Goal: Task Accomplishment & Management: Manage account settings

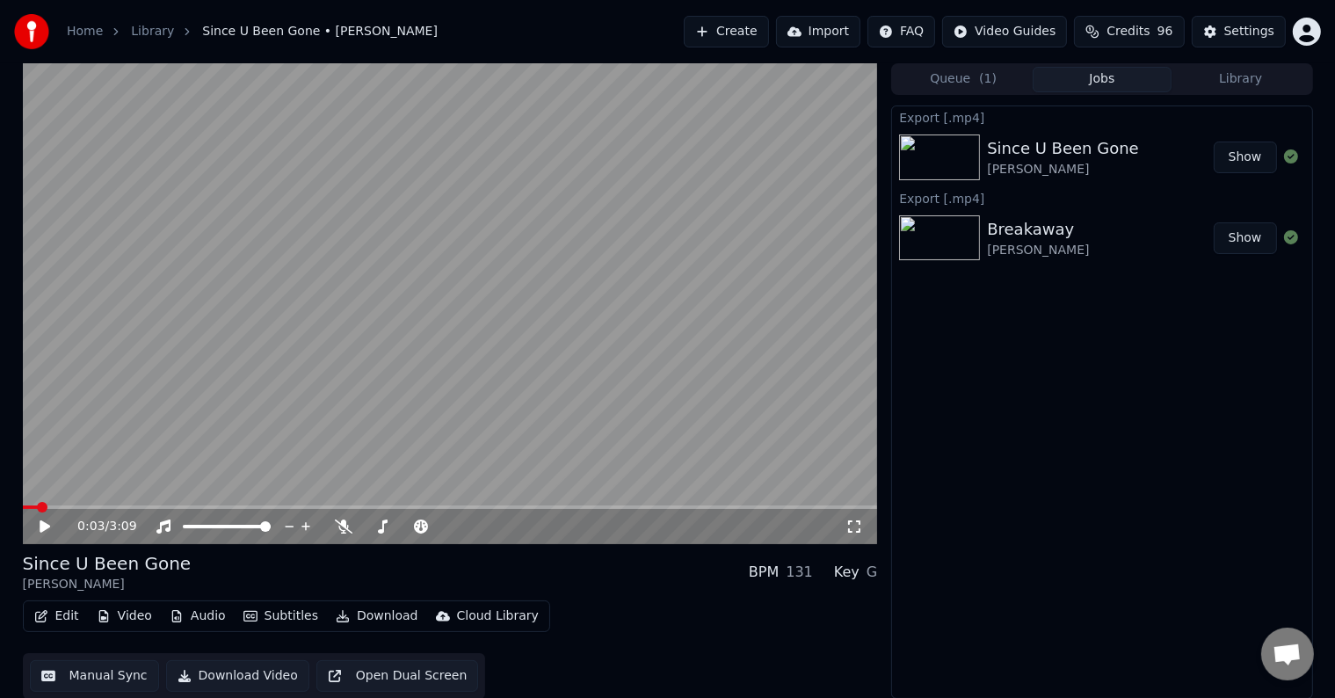
scroll to position [798, 0]
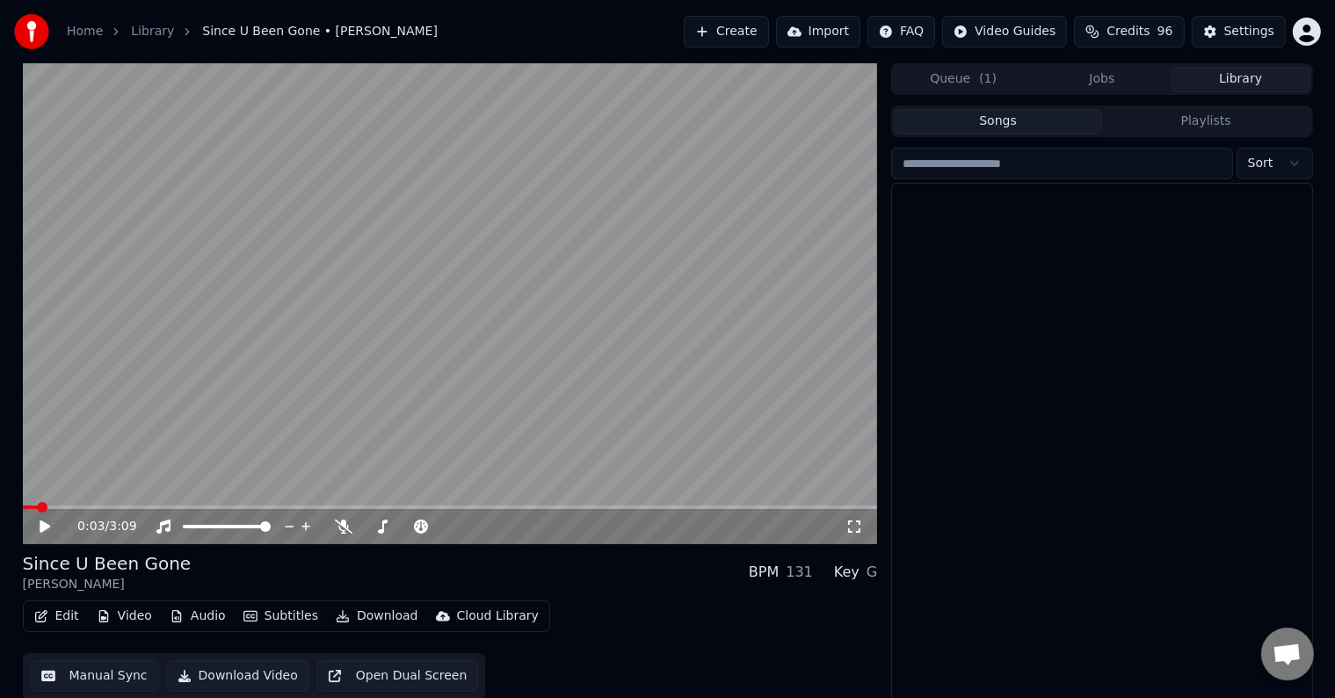
click at [1209, 88] on button "Library" at bounding box center [1241, 79] width 139 height 25
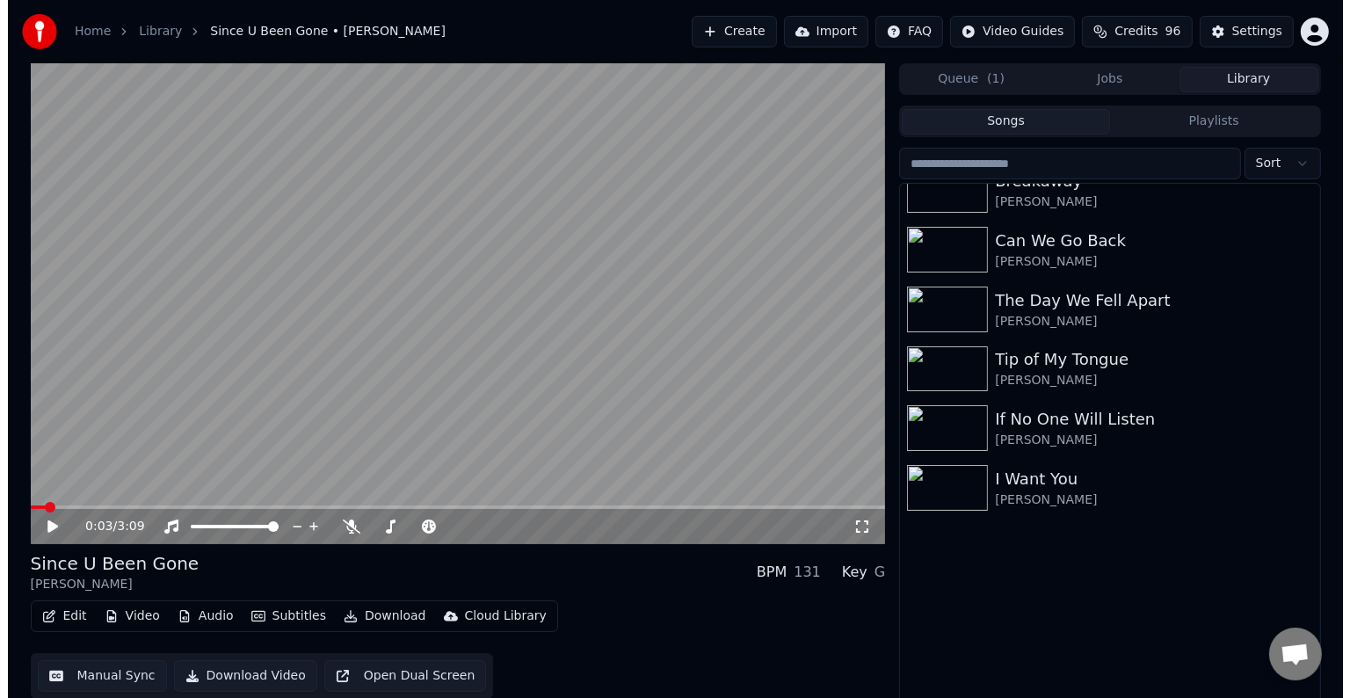
scroll to position [16003, 0]
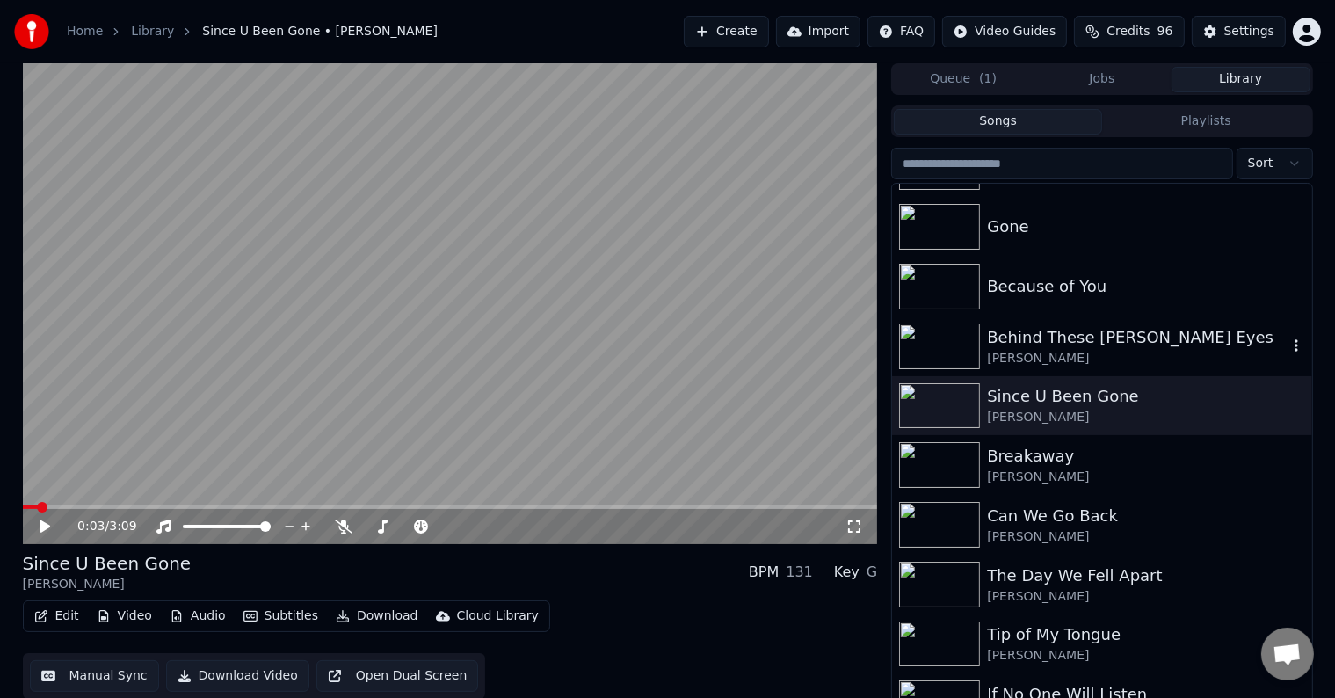
click at [1150, 365] on div "[PERSON_NAME]" at bounding box center [1137, 359] width 300 height 18
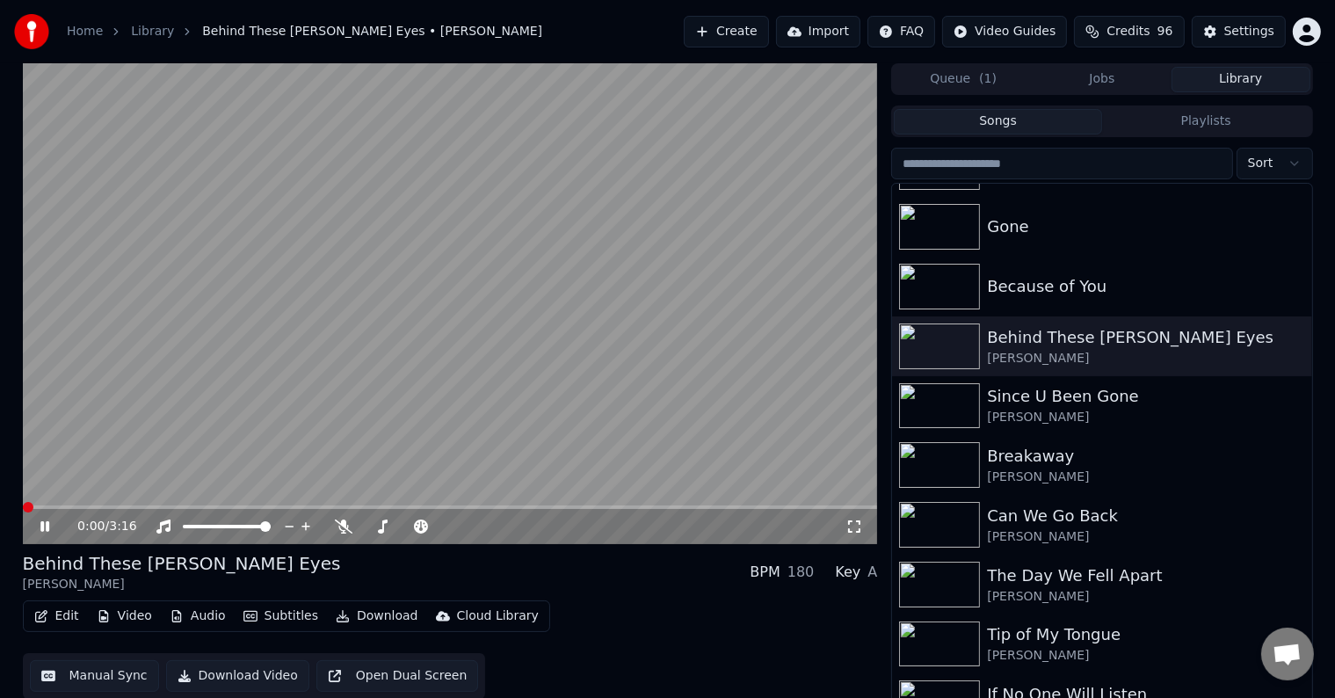
click at [61, 623] on button "Edit" at bounding box center [56, 616] width 59 height 25
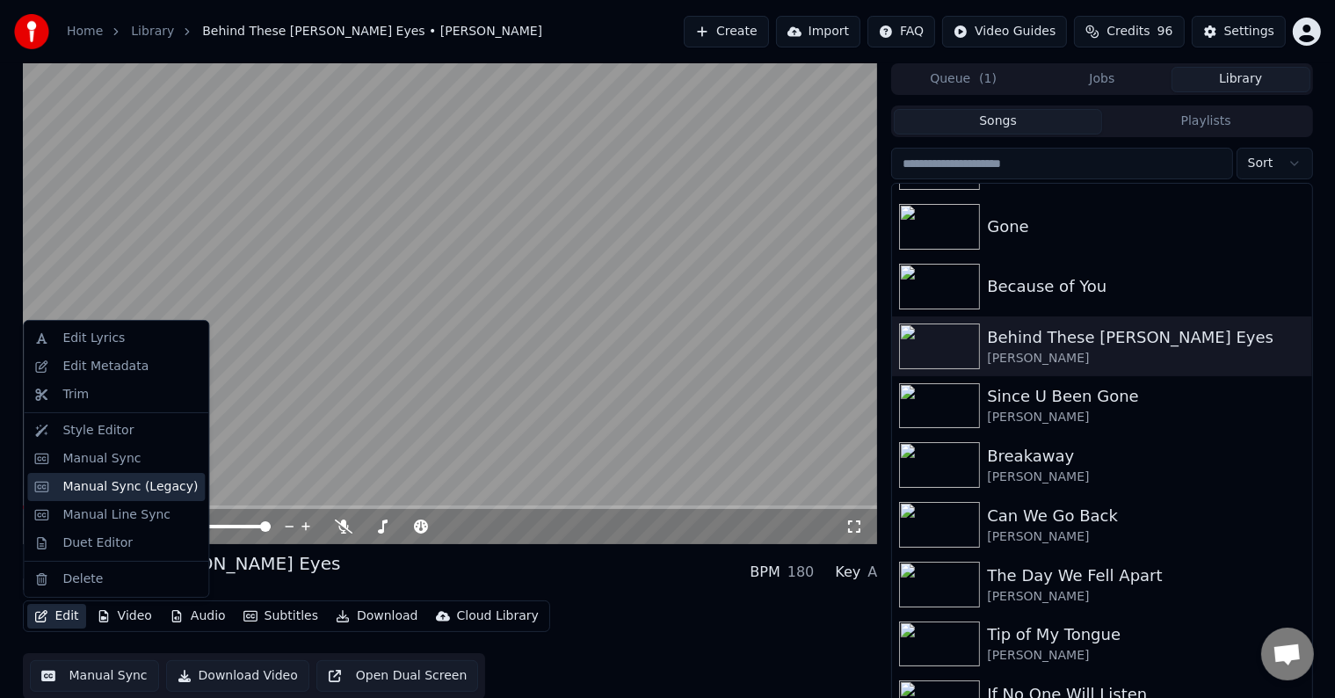
click at [99, 490] on div "Manual Sync (Legacy)" at bounding box center [129, 487] width 135 height 18
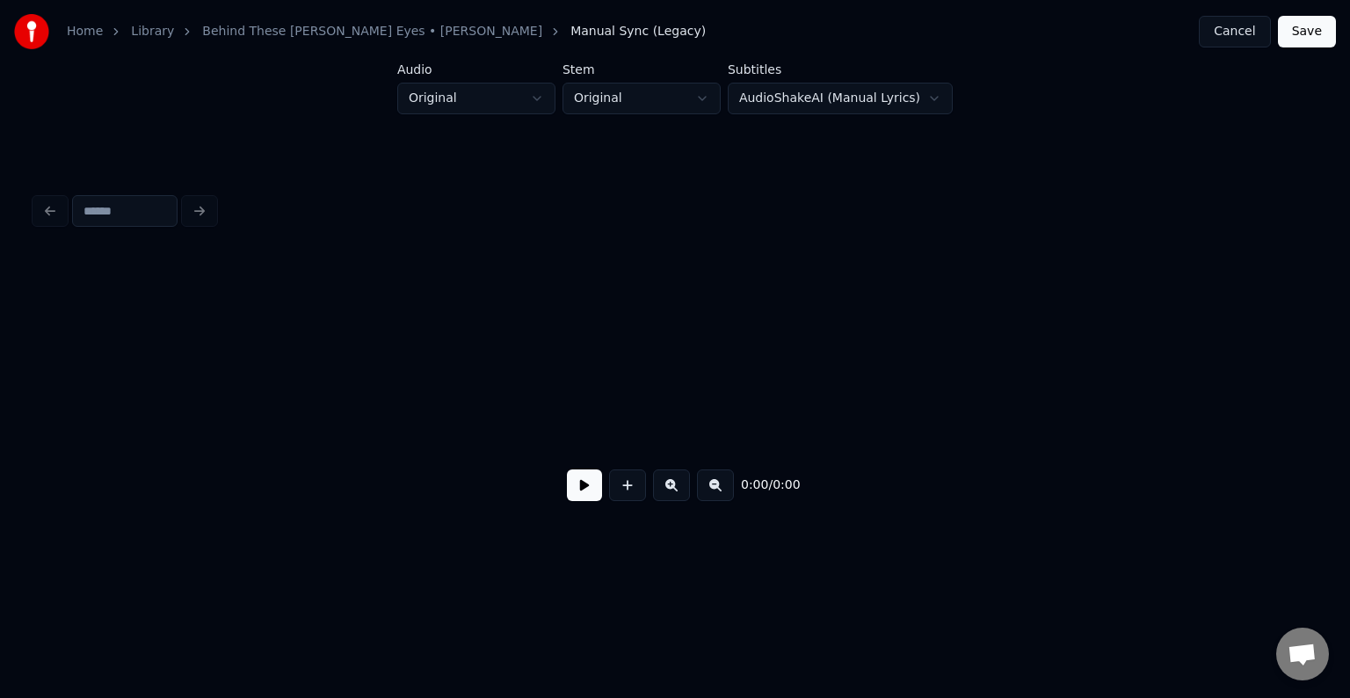
scroll to position [0, 1565]
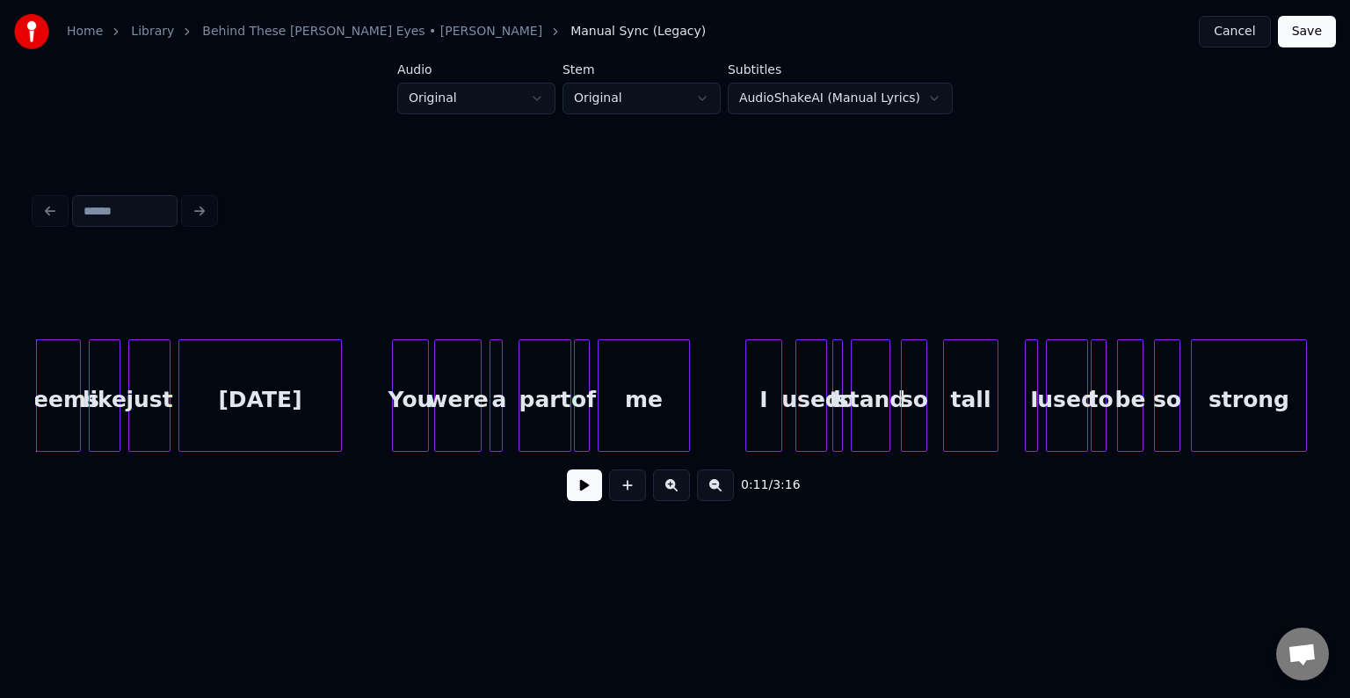
click at [594, 496] on button at bounding box center [584, 485] width 35 height 32
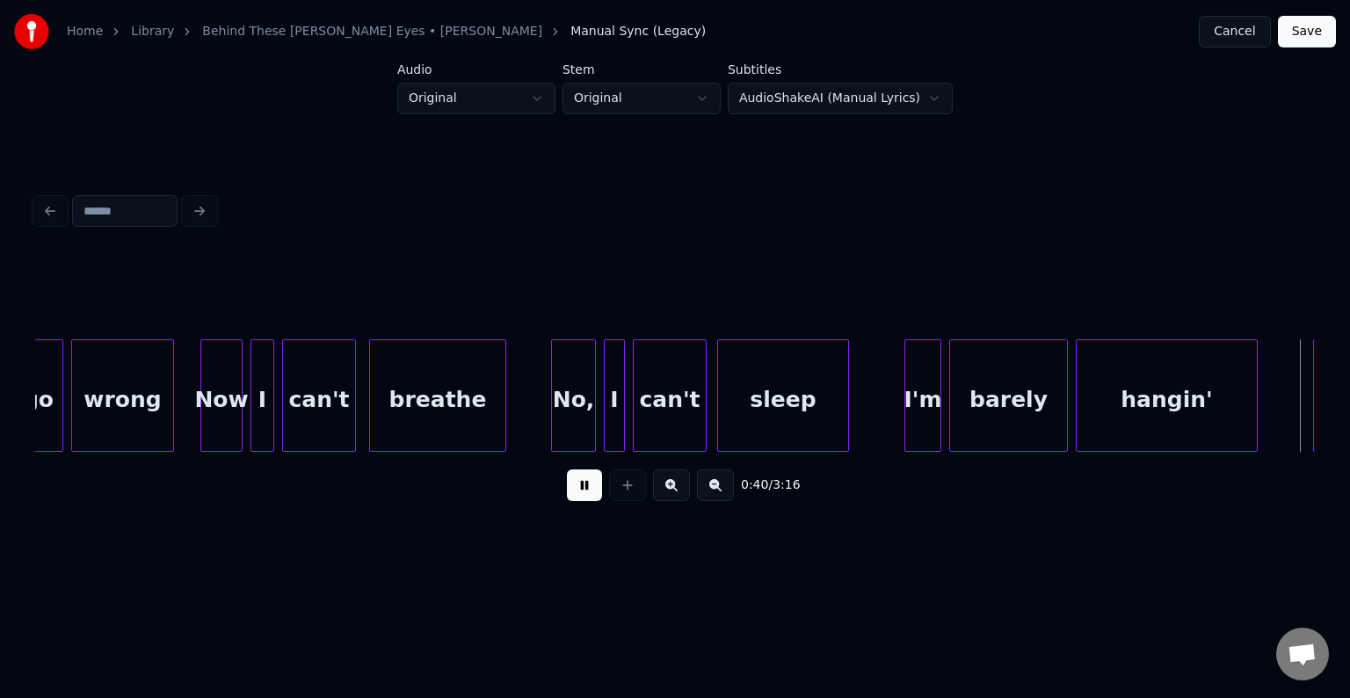
scroll to position [0, 5409]
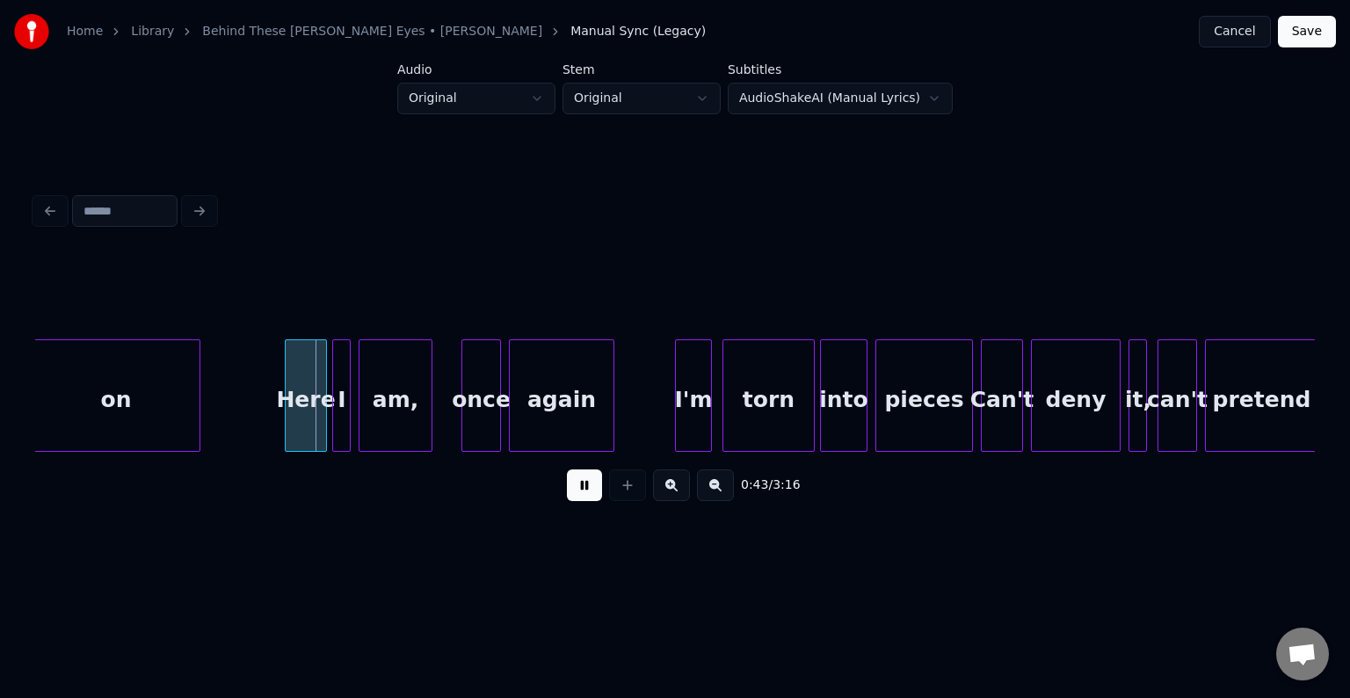
click at [594, 496] on button at bounding box center [584, 485] width 35 height 32
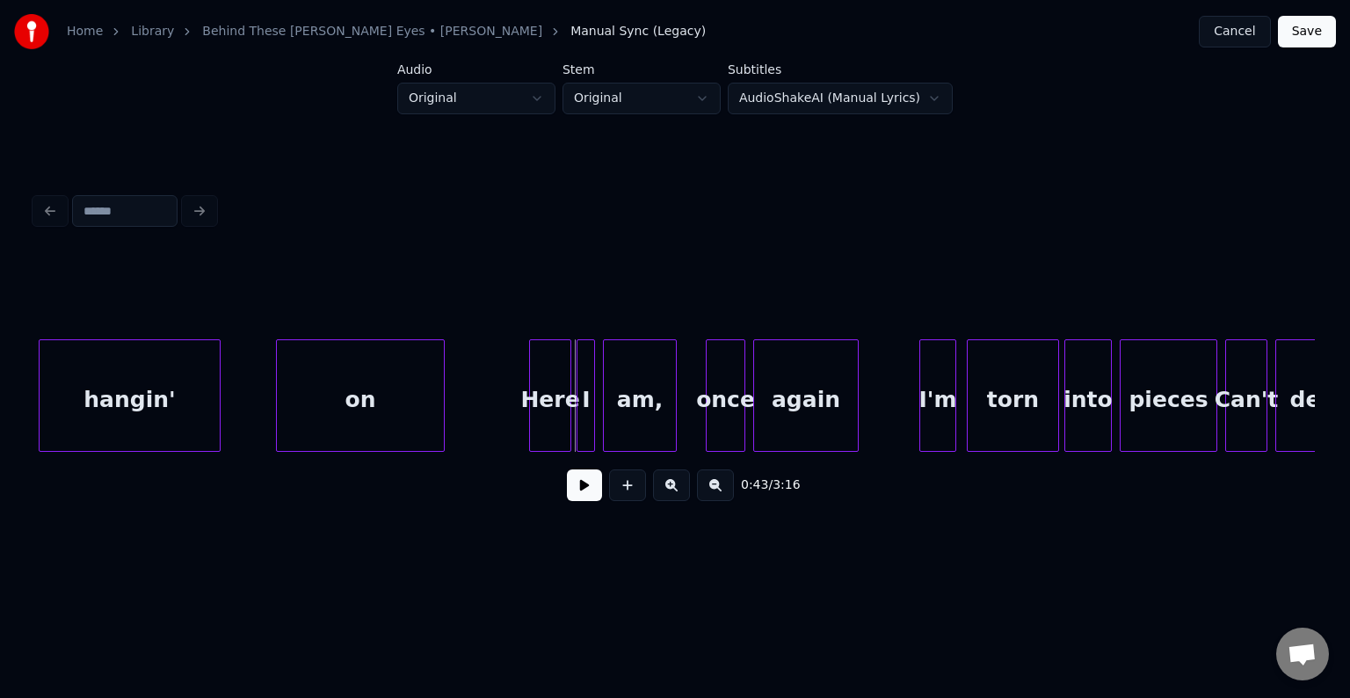
scroll to position [0, 5163]
click at [95, 422] on div "hangin'" at bounding box center [131, 400] width 180 height 120
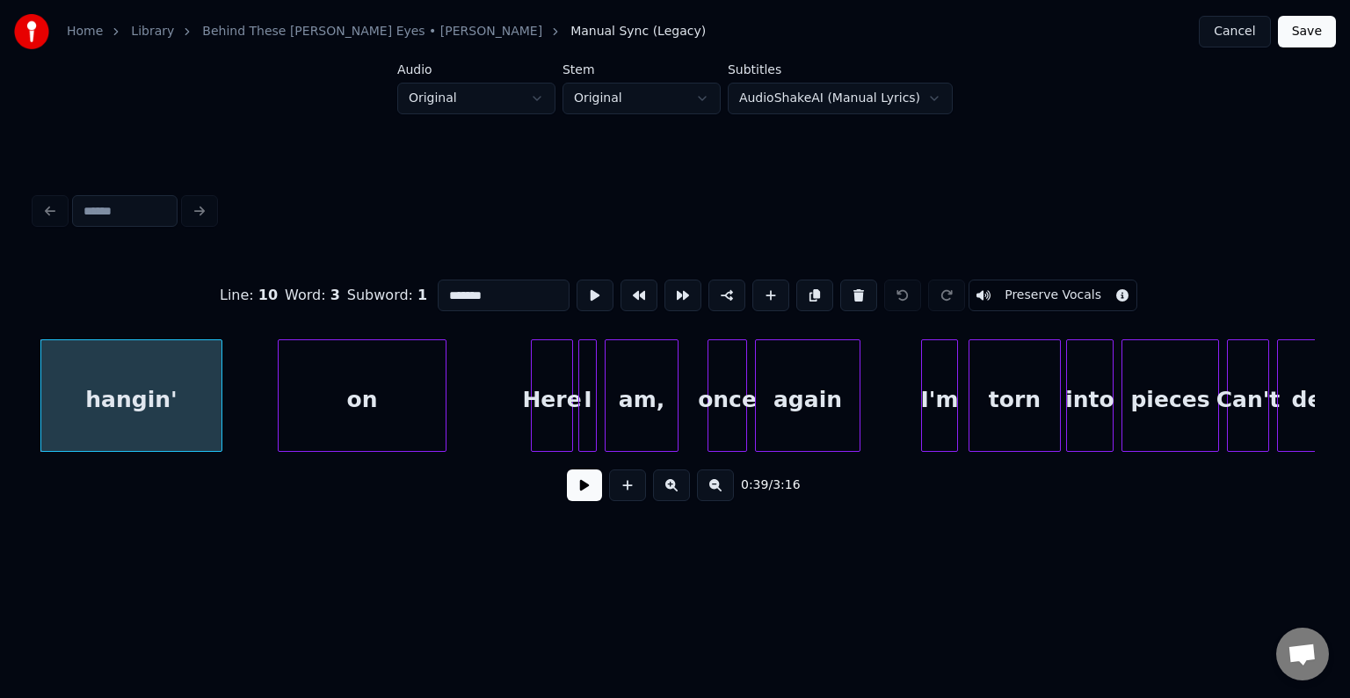
click at [580, 496] on button at bounding box center [584, 485] width 35 height 32
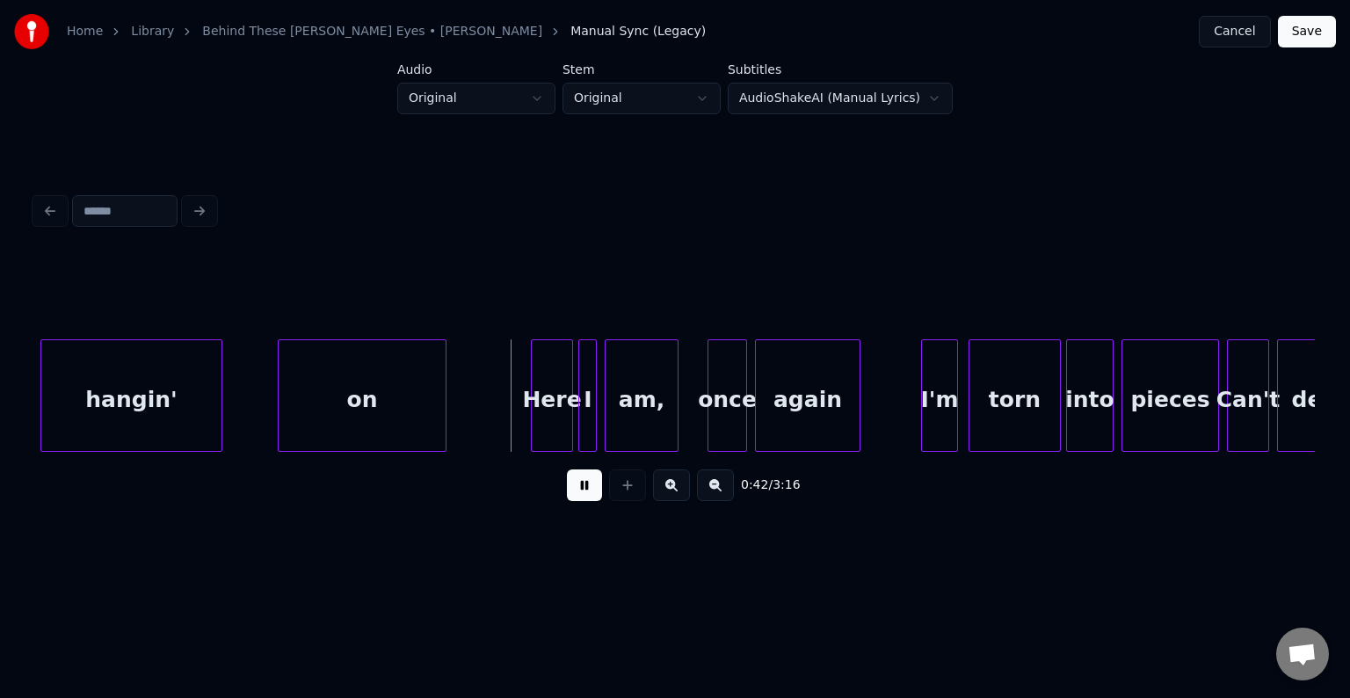
click at [279, 415] on div at bounding box center [281, 395] width 5 height 111
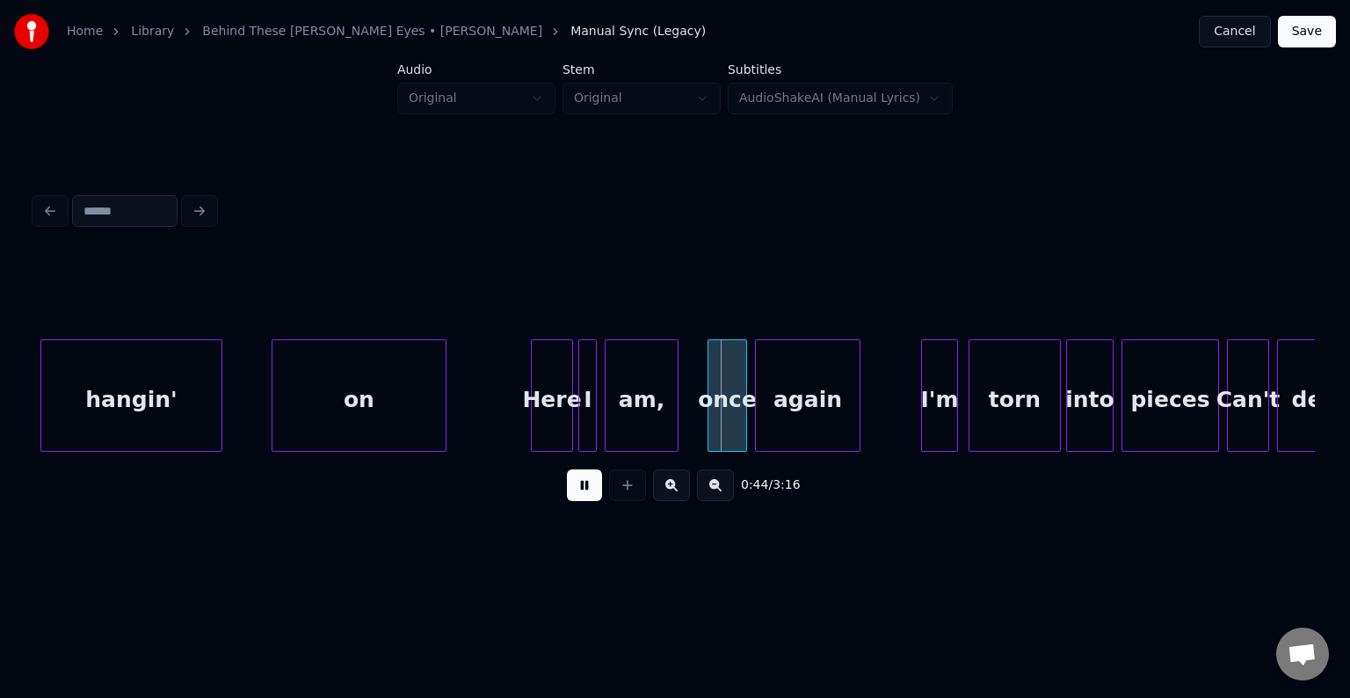
click at [578, 482] on button at bounding box center [584, 485] width 35 height 32
click at [403, 415] on div "on" at bounding box center [358, 400] width 173 height 120
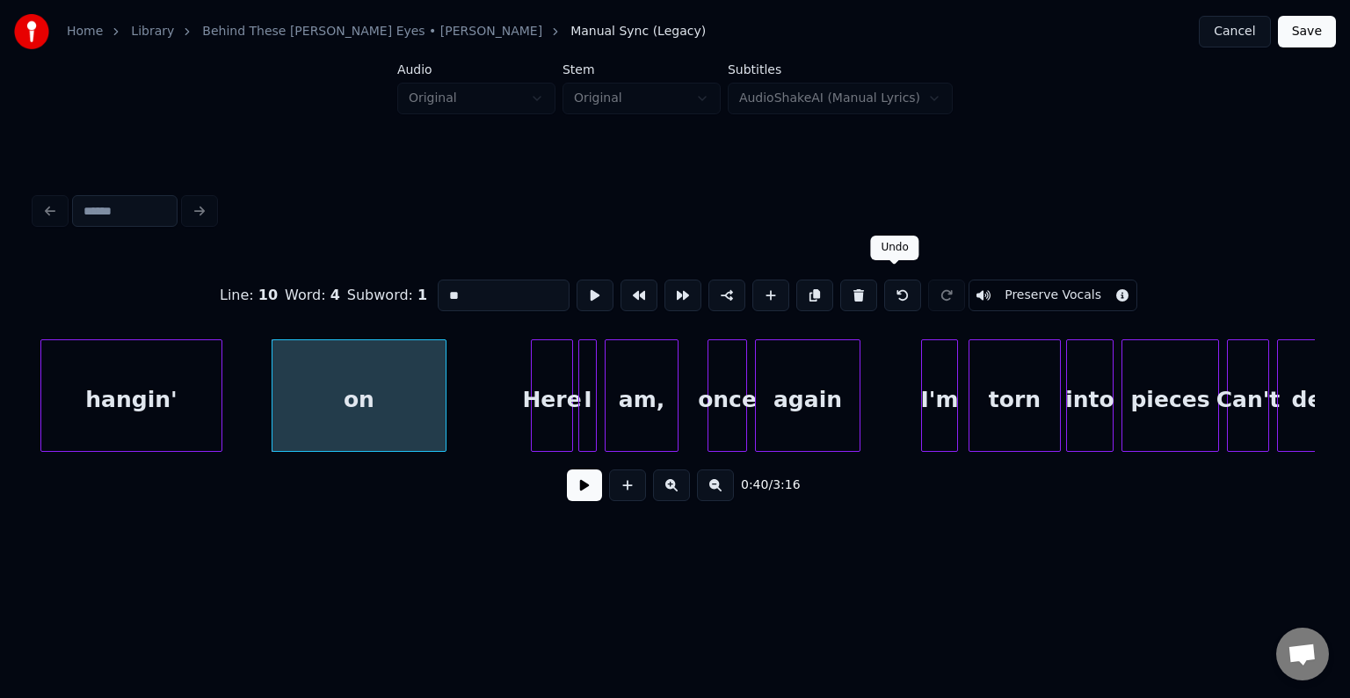
click at [884, 282] on button at bounding box center [902, 295] width 37 height 32
click at [881, 282] on div at bounding box center [903, 295] width 44 height 39
click at [394, 406] on div "on" at bounding box center [358, 400] width 173 height 120
click at [273, 397] on div at bounding box center [274, 395] width 5 height 111
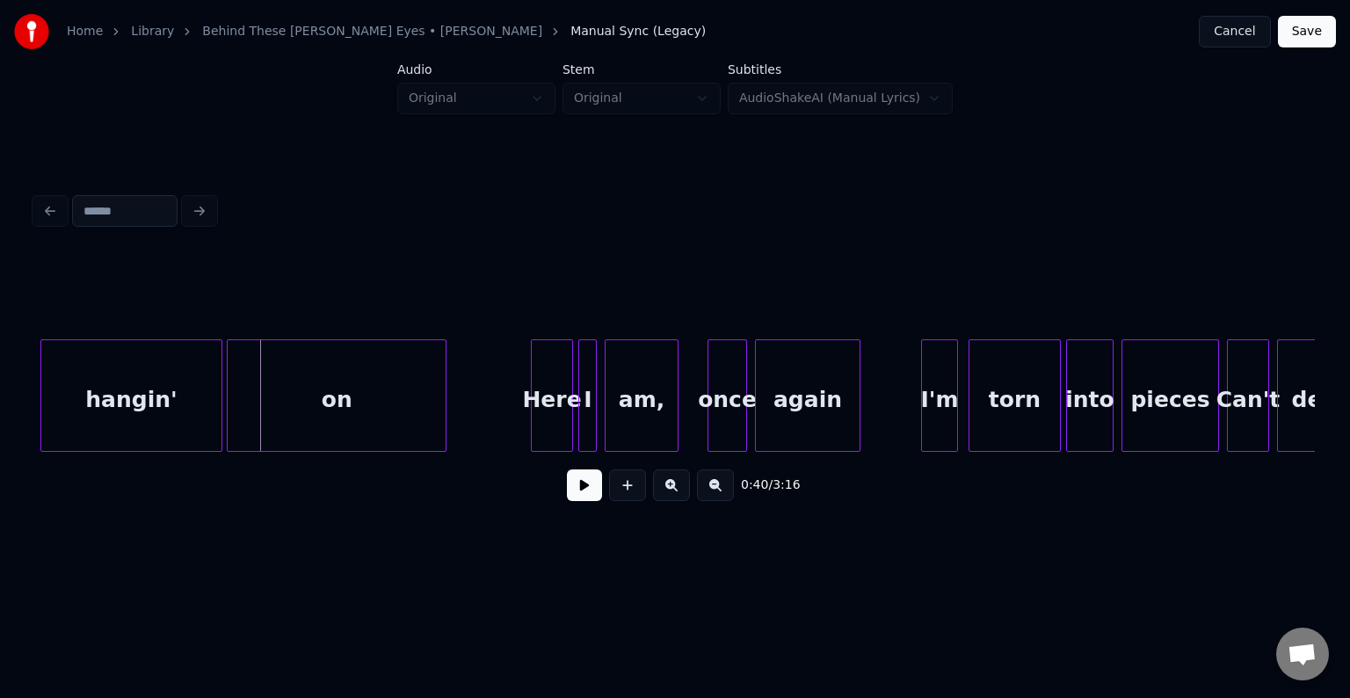
click at [229, 400] on div at bounding box center [230, 395] width 5 height 111
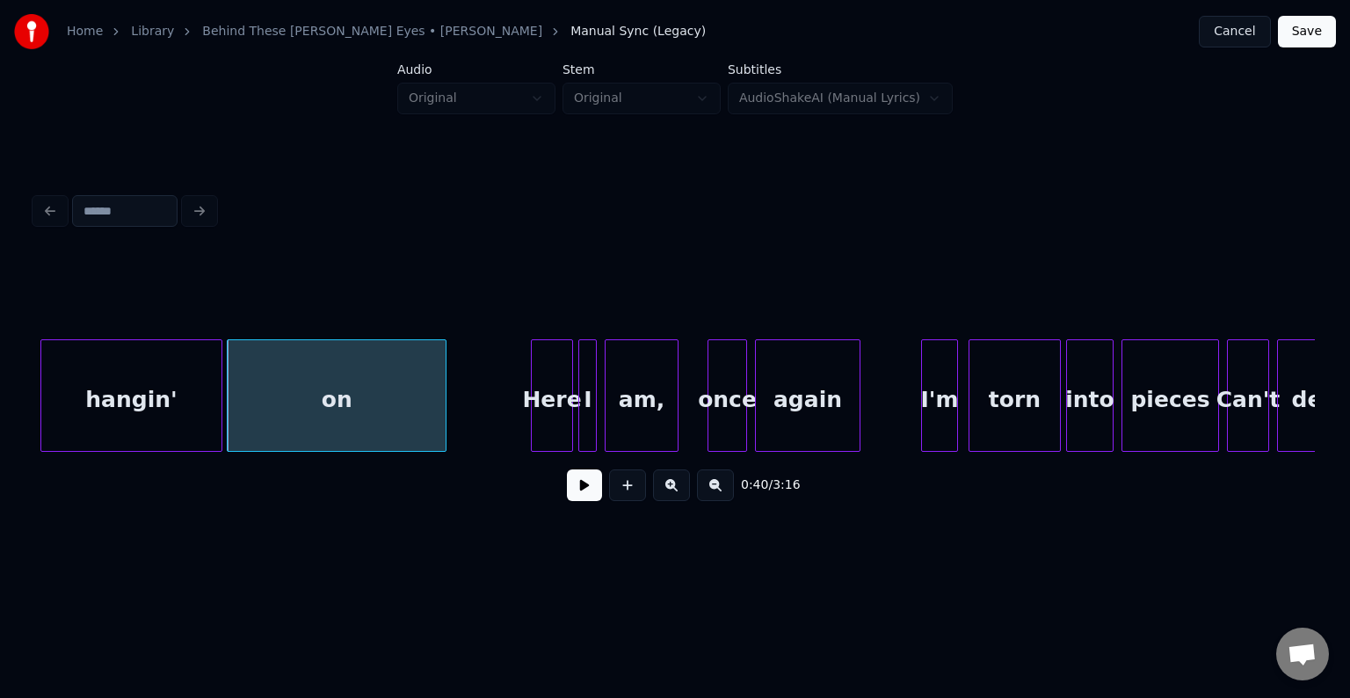
click at [577, 483] on button at bounding box center [584, 485] width 35 height 32
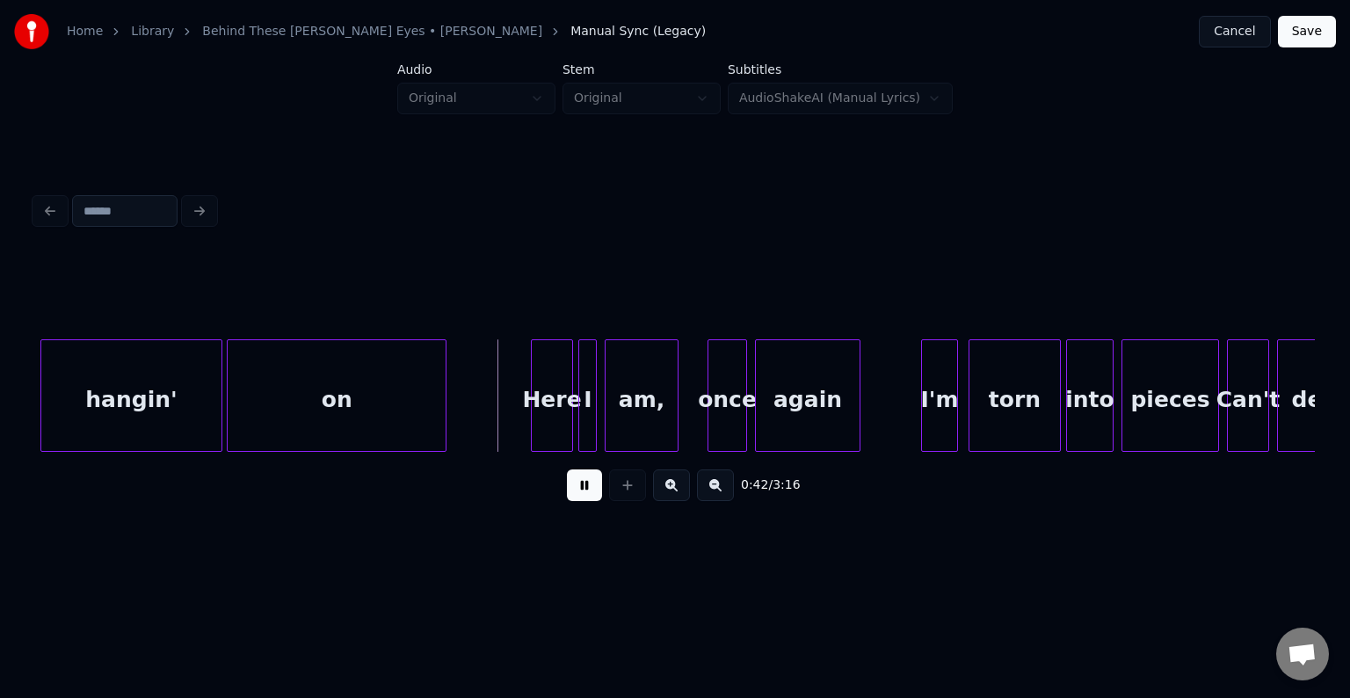
click at [583, 486] on button at bounding box center [584, 485] width 35 height 32
click at [449, 418] on div at bounding box center [451, 395] width 5 height 111
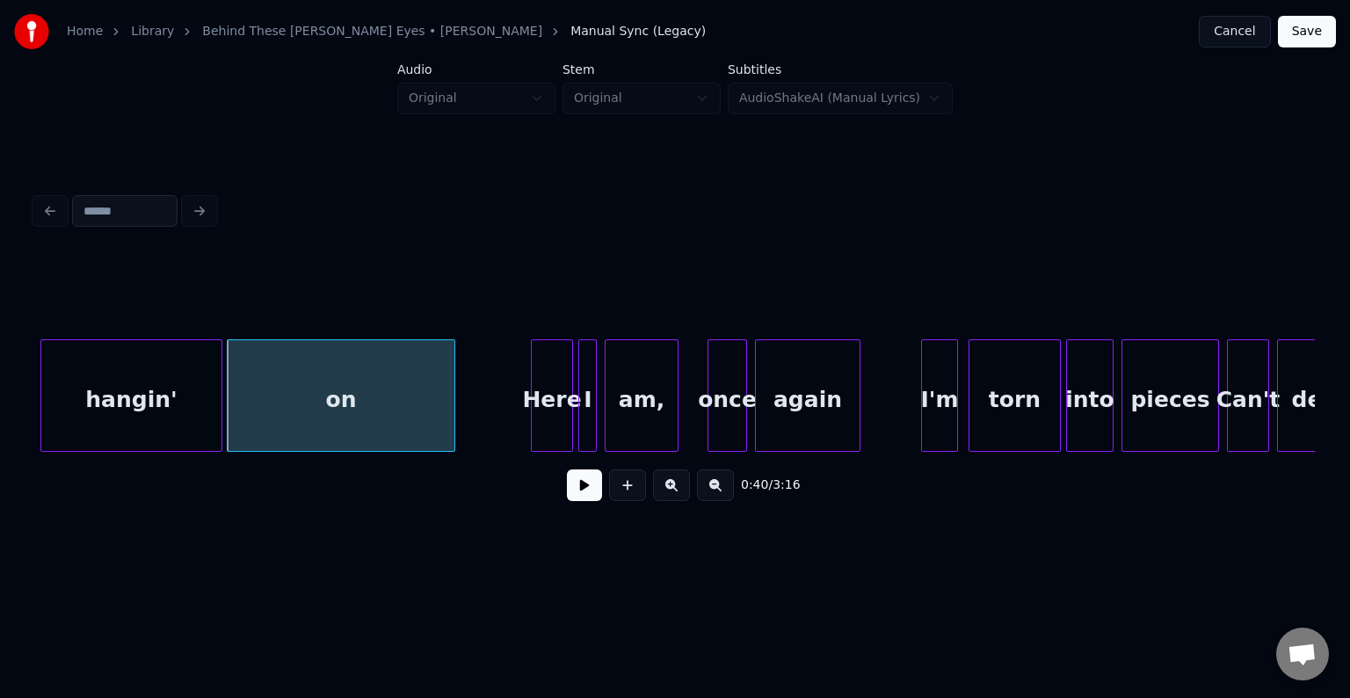
click at [573, 489] on button at bounding box center [584, 485] width 35 height 32
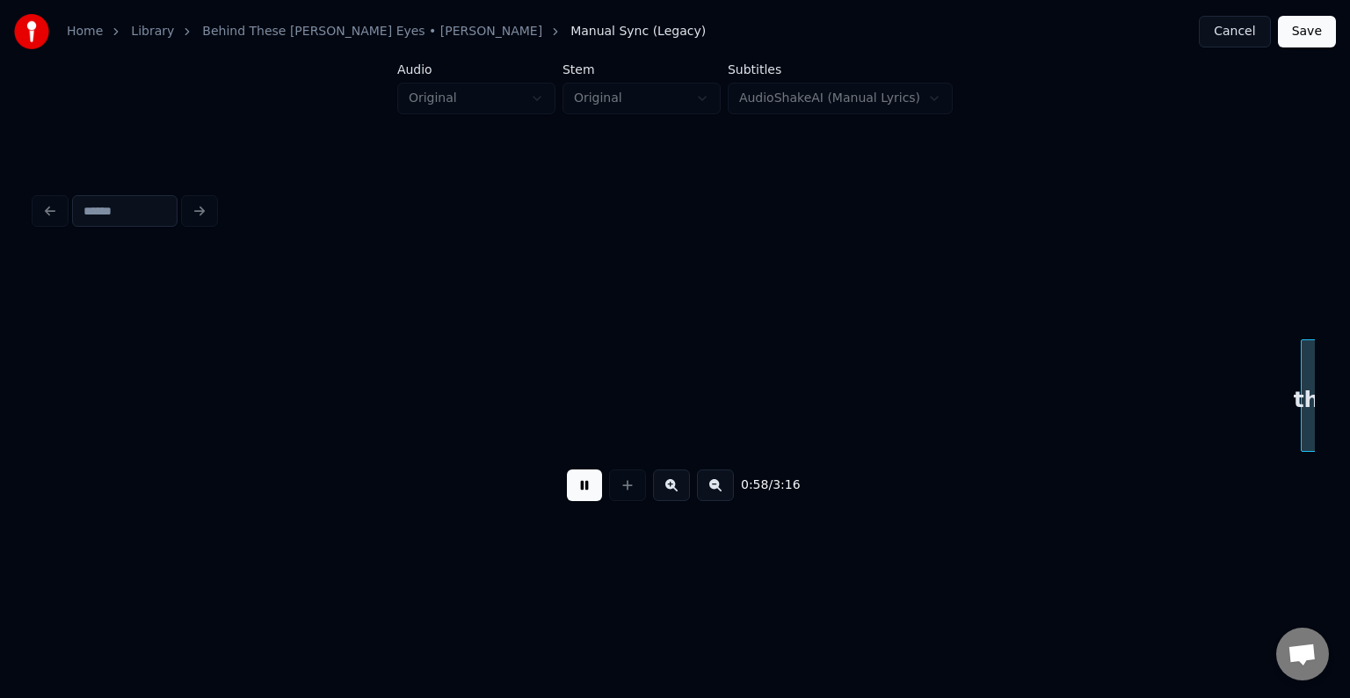
scroll to position [0, 7725]
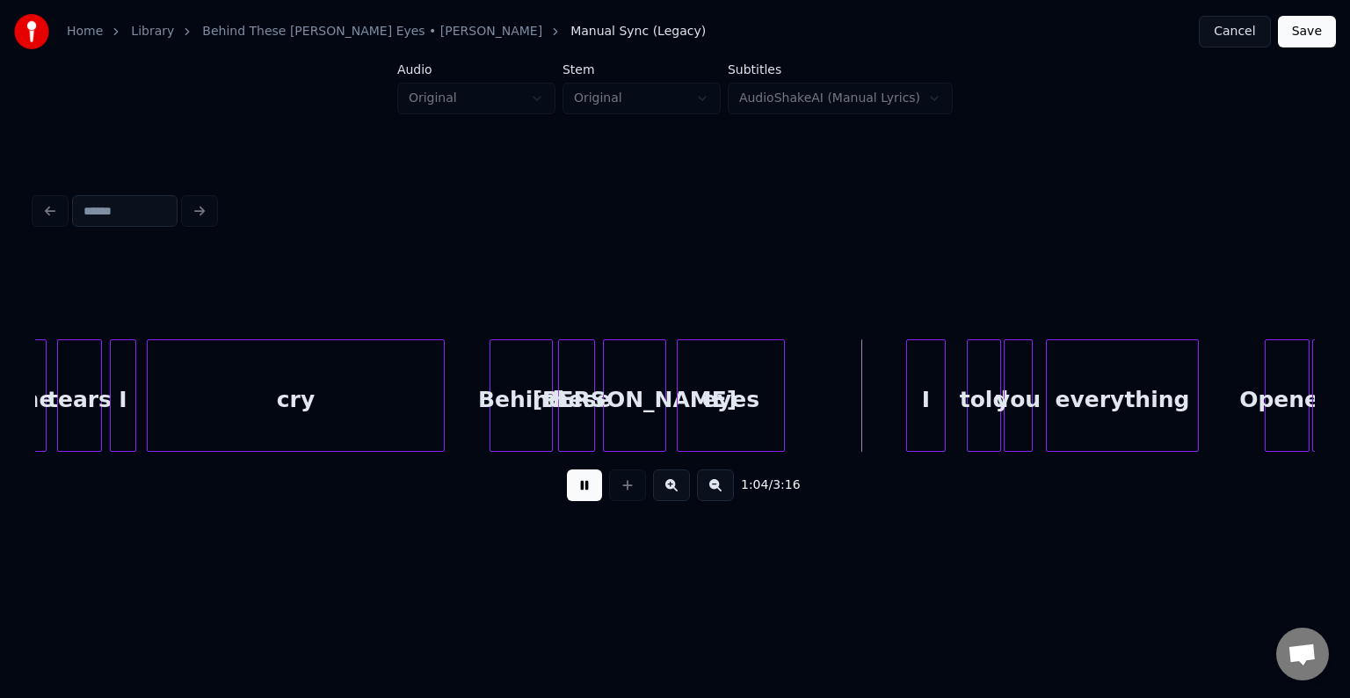
click at [567, 469] on button at bounding box center [584, 485] width 35 height 32
click at [577, 494] on button at bounding box center [584, 485] width 35 height 32
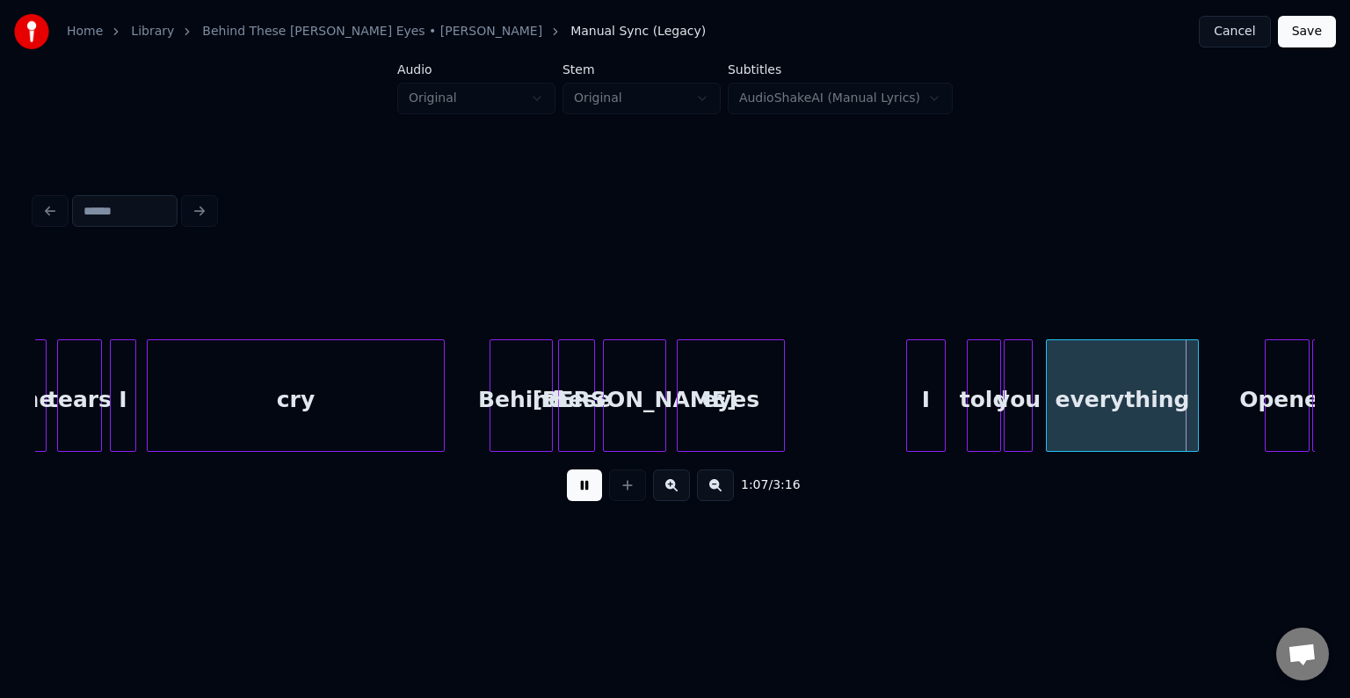
drag, startPoint x: 578, startPoint y: 494, endPoint x: 580, endPoint y: 472, distance: 22.0
click at [579, 493] on button at bounding box center [584, 485] width 35 height 32
click at [953, 411] on div at bounding box center [952, 395] width 5 height 111
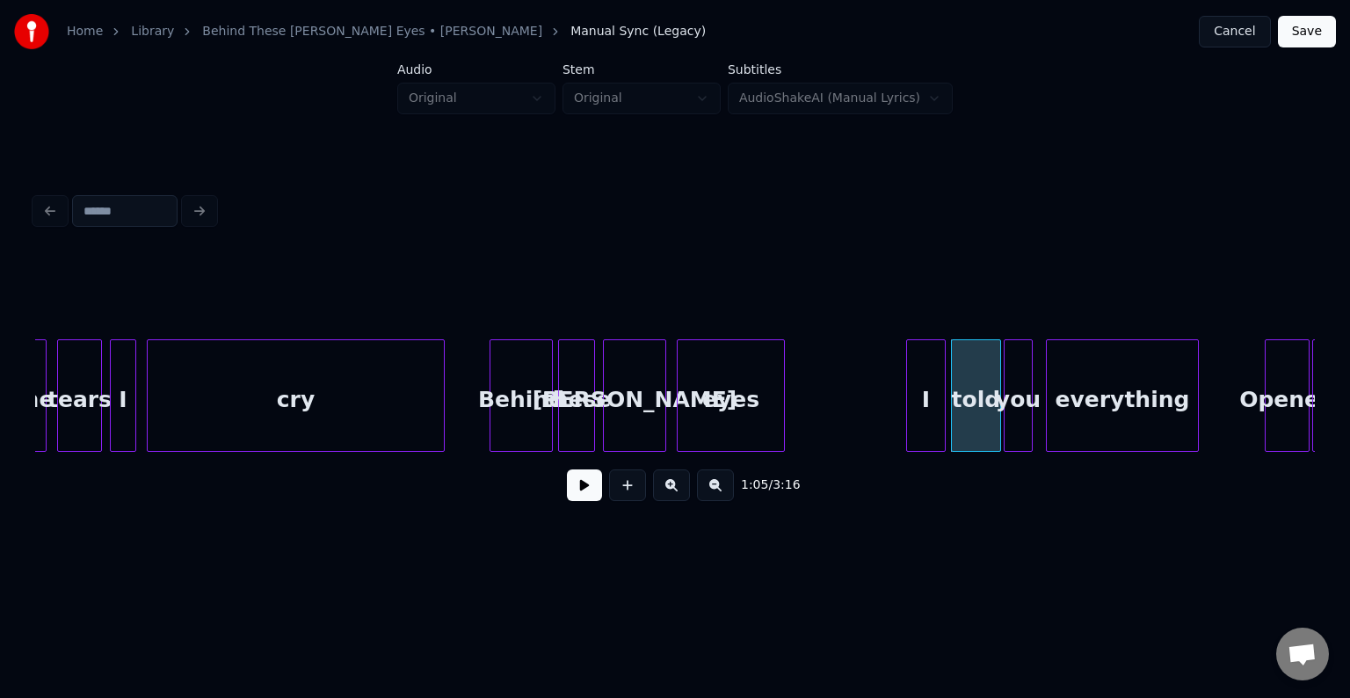
click at [587, 501] on button at bounding box center [584, 485] width 35 height 32
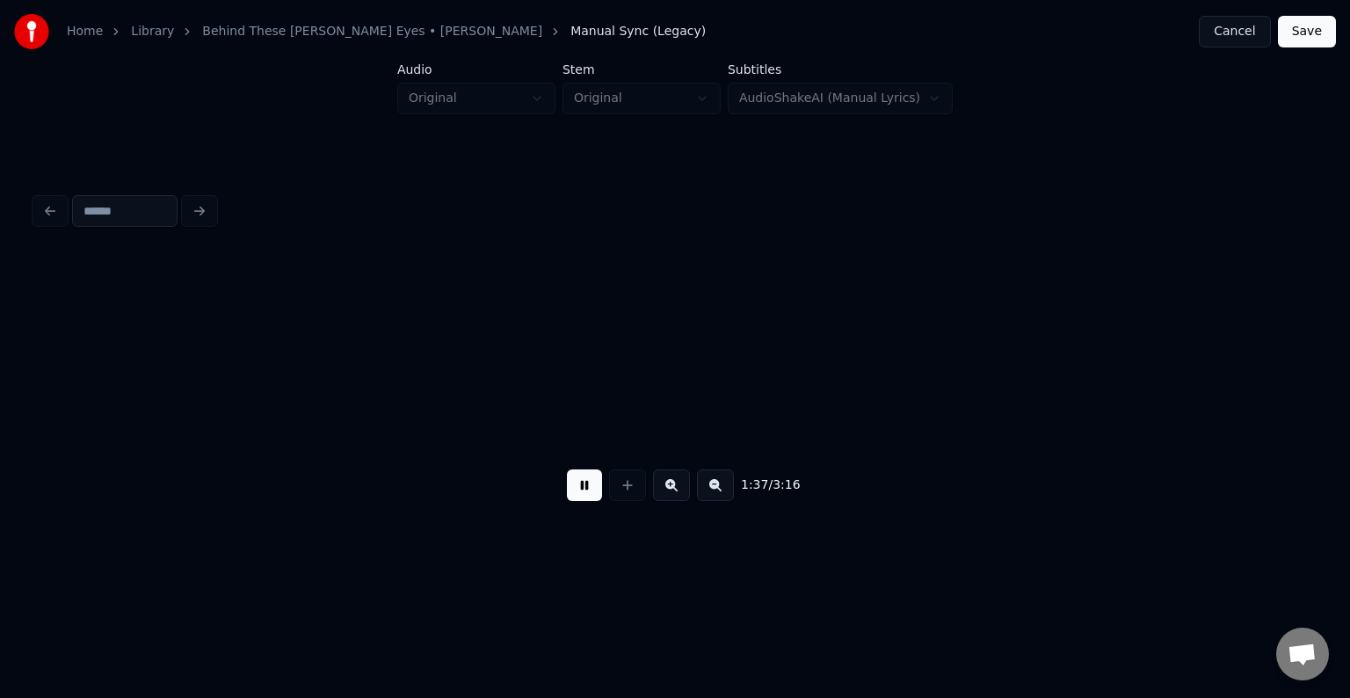
scroll to position [0, 12848]
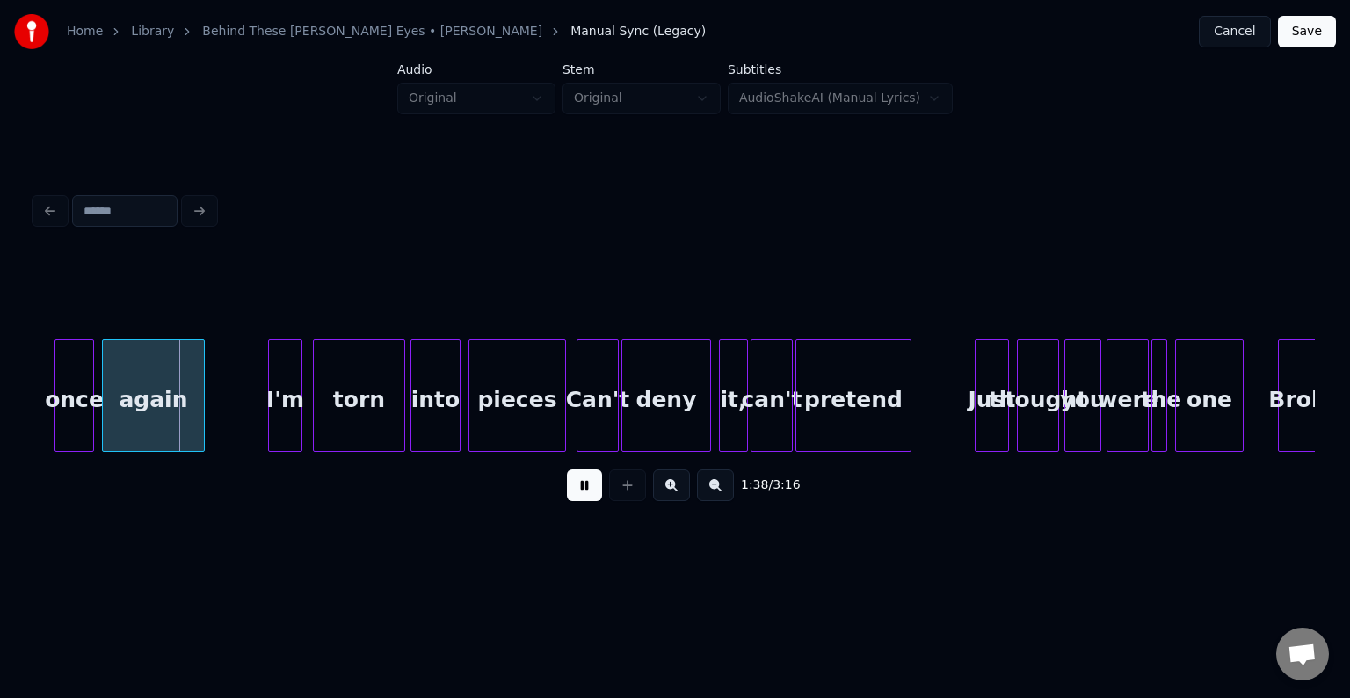
click at [587, 494] on button at bounding box center [584, 485] width 35 height 32
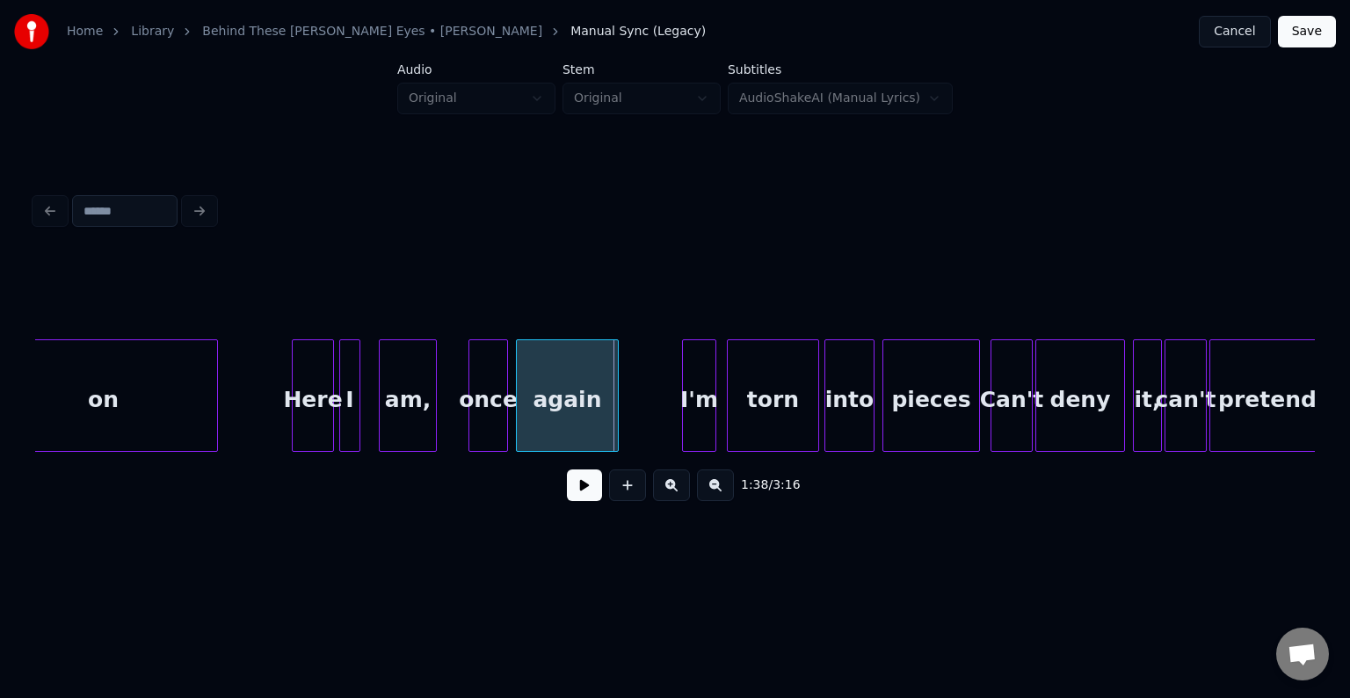
scroll to position [0, 12426]
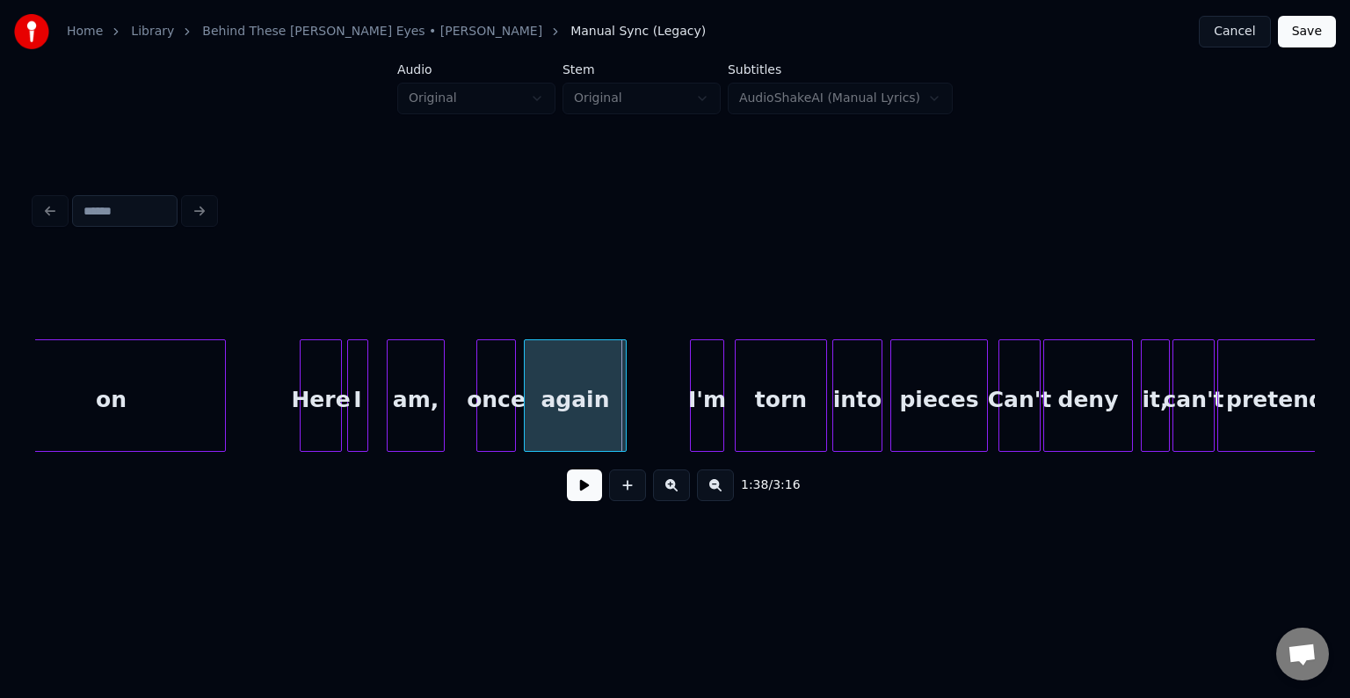
click at [306, 411] on div "Here" at bounding box center [321, 400] width 40 height 120
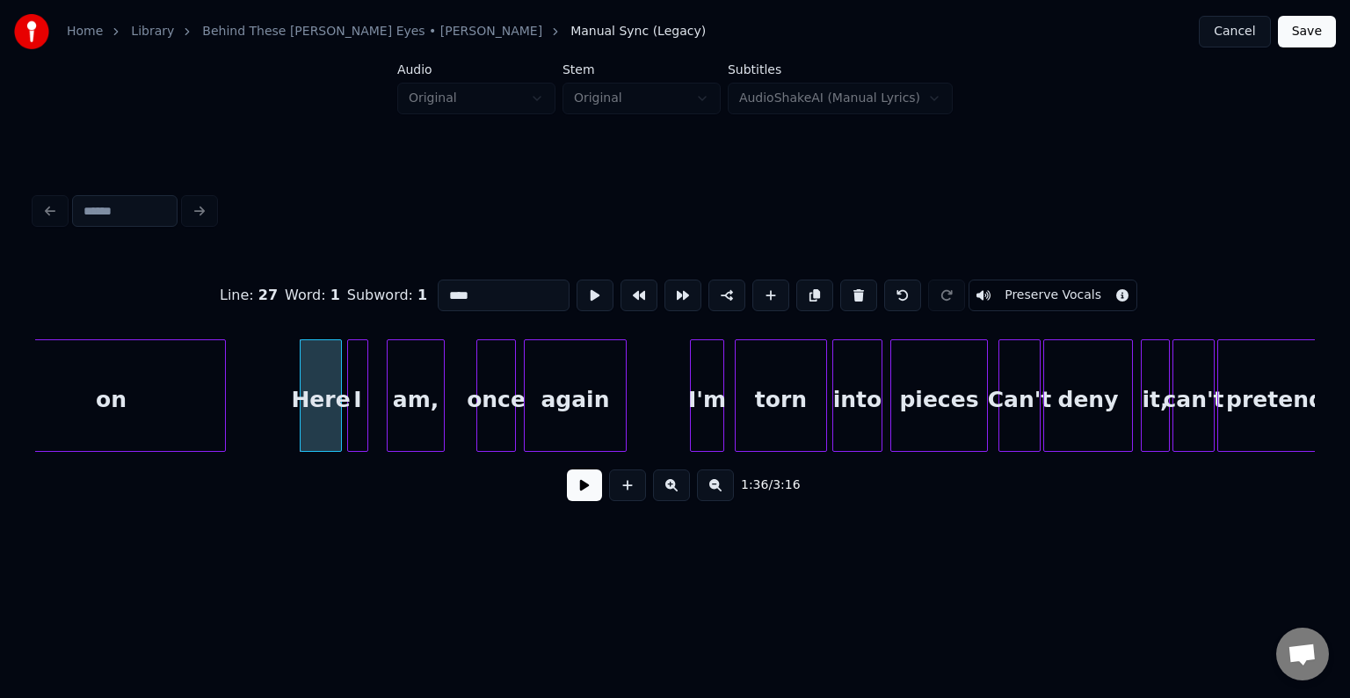
click at [580, 498] on button at bounding box center [584, 485] width 35 height 32
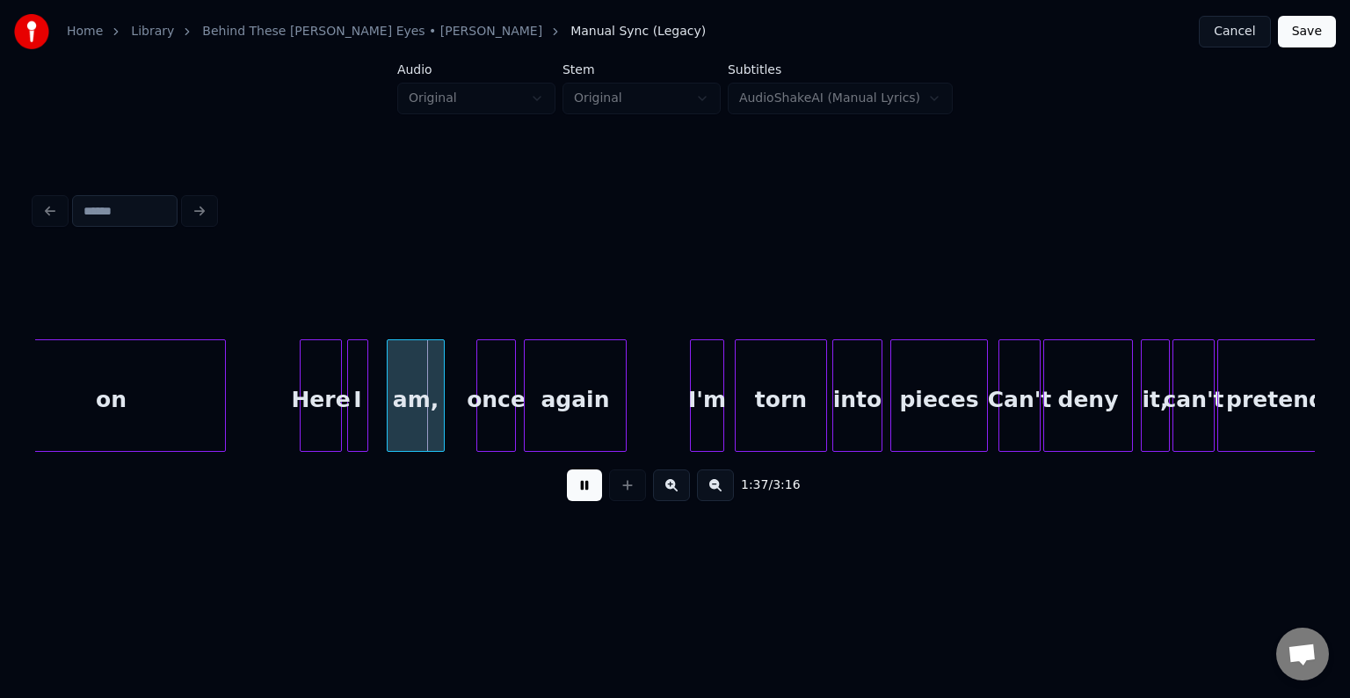
click at [580, 498] on button at bounding box center [584, 485] width 35 height 32
click at [380, 415] on div at bounding box center [379, 395] width 5 height 111
click at [587, 487] on button at bounding box center [584, 485] width 35 height 32
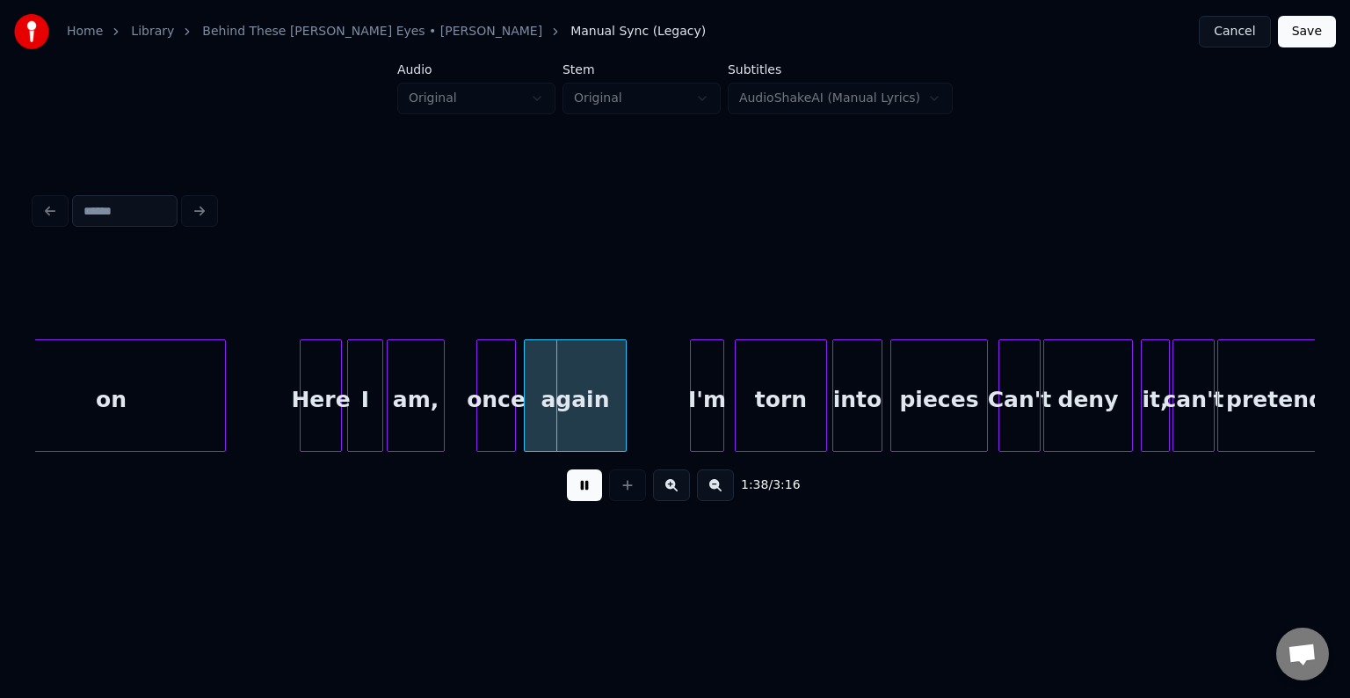
click at [355, 383] on div "I" at bounding box center [365, 400] width 34 height 120
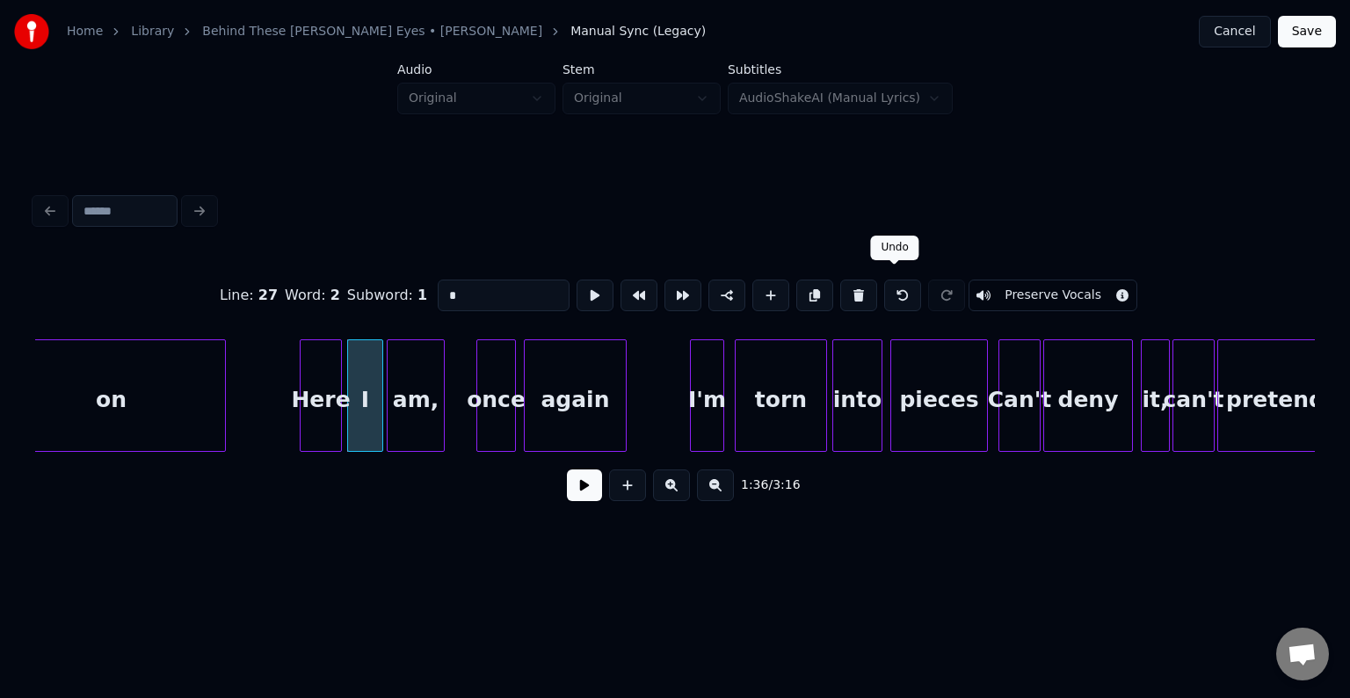
click at [886, 294] on button at bounding box center [902, 295] width 37 height 32
click at [375, 427] on div at bounding box center [377, 395] width 5 height 111
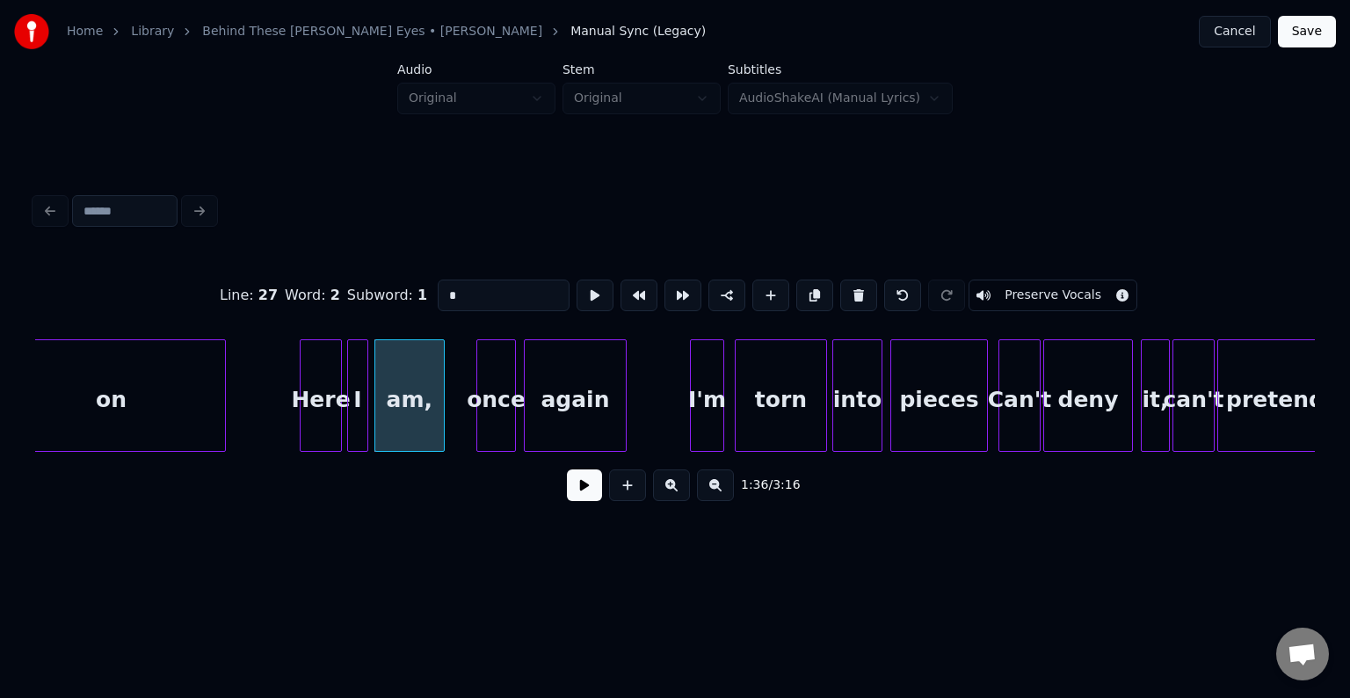
click at [257, 403] on div "on Here I am, once again I'm torn into pieces Can't deny it, can't pretend" at bounding box center [537, 395] width 25856 height 112
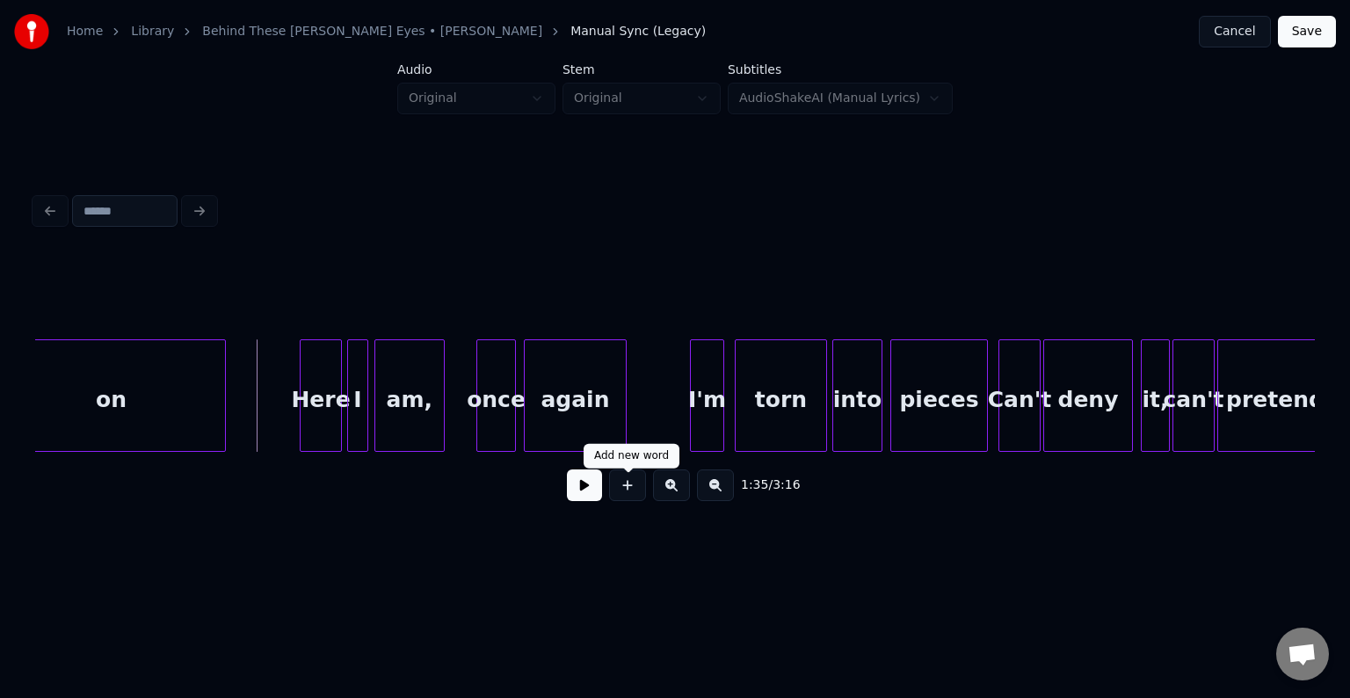
click at [571, 490] on button at bounding box center [584, 485] width 35 height 32
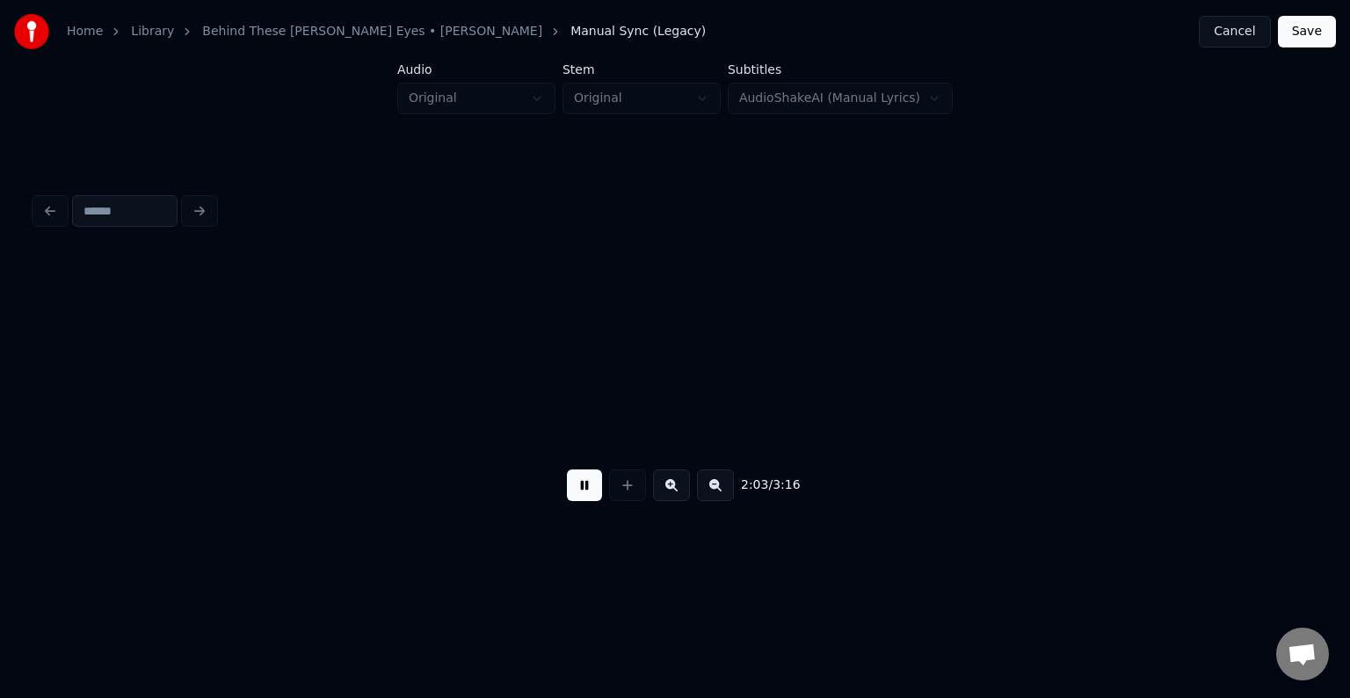
scroll to position [0, 16268]
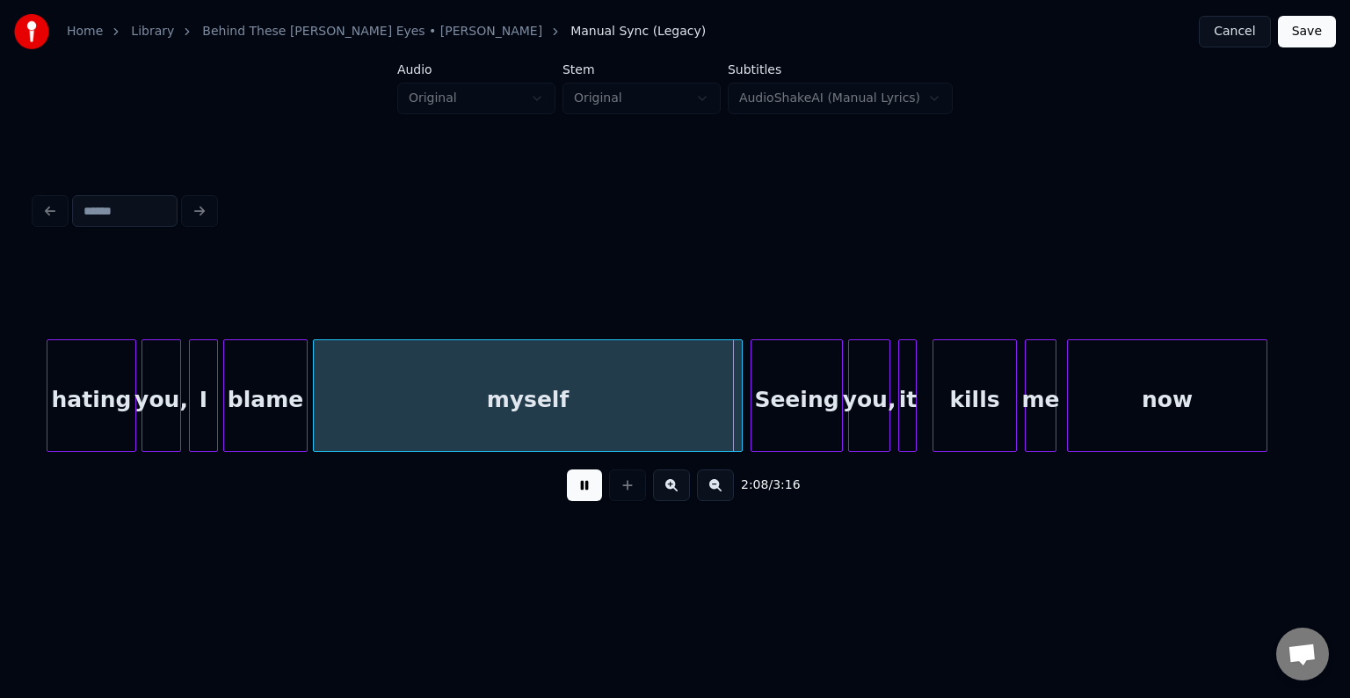
click at [571, 490] on button at bounding box center [584, 485] width 35 height 32
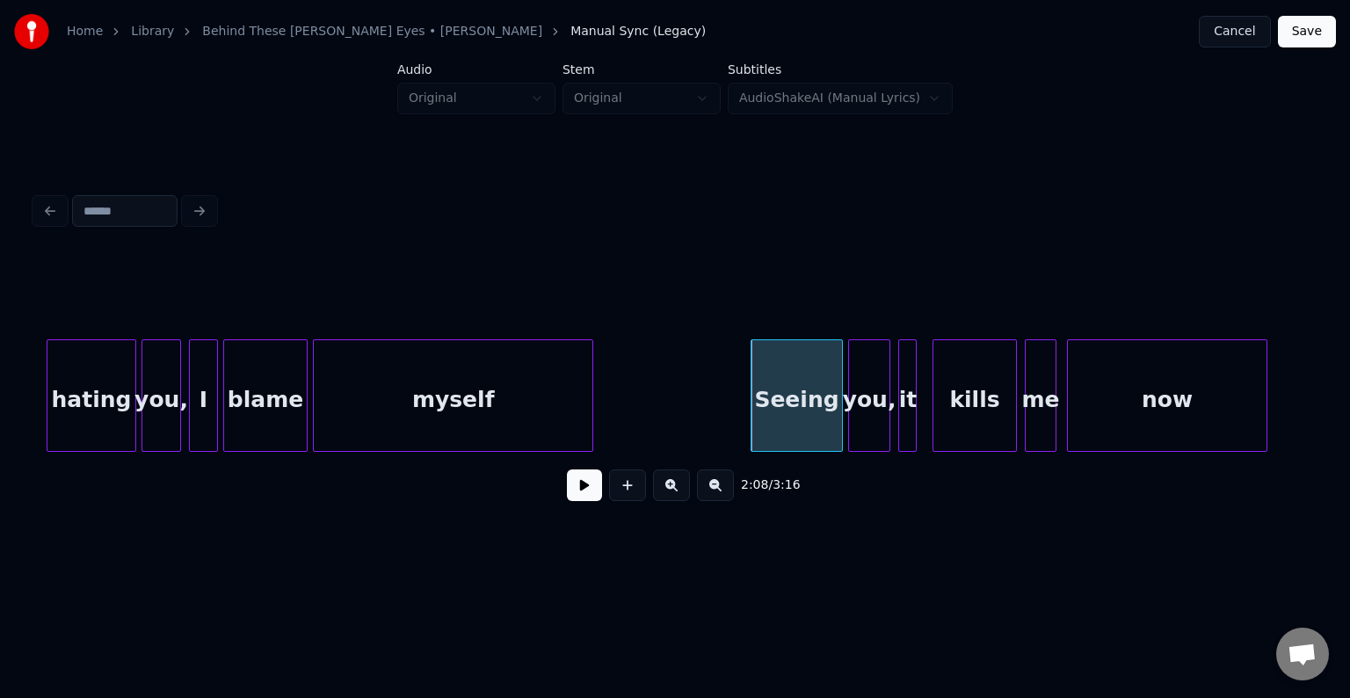
click at [591, 408] on div at bounding box center [589, 395] width 5 height 111
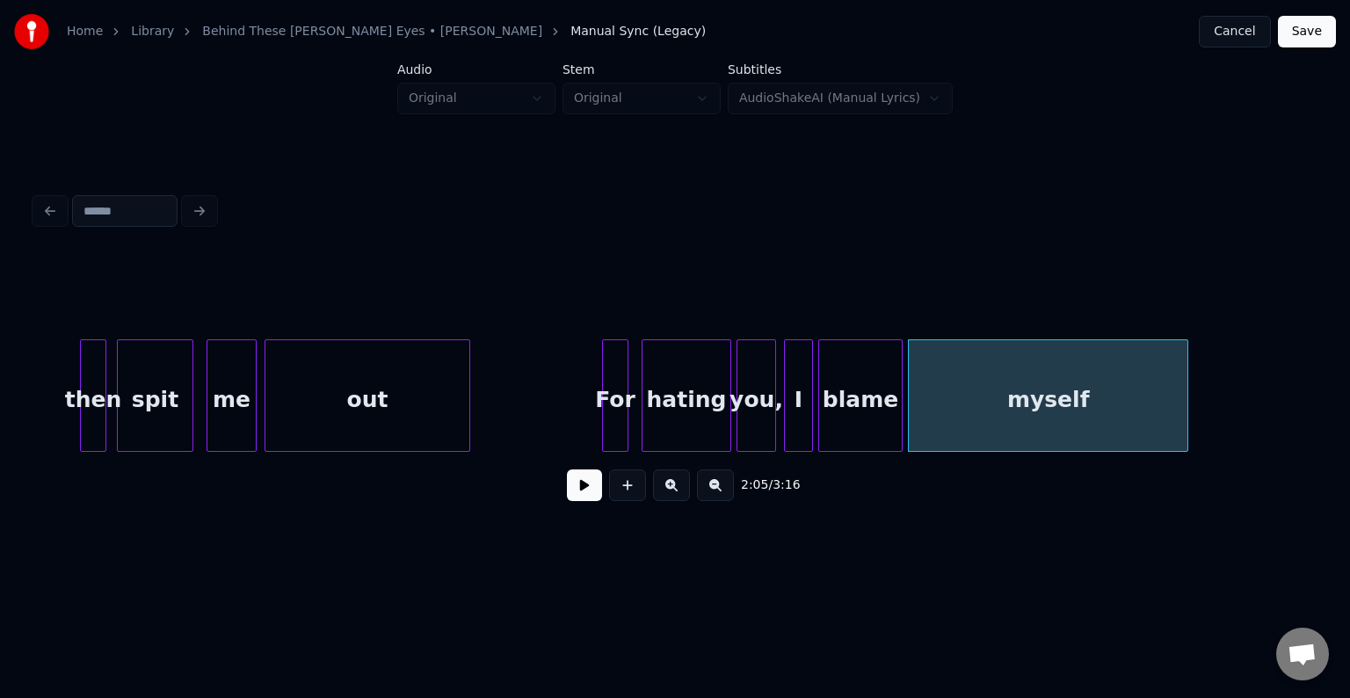
scroll to position [0, 15670]
click at [474, 417] on div "out" at bounding box center [372, 395] width 206 height 112
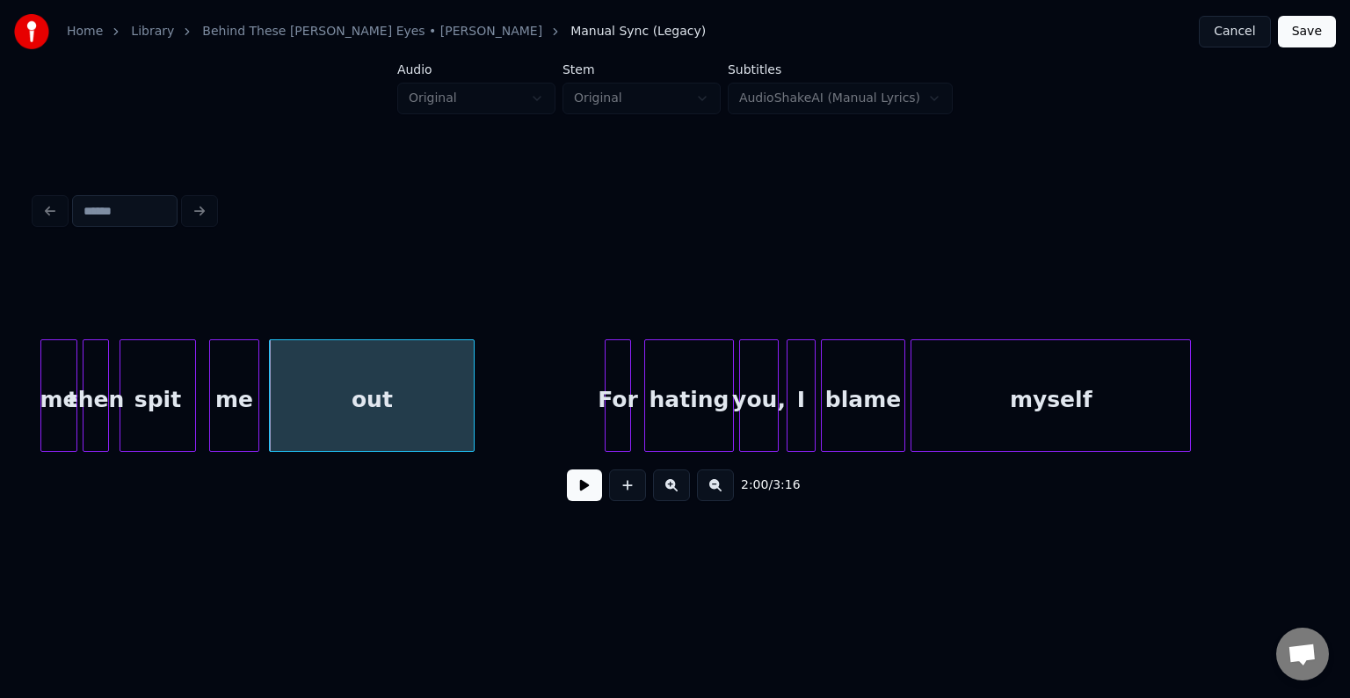
click at [422, 417] on div "out" at bounding box center [372, 400] width 204 height 120
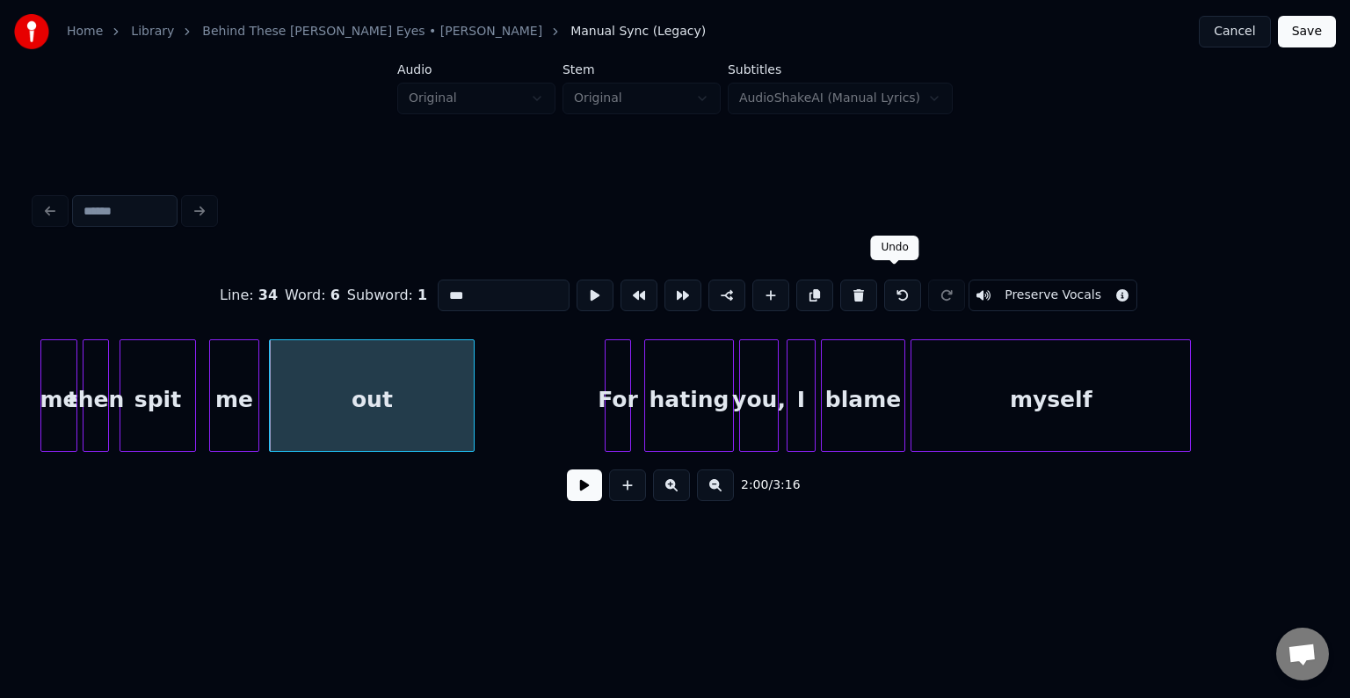
click at [885, 285] on button at bounding box center [902, 295] width 37 height 32
click at [892, 287] on button at bounding box center [902, 295] width 37 height 32
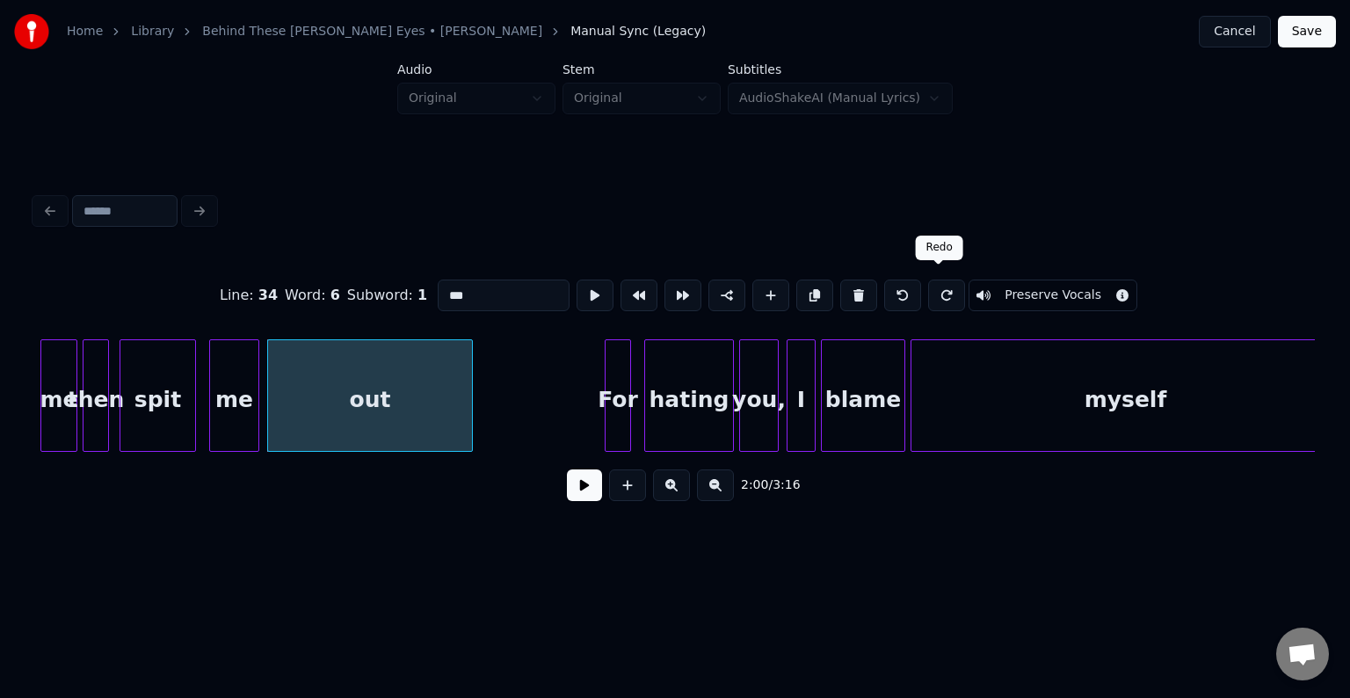
click at [928, 286] on button at bounding box center [946, 295] width 37 height 32
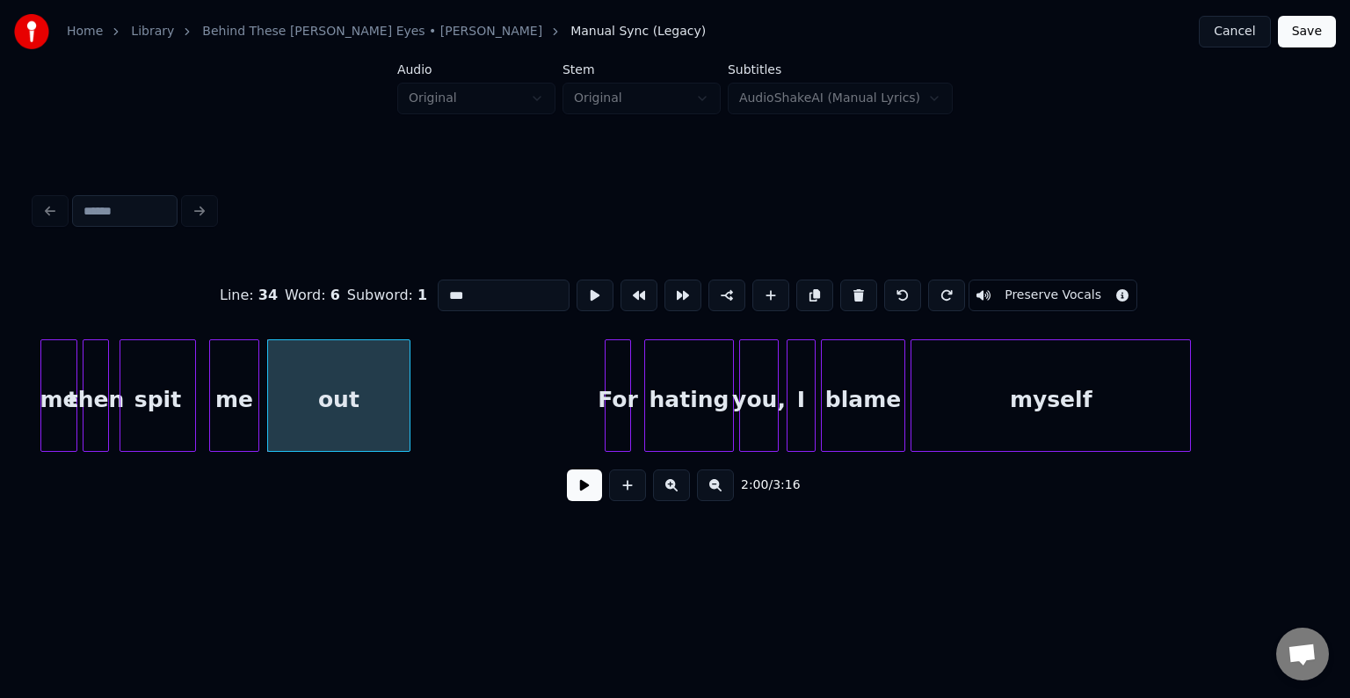
click at [408, 400] on div at bounding box center [406, 395] width 5 height 111
click at [586, 489] on button at bounding box center [584, 485] width 35 height 32
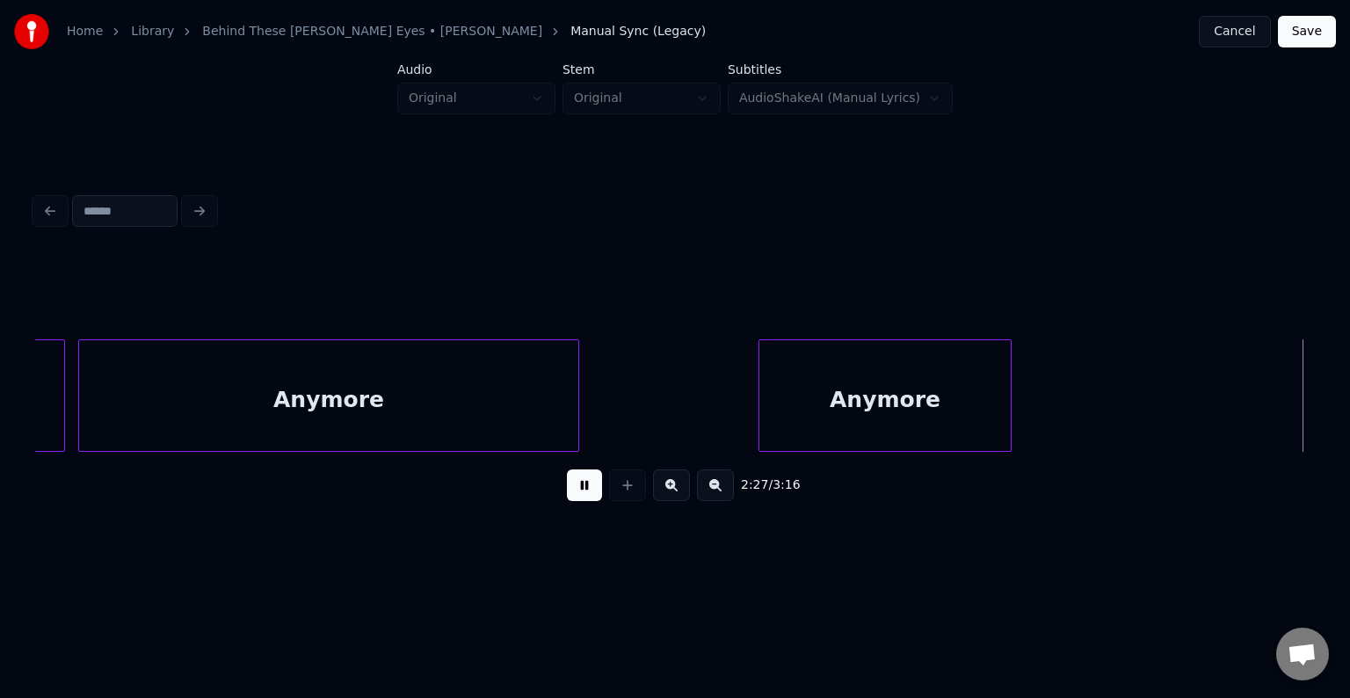
scroll to position [0, 19513]
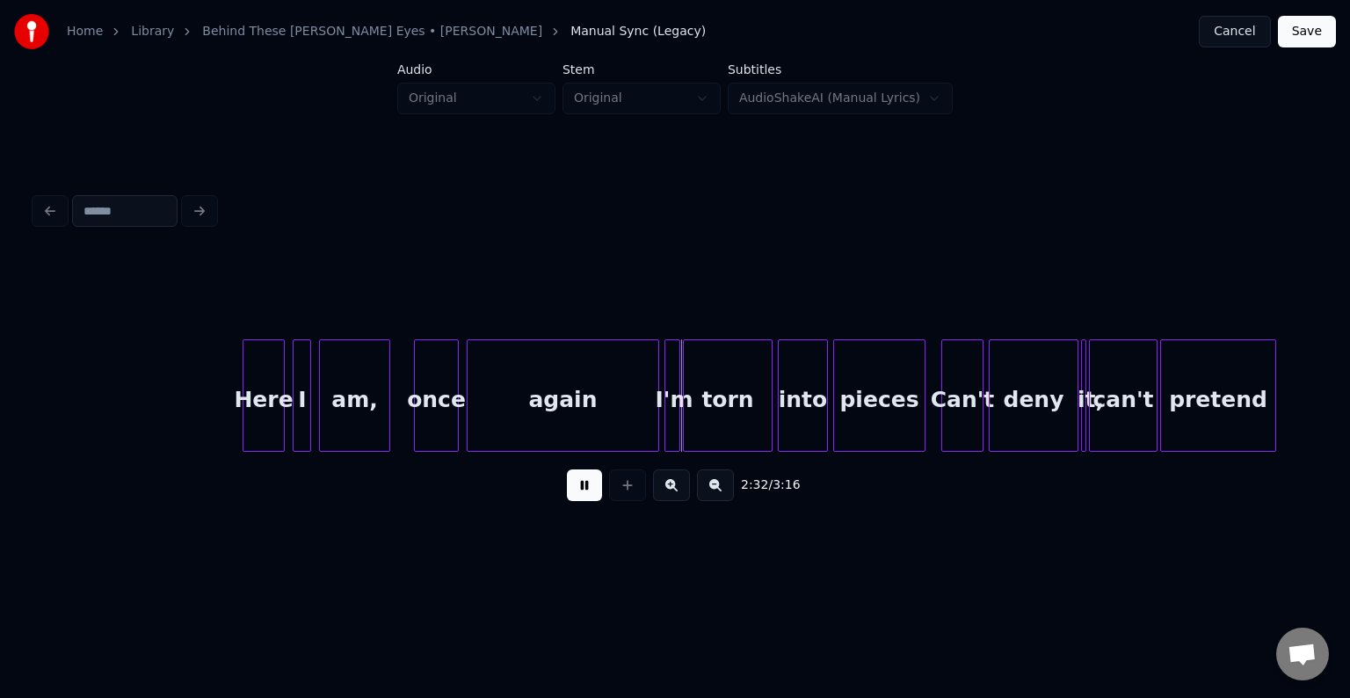
click at [567, 469] on button at bounding box center [584, 485] width 35 height 32
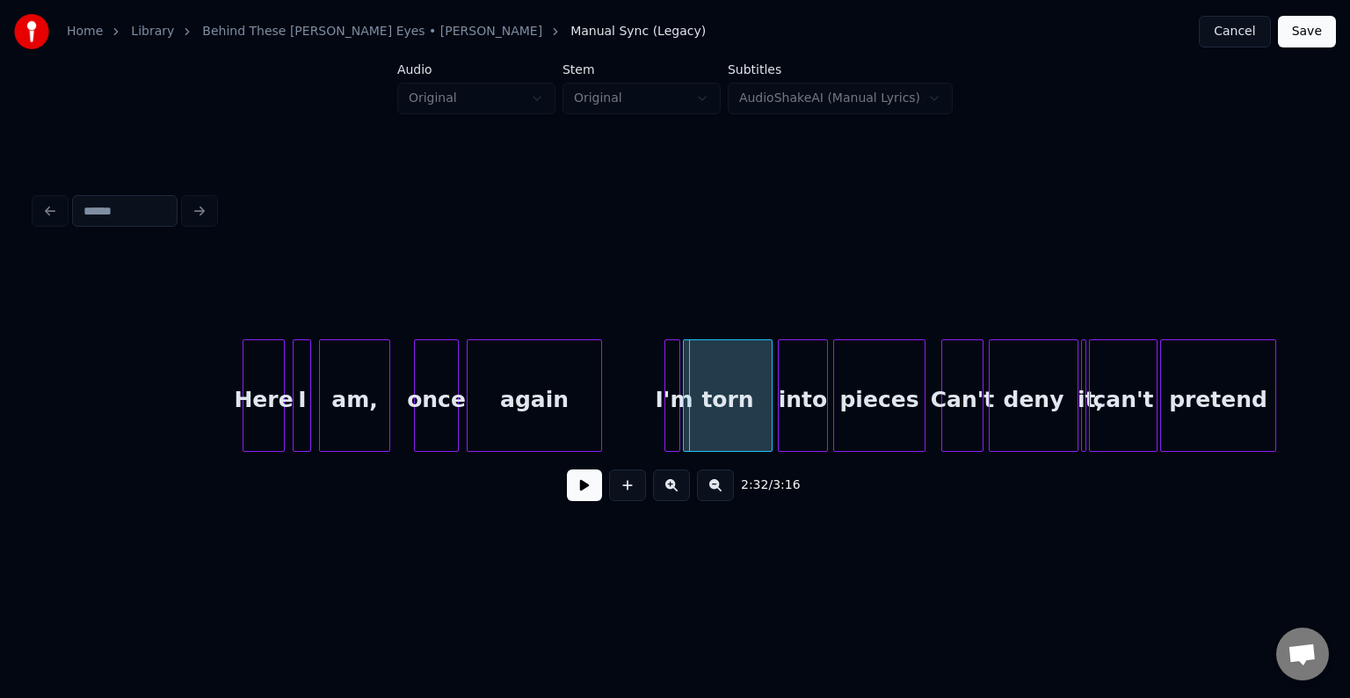
click at [599, 418] on div at bounding box center [598, 395] width 5 height 111
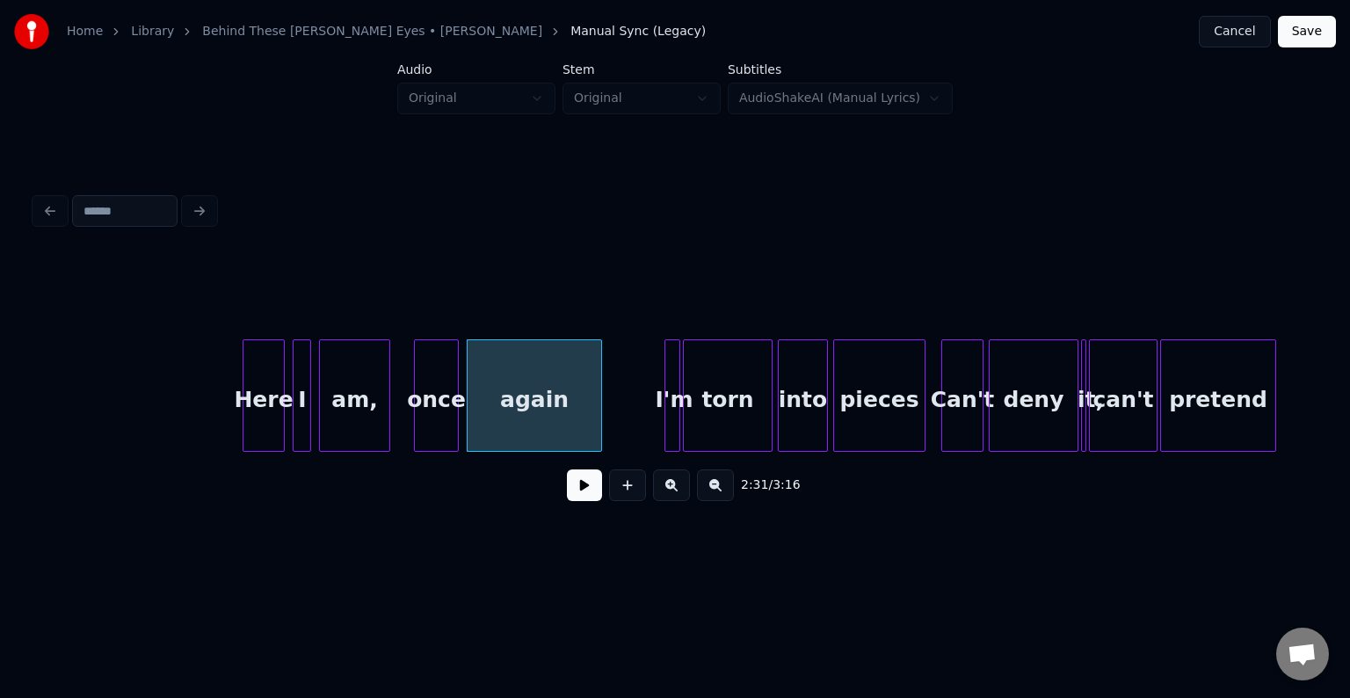
click at [575, 489] on button at bounding box center [584, 485] width 35 height 32
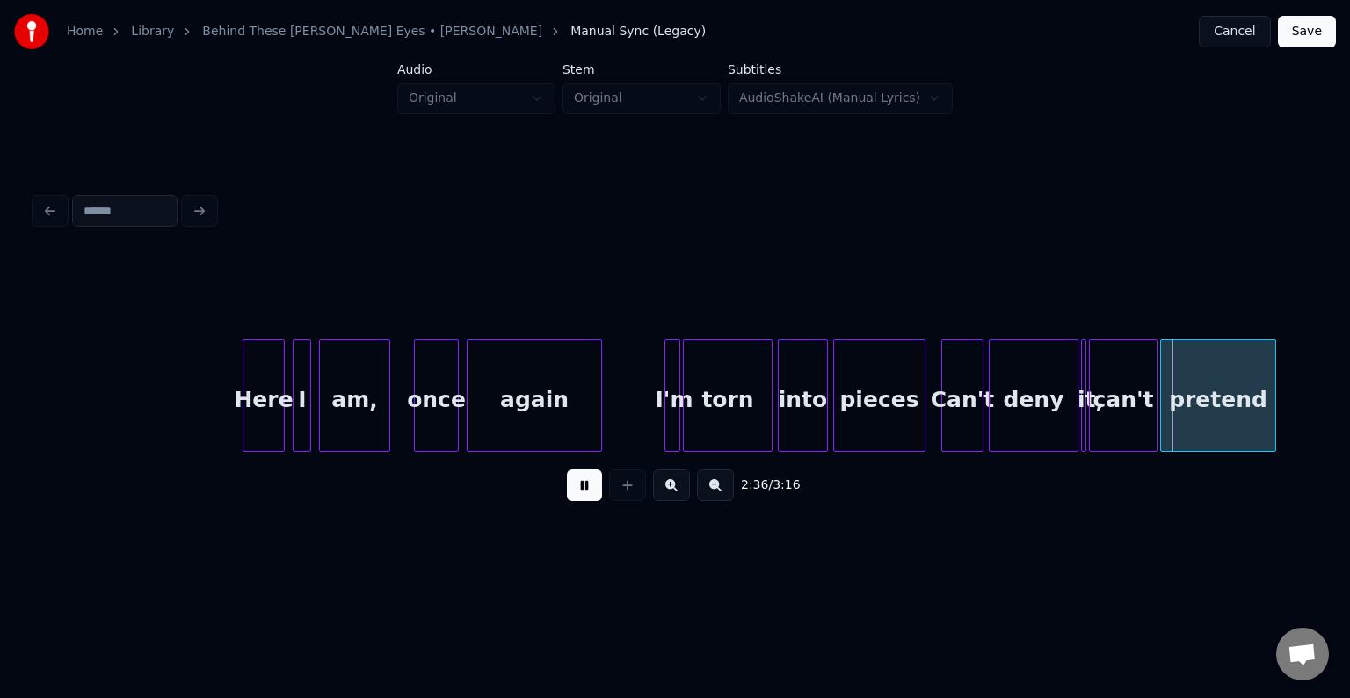
click at [575, 489] on button at bounding box center [584, 485] width 35 height 32
click at [1106, 411] on div at bounding box center [1106, 395] width 5 height 111
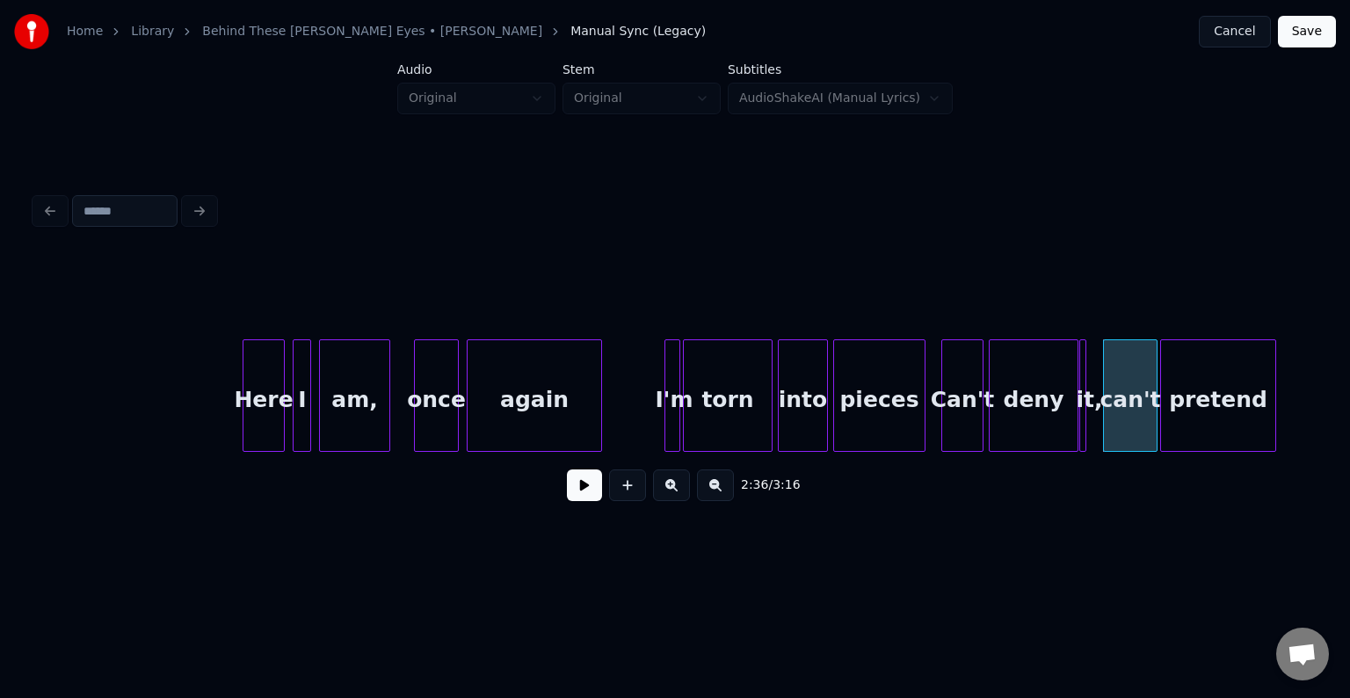
click at [1085, 417] on div "it," at bounding box center [1082, 395] width 7 height 112
click at [1086, 418] on div "it," at bounding box center [1089, 400] width 18 height 120
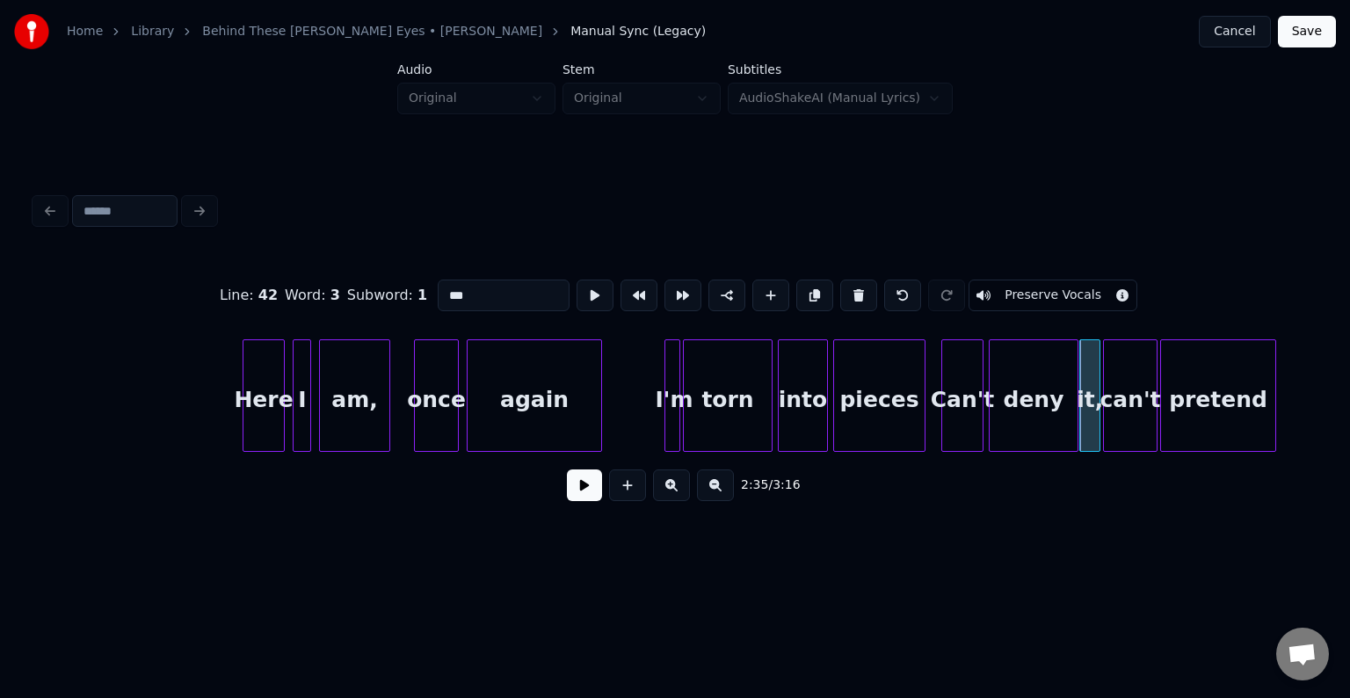
click at [1097, 352] on div at bounding box center [1096, 395] width 5 height 111
click at [580, 497] on button at bounding box center [584, 485] width 35 height 32
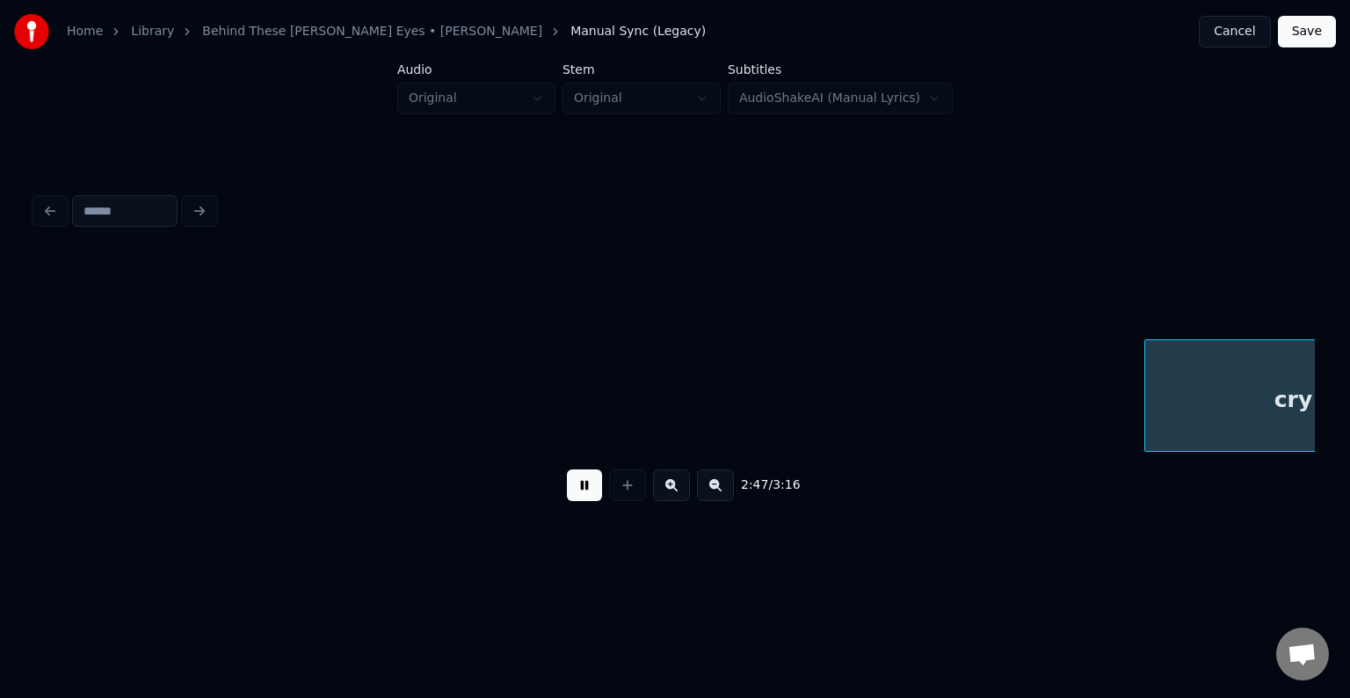
scroll to position [0, 22075]
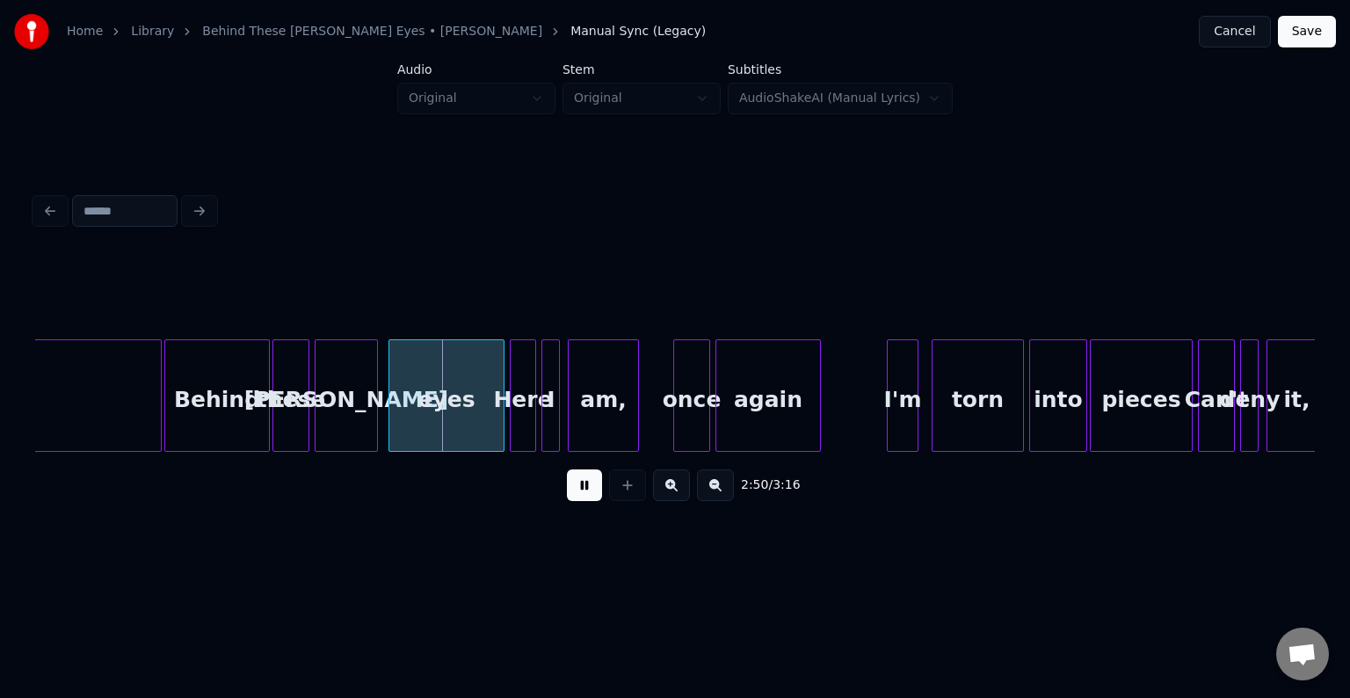
click at [206, 372] on div "Behind" at bounding box center [217, 400] width 104 height 120
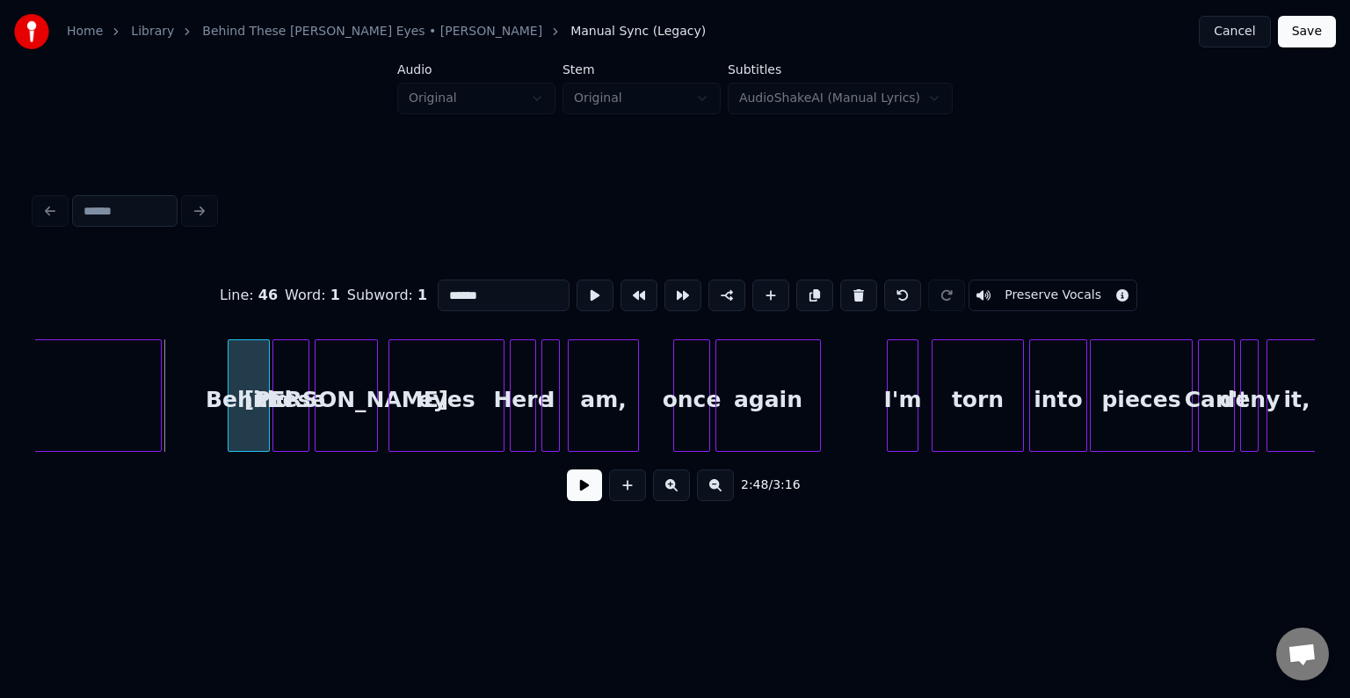
click at [232, 426] on div at bounding box center [231, 395] width 5 height 111
click at [571, 495] on button at bounding box center [584, 485] width 35 height 32
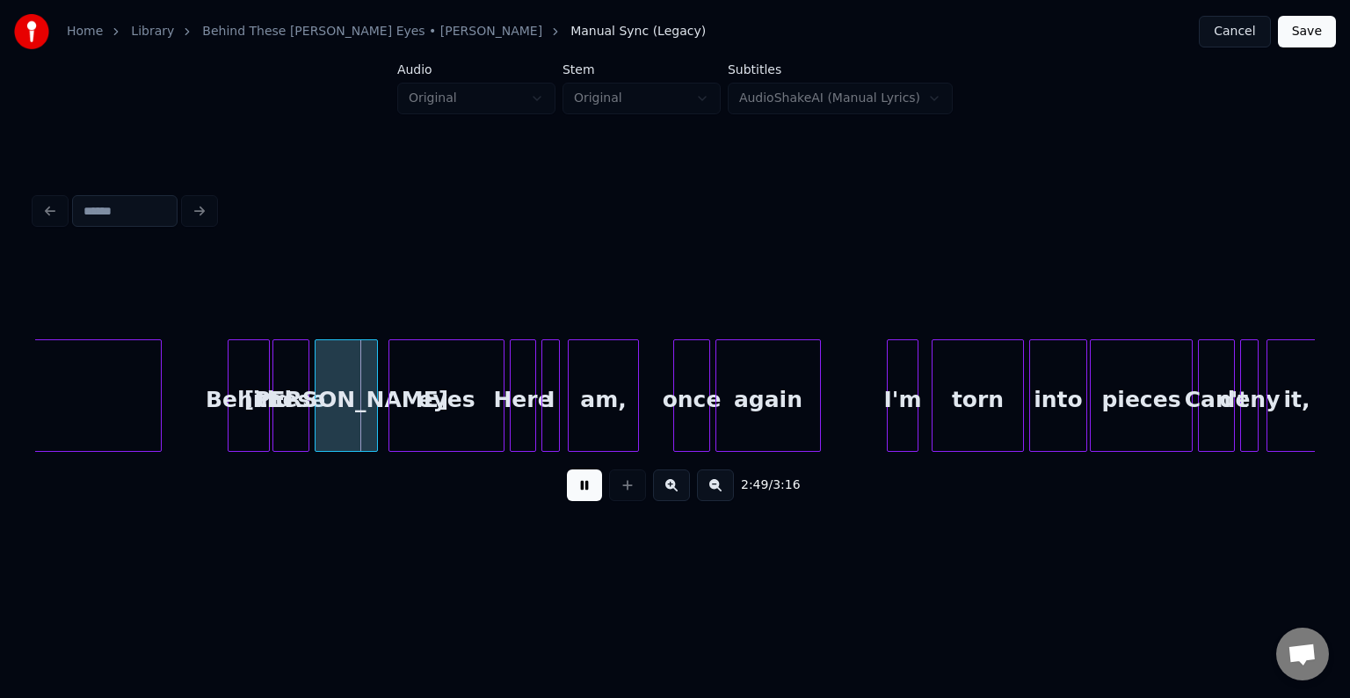
click at [571, 495] on button at bounding box center [584, 485] width 35 height 32
click at [213, 423] on div at bounding box center [215, 395] width 5 height 111
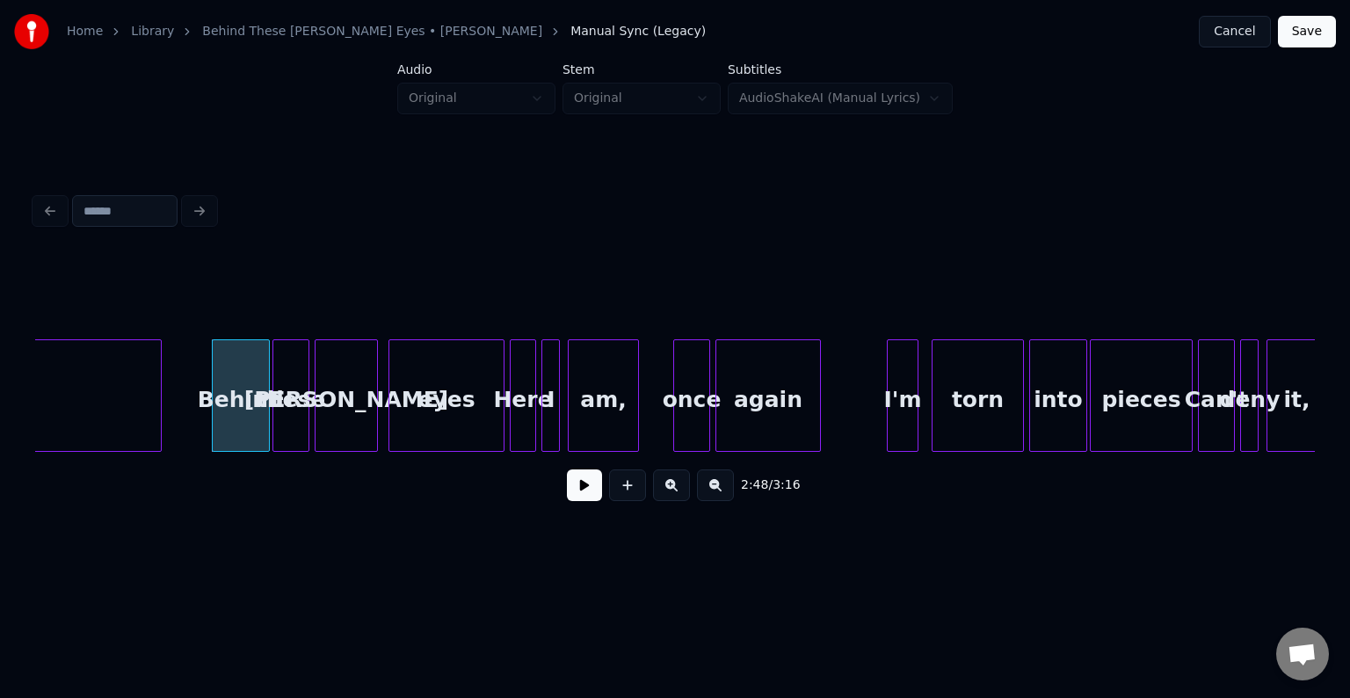
click at [580, 491] on button at bounding box center [584, 485] width 35 height 32
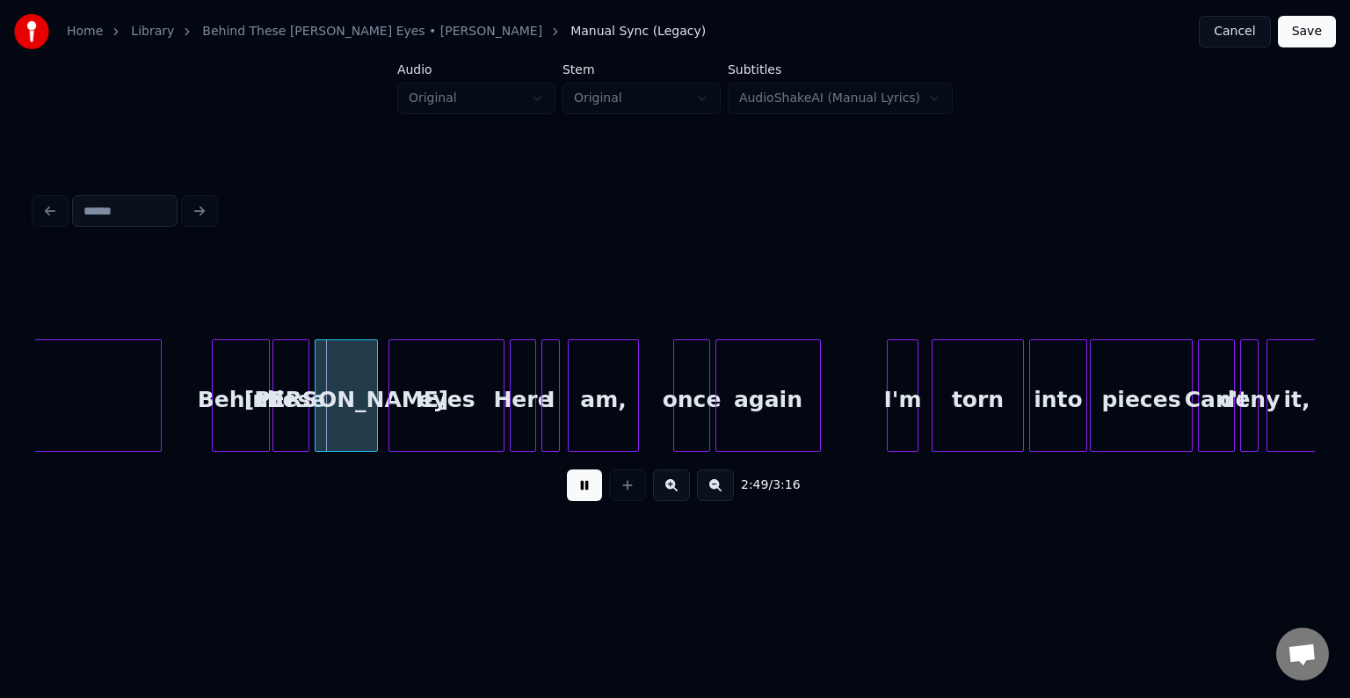
click at [580, 491] on button at bounding box center [584, 485] width 35 height 32
click at [199, 424] on div at bounding box center [201, 395] width 5 height 111
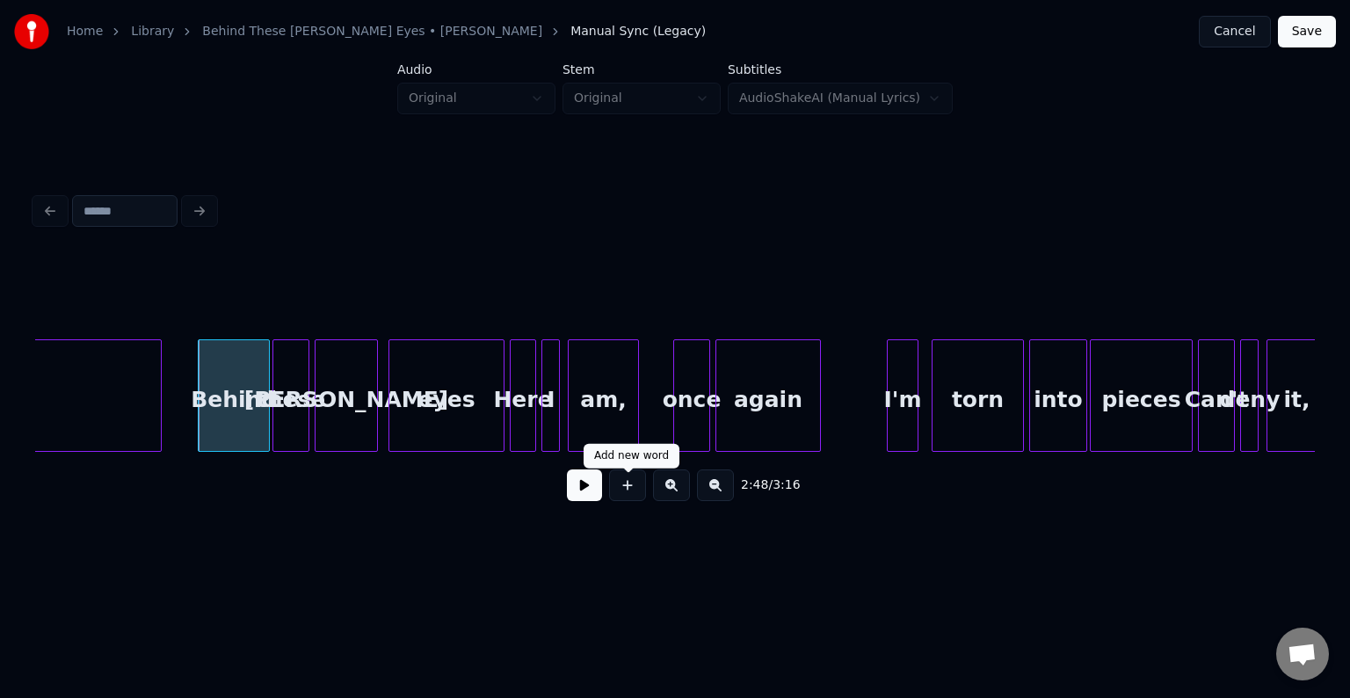
click at [566, 489] on div "2:48 / 3:16" at bounding box center [675, 485] width 1252 height 39
click at [571, 492] on button at bounding box center [584, 485] width 35 height 32
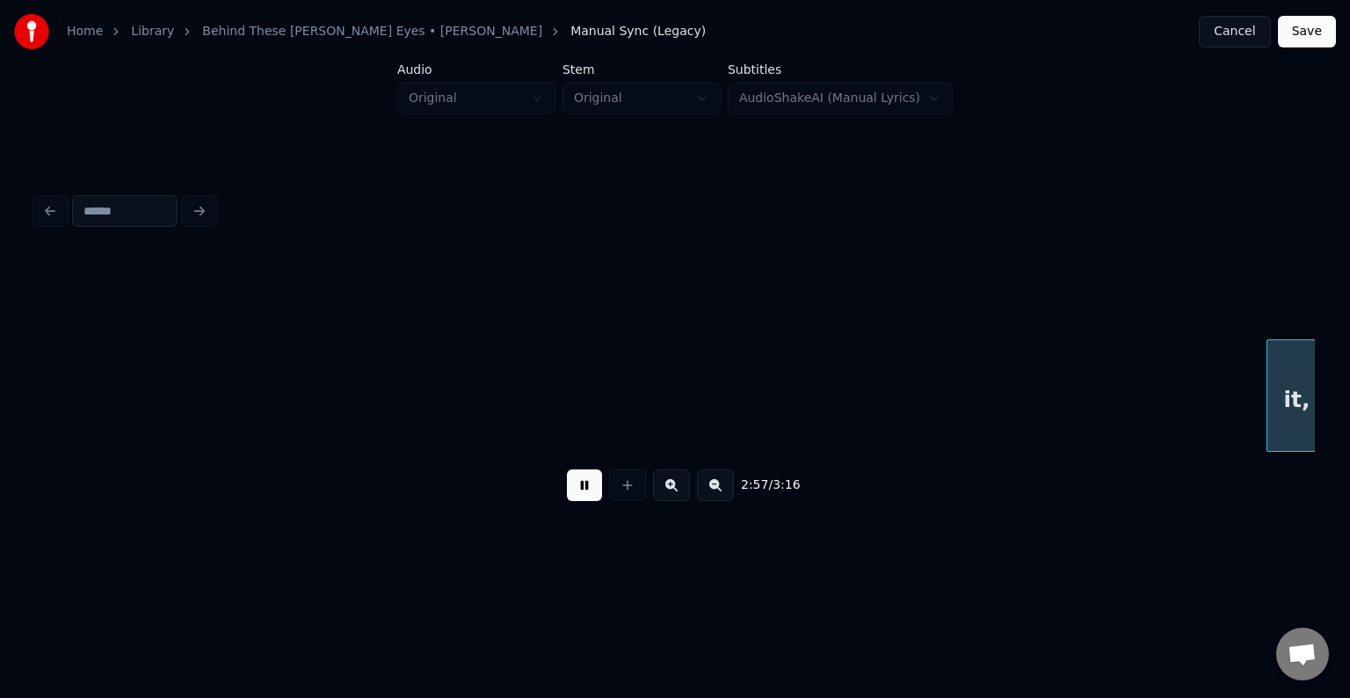
scroll to position [0, 23354]
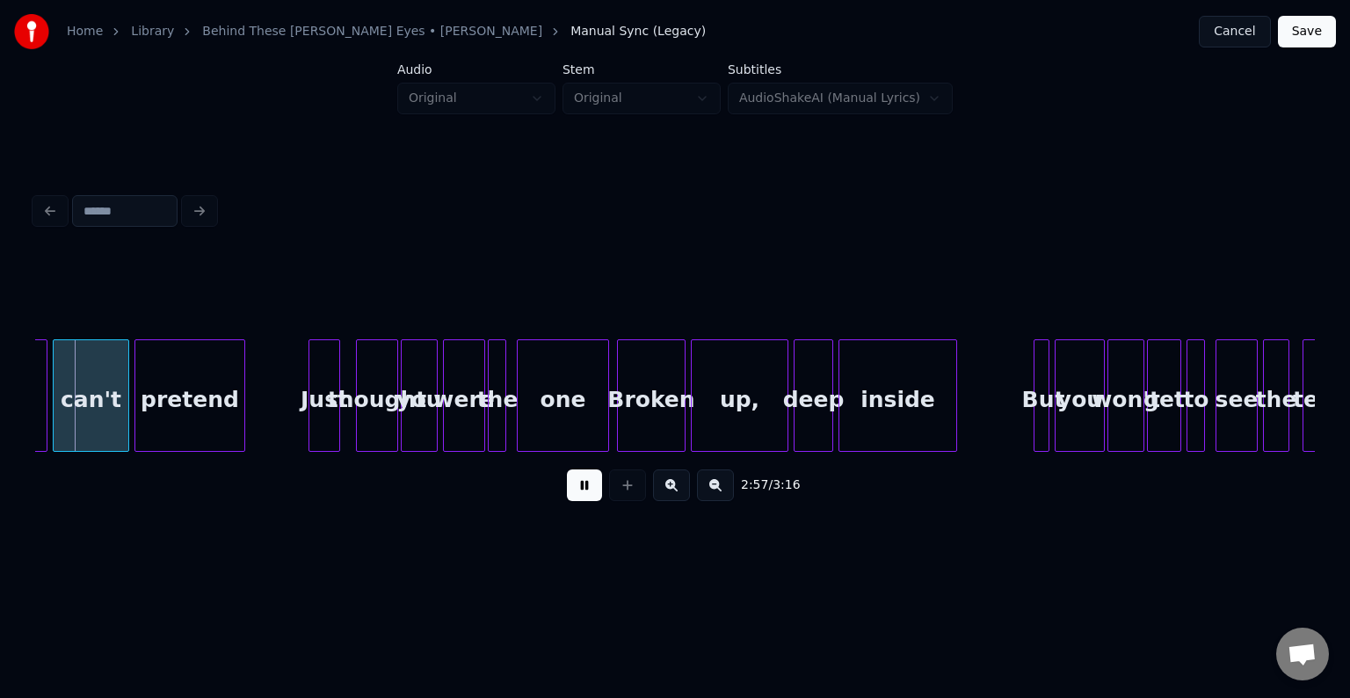
click at [587, 501] on button at bounding box center [584, 485] width 35 height 32
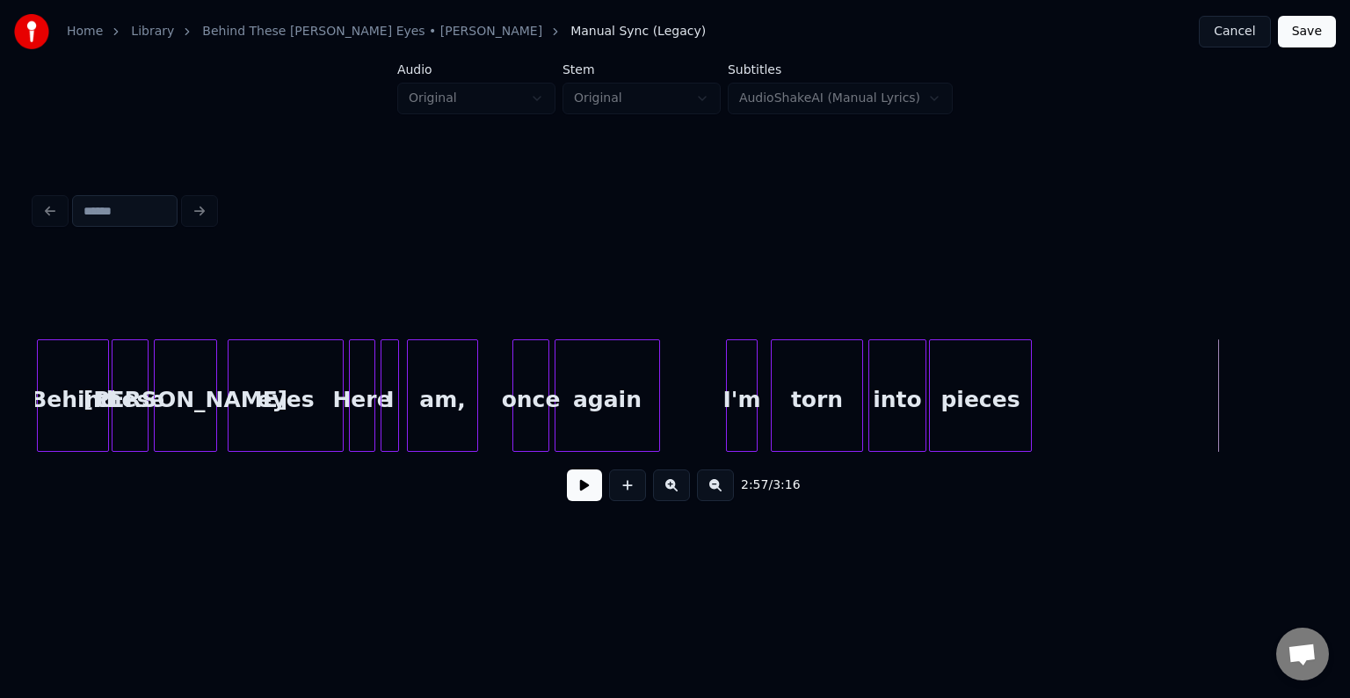
scroll to position [0, 19996]
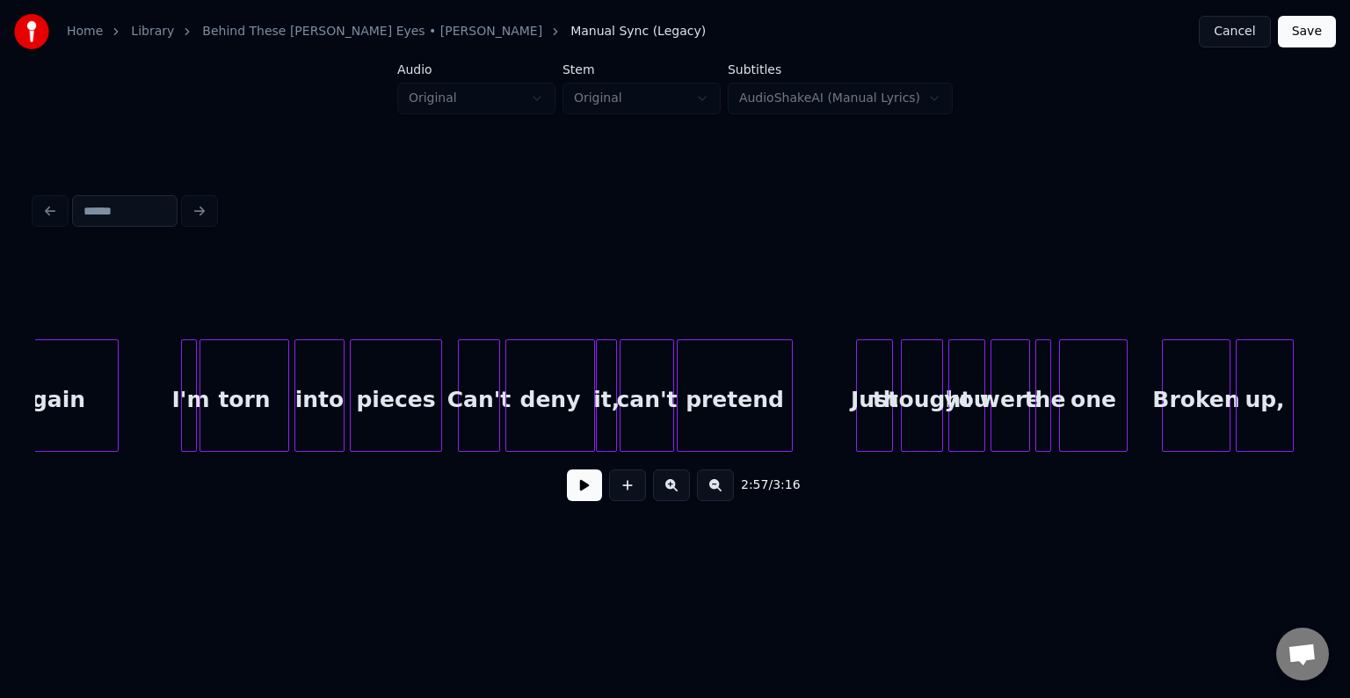
click at [581, 488] on button at bounding box center [584, 485] width 35 height 32
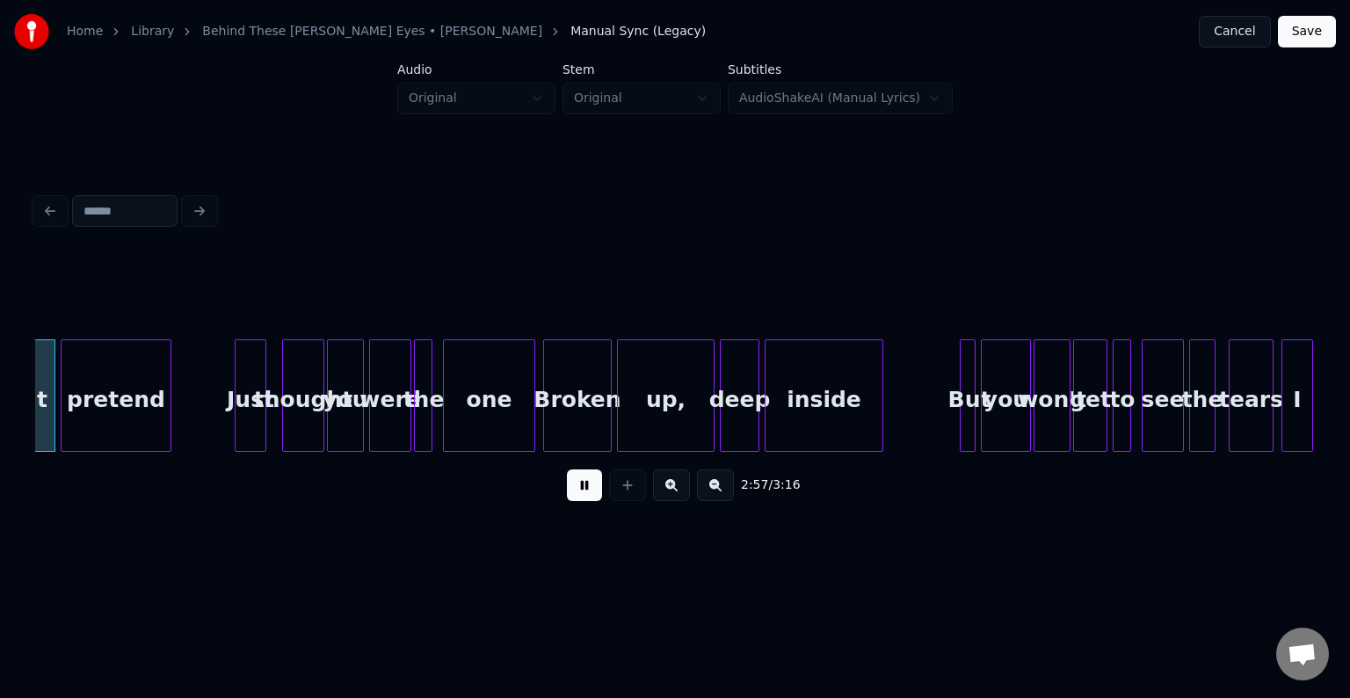
click at [581, 488] on button at bounding box center [584, 485] width 35 height 32
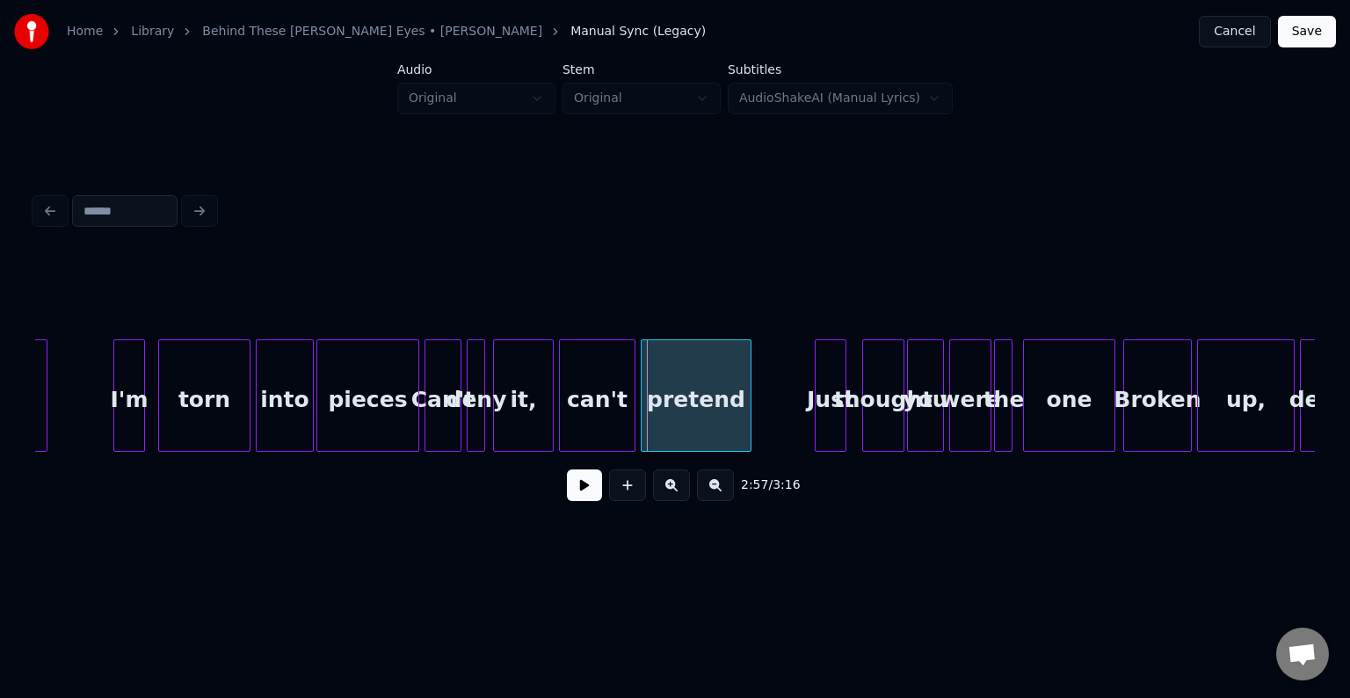
scroll to position [0, 22830]
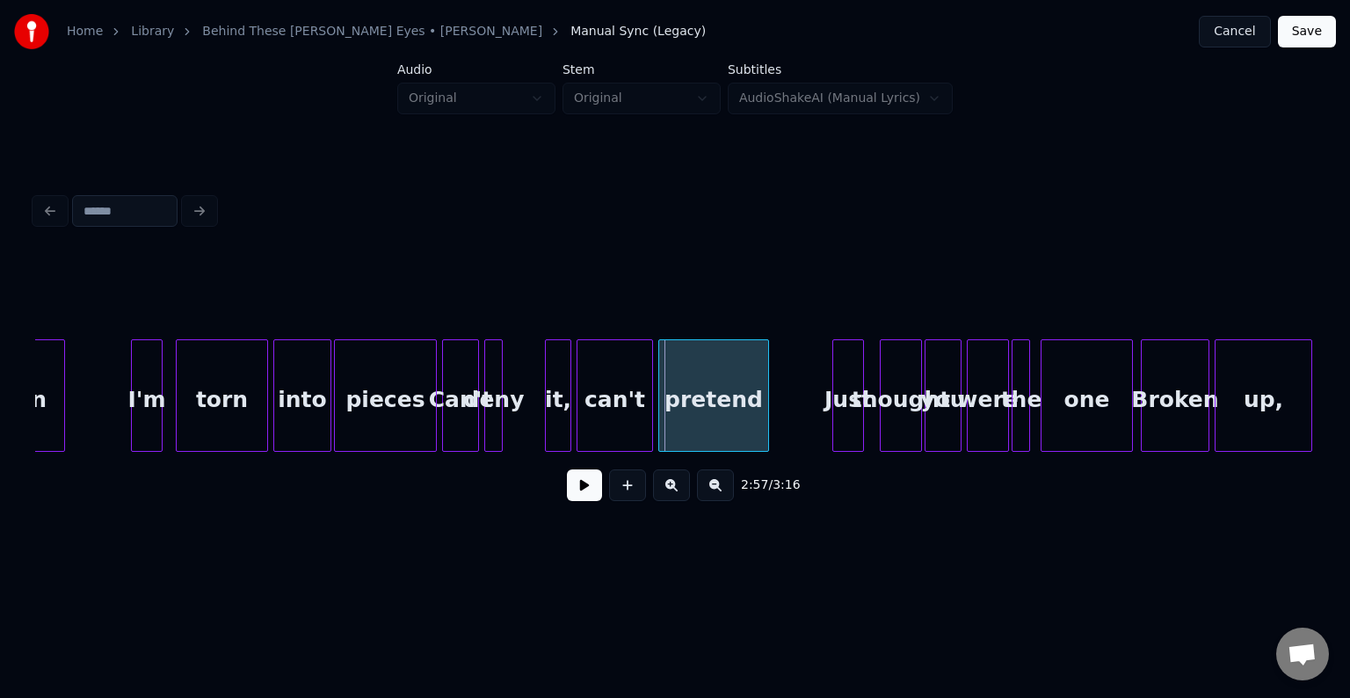
click at [548, 411] on div at bounding box center [548, 395] width 5 height 111
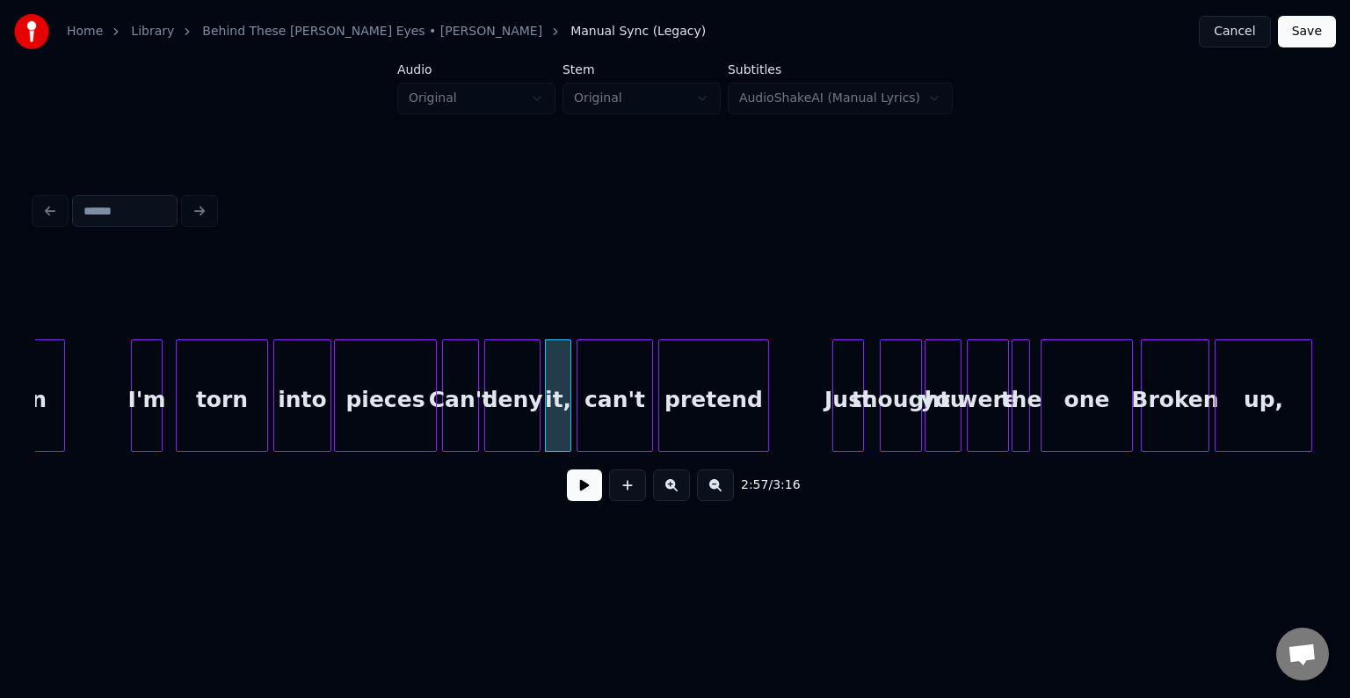
click at [536, 417] on div at bounding box center [536, 395] width 5 height 111
click at [460, 413] on div "Can't" at bounding box center [460, 400] width 35 height 120
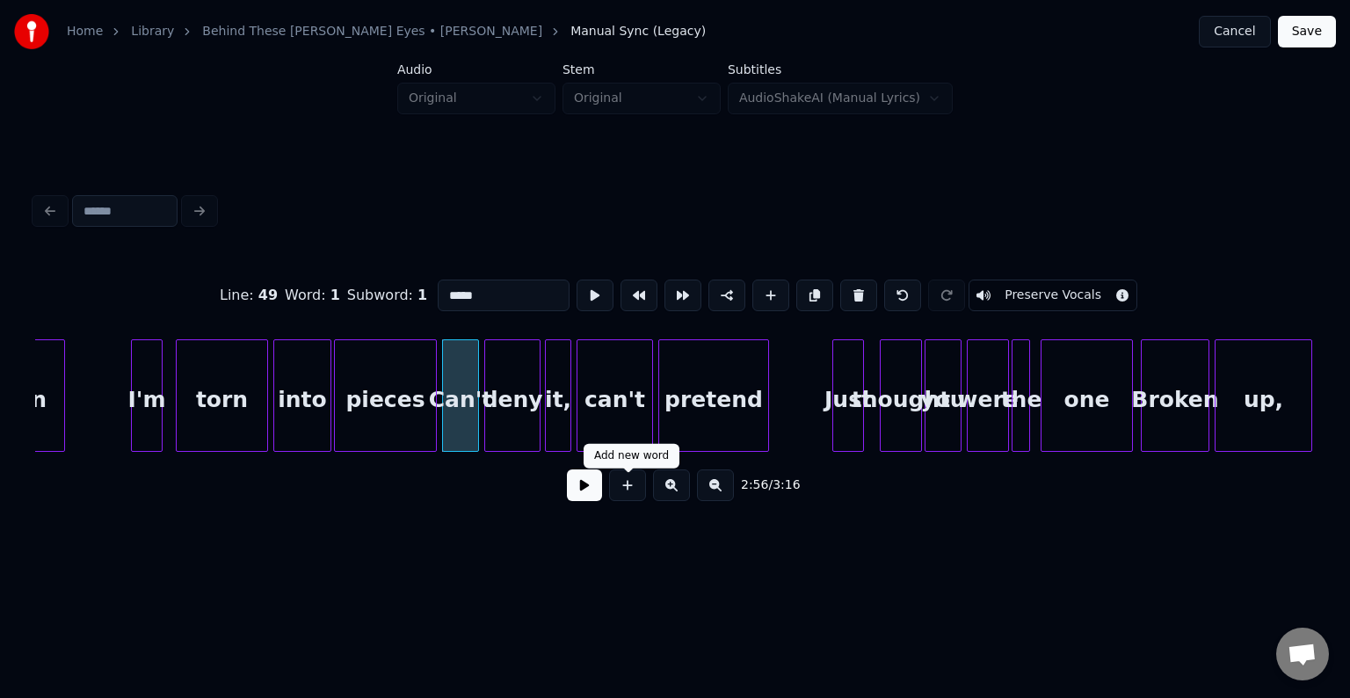
click at [584, 501] on button at bounding box center [584, 485] width 35 height 32
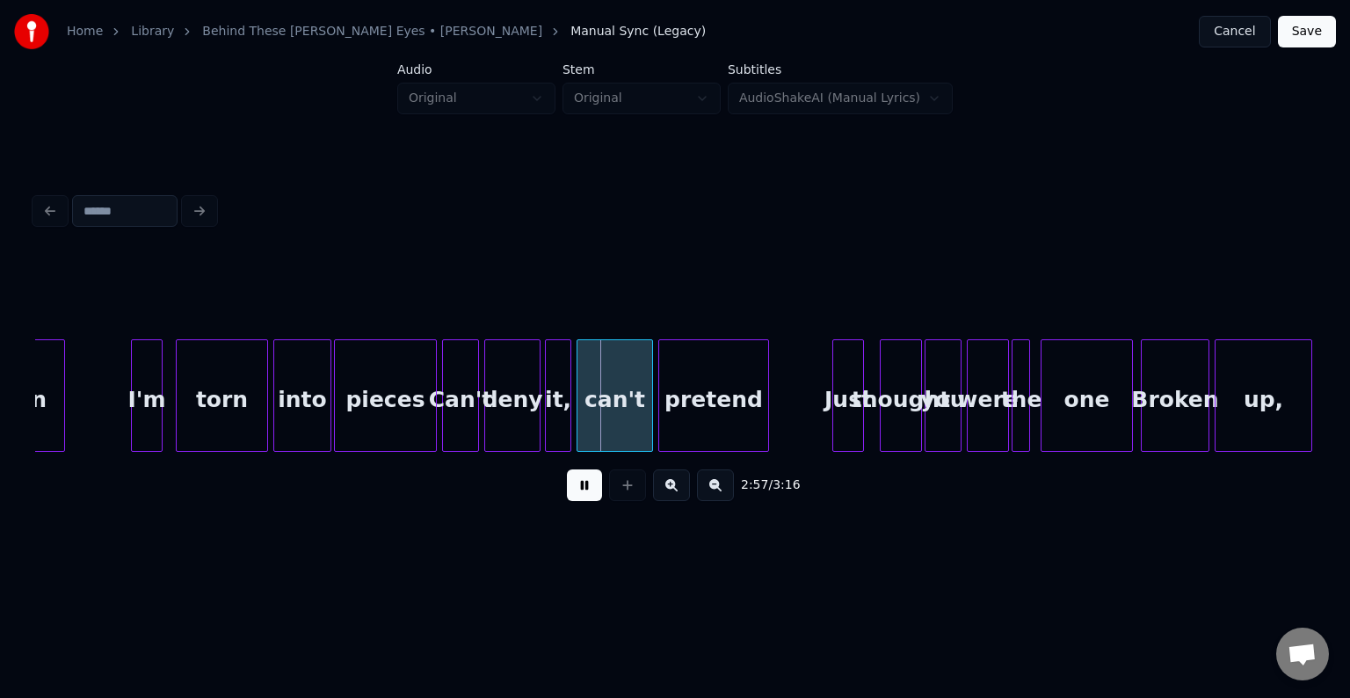
click at [582, 501] on button at bounding box center [584, 485] width 35 height 32
click at [499, 415] on div "deny" at bounding box center [512, 400] width 54 height 120
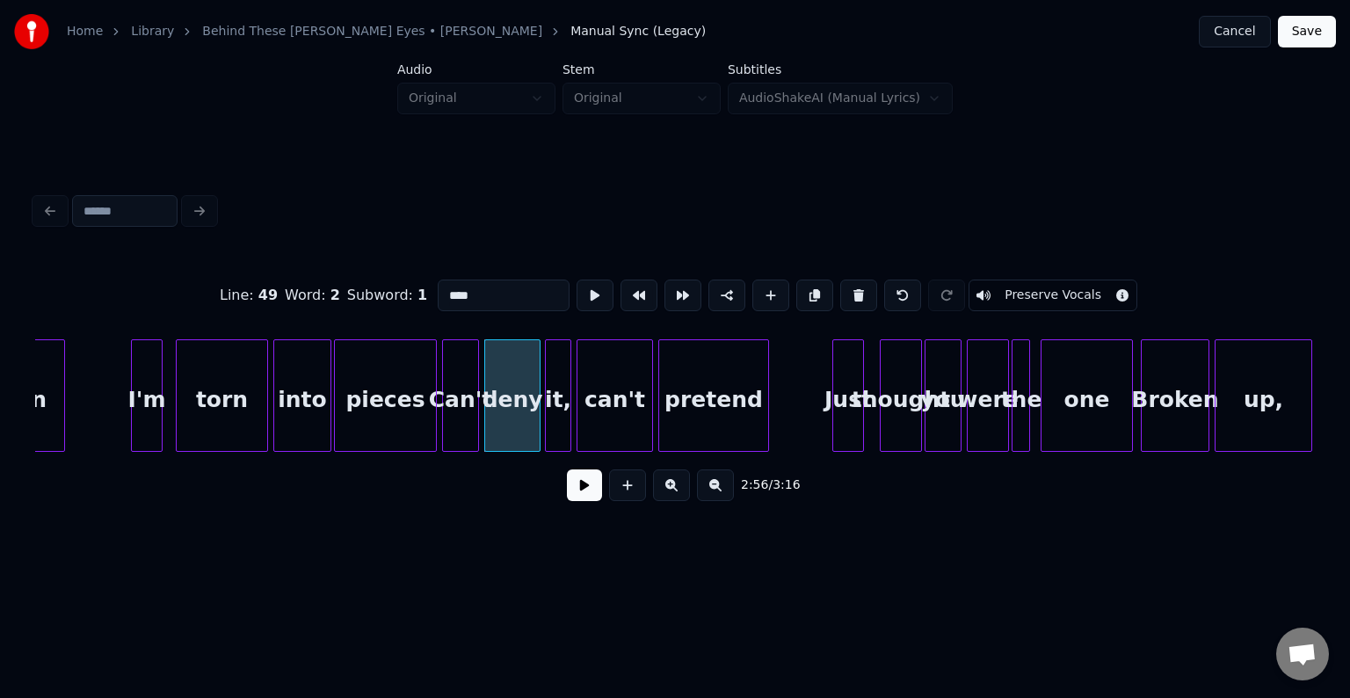
click at [605, 503] on div "2:56 / 3:16" at bounding box center [675, 485] width 1252 height 39
drag, startPoint x: 592, startPoint y: 500, endPoint x: 518, endPoint y: 453, distance: 87.8
click at [591, 499] on button at bounding box center [584, 485] width 35 height 32
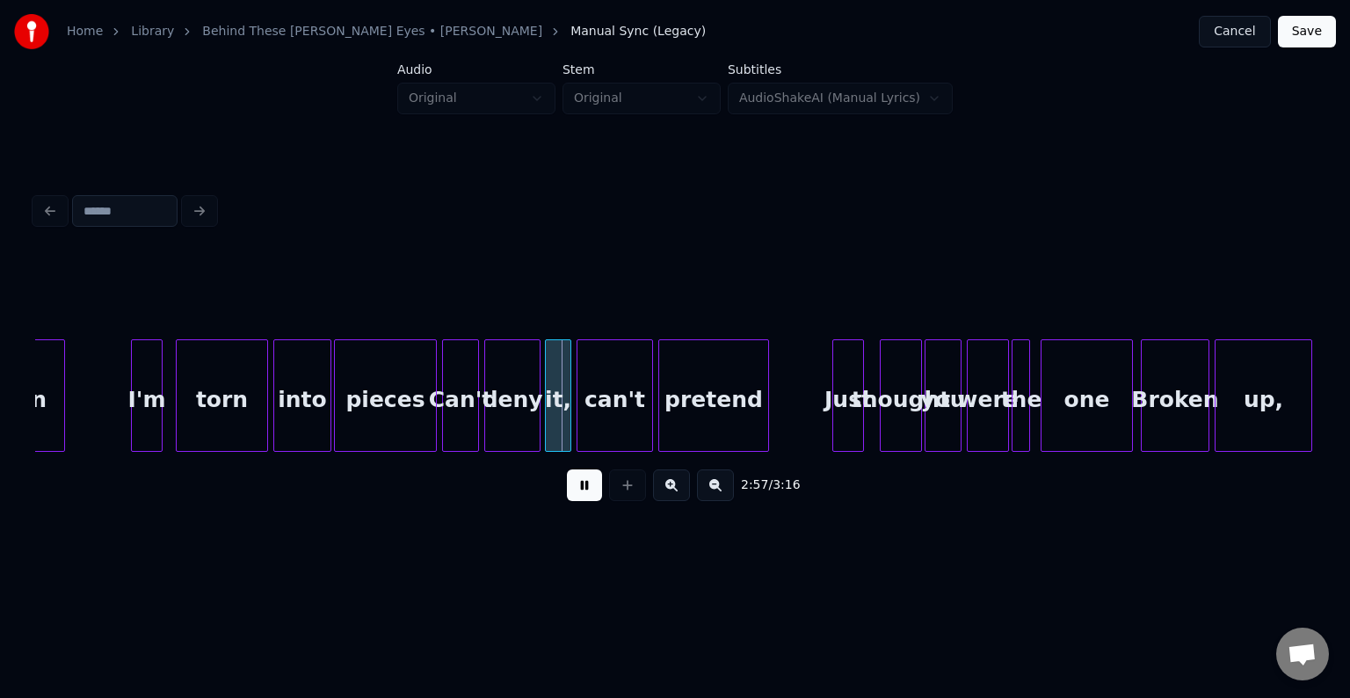
click at [507, 418] on div "deny" at bounding box center [512, 400] width 54 height 120
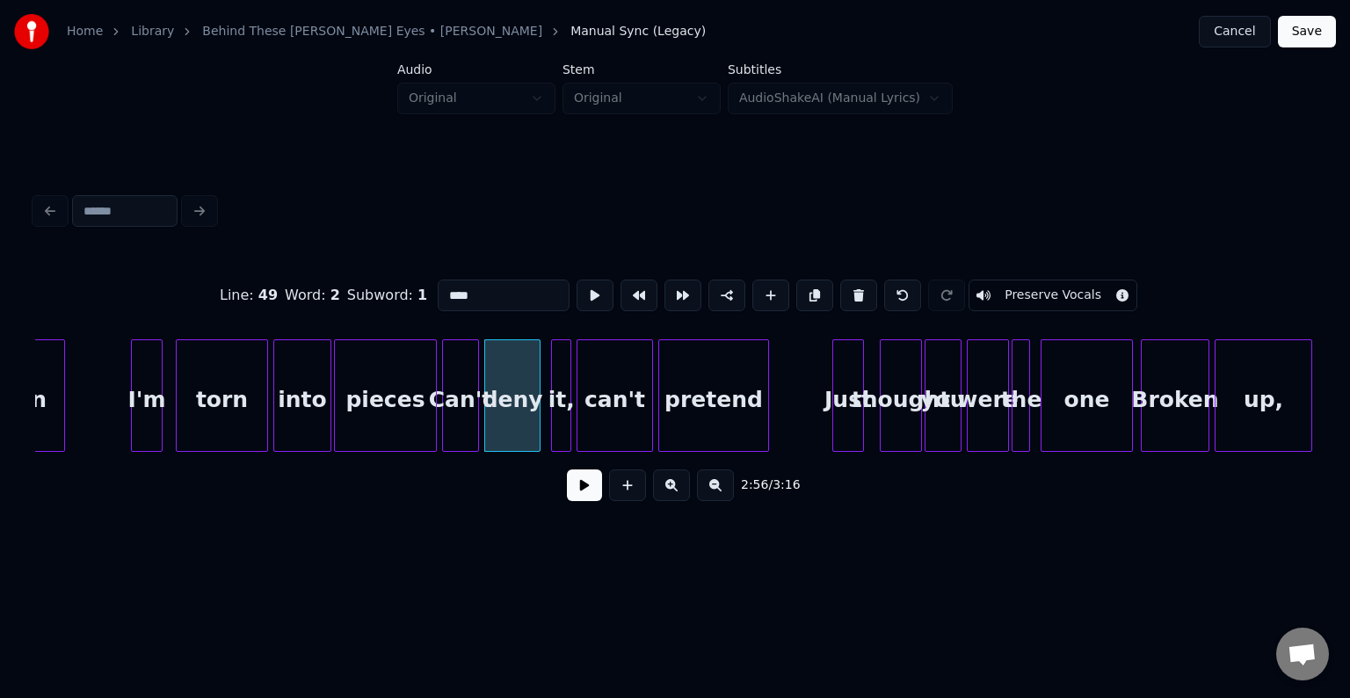
click at [553, 427] on div at bounding box center [554, 395] width 5 height 111
click at [545, 425] on div at bounding box center [543, 395] width 5 height 111
click at [582, 483] on button at bounding box center [584, 485] width 35 height 32
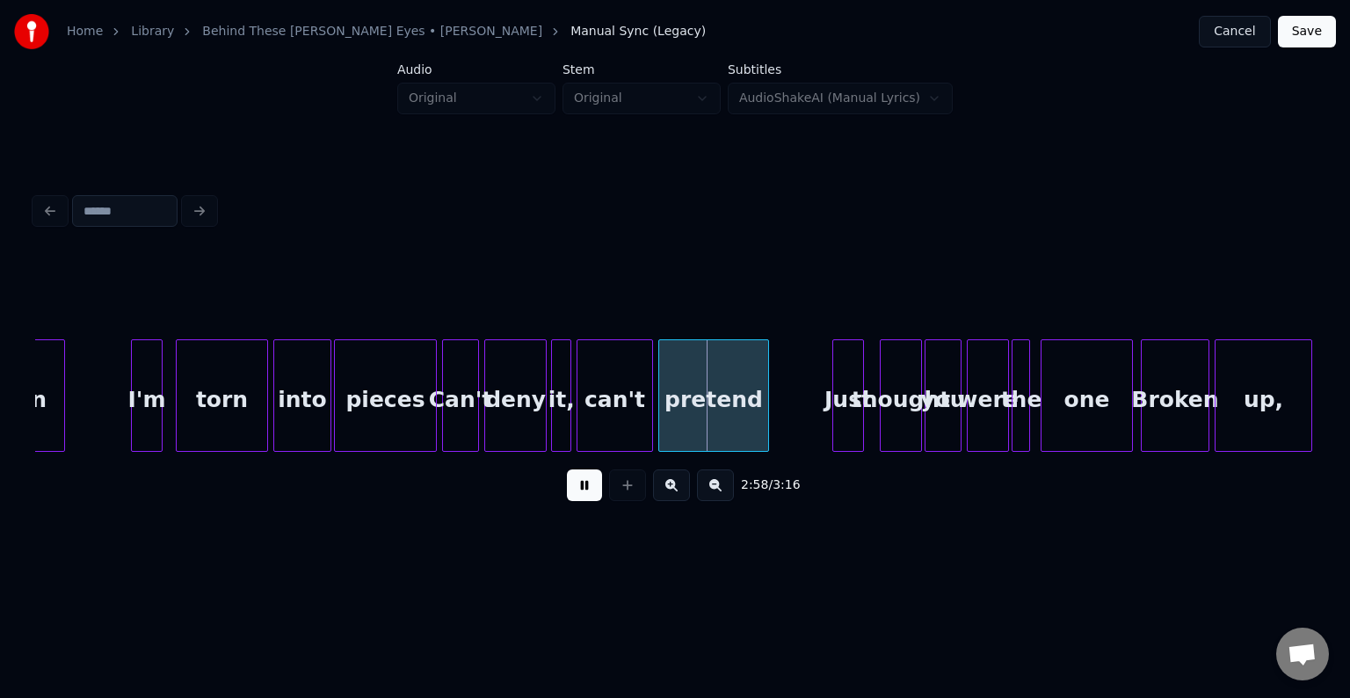
click at [559, 397] on div "it," at bounding box center [561, 400] width 18 height 120
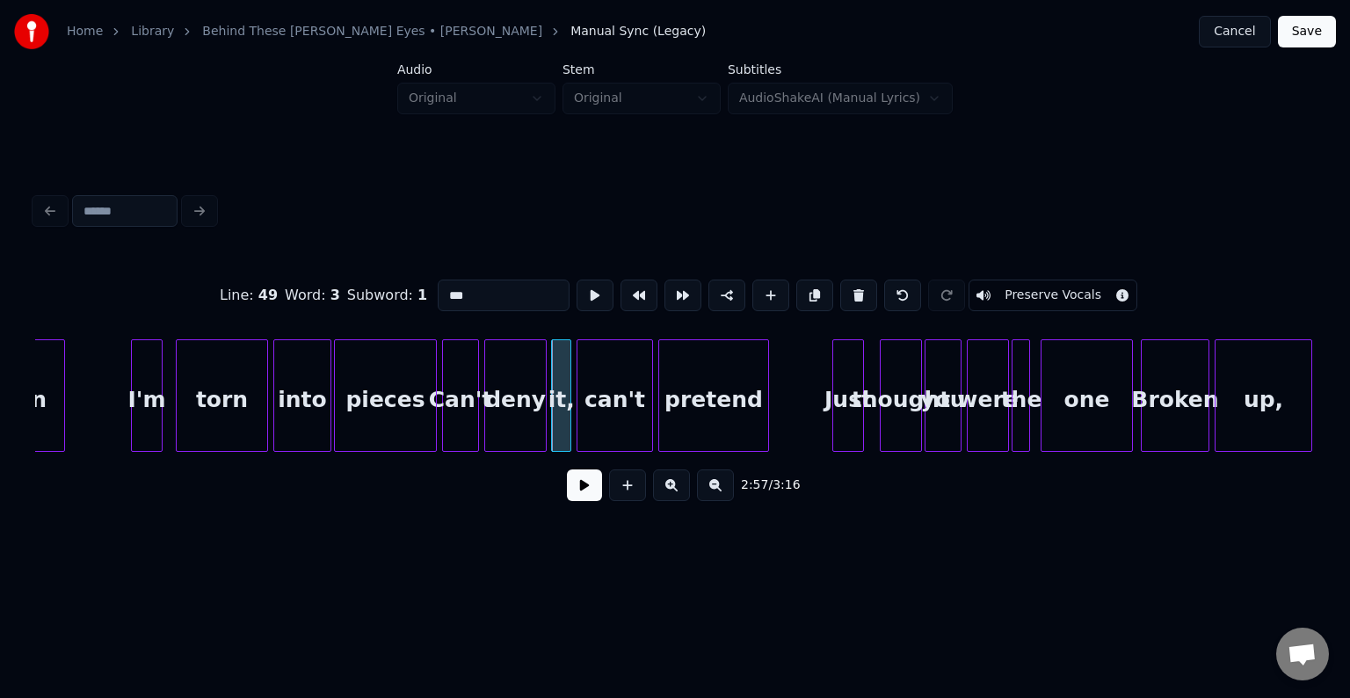
click at [583, 407] on div "can't" at bounding box center [614, 400] width 75 height 120
type input "*****"
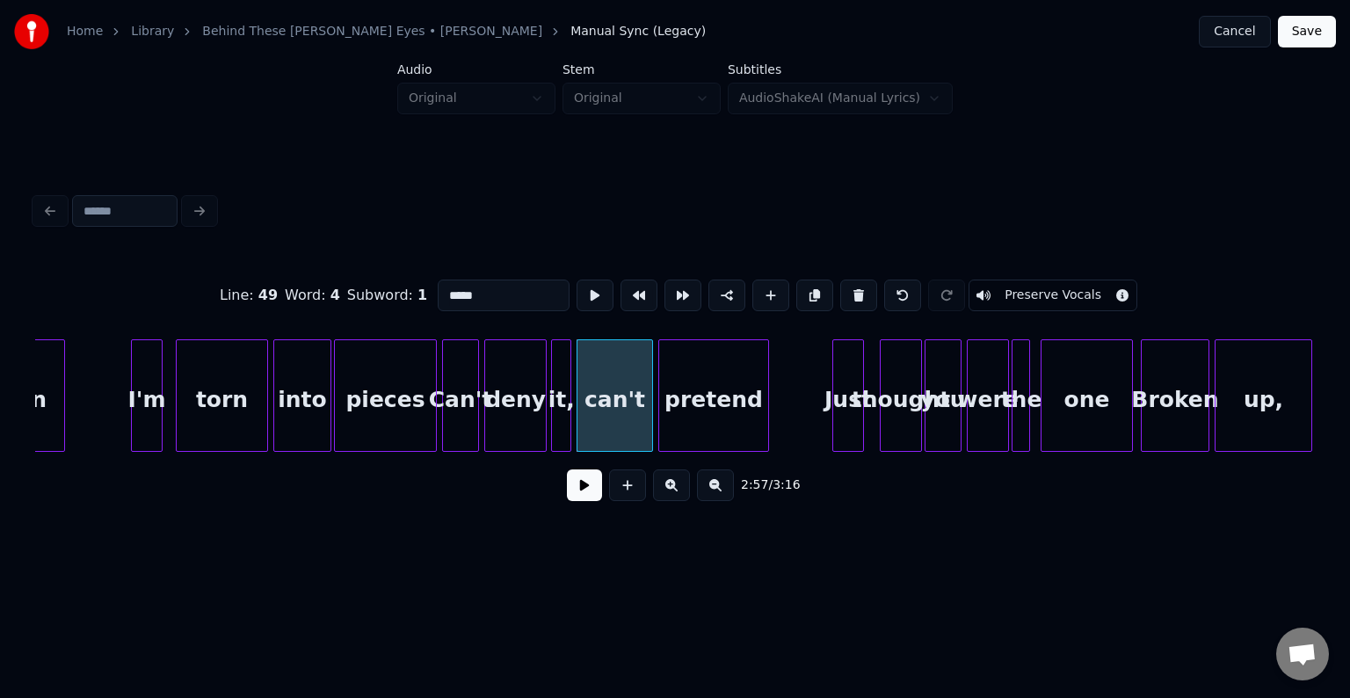
click at [580, 492] on button at bounding box center [584, 485] width 35 height 32
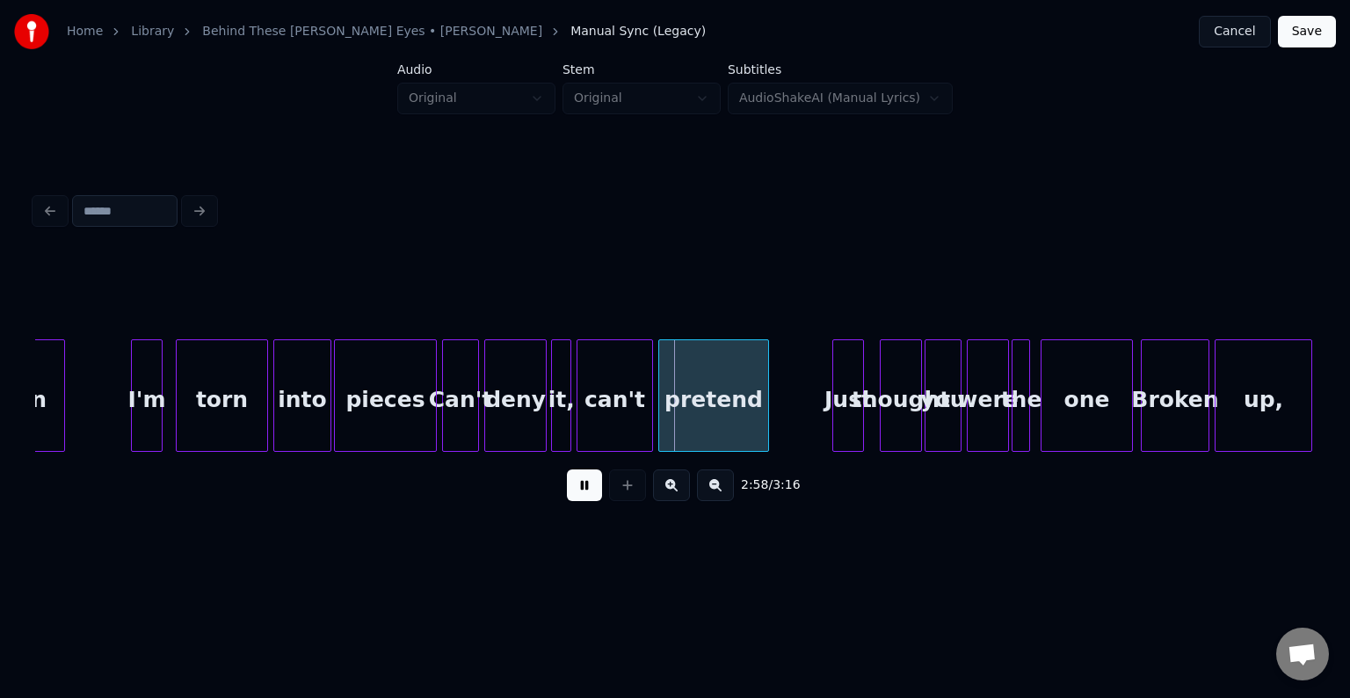
click at [580, 492] on button at bounding box center [584, 485] width 35 height 32
click at [597, 393] on div at bounding box center [598, 395] width 5 height 111
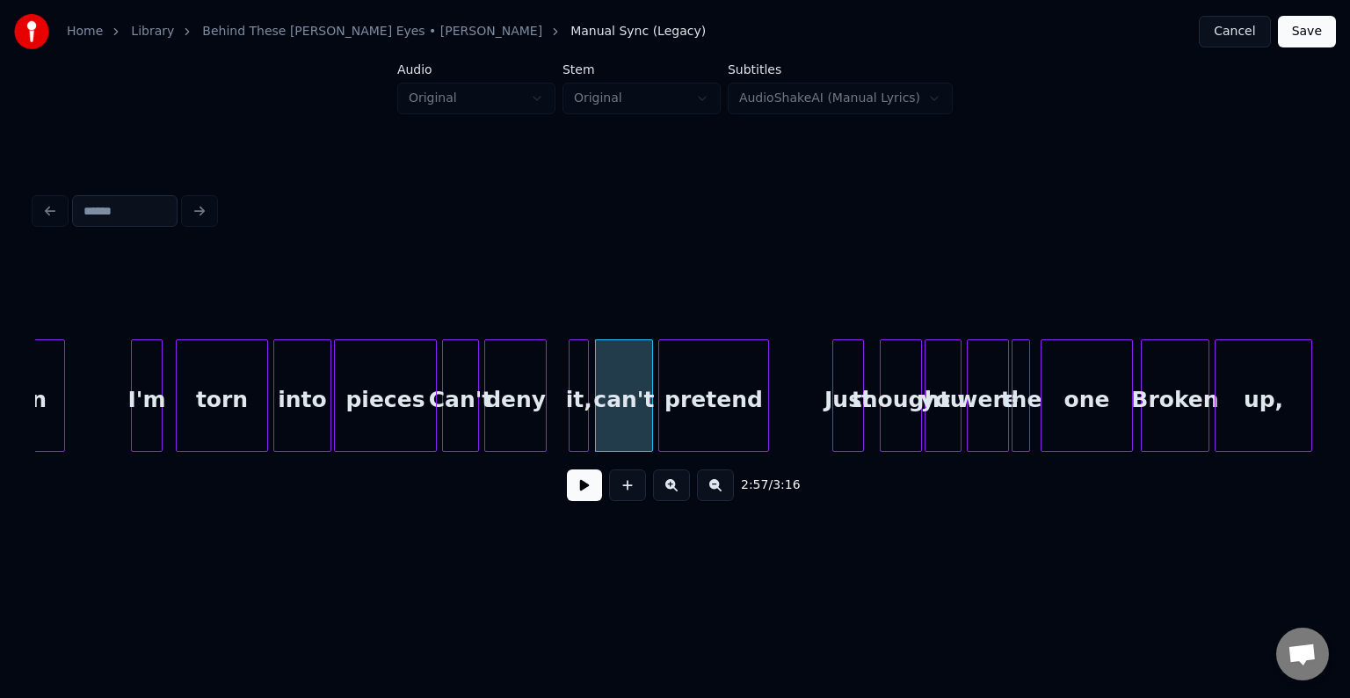
click at [576, 404] on div "it," at bounding box center [579, 400] width 18 height 120
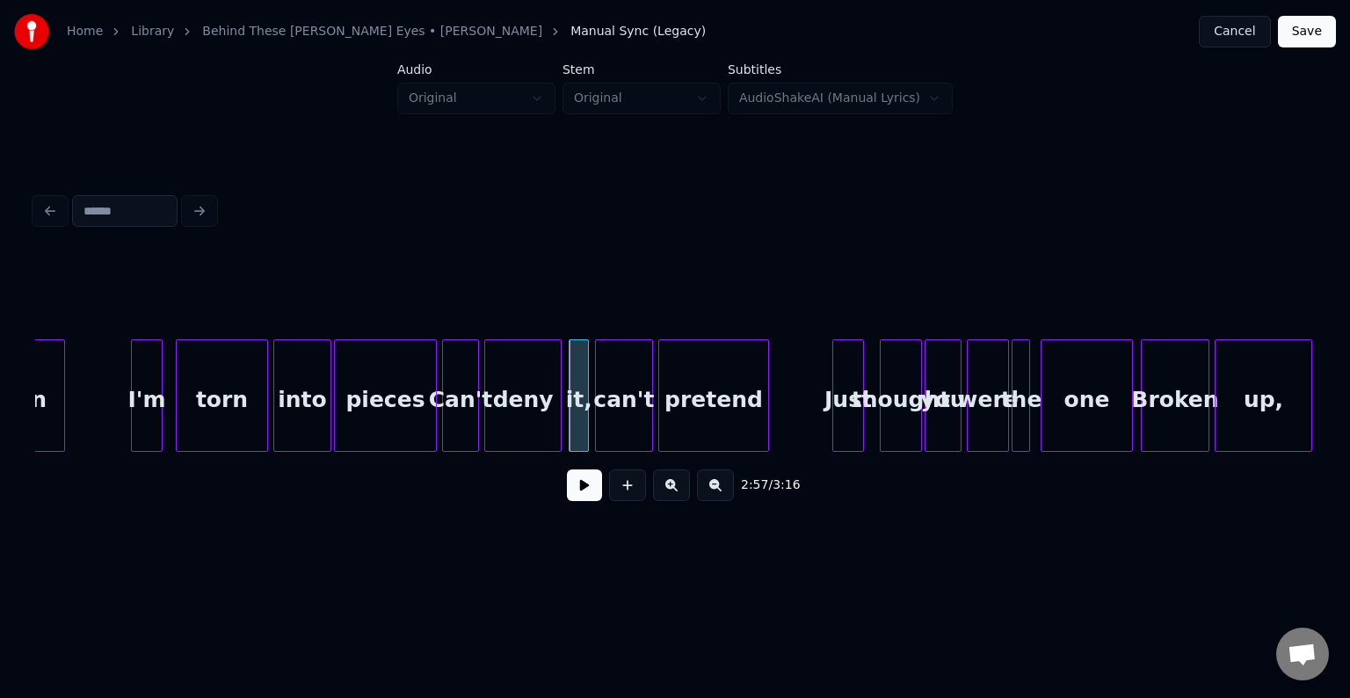
click at [555, 405] on div at bounding box center [557, 395] width 5 height 111
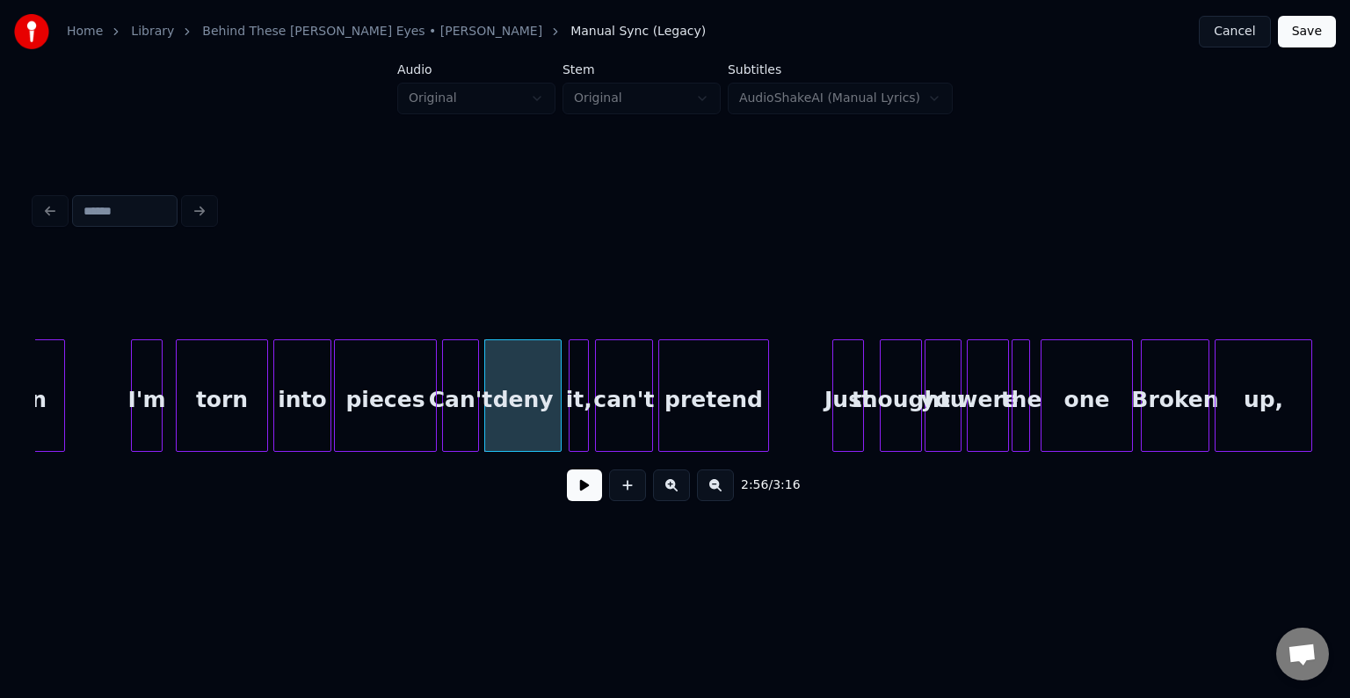
click at [577, 485] on button at bounding box center [584, 485] width 35 height 32
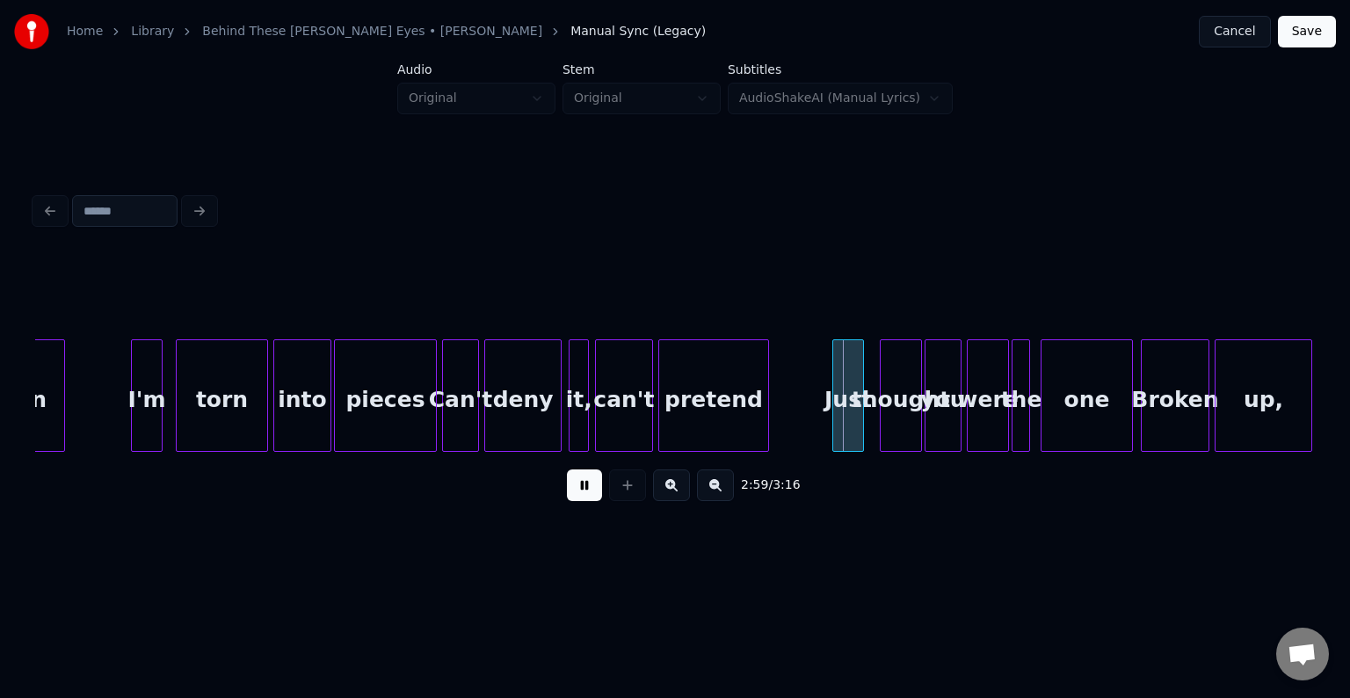
click at [584, 397] on div at bounding box center [585, 395] width 5 height 111
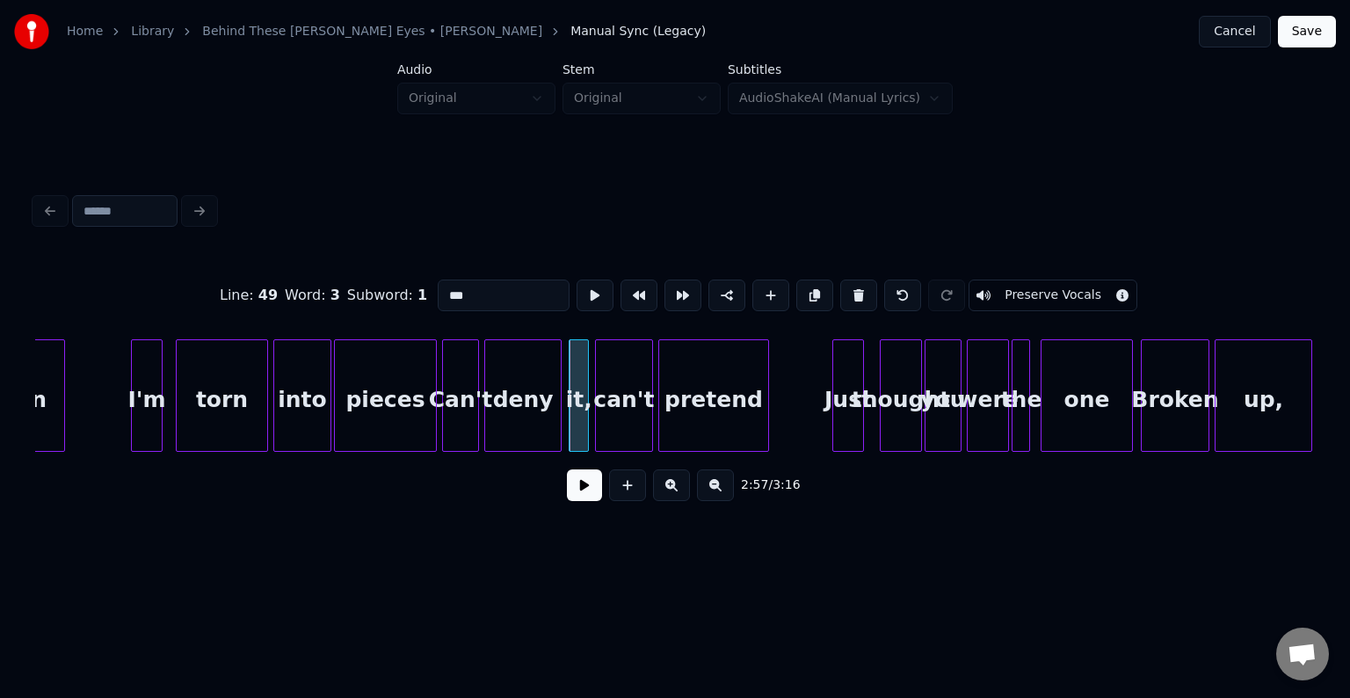
click at [601, 417] on div "can't" at bounding box center [624, 400] width 56 height 120
type input "*****"
click at [580, 475] on div "2:57 / 3:16" at bounding box center [675, 485] width 1252 height 39
click at [577, 501] on button at bounding box center [584, 485] width 35 height 32
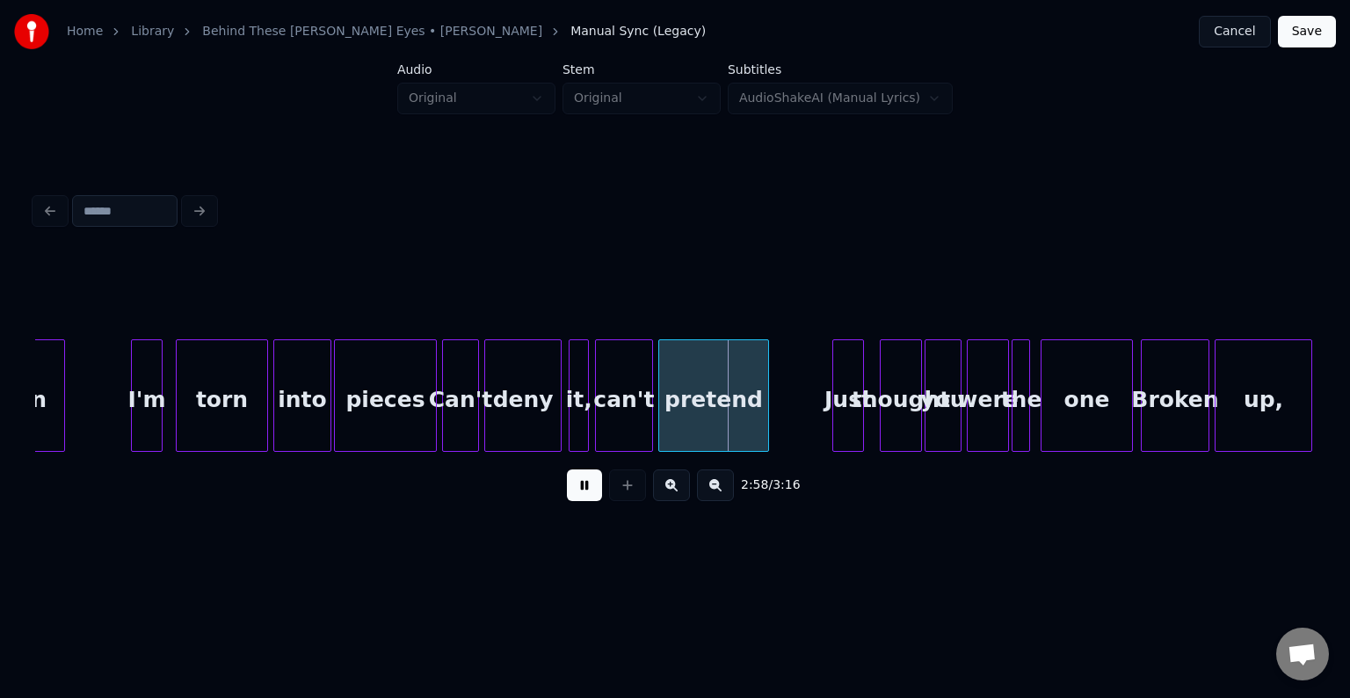
click at [577, 501] on button at bounding box center [584, 485] width 35 height 32
click at [552, 387] on div at bounding box center [551, 395] width 5 height 111
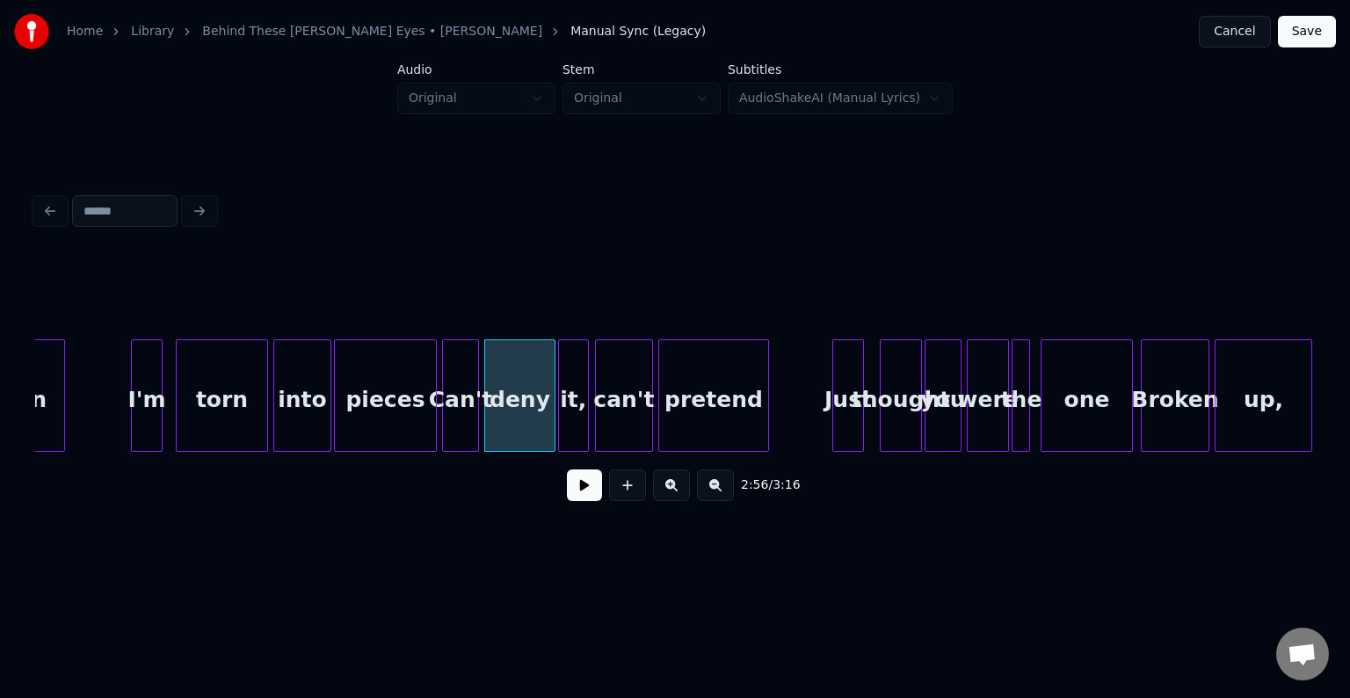
click at [560, 413] on div at bounding box center [561, 395] width 5 height 111
click at [512, 417] on div "deny" at bounding box center [519, 400] width 69 height 120
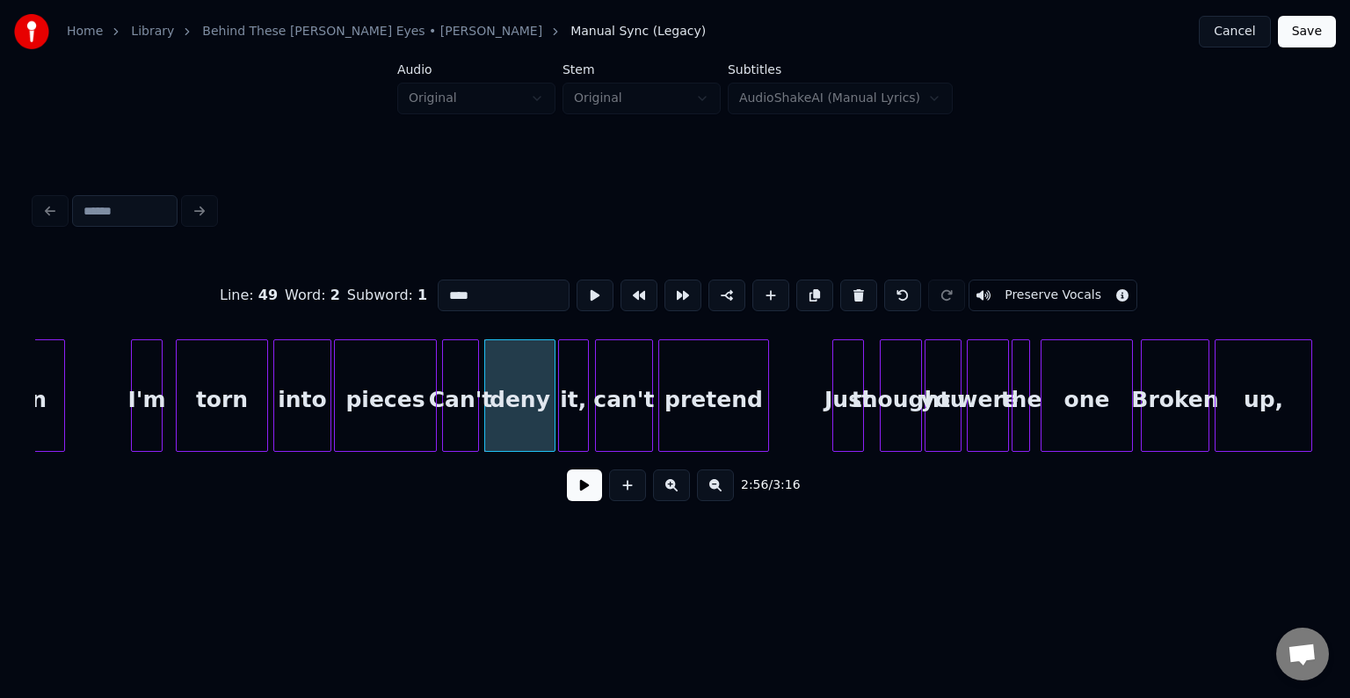
click at [578, 496] on button at bounding box center [584, 485] width 35 height 32
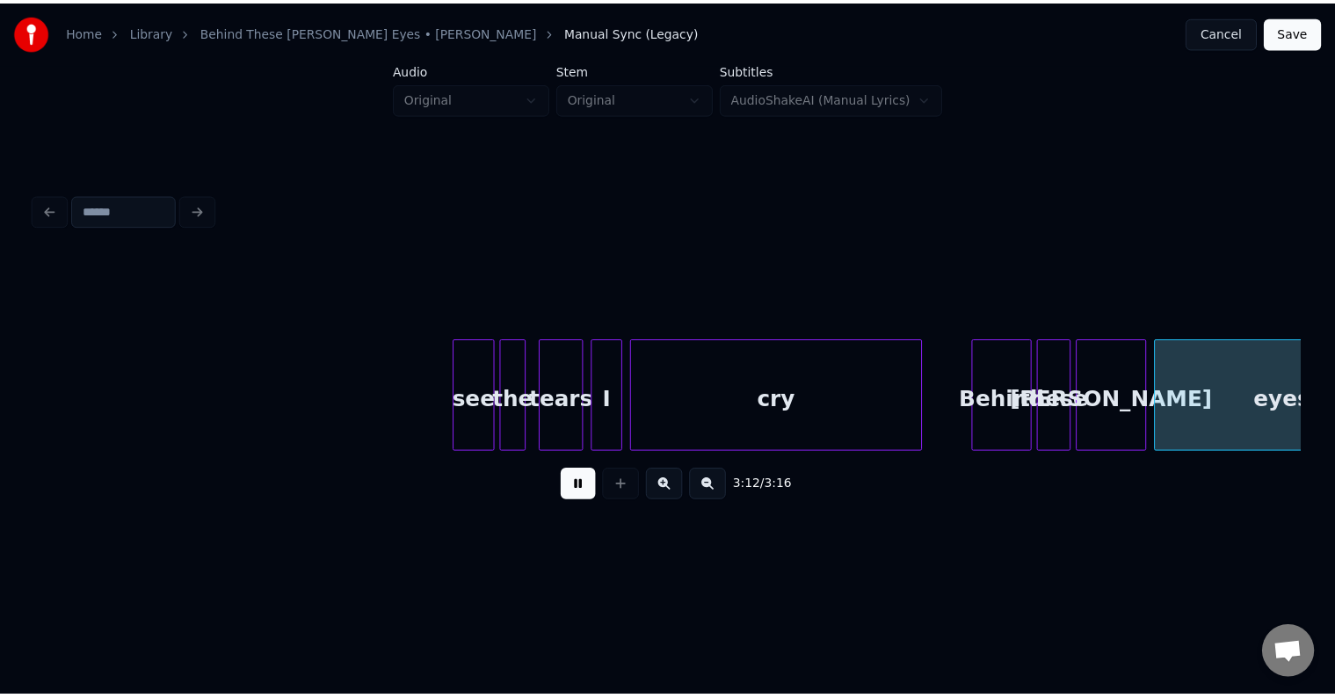
scroll to position [0, 24576]
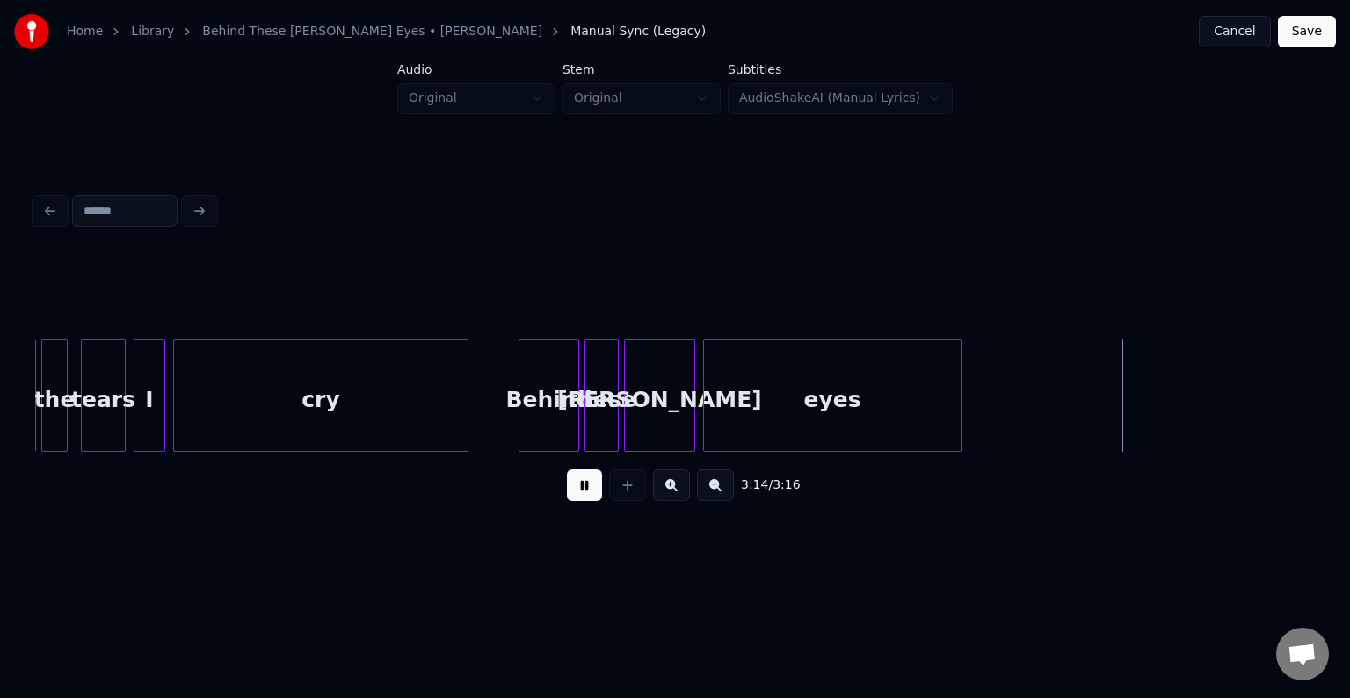
click at [1310, 35] on button "Save" at bounding box center [1307, 32] width 58 height 32
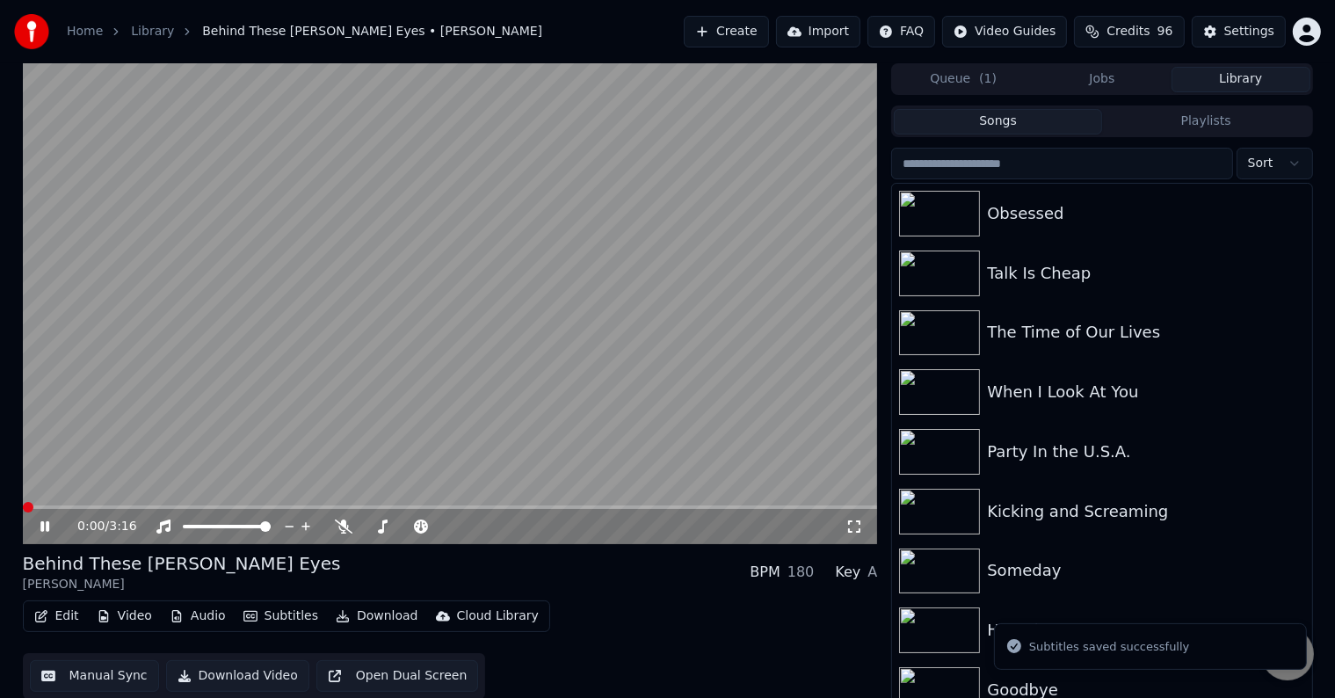
click at [370, 606] on button "Download" at bounding box center [377, 616] width 97 height 25
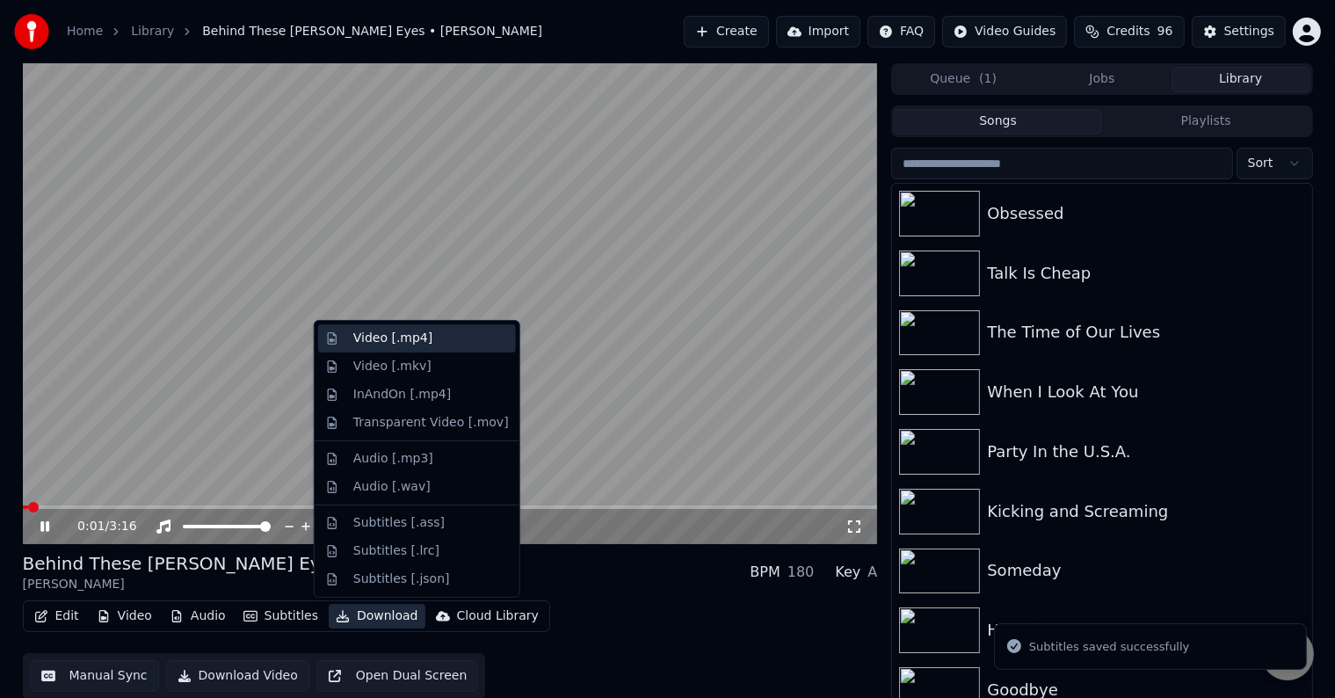
click at [376, 337] on div "Video [.mp4]" at bounding box center [392, 339] width 79 height 18
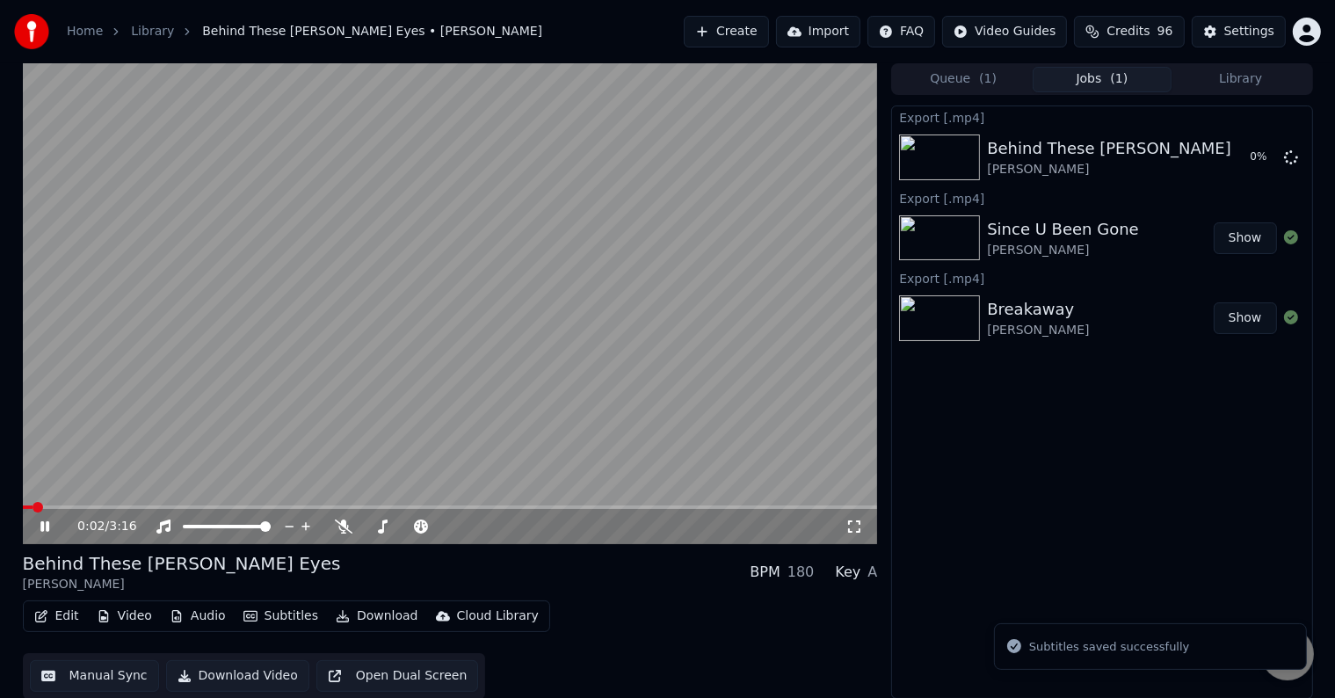
click at [41, 525] on icon at bounding box center [44, 526] width 9 height 11
click at [1267, 74] on button "Library" at bounding box center [1241, 79] width 139 height 25
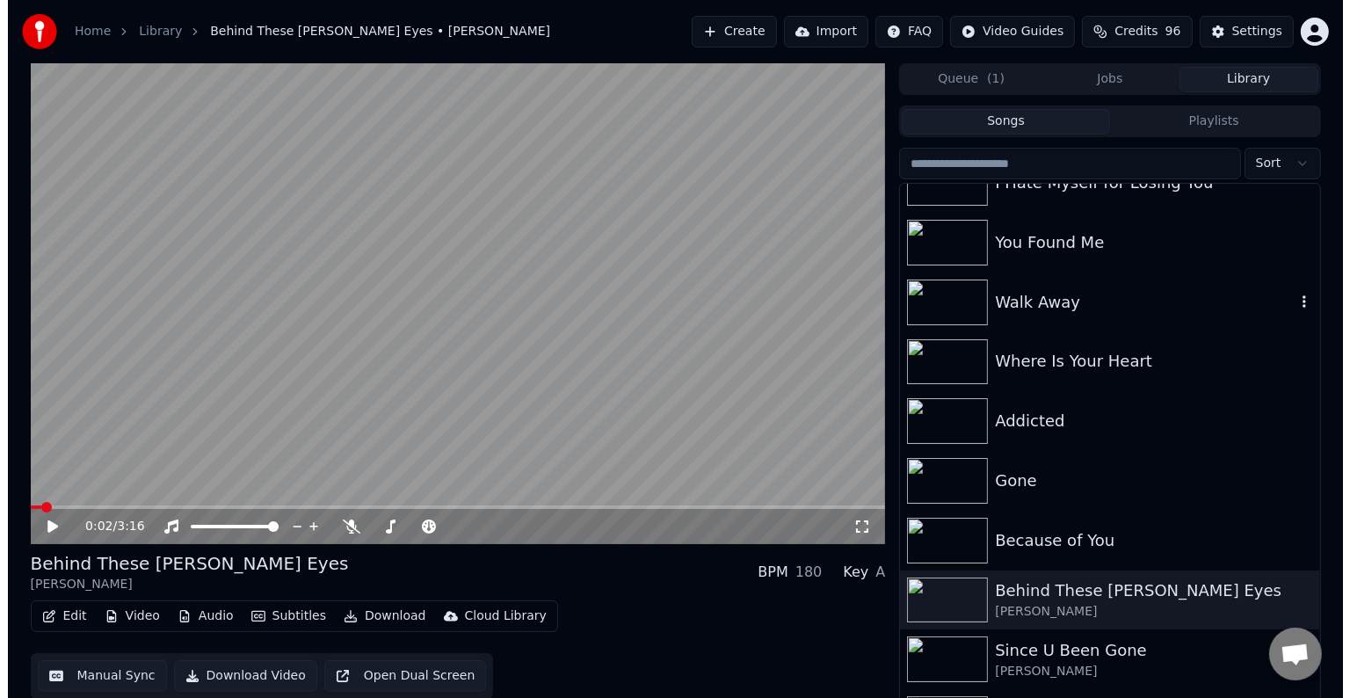
scroll to position [15836, 0]
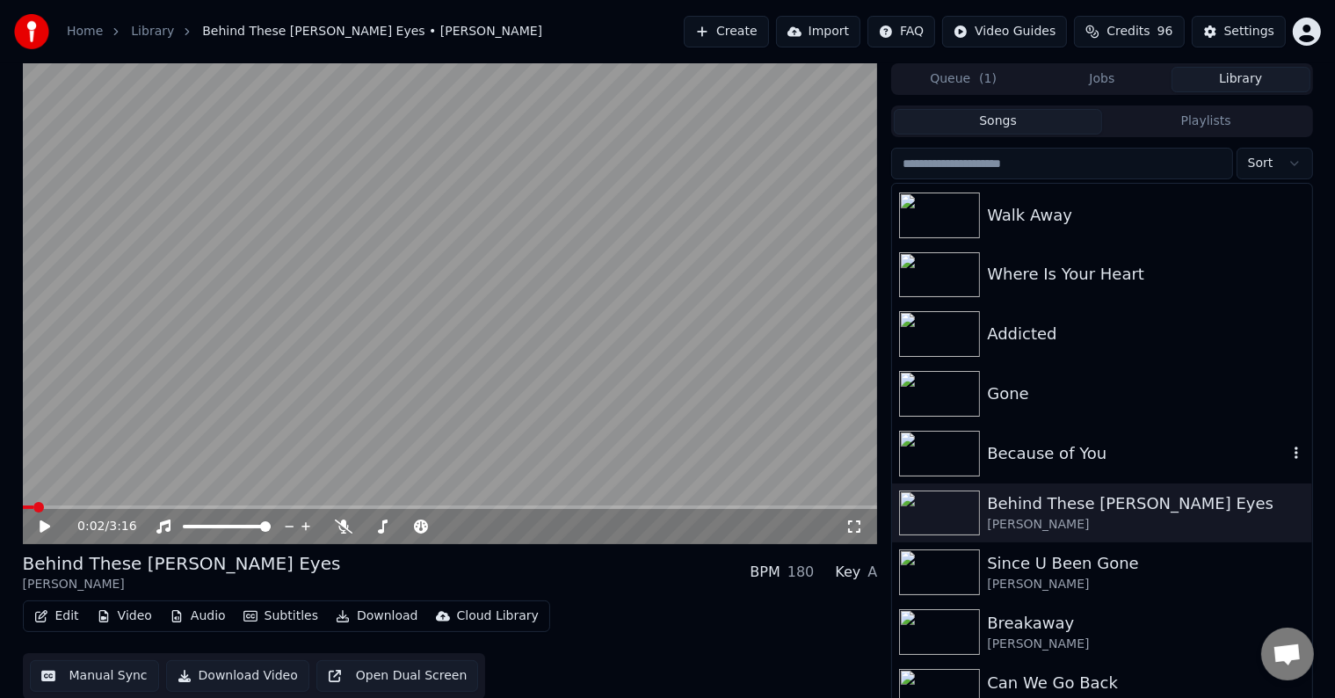
click at [1111, 453] on div "Because of You" at bounding box center [1137, 453] width 300 height 25
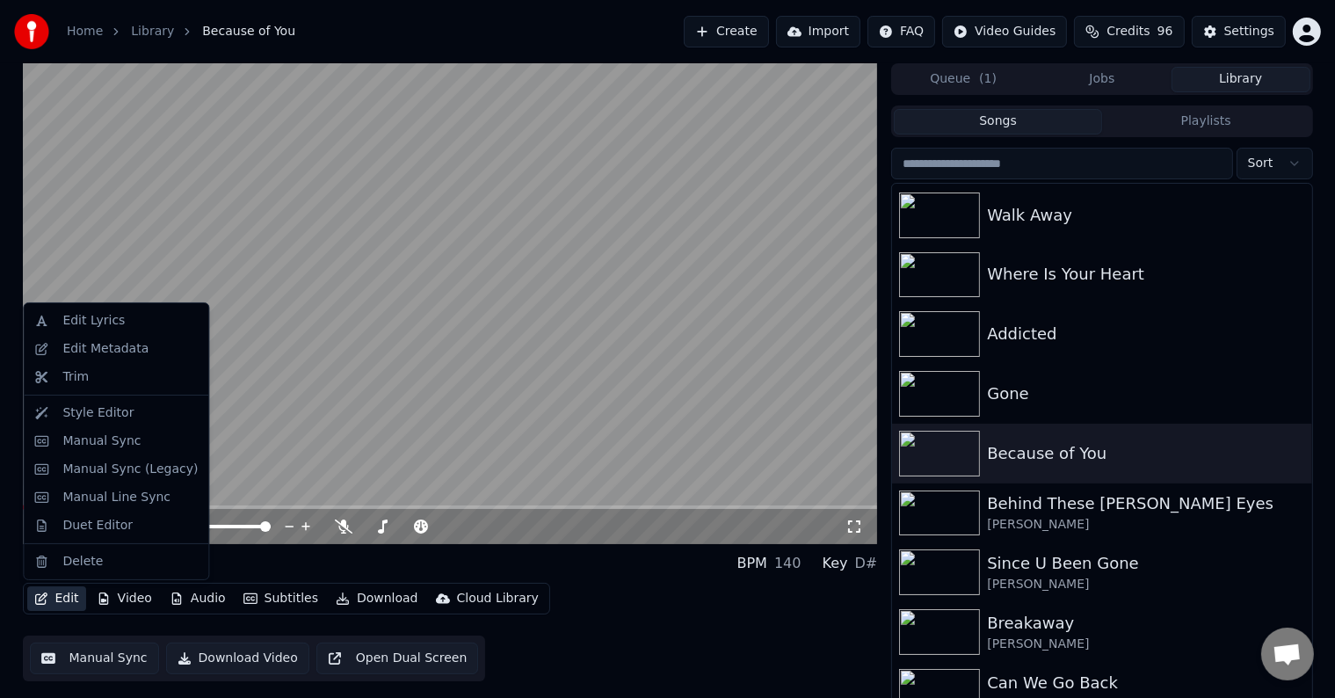
click at [55, 589] on button "Edit" at bounding box center [56, 598] width 59 height 25
click at [123, 356] on div "Edit Metadata" at bounding box center [105, 349] width 86 height 18
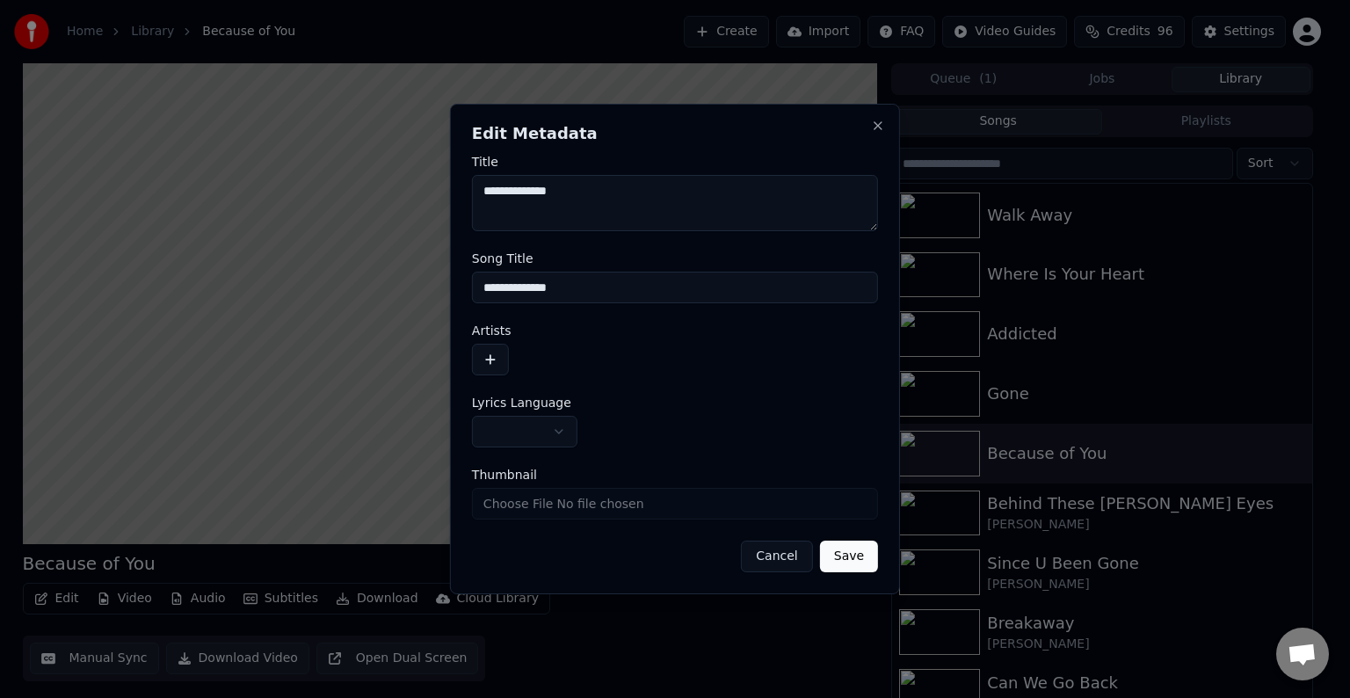
click at [531, 428] on button "button" at bounding box center [524, 432] width 105 height 32
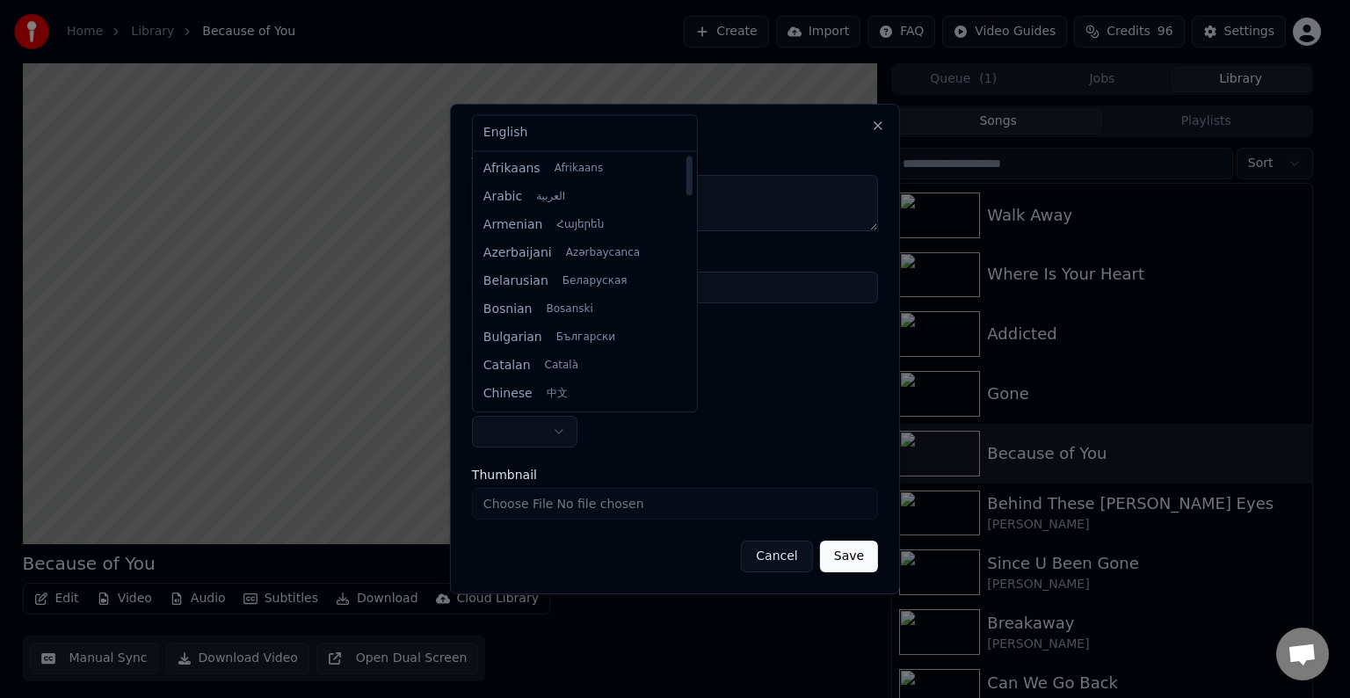
select select "**"
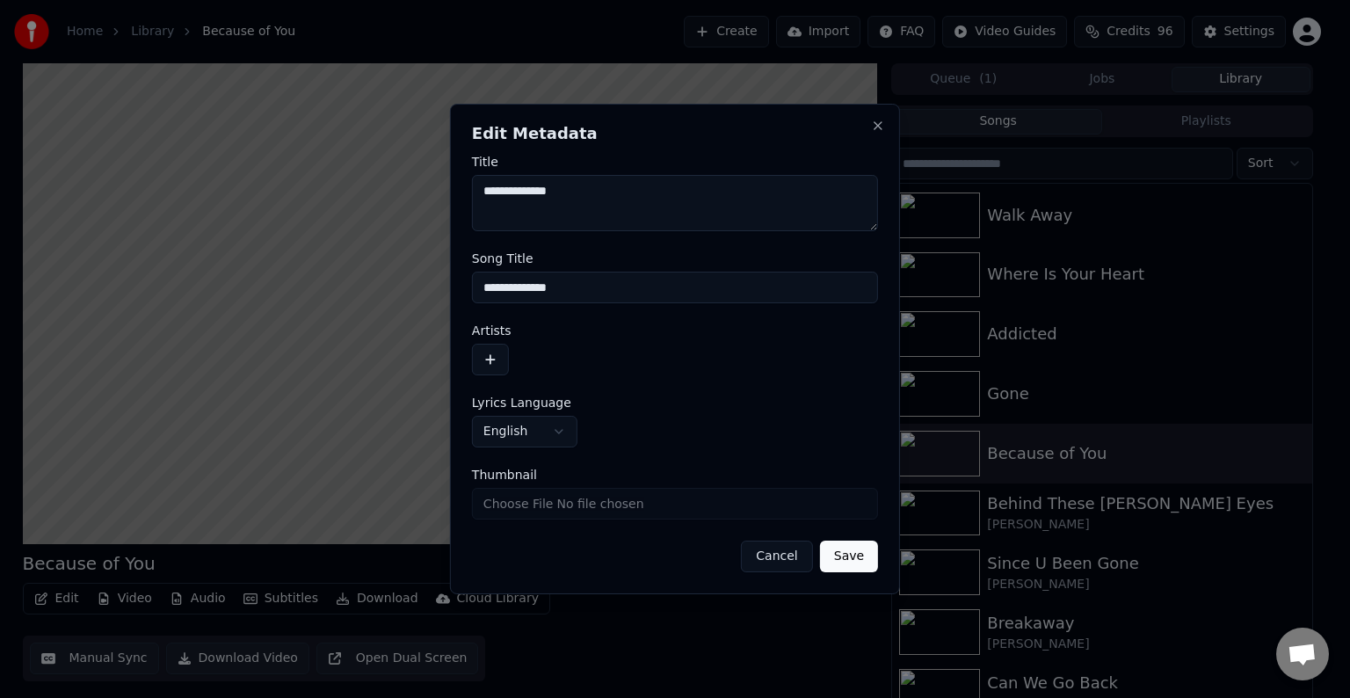
click at [484, 369] on button "button" at bounding box center [490, 360] width 37 height 32
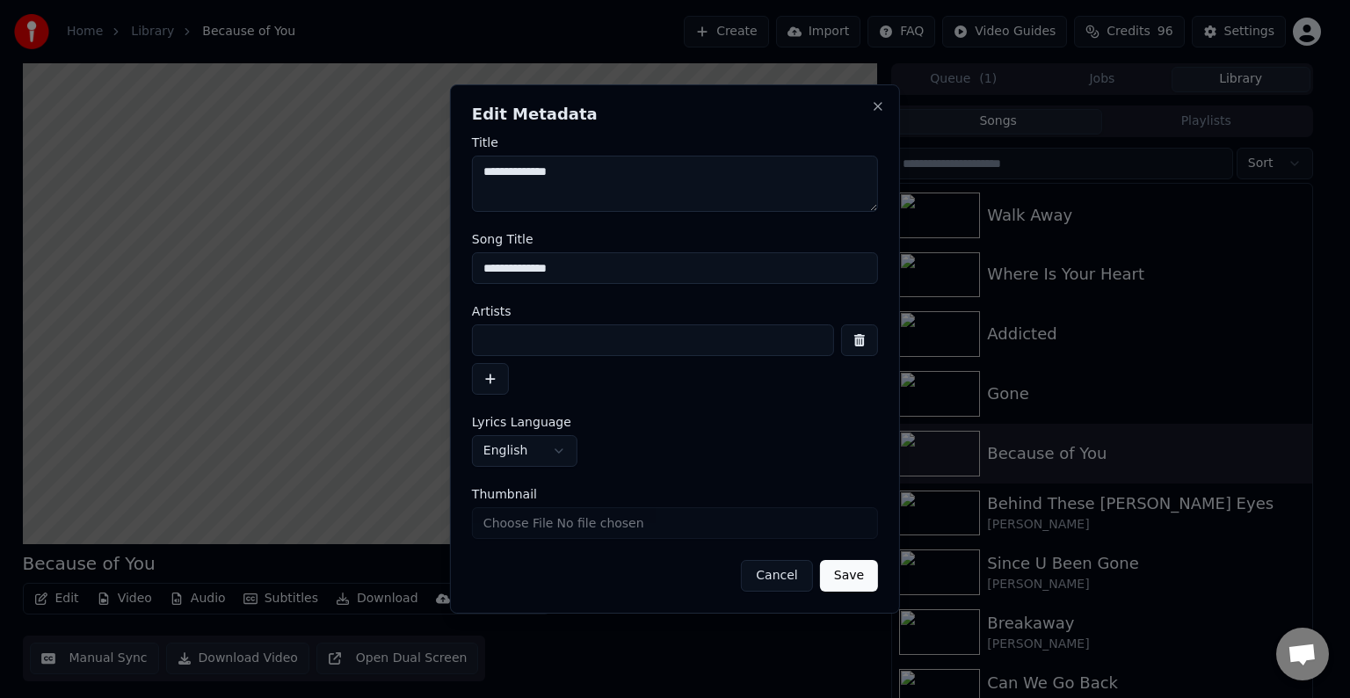
click at [565, 334] on input at bounding box center [653, 340] width 362 height 32
type input "**********"
click at [820, 560] on button "Save" at bounding box center [849, 576] width 58 height 32
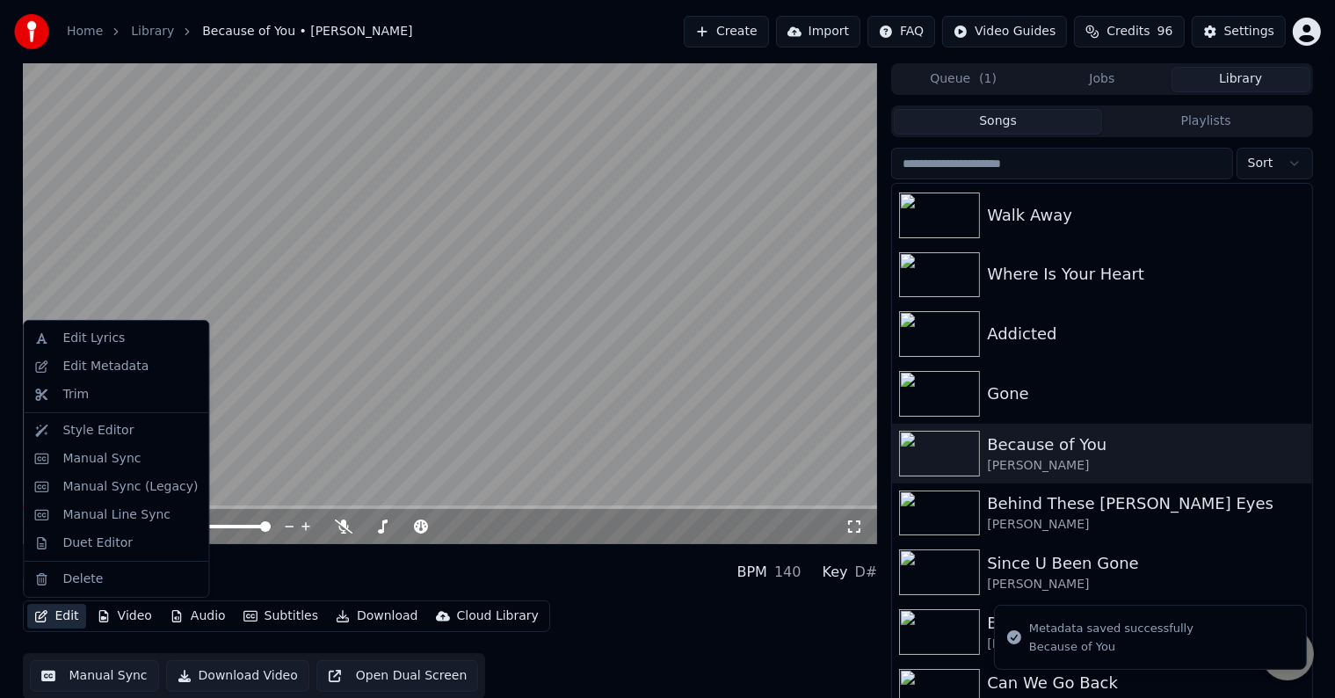
click at [40, 612] on icon "button" at bounding box center [41, 616] width 14 height 12
click at [112, 482] on div "Manual Sync (Legacy)" at bounding box center [129, 487] width 135 height 18
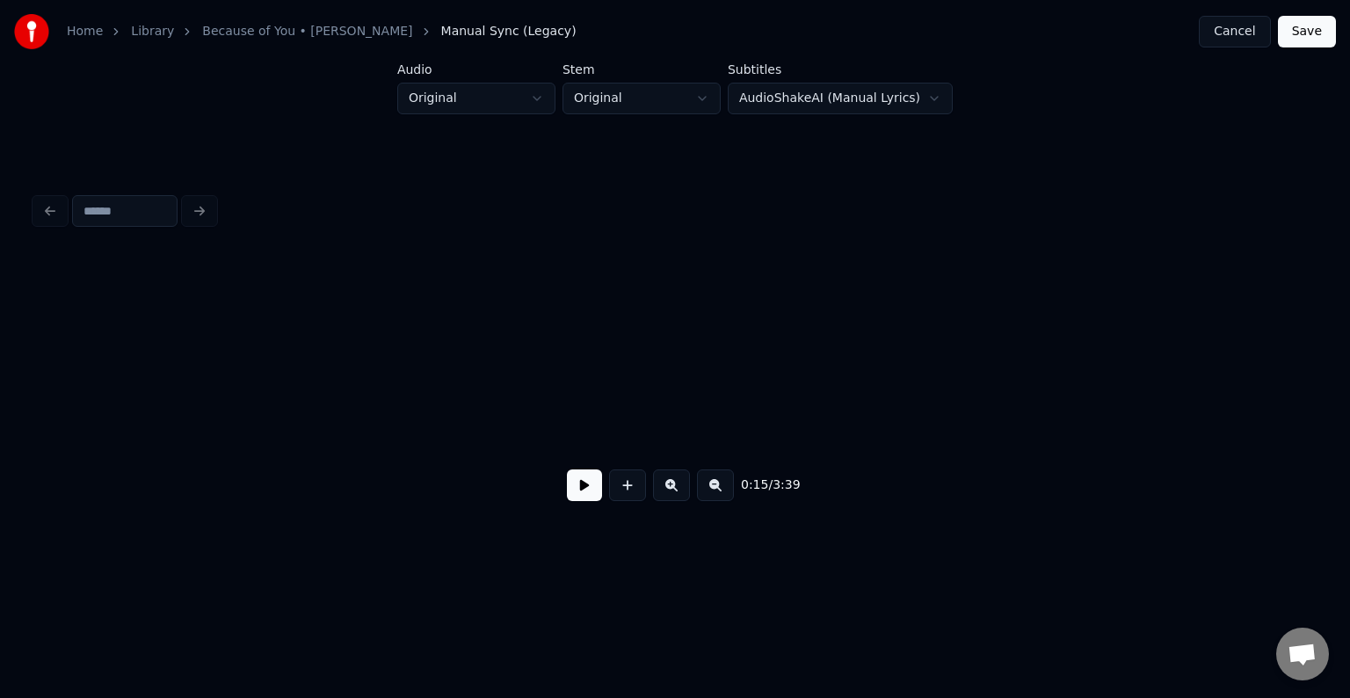
scroll to position [0, 2011]
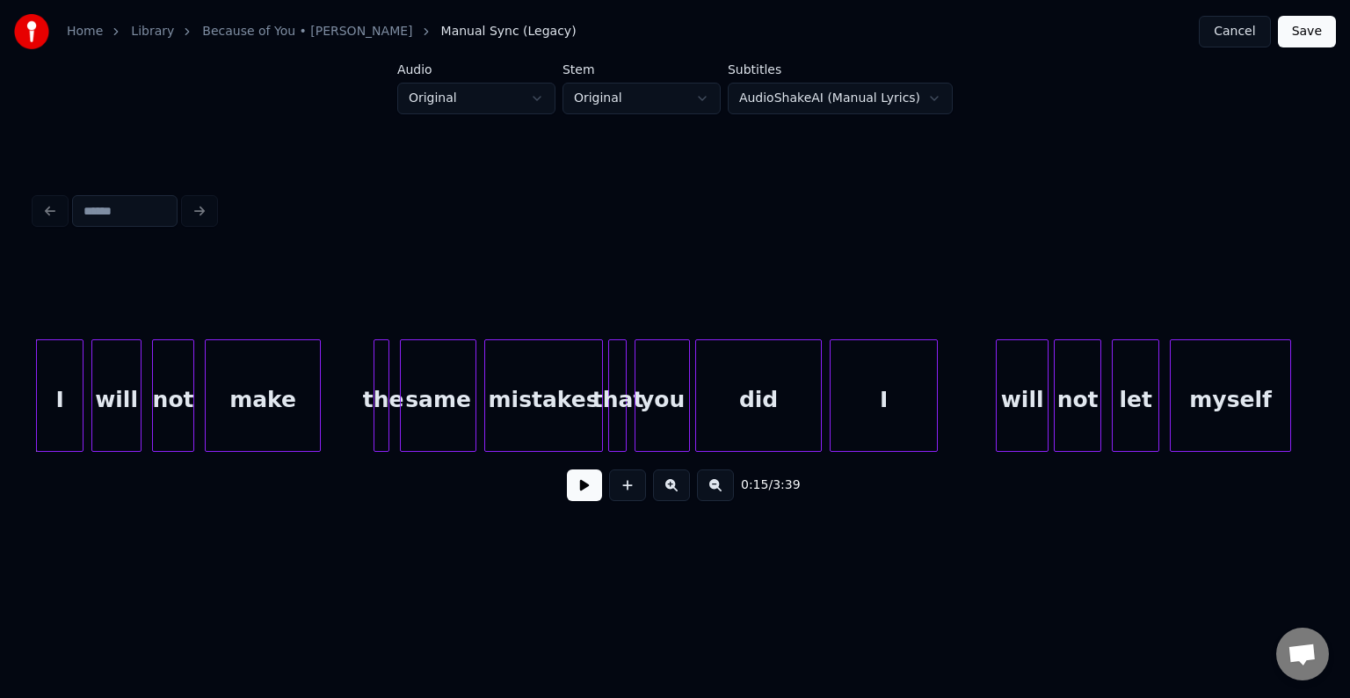
click at [594, 497] on button at bounding box center [584, 485] width 35 height 32
click at [767, 393] on div "did" at bounding box center [758, 400] width 125 height 120
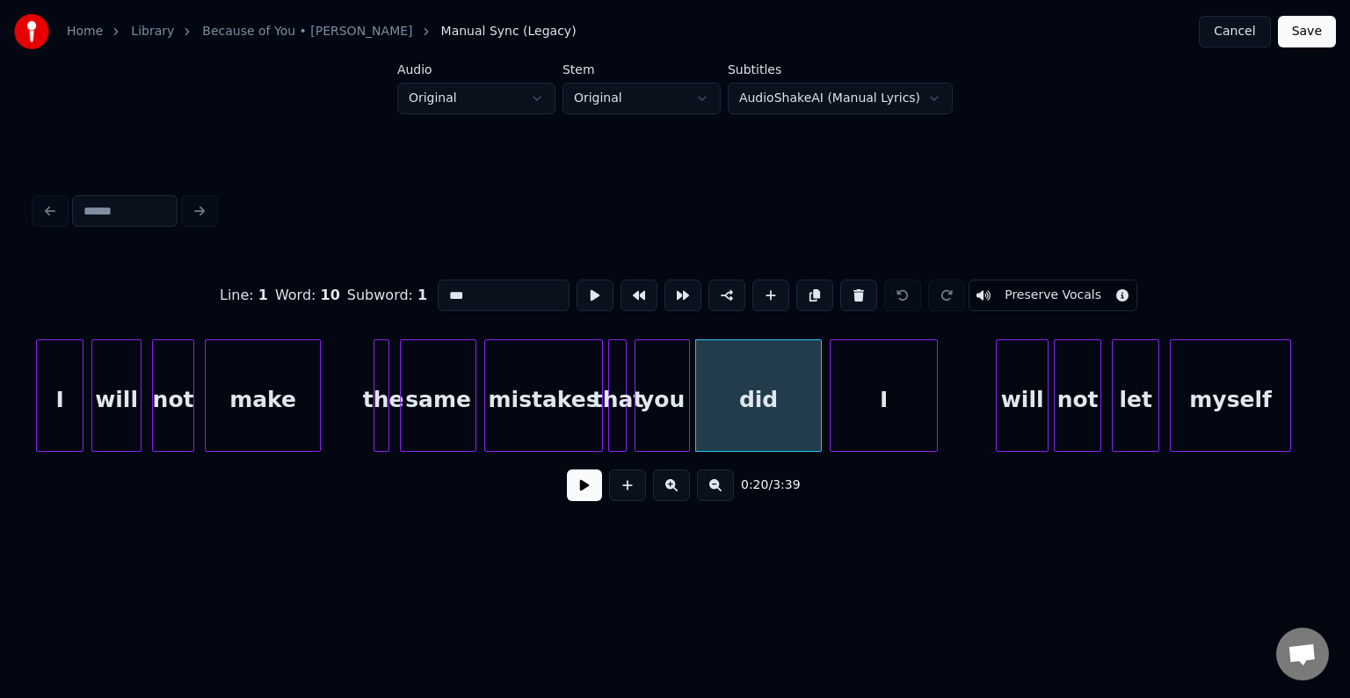
click at [570, 497] on button at bounding box center [584, 485] width 35 height 32
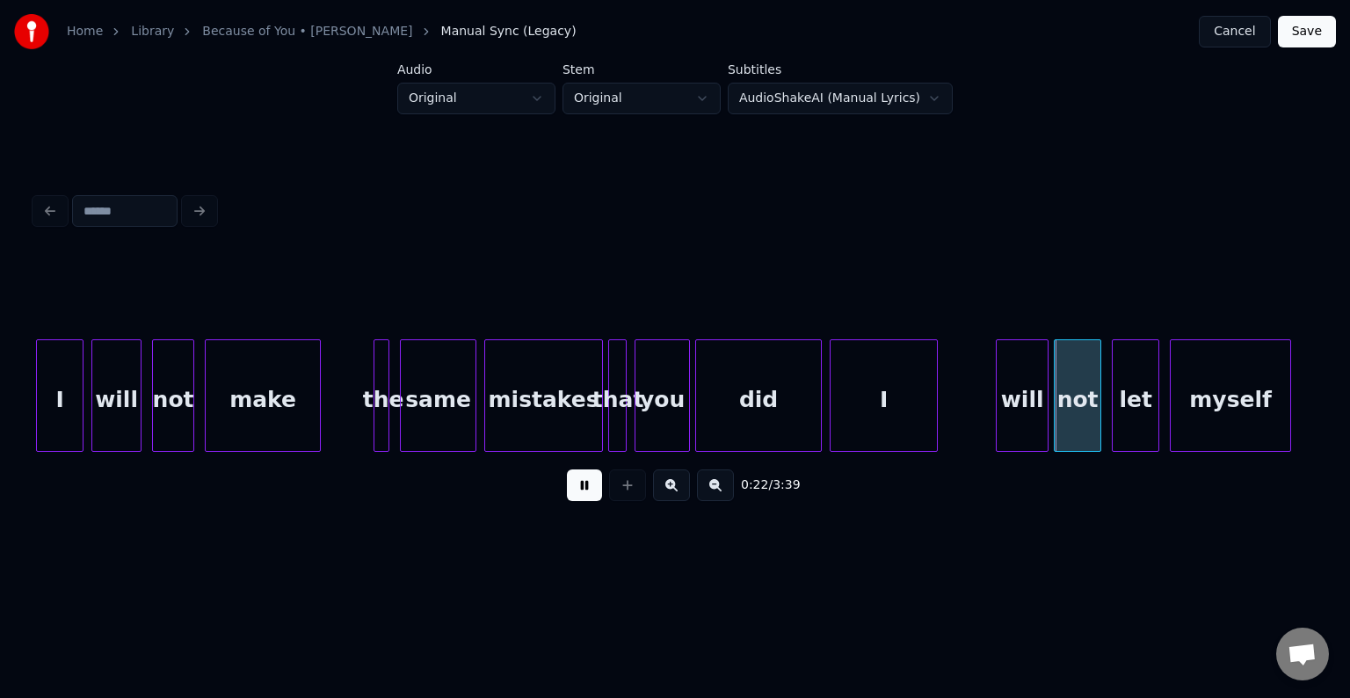
click at [585, 471] on div "0:22 / 3:39" at bounding box center [675, 485] width 1280 height 67
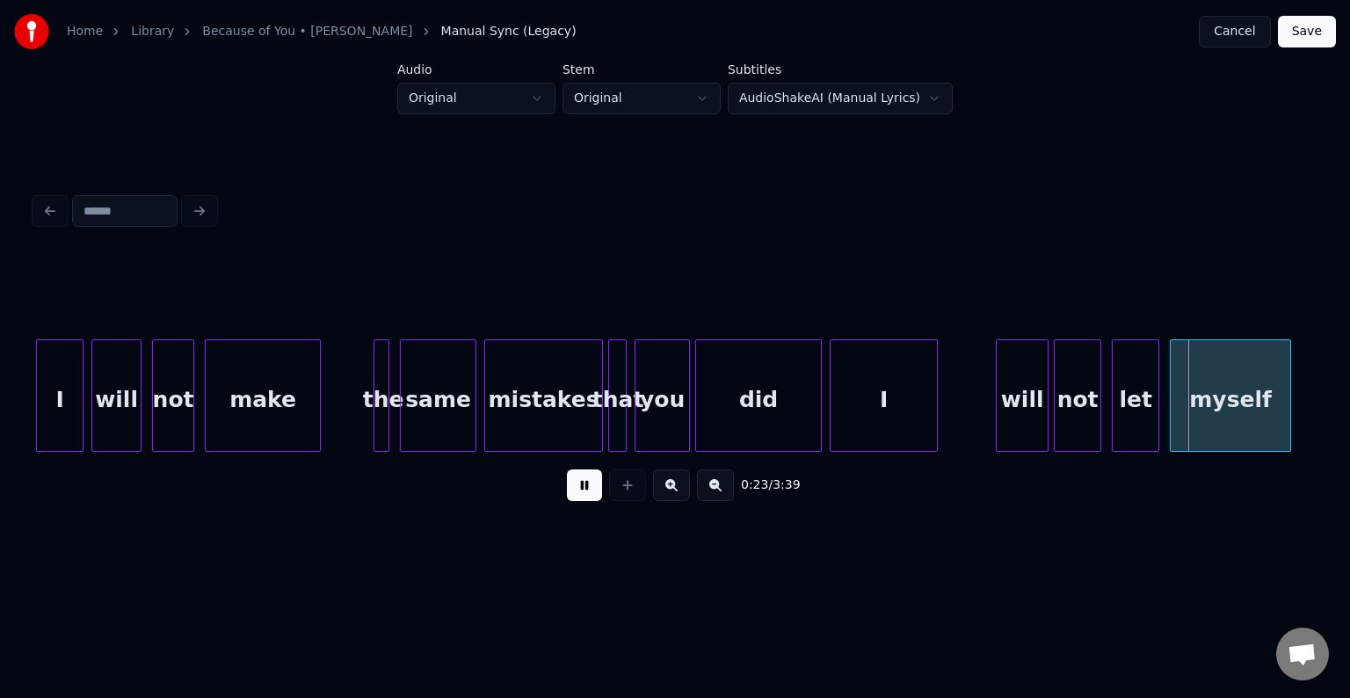
click at [567, 498] on button at bounding box center [584, 485] width 35 height 32
click at [759, 418] on div at bounding box center [758, 395] width 5 height 111
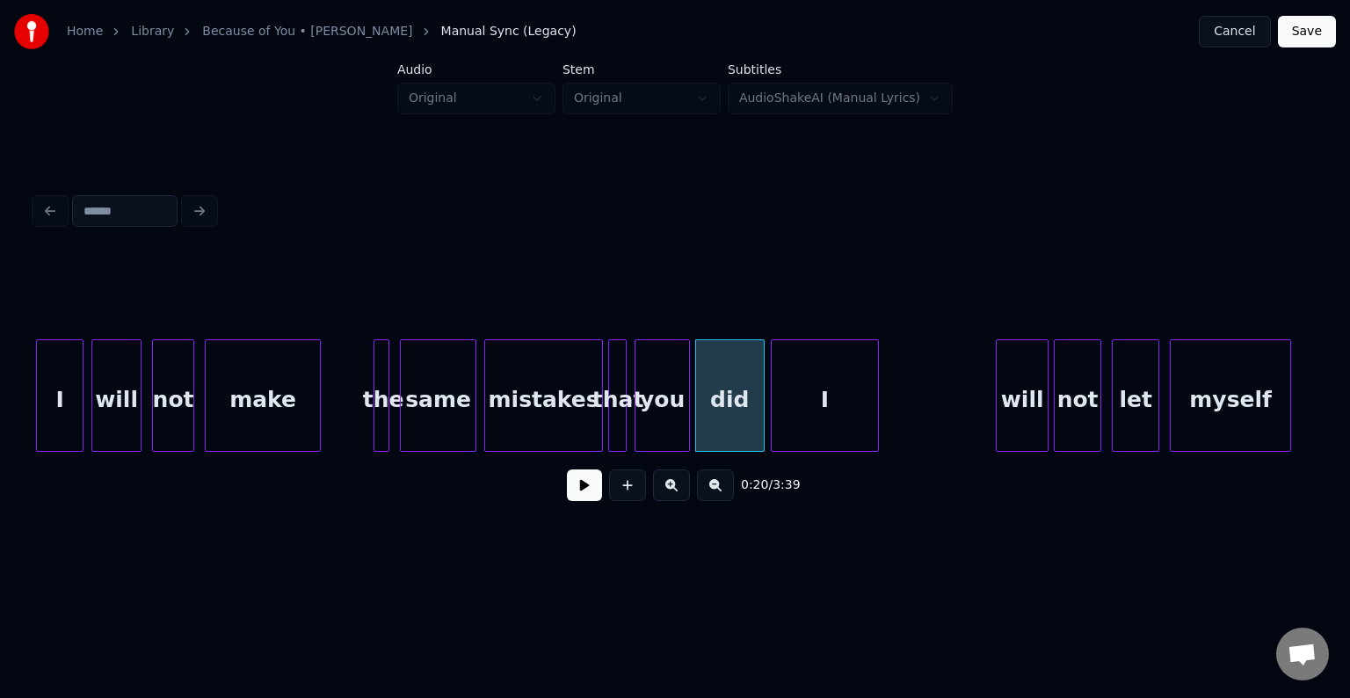
click at [812, 408] on div "I" at bounding box center [825, 400] width 106 height 120
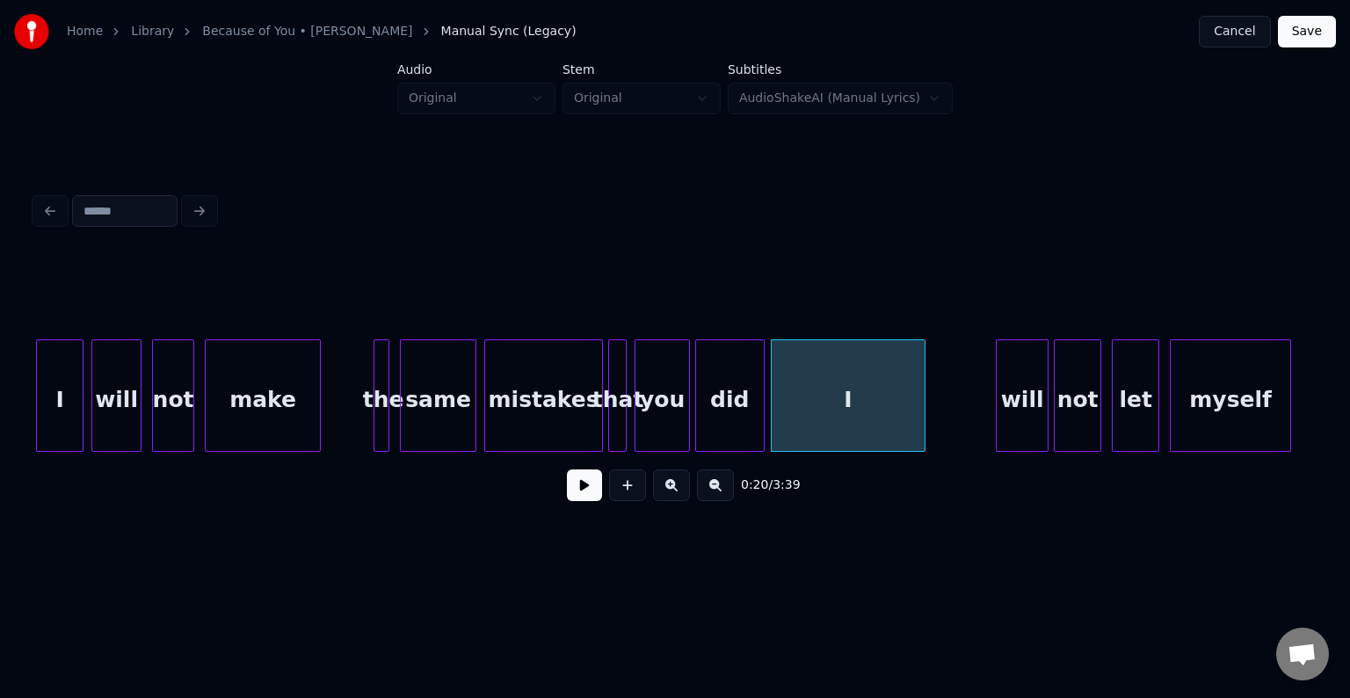
click at [923, 394] on div at bounding box center [921, 395] width 5 height 111
click at [657, 404] on div "you" at bounding box center [662, 400] width 54 height 120
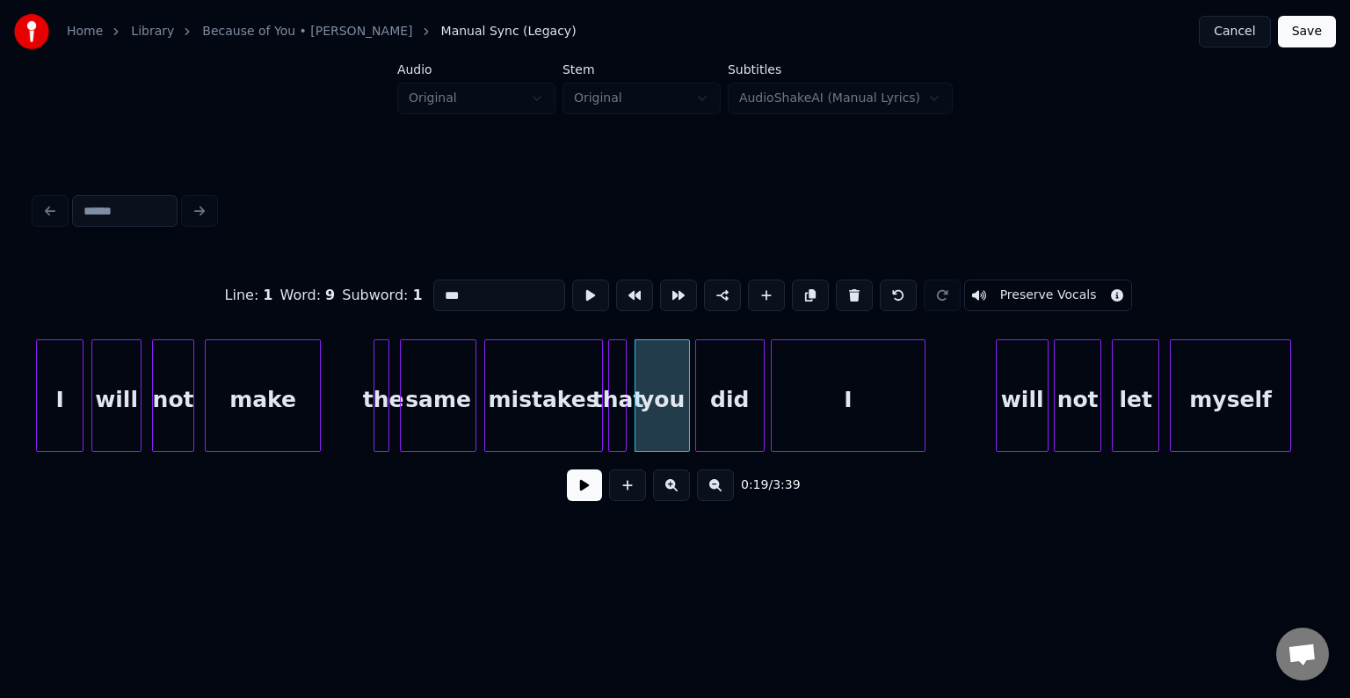
click at [587, 498] on button at bounding box center [584, 485] width 35 height 32
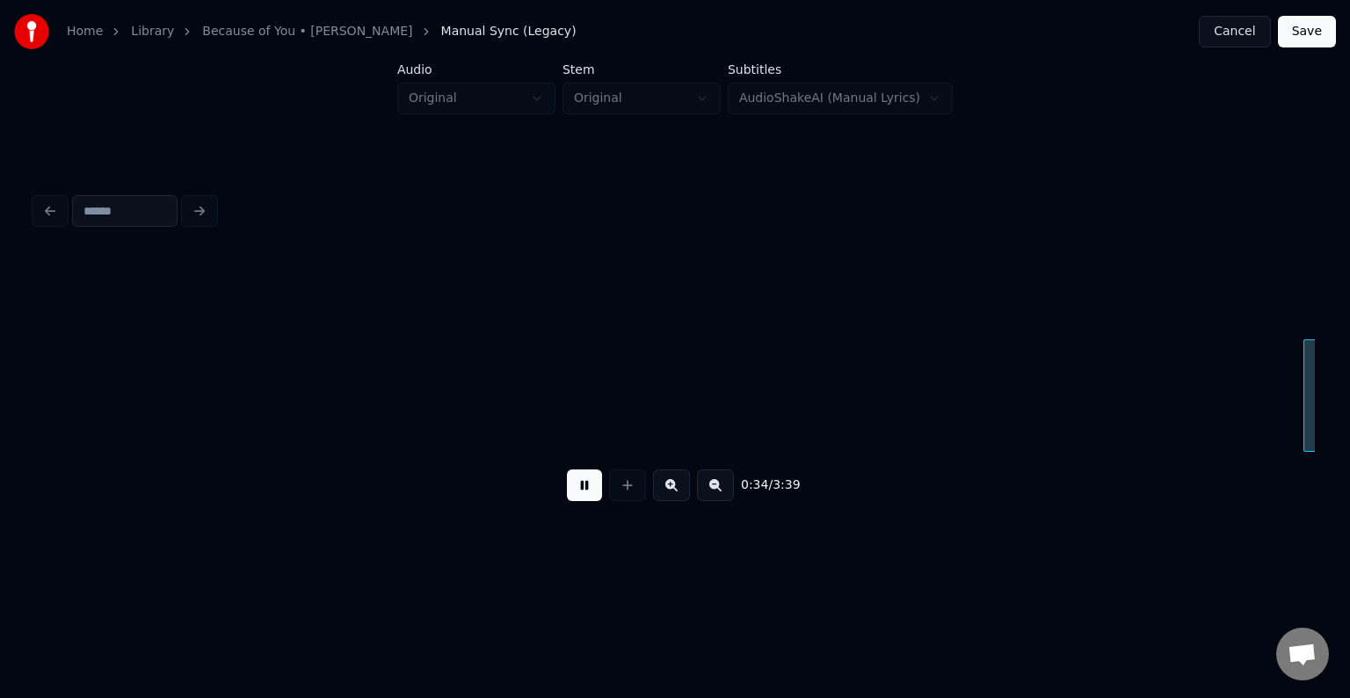
scroll to position [0, 4570]
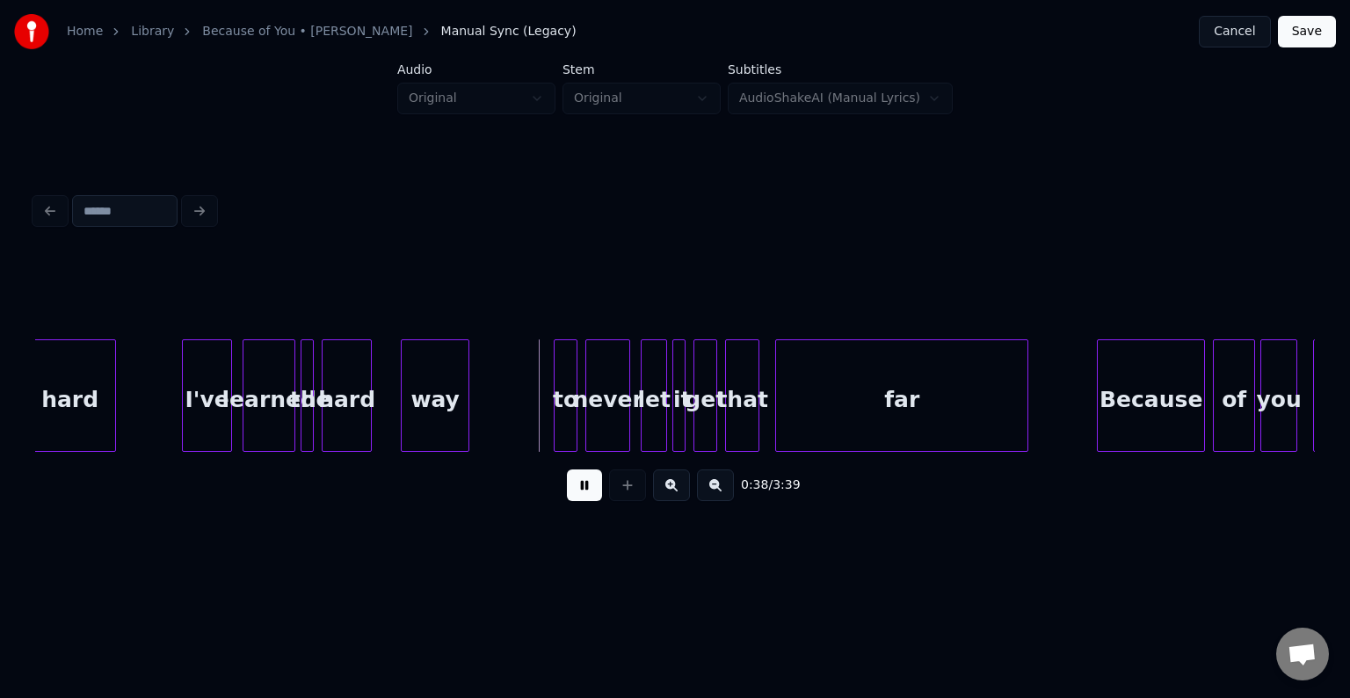
click at [587, 499] on button at bounding box center [584, 485] width 35 height 32
click at [380, 406] on div at bounding box center [381, 395] width 5 height 111
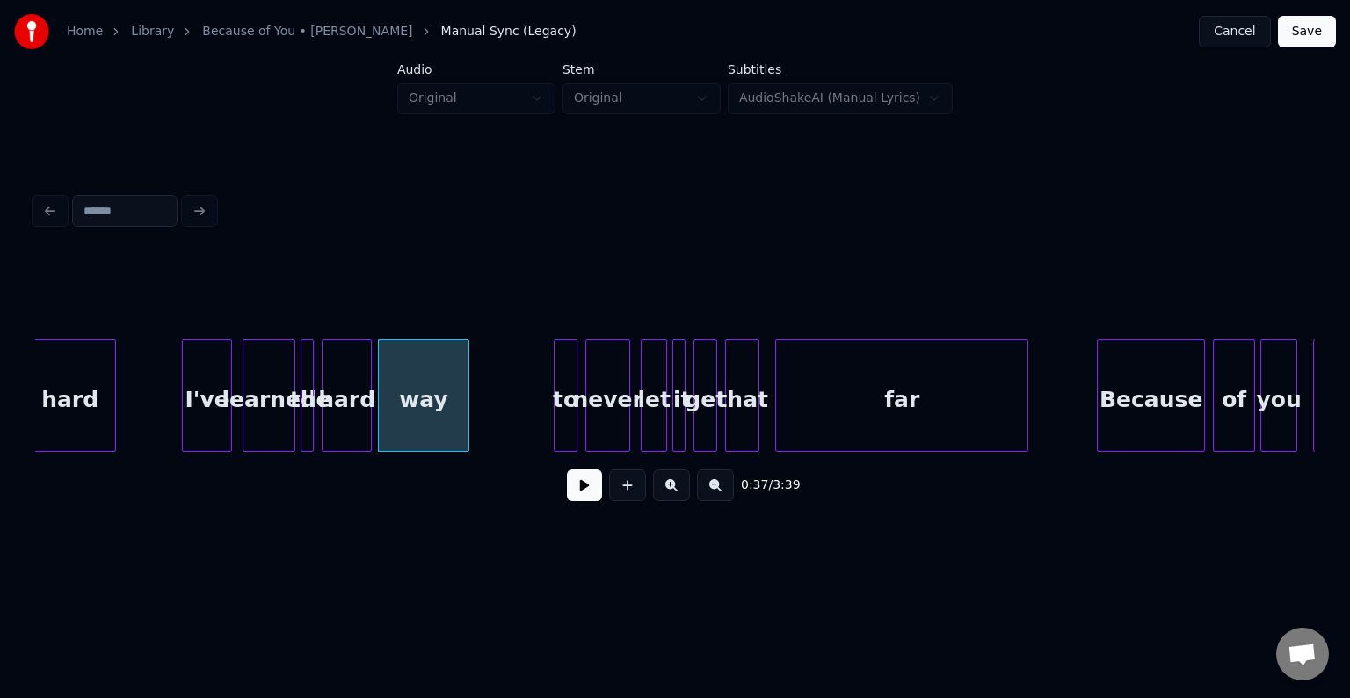
click at [584, 499] on button at bounding box center [584, 485] width 35 height 32
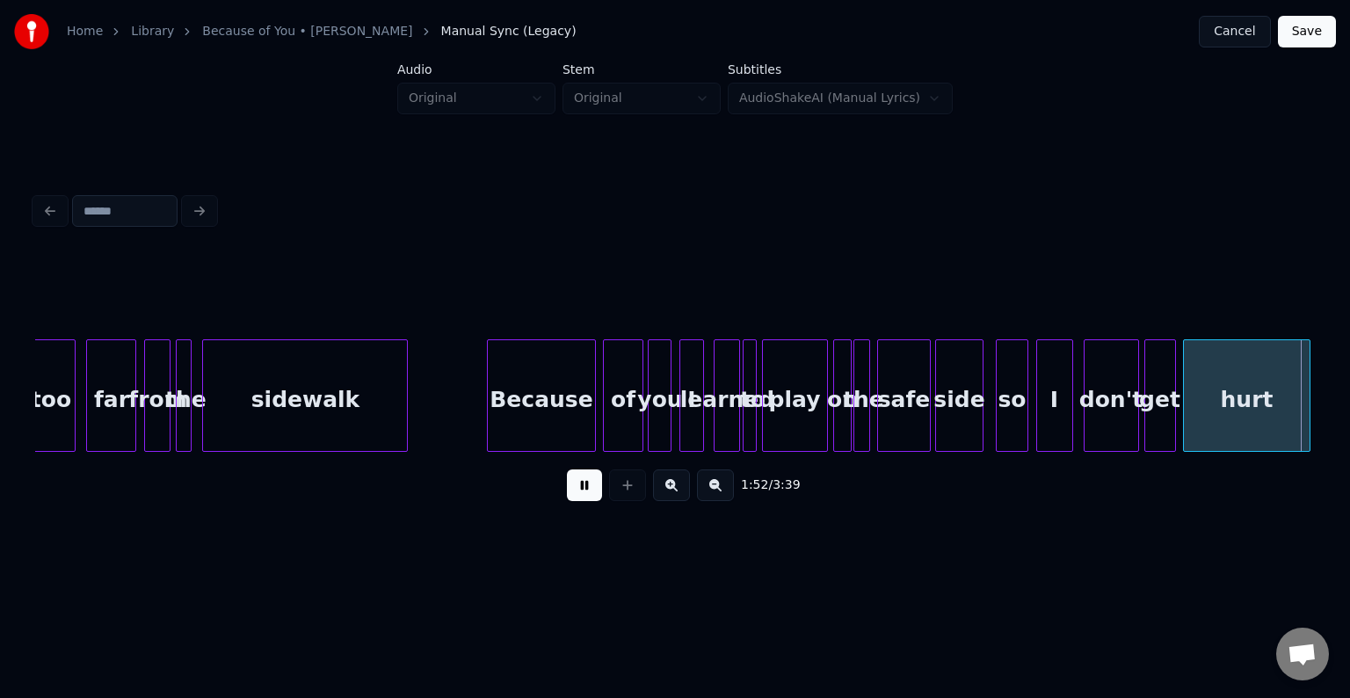
scroll to position [0, 14818]
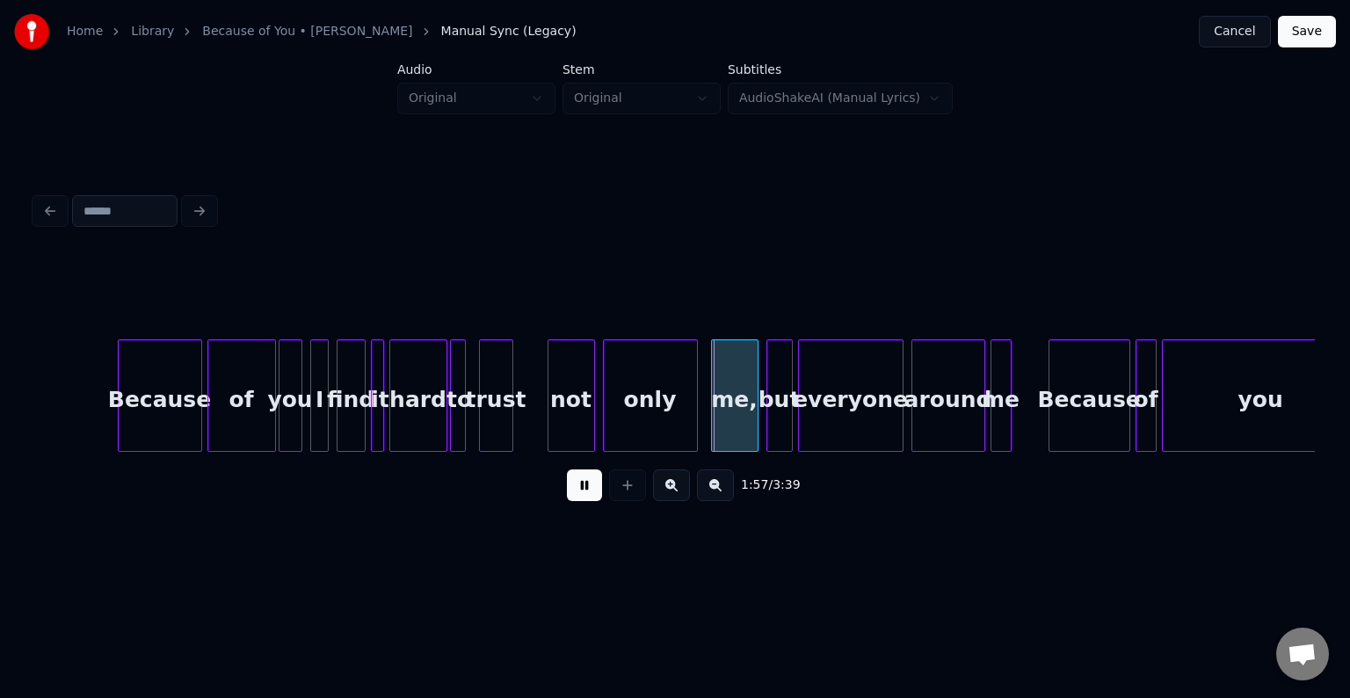
click at [167, 406] on div "Because" at bounding box center [160, 400] width 83 height 120
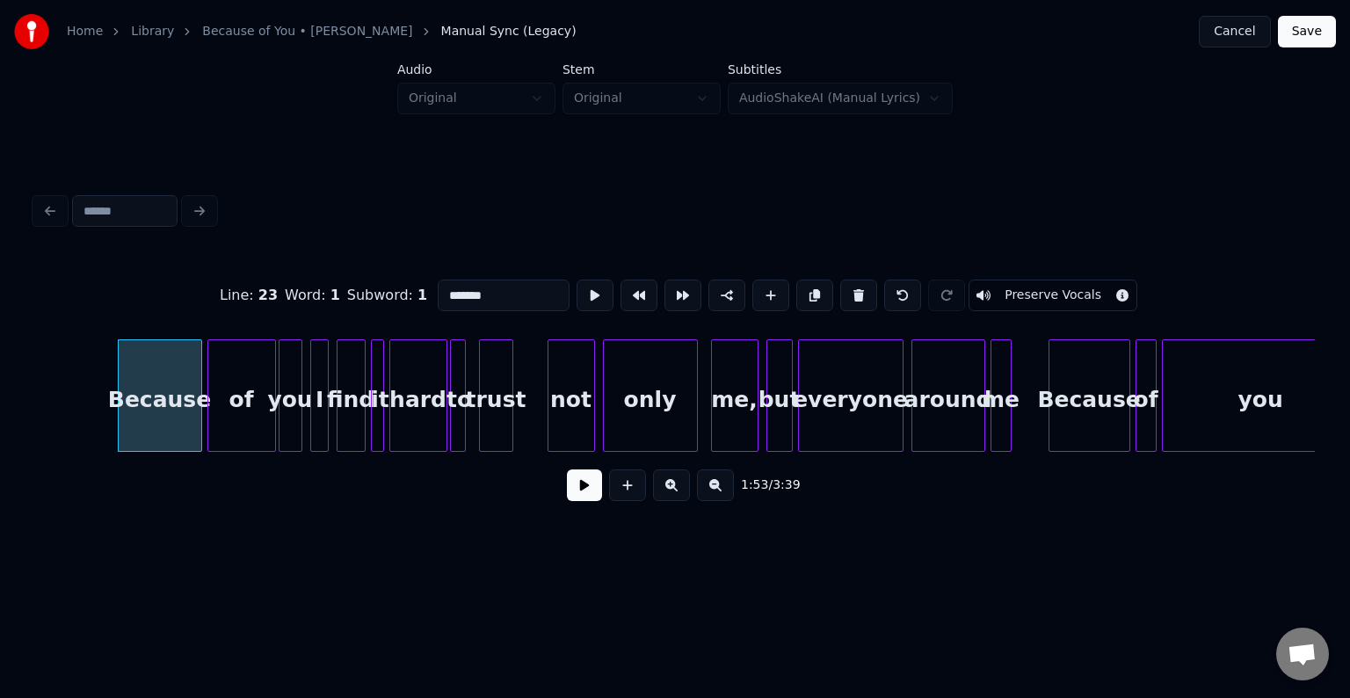
click at [587, 504] on div "1:53 / 3:39" at bounding box center [675, 485] width 1252 height 39
click at [587, 498] on button at bounding box center [584, 485] width 35 height 32
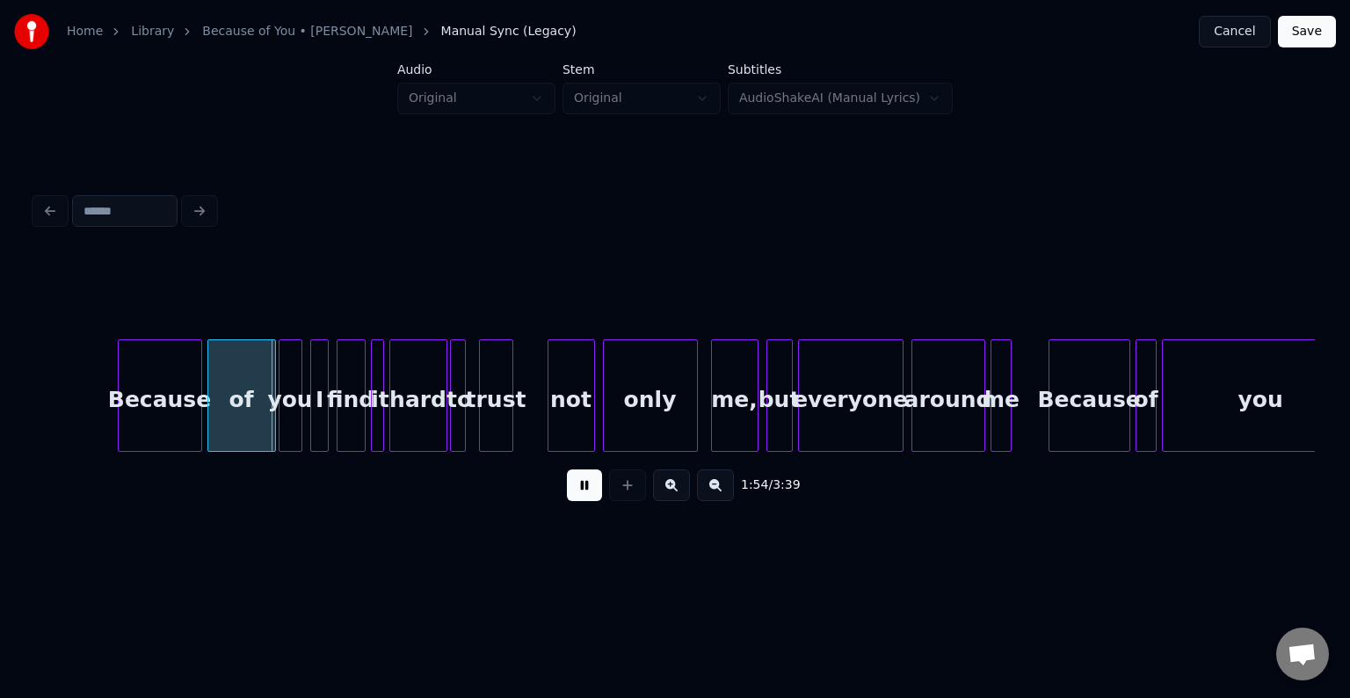
click at [587, 498] on button at bounding box center [584, 485] width 35 height 32
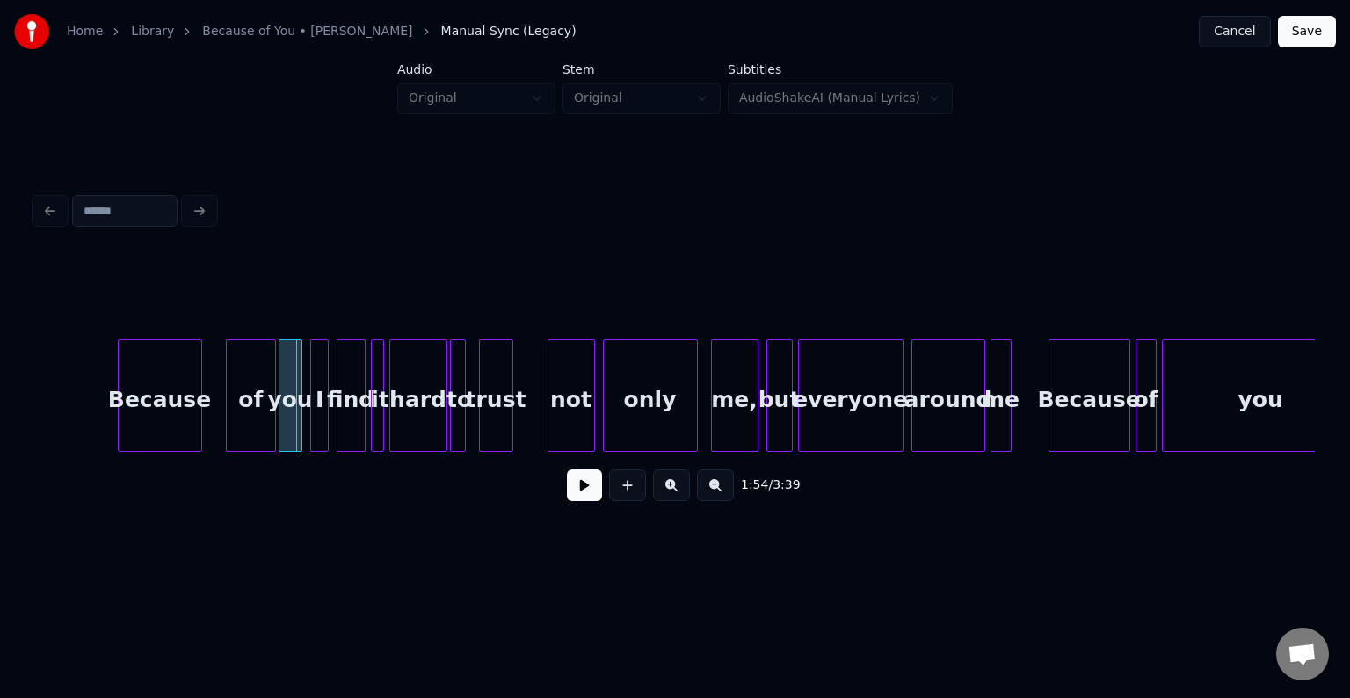
click at [228, 417] on div at bounding box center [229, 395] width 5 height 111
click at [213, 417] on div at bounding box center [212, 395] width 5 height 111
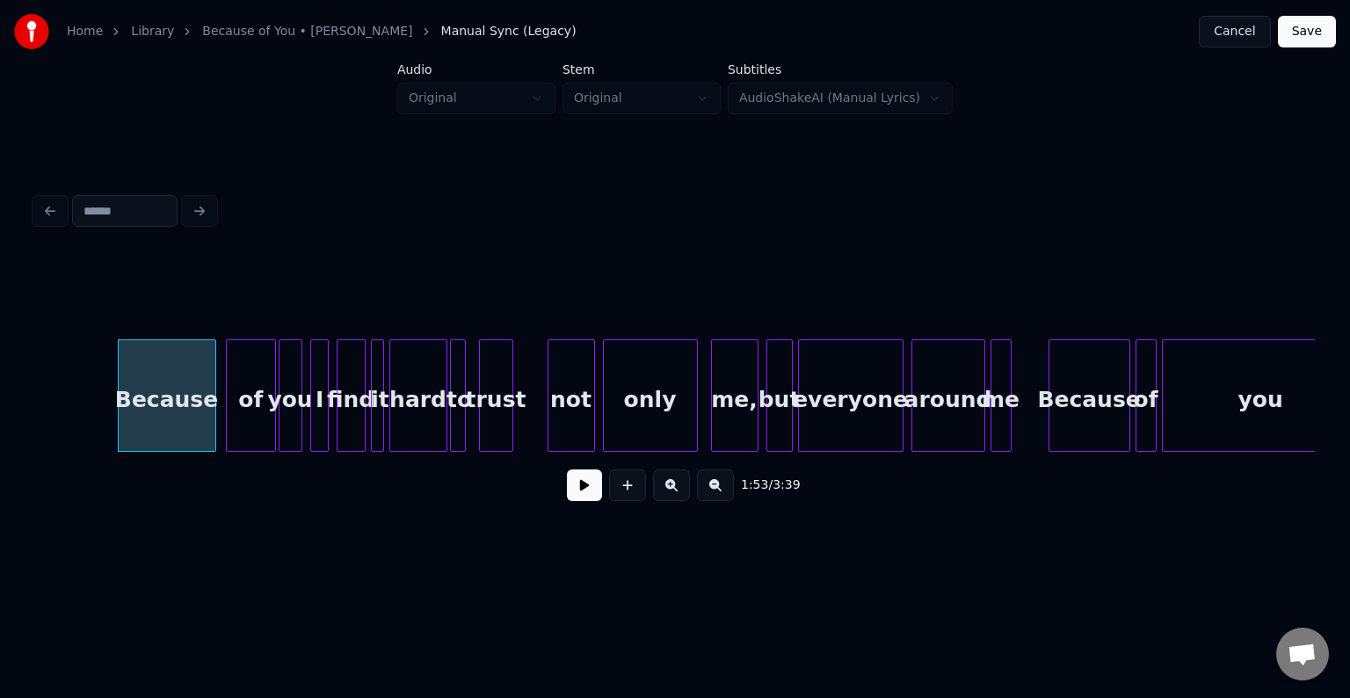
click at [589, 491] on button at bounding box center [584, 485] width 35 height 32
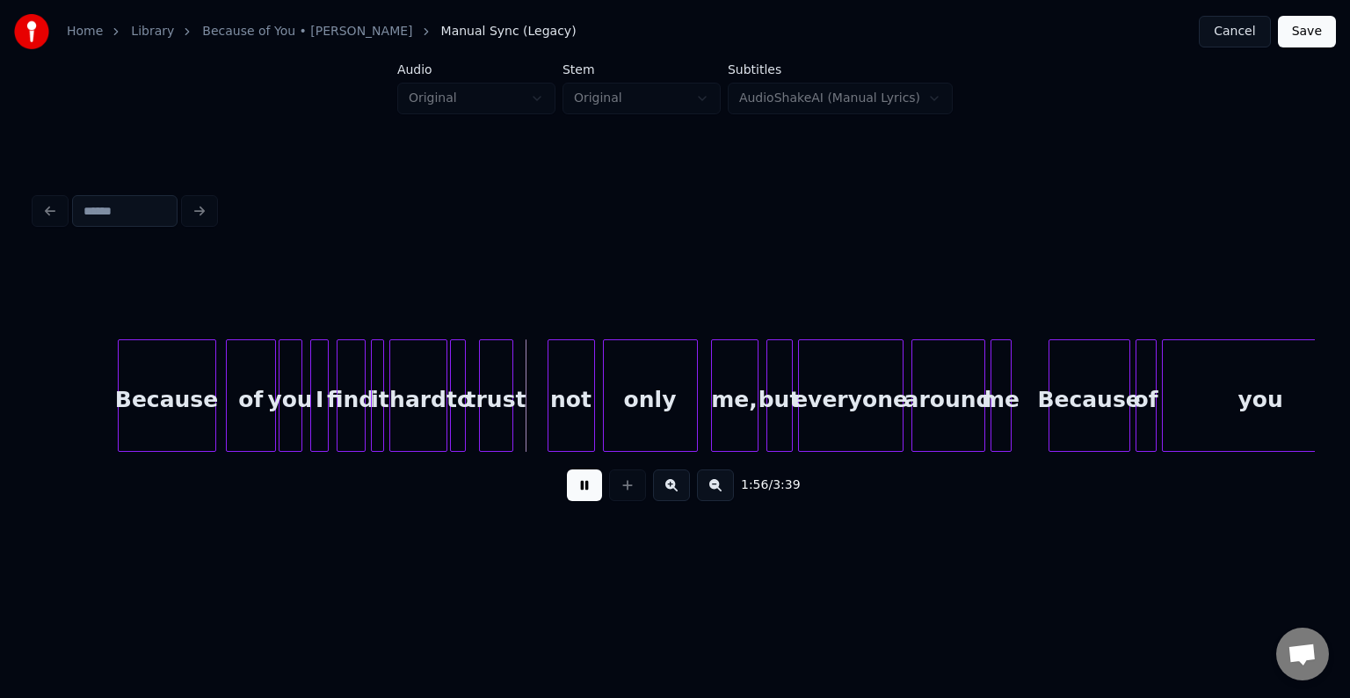
drag, startPoint x: 224, startPoint y: 401, endPoint x: 236, endPoint y: 401, distance: 11.4
click at [236, 401] on div "of" at bounding box center [250, 400] width 47 height 120
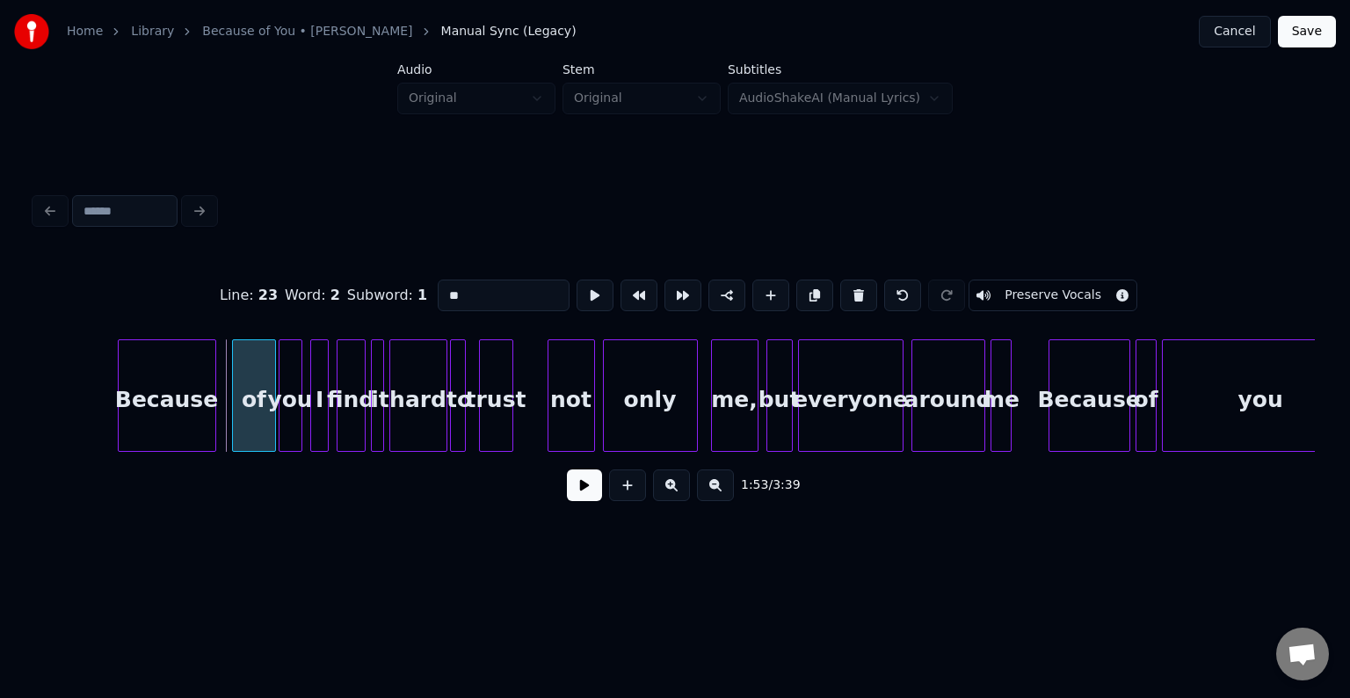
click at [236, 416] on div at bounding box center [235, 395] width 5 height 111
click at [223, 410] on div at bounding box center [223, 395] width 5 height 111
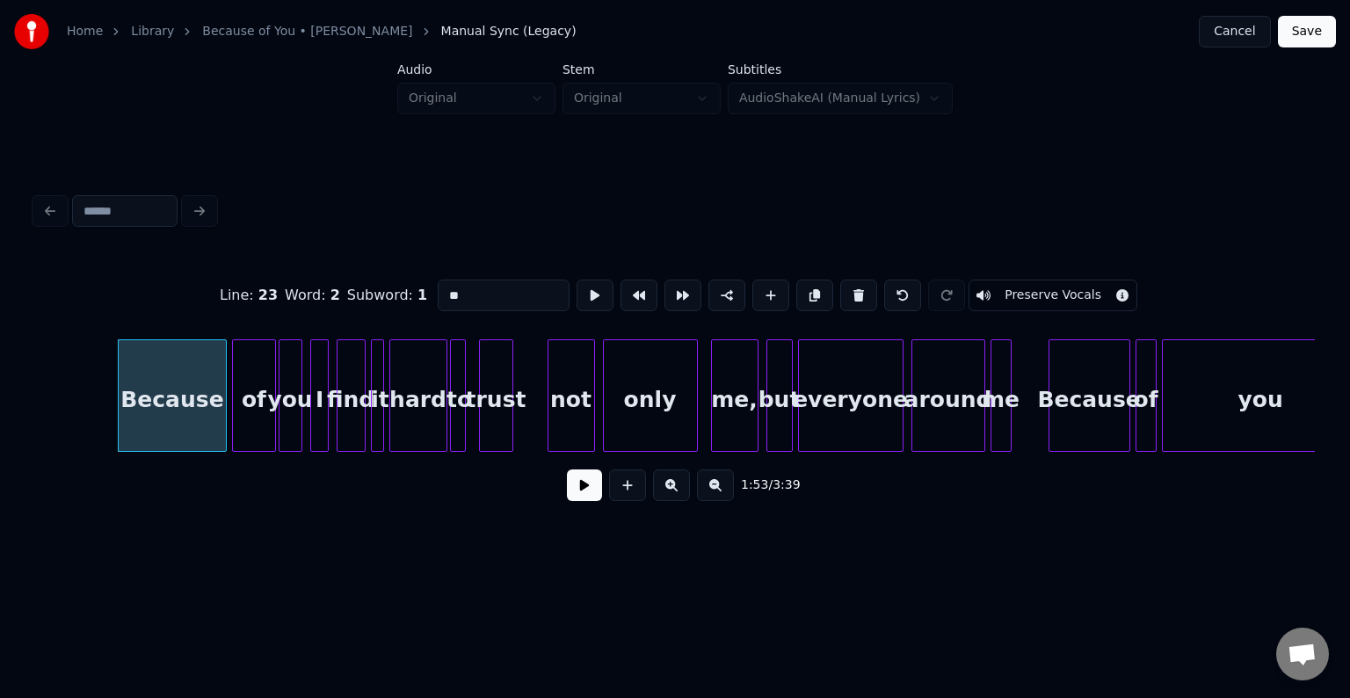
click at [602, 480] on div "1:53 / 3:39" at bounding box center [675, 485] width 1252 height 39
click at [582, 501] on button at bounding box center [584, 485] width 35 height 32
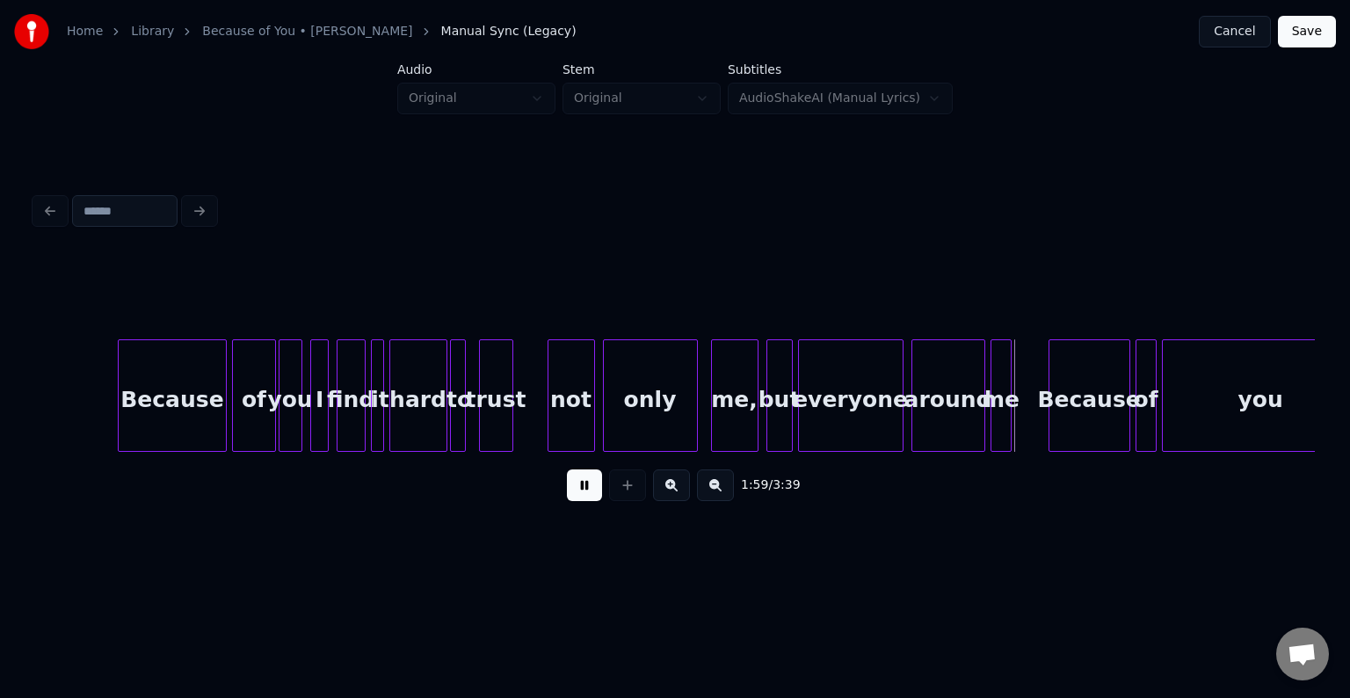
drag, startPoint x: 587, startPoint y: 467, endPoint x: 587, endPoint y: 453, distance: 14.1
click at [587, 464] on div "1:59 / 3:39" at bounding box center [675, 485] width 1280 height 67
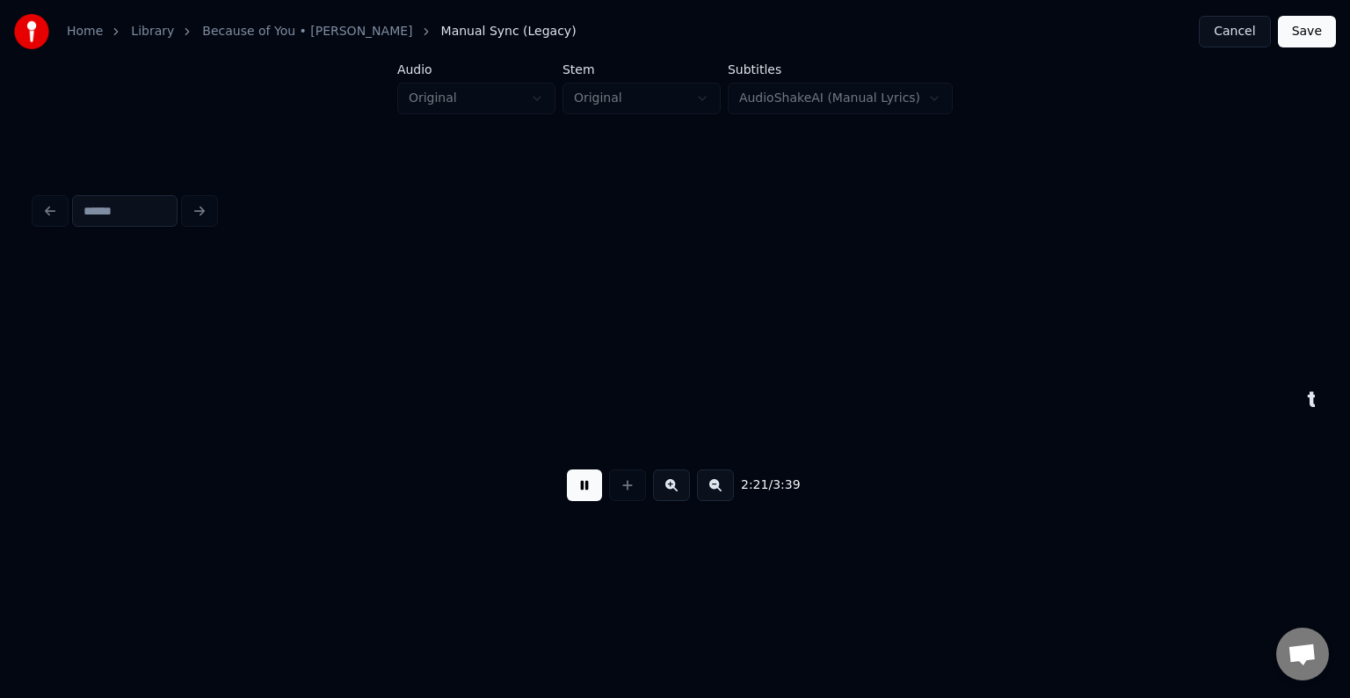
scroll to position [0, 18661]
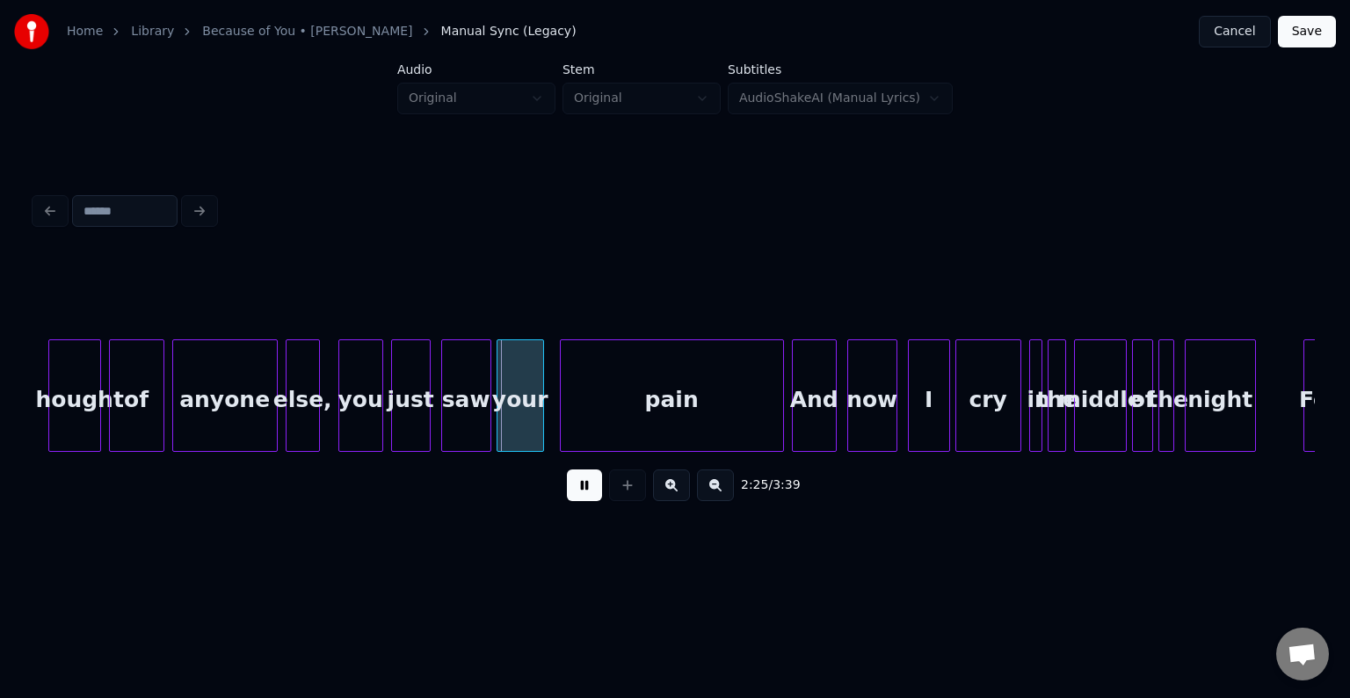
click at [592, 482] on button at bounding box center [584, 485] width 35 height 32
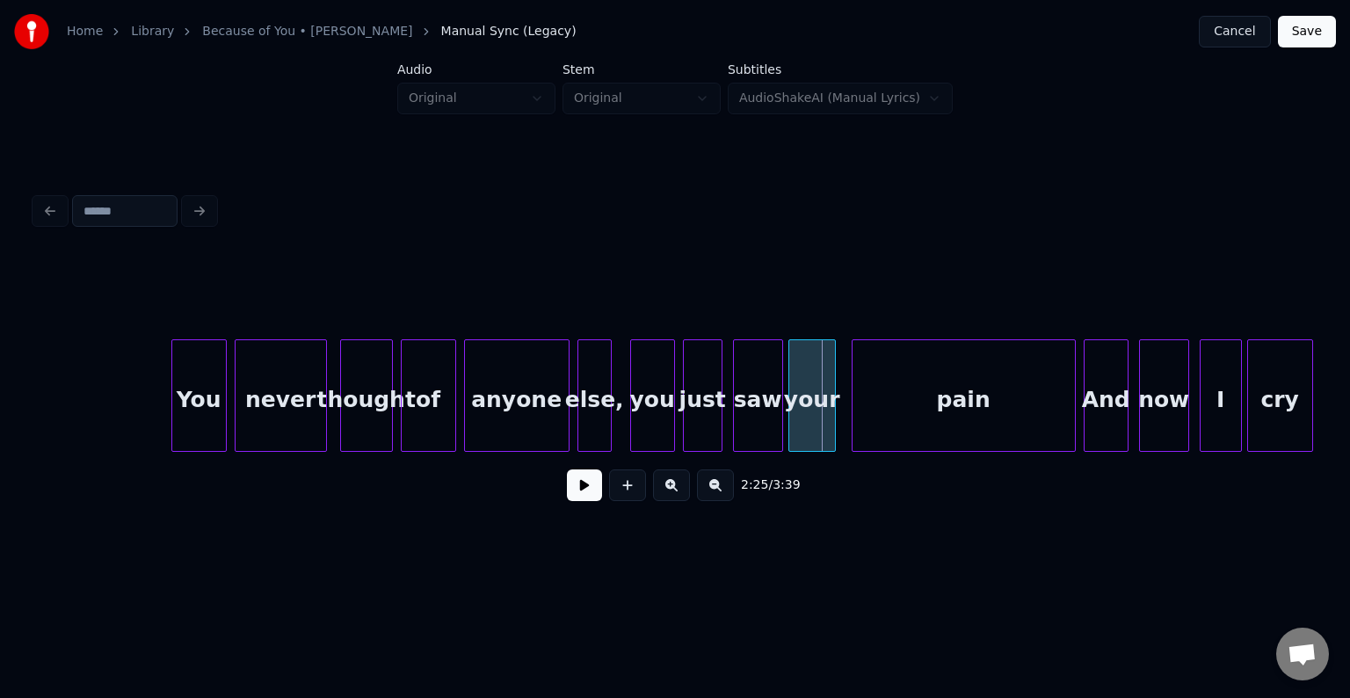
scroll to position [0, 18344]
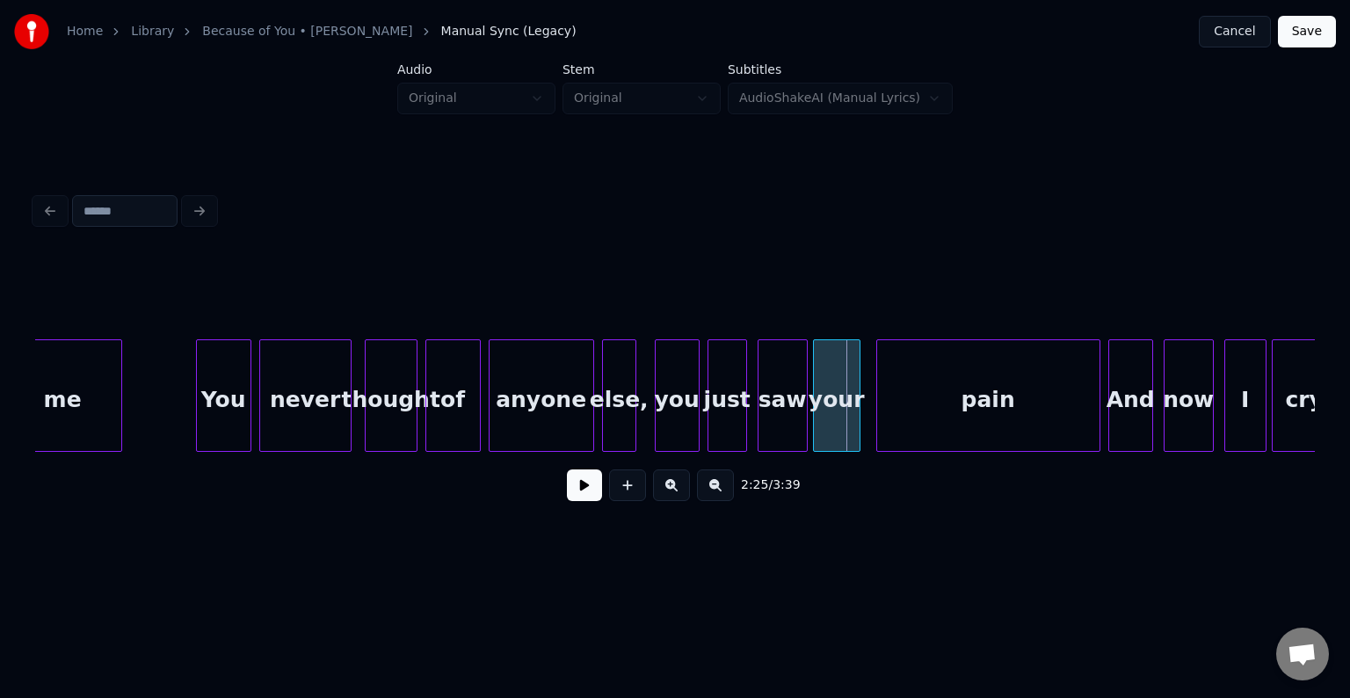
click at [585, 487] on button at bounding box center [584, 485] width 35 height 32
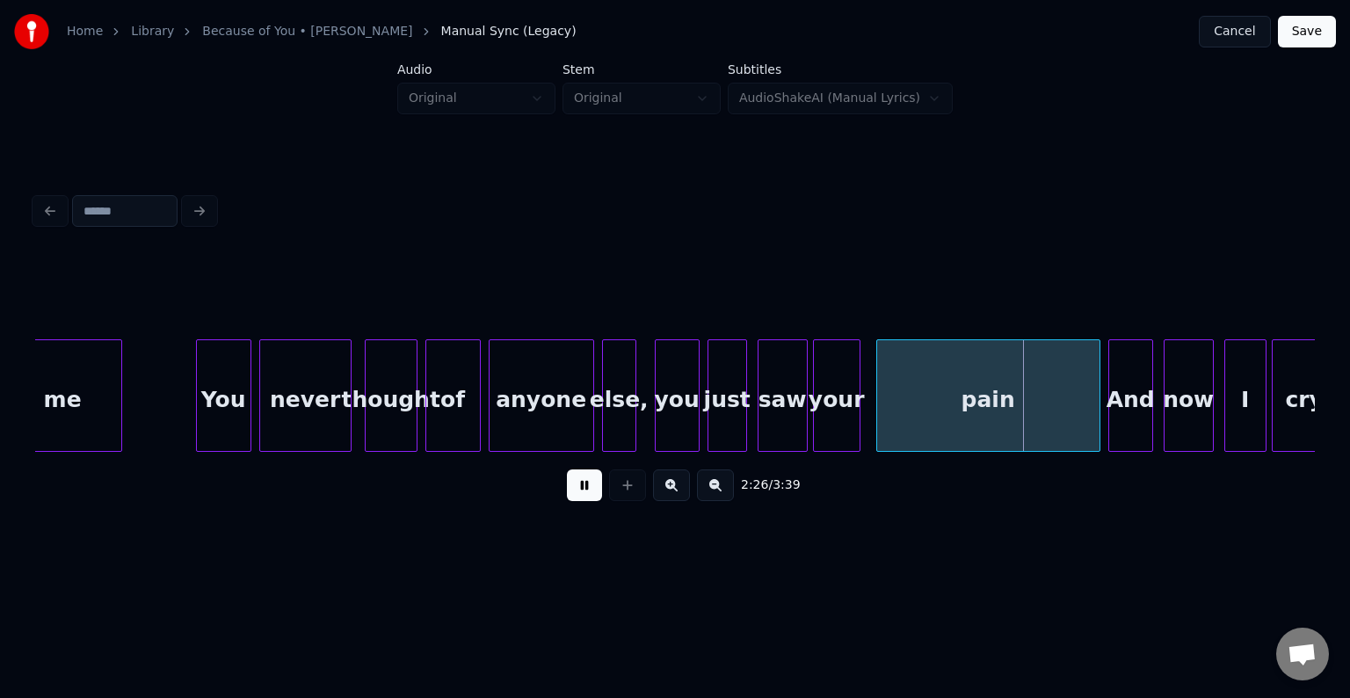
click at [585, 487] on button at bounding box center [584, 485] width 35 height 32
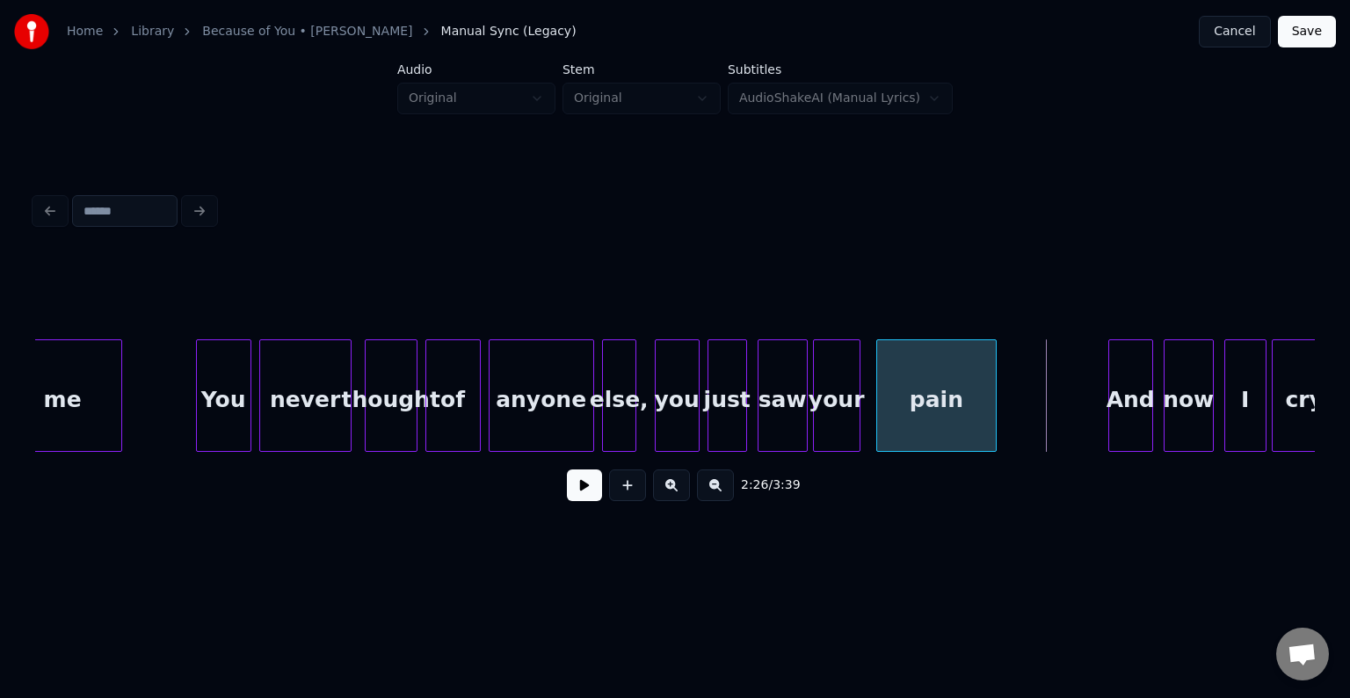
click at [993, 412] on div at bounding box center [993, 395] width 5 height 111
click at [582, 501] on button at bounding box center [584, 485] width 35 height 32
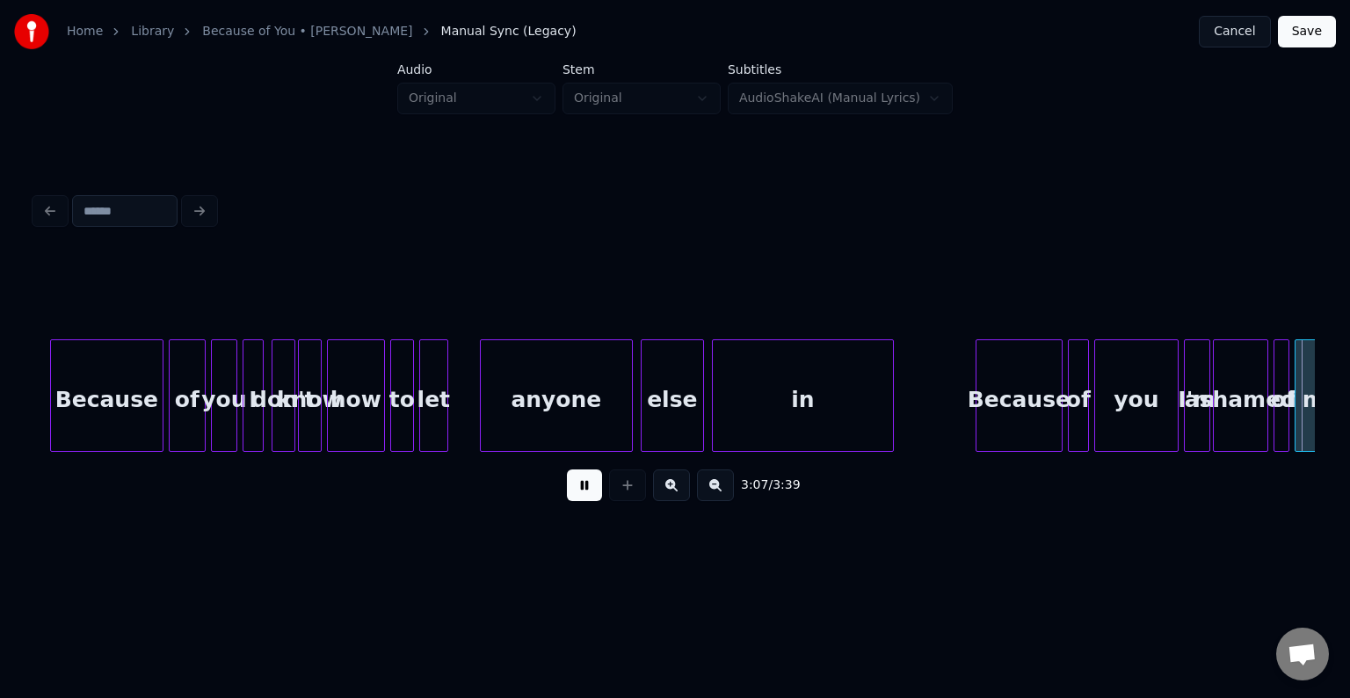
scroll to position [0, 24750]
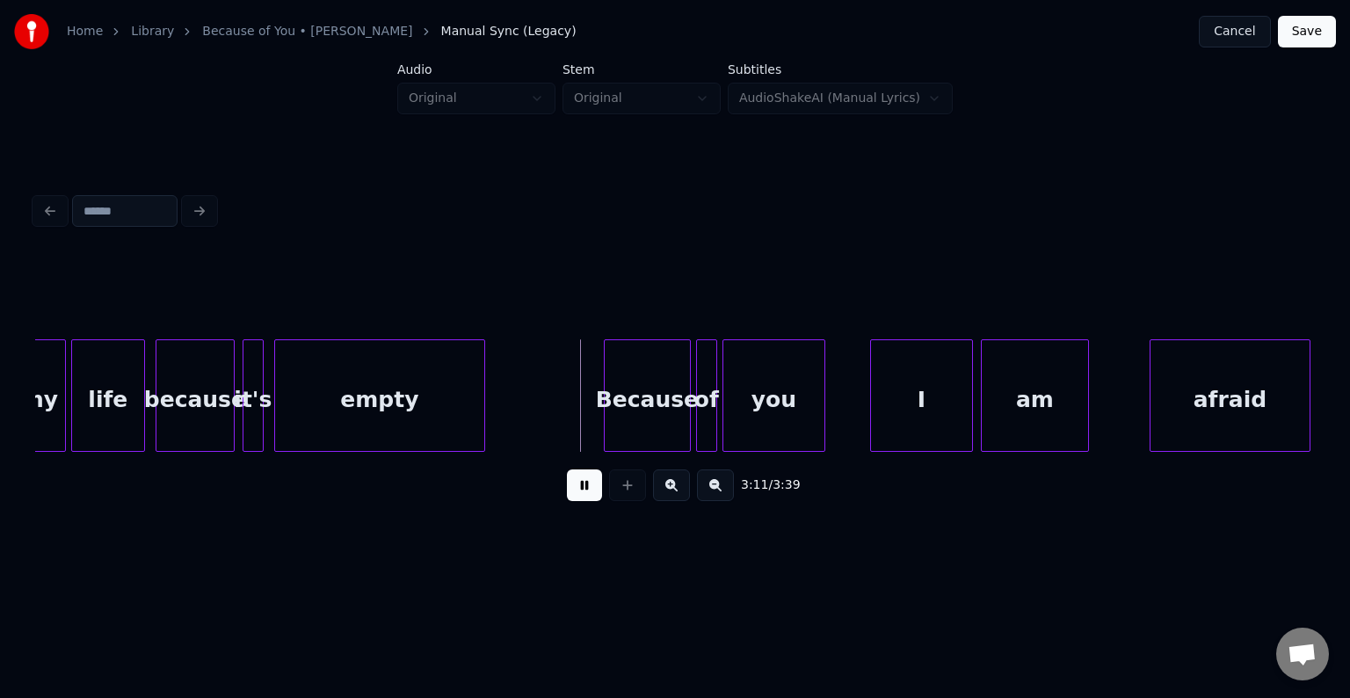
click at [582, 501] on button at bounding box center [584, 485] width 35 height 32
click at [113, 404] on div at bounding box center [113, 395] width 5 height 111
click at [560, 492] on div "3:08 / 3:39" at bounding box center [675, 485] width 1252 height 39
click at [573, 490] on button at bounding box center [584, 485] width 35 height 32
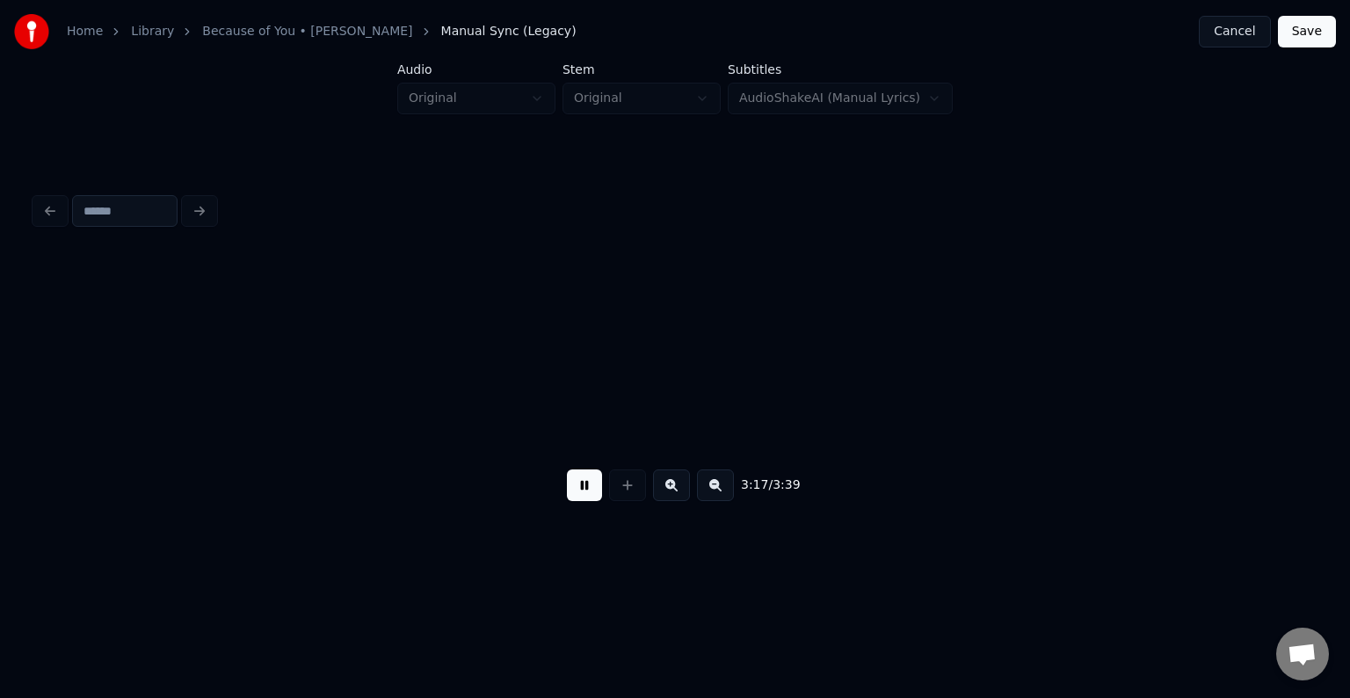
scroll to position [0, 26031]
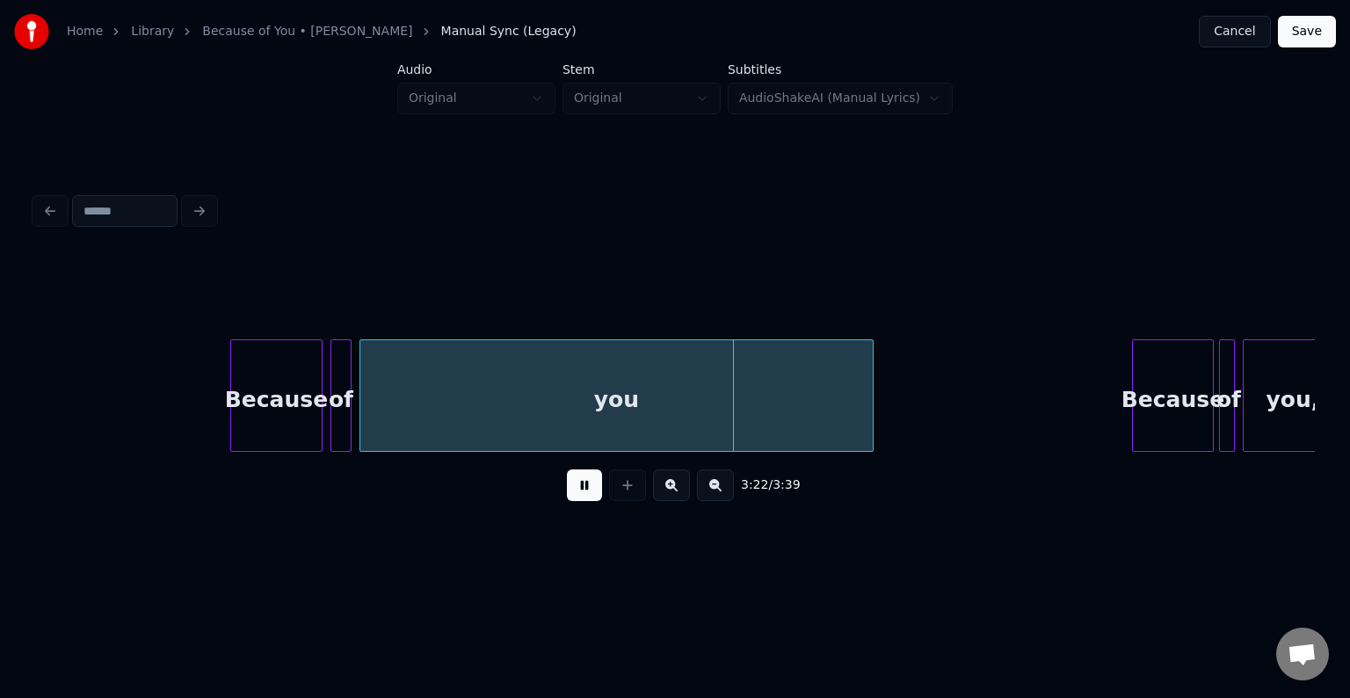
click at [573, 490] on button at bounding box center [584, 485] width 35 height 32
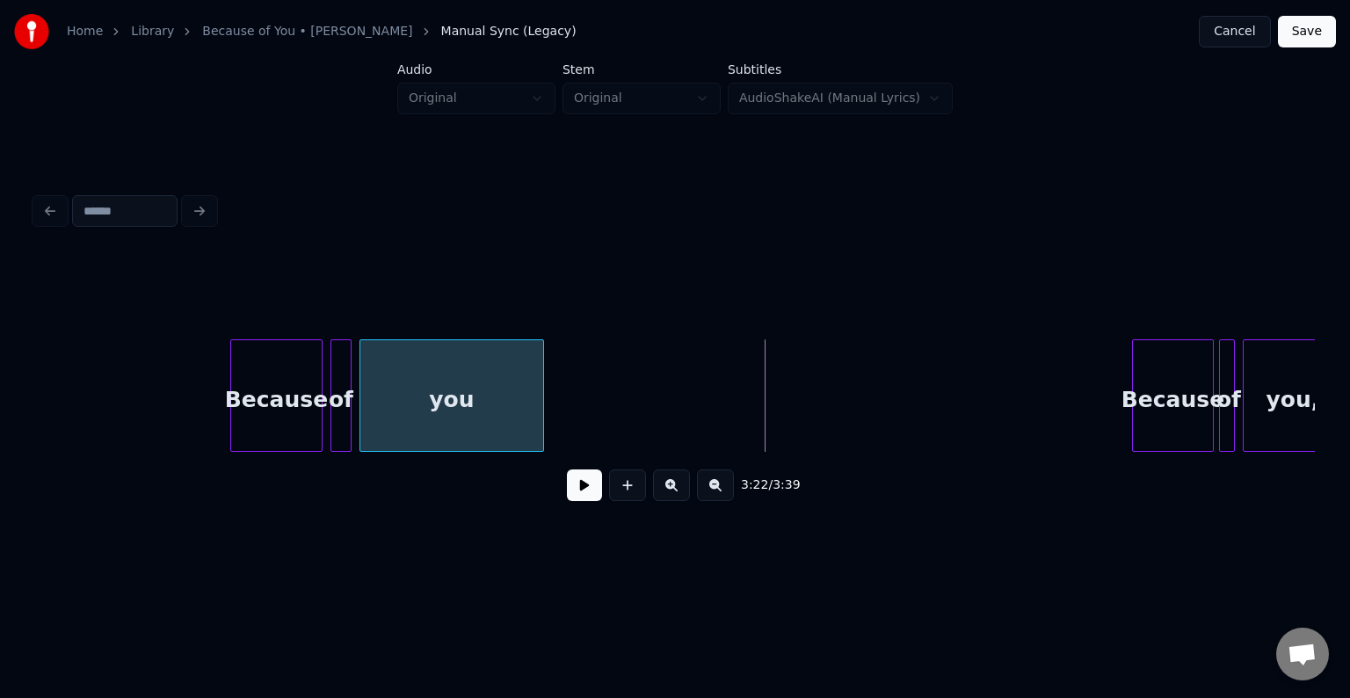
click at [538, 379] on div at bounding box center [540, 395] width 5 height 111
click at [597, 489] on button at bounding box center [584, 485] width 35 height 32
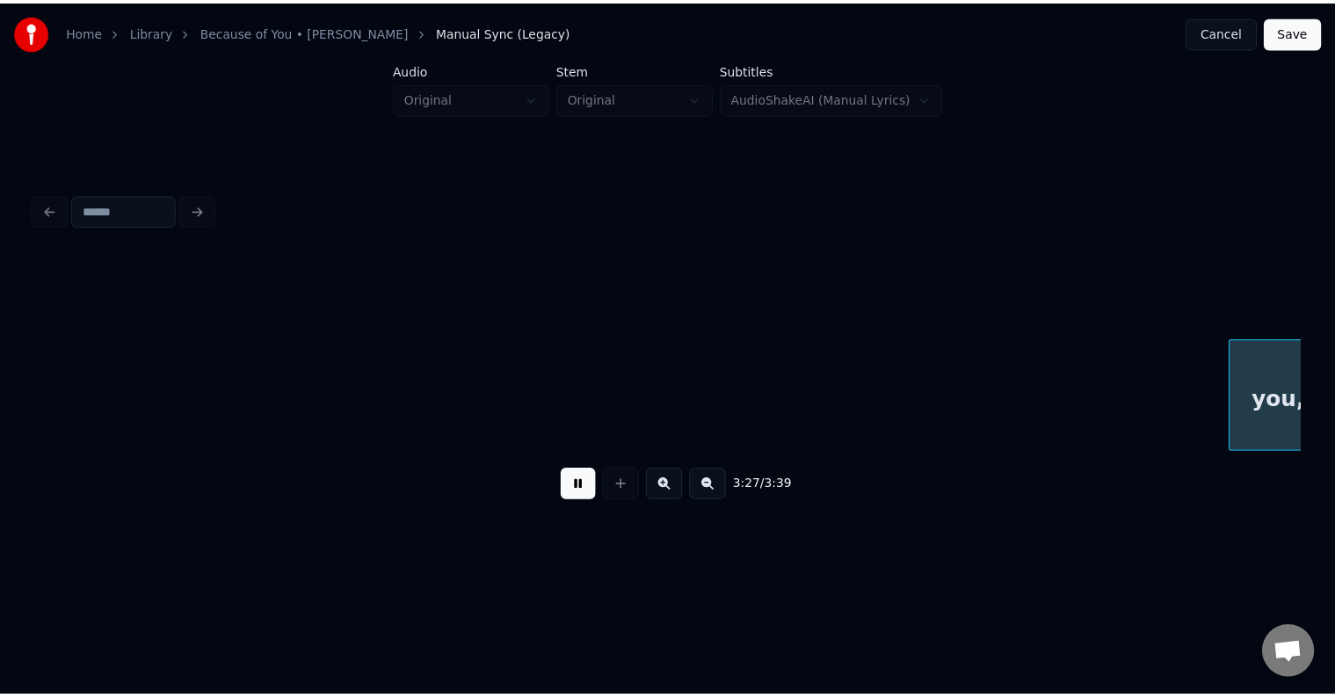
scroll to position [0, 27312]
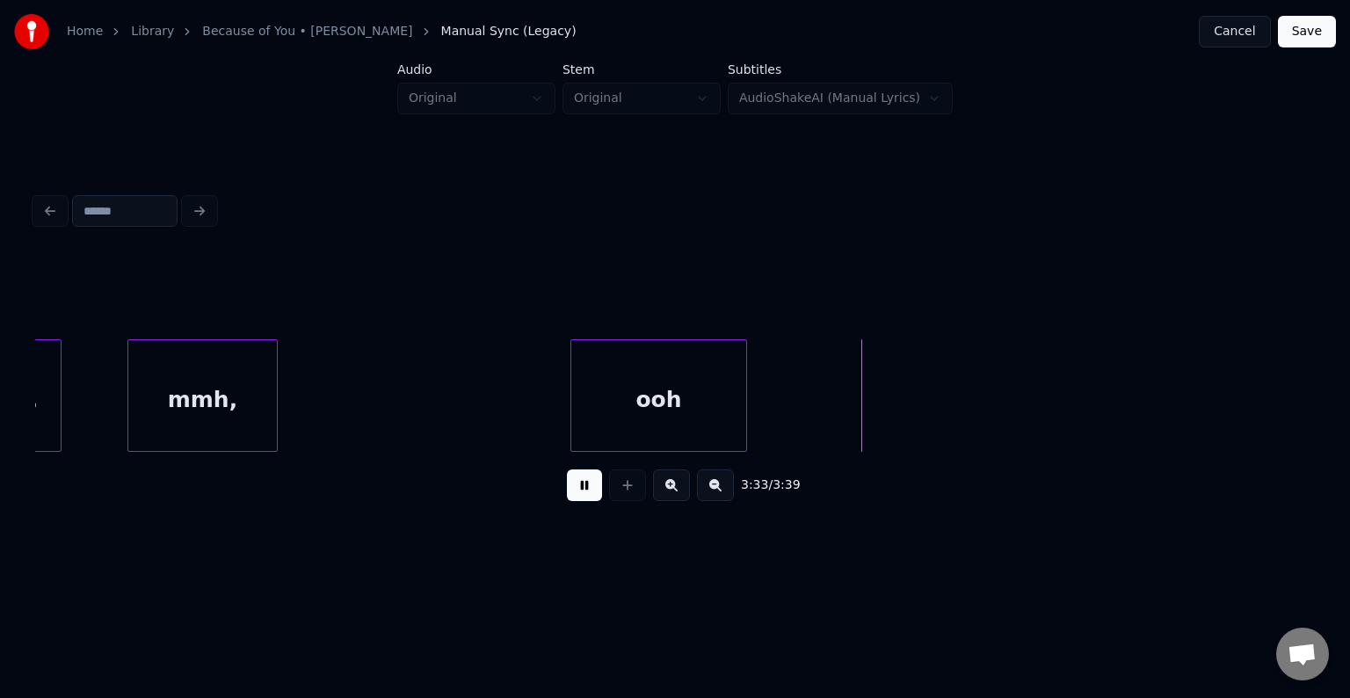
click at [1318, 31] on button "Save" at bounding box center [1307, 32] width 58 height 32
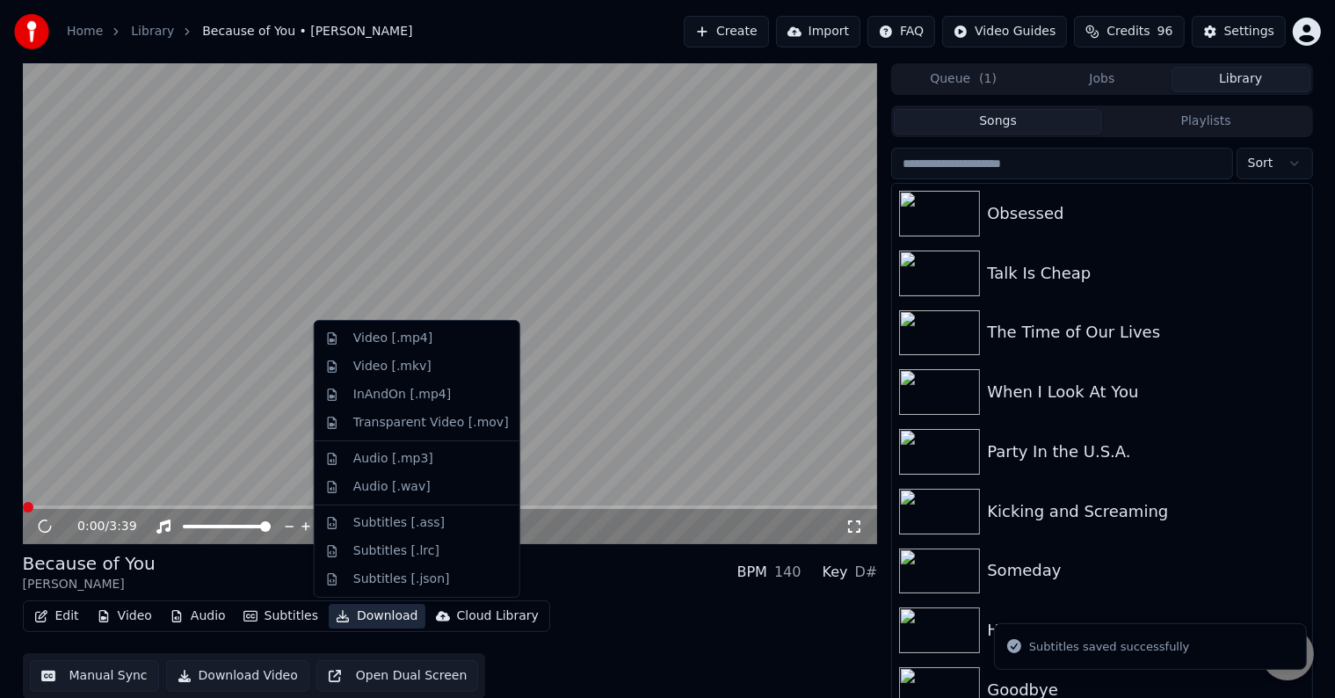
click at [380, 608] on button "Download" at bounding box center [377, 616] width 97 height 25
click at [402, 341] on div "Video [.mp4]" at bounding box center [392, 339] width 79 height 18
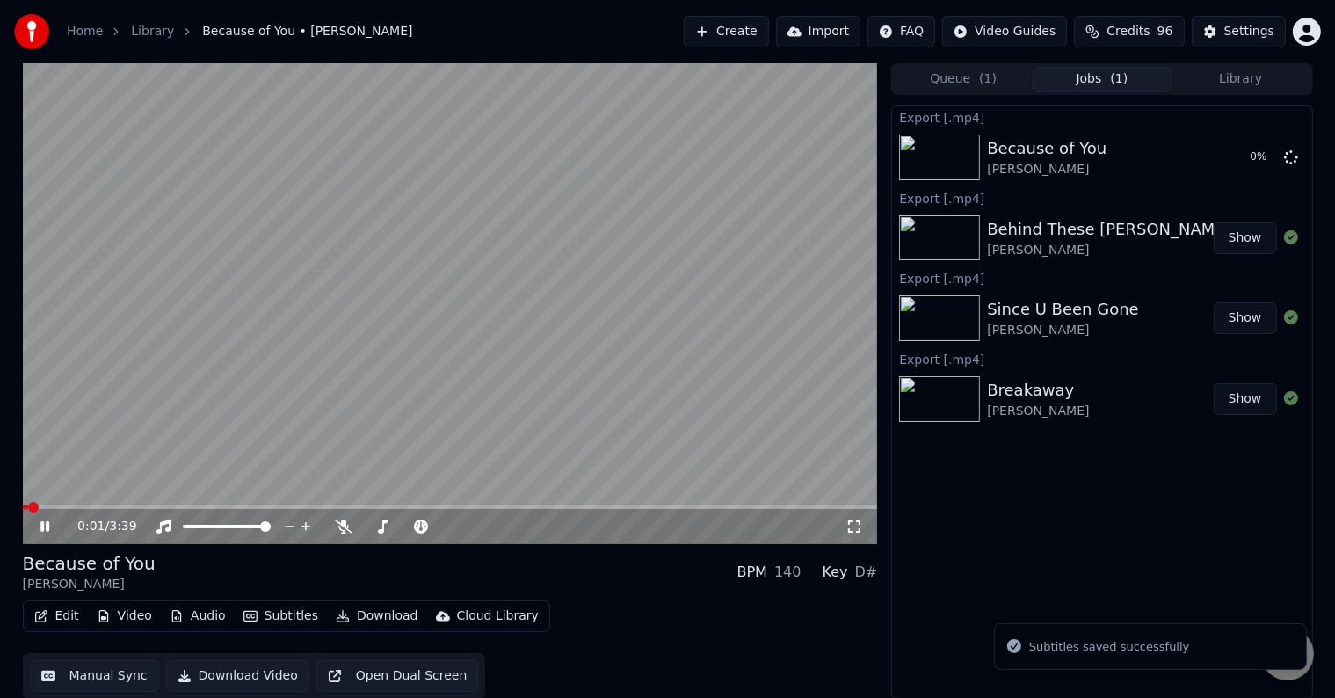
click at [47, 530] on icon at bounding box center [44, 526] width 9 height 11
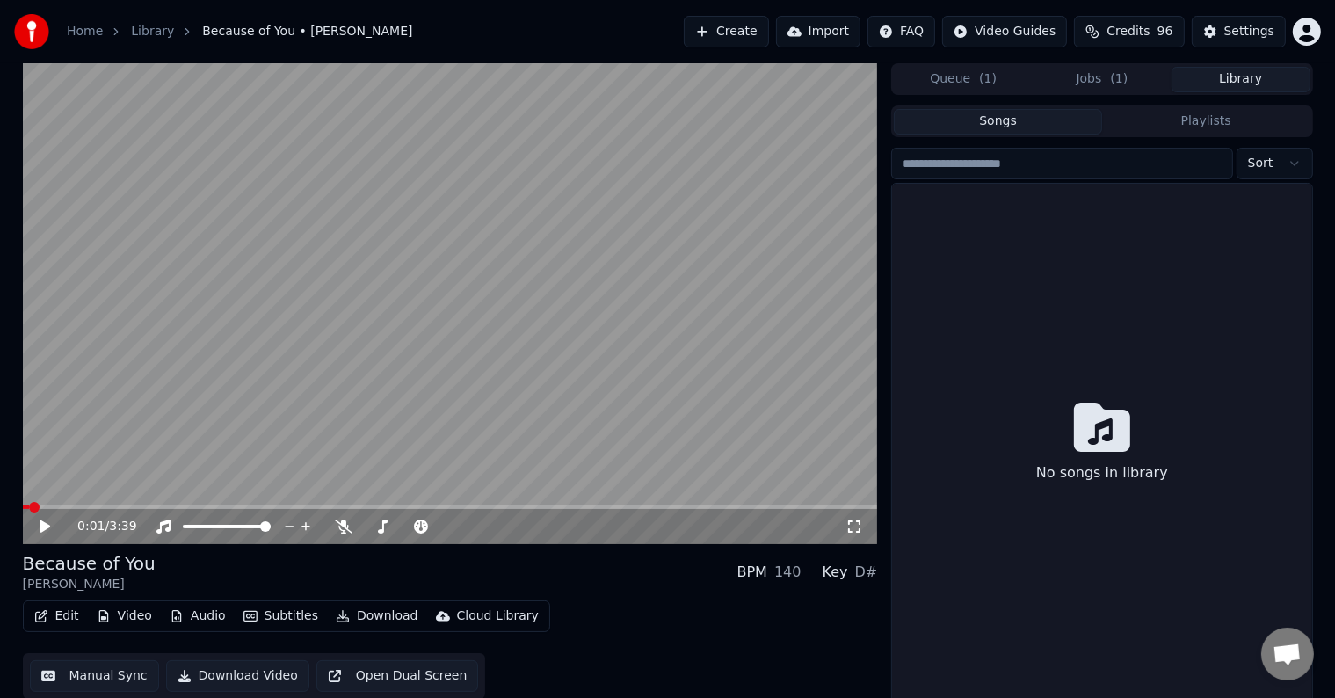
click at [1266, 79] on button "Library" at bounding box center [1241, 79] width 139 height 25
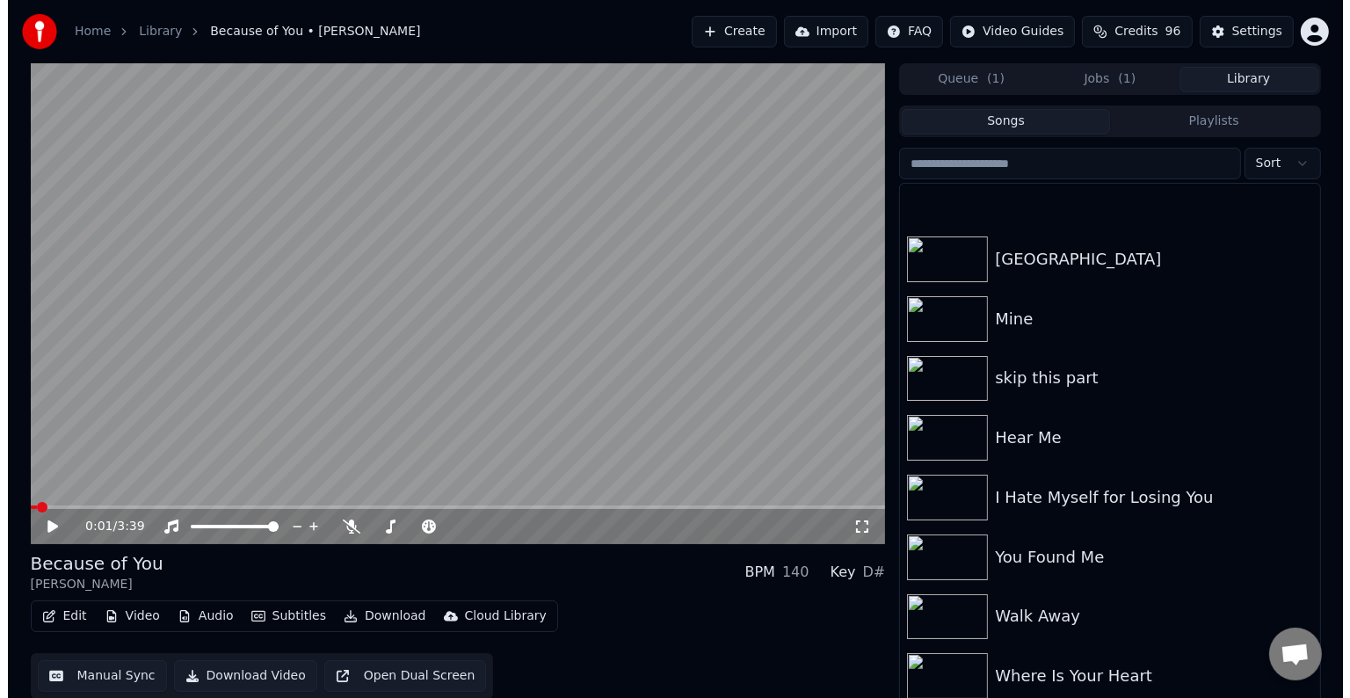
scroll to position [15724, 0]
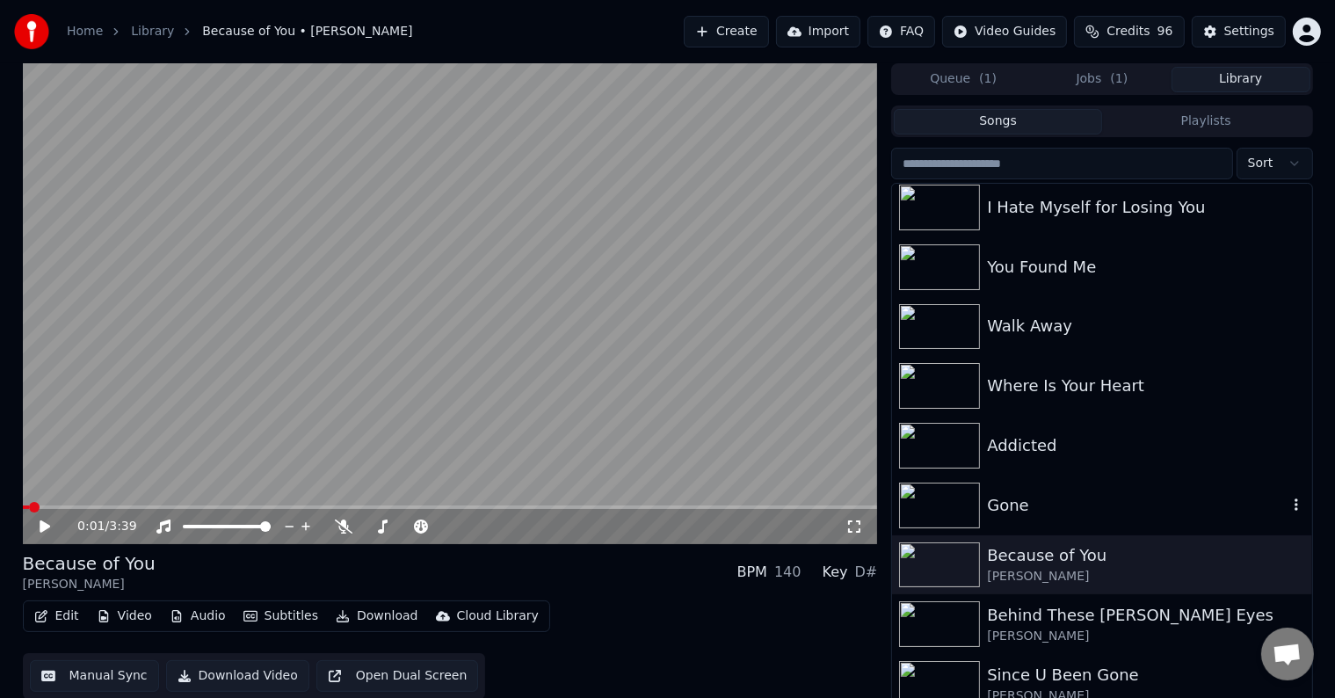
click at [1101, 516] on div "Gone" at bounding box center [1137, 505] width 300 height 25
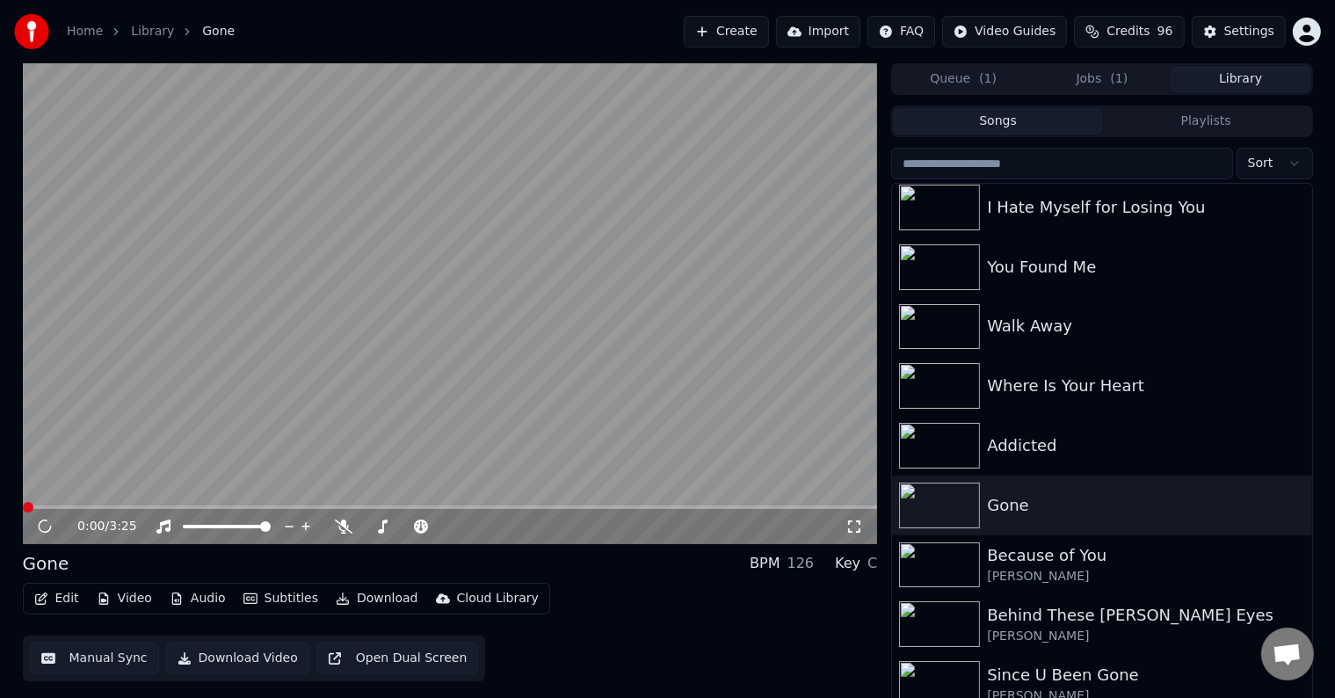
click at [53, 608] on button "Edit" at bounding box center [56, 598] width 59 height 25
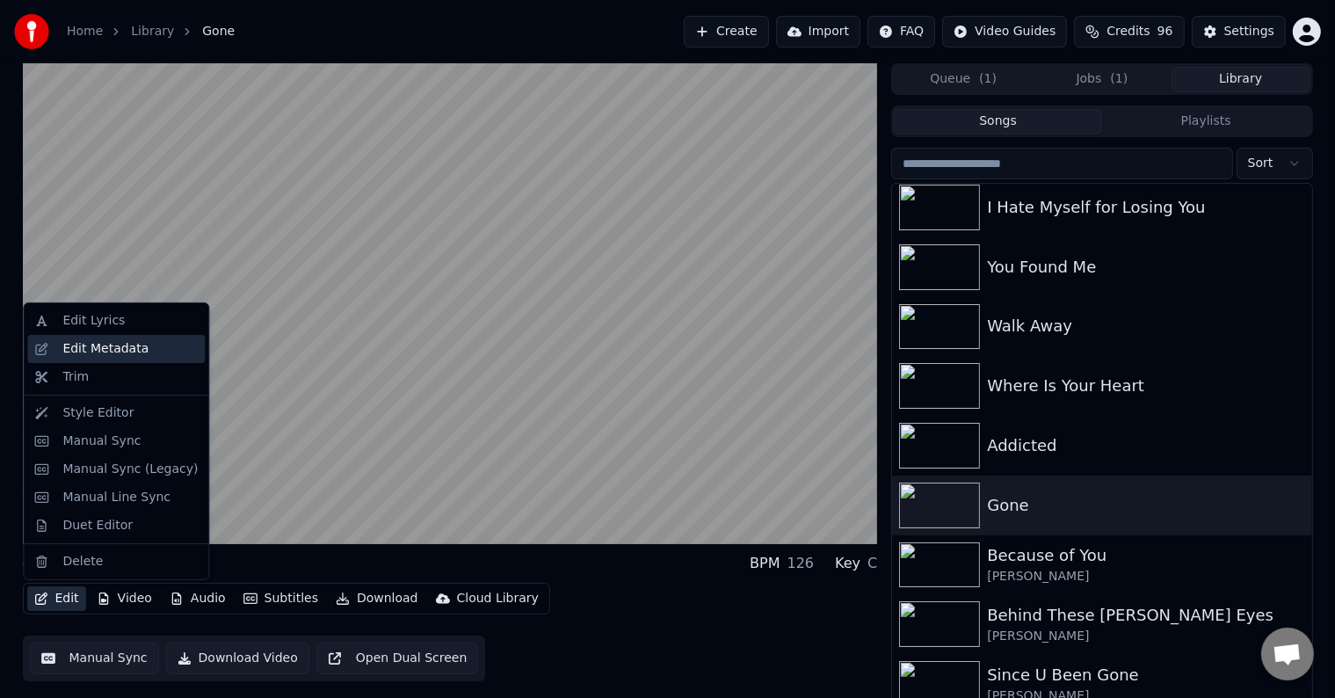
click at [70, 337] on div "Edit Metadata" at bounding box center [116, 349] width 178 height 28
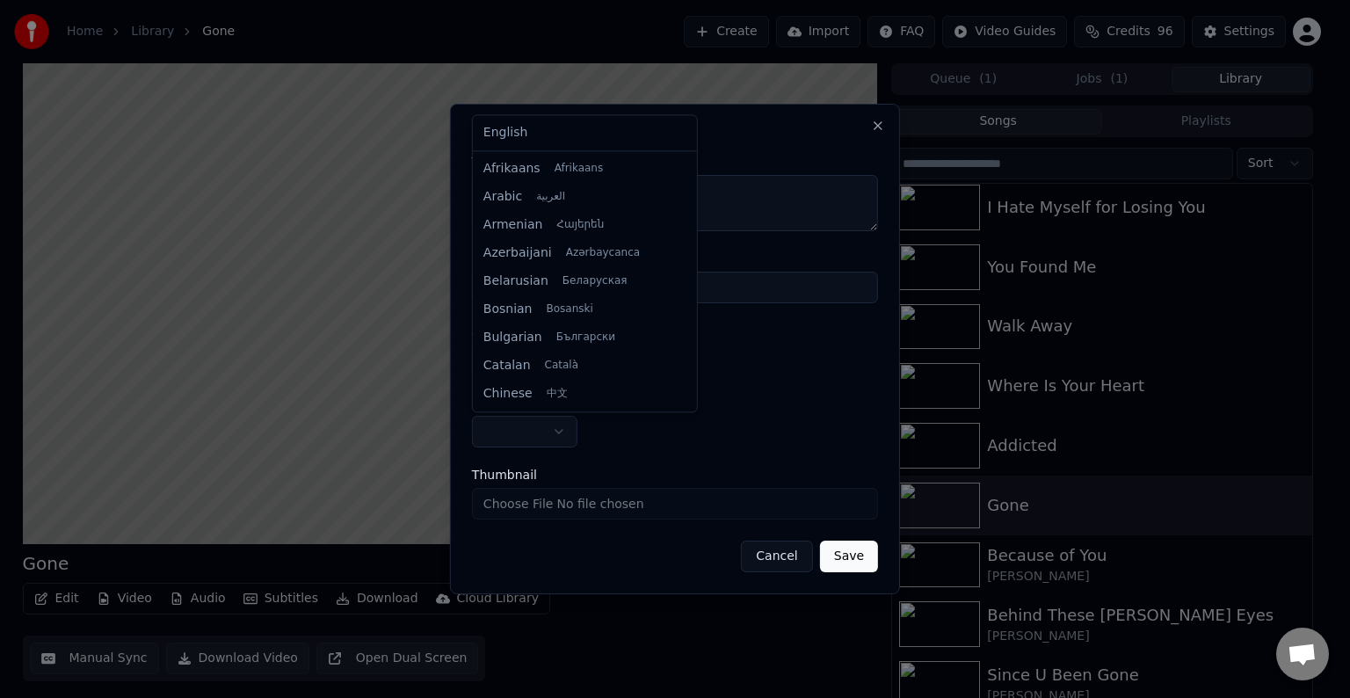
click at [506, 427] on body "Home Library Gone Create Import FAQ Video Guides Credits 96 Settings Gone BPM 1…" at bounding box center [667, 349] width 1335 height 698
select select "**"
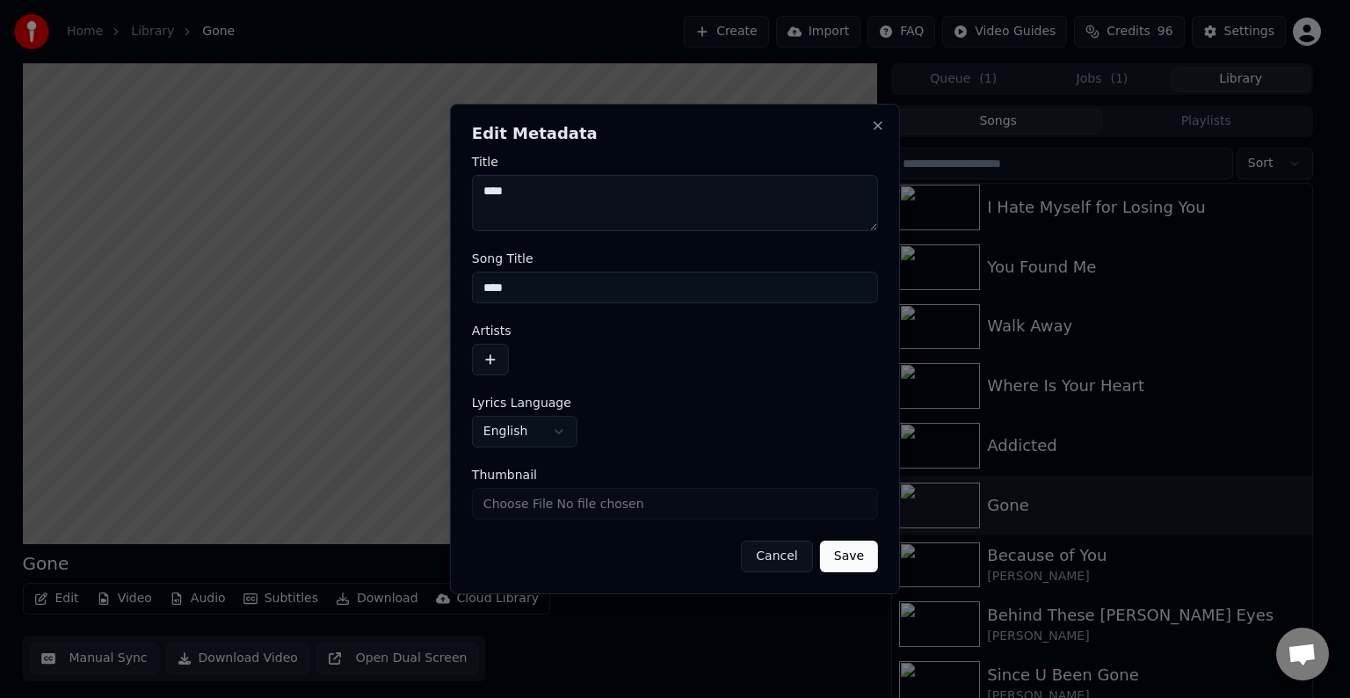
click at [499, 375] on form "**********" at bounding box center [675, 364] width 406 height 417
click at [503, 355] on button "button" at bounding box center [490, 360] width 37 height 32
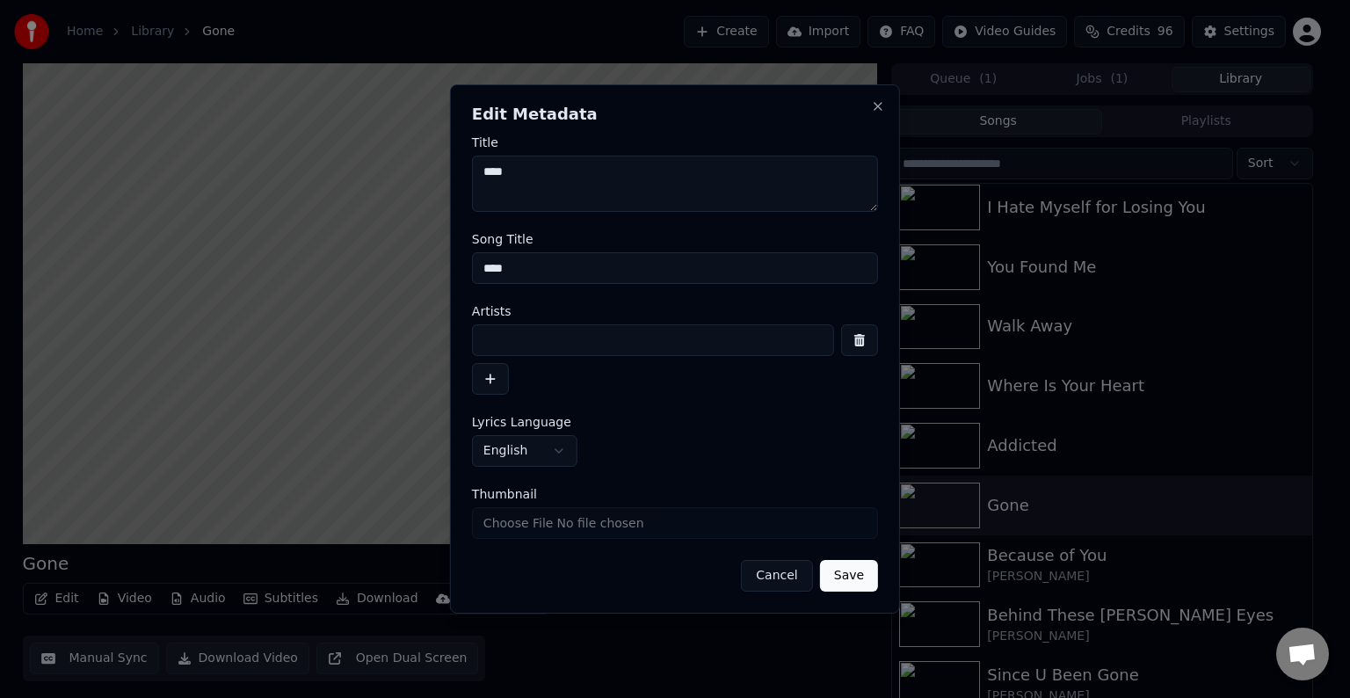
click at [581, 320] on div "Artists" at bounding box center [675, 350] width 406 height 90
click at [581, 342] on input at bounding box center [653, 340] width 362 height 32
type input "**********"
click at [820, 560] on button "Save" at bounding box center [849, 576] width 58 height 32
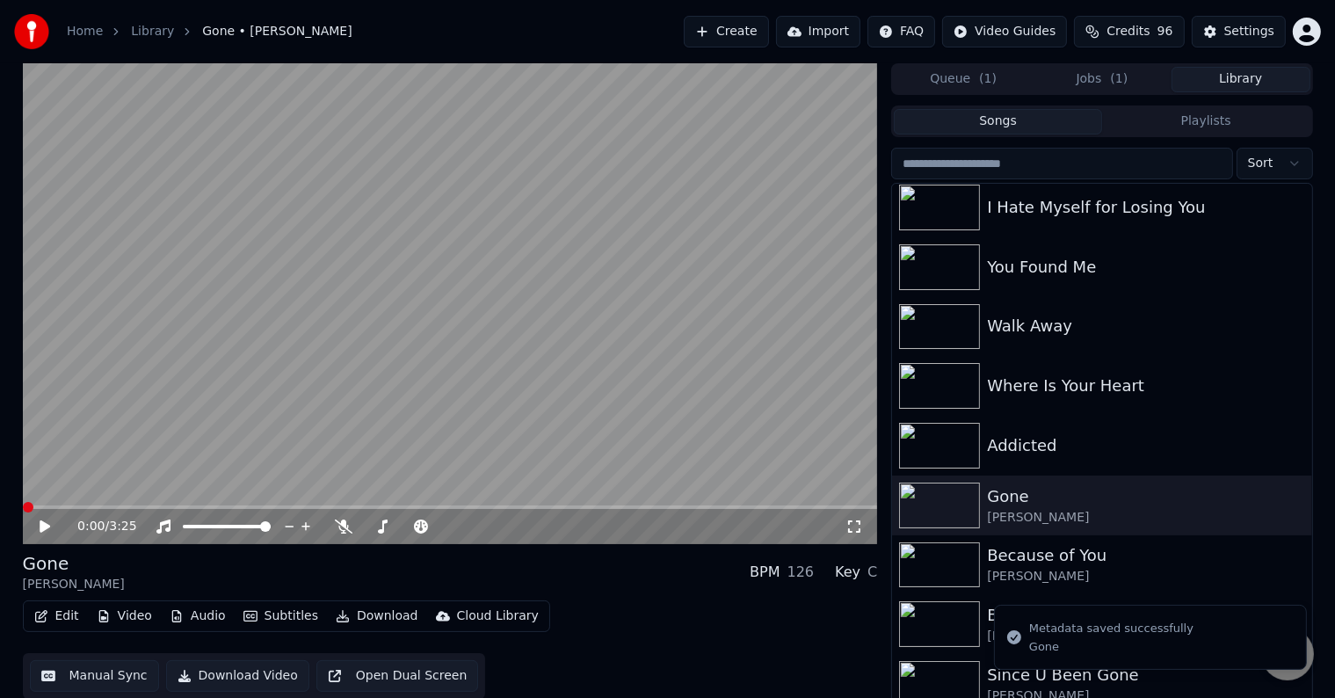
click at [38, 616] on icon "button" at bounding box center [41, 616] width 14 height 12
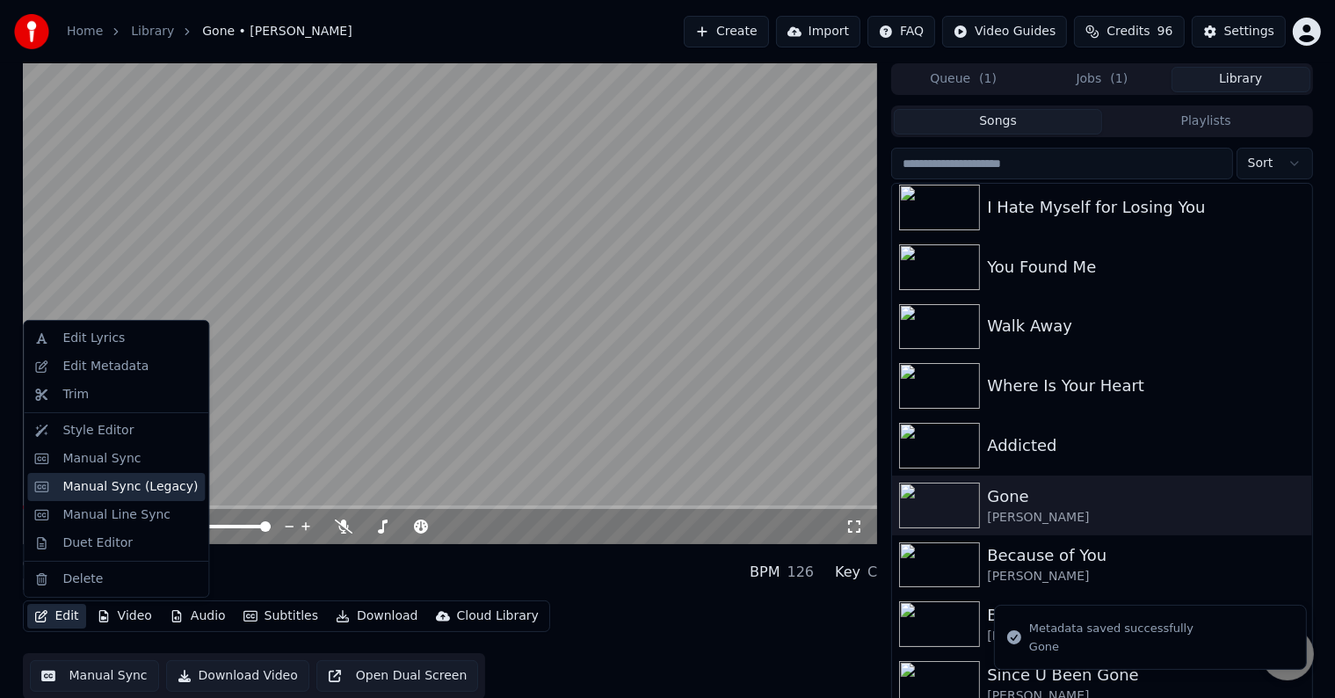
click at [120, 488] on div "Manual Sync (Legacy)" at bounding box center [129, 487] width 135 height 18
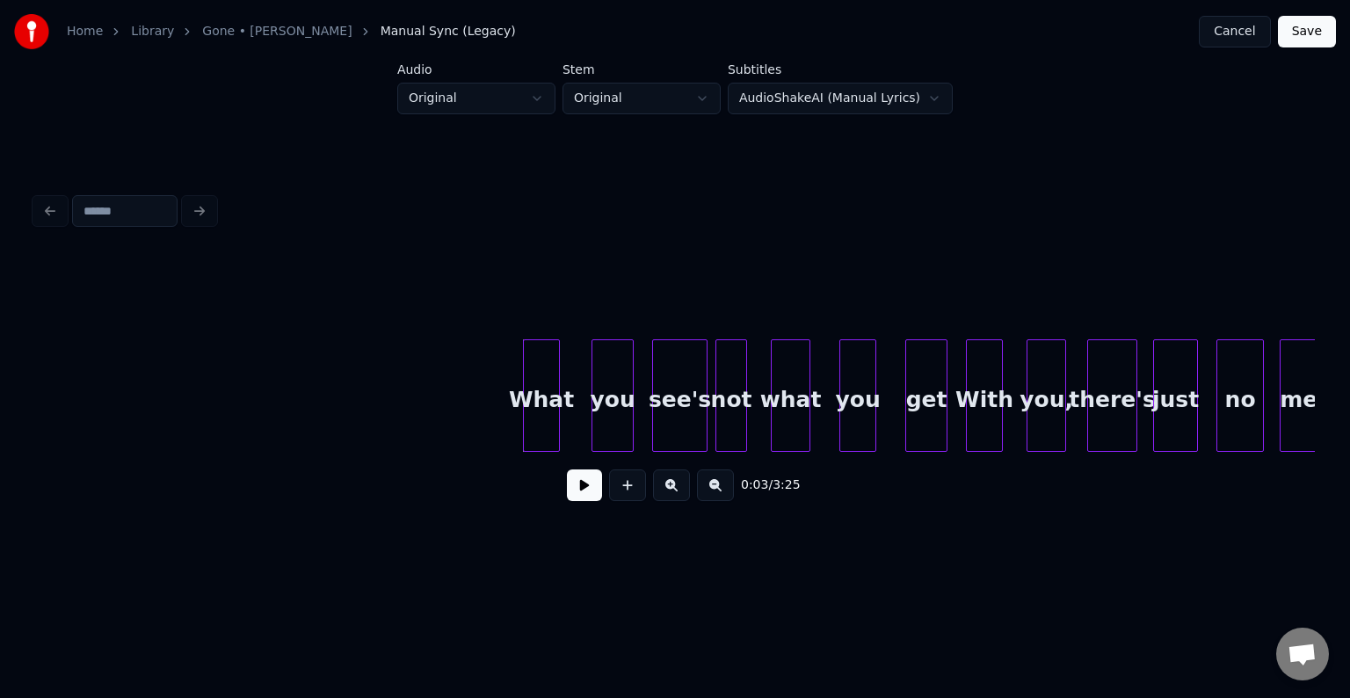
click at [582, 494] on button at bounding box center [584, 485] width 35 height 32
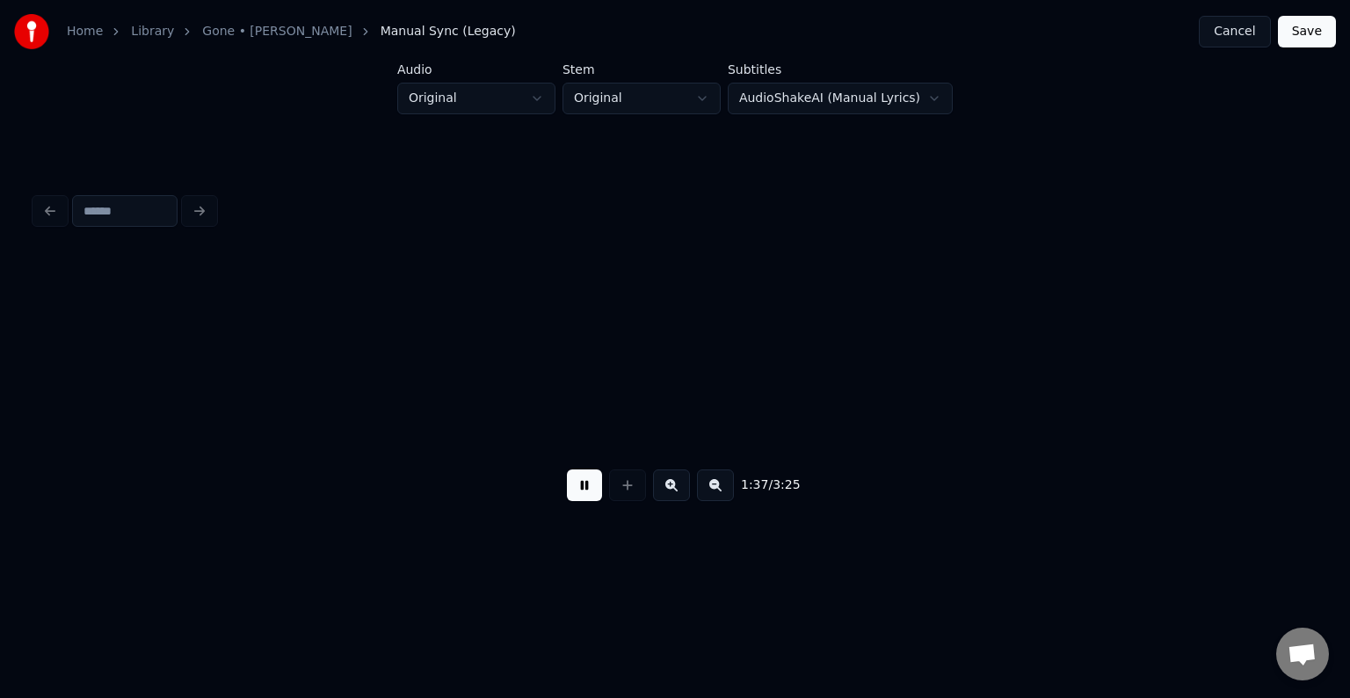
scroll to position [0, 12805]
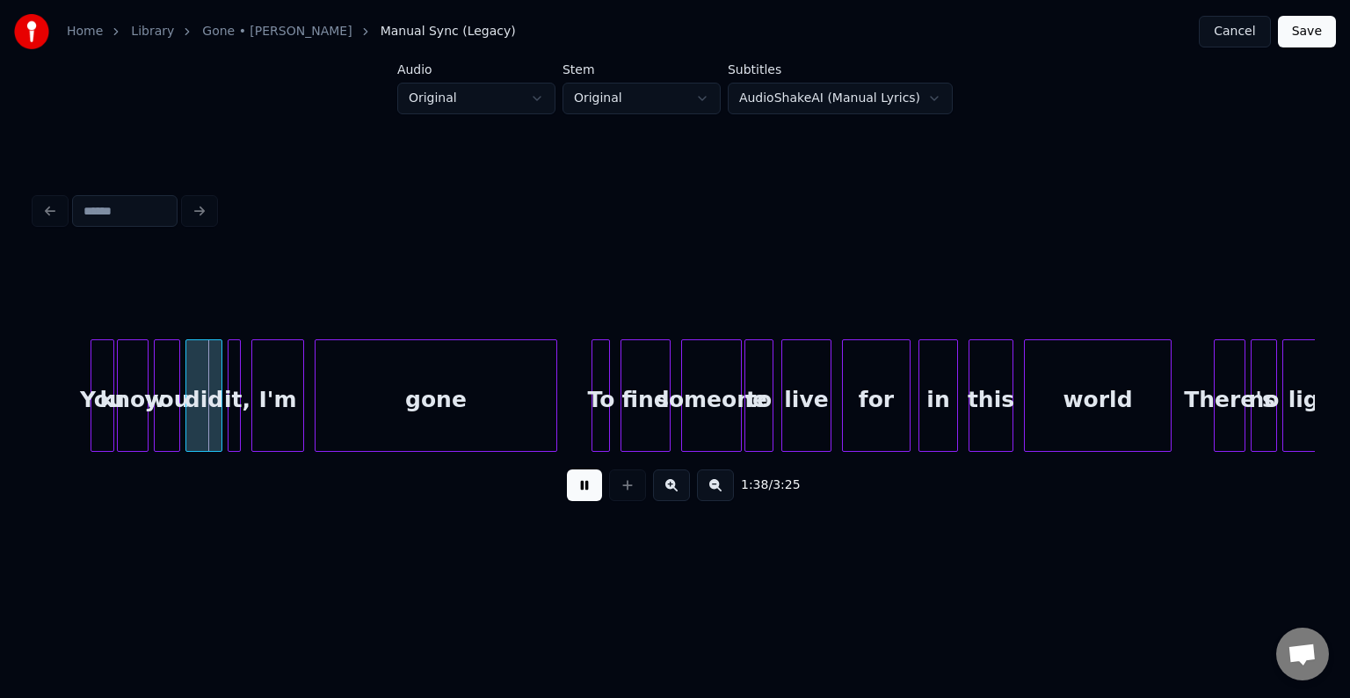
click at [584, 494] on button at bounding box center [584, 485] width 35 height 32
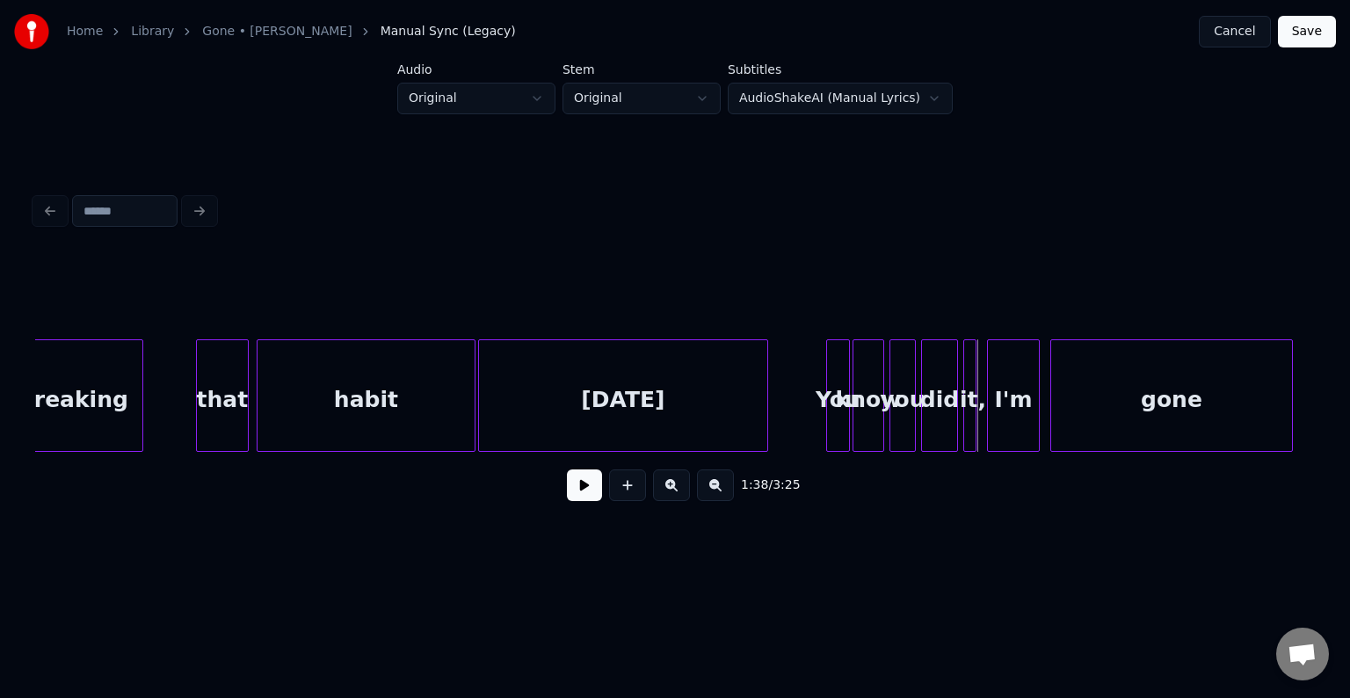
scroll to position [0, 11961]
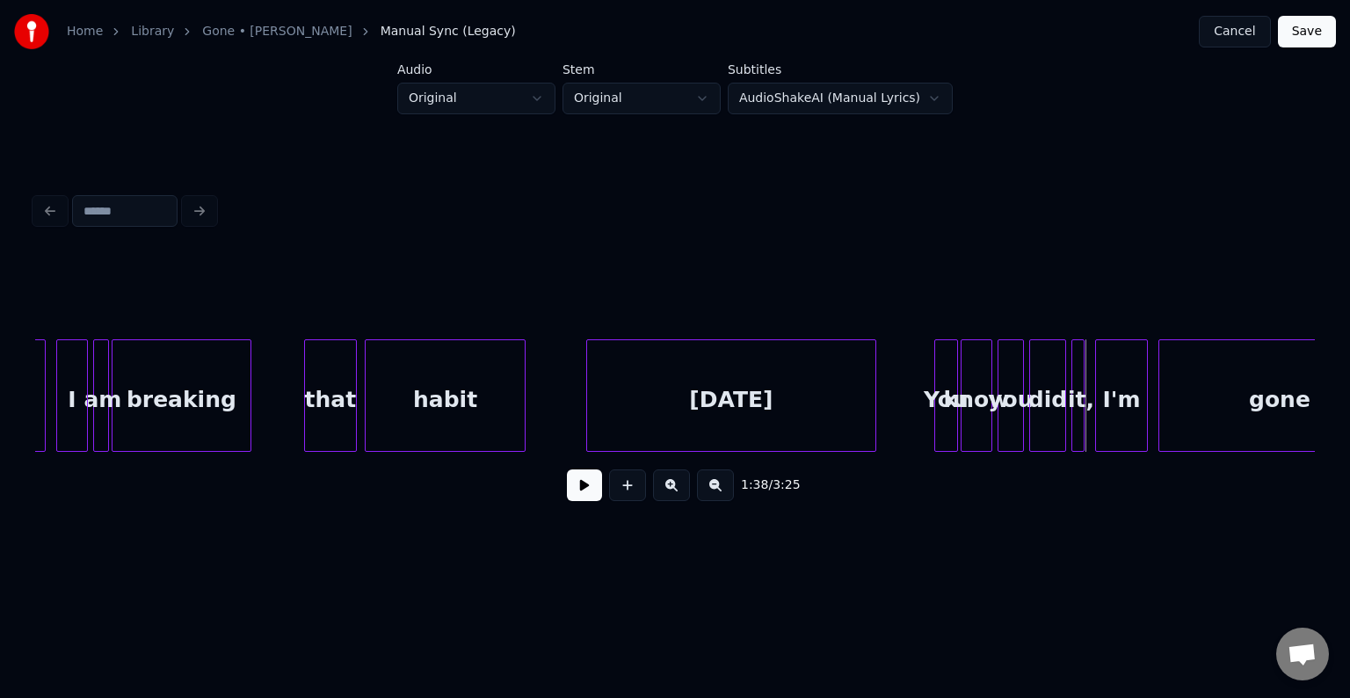
click at [523, 405] on div at bounding box center [521, 395] width 5 height 111
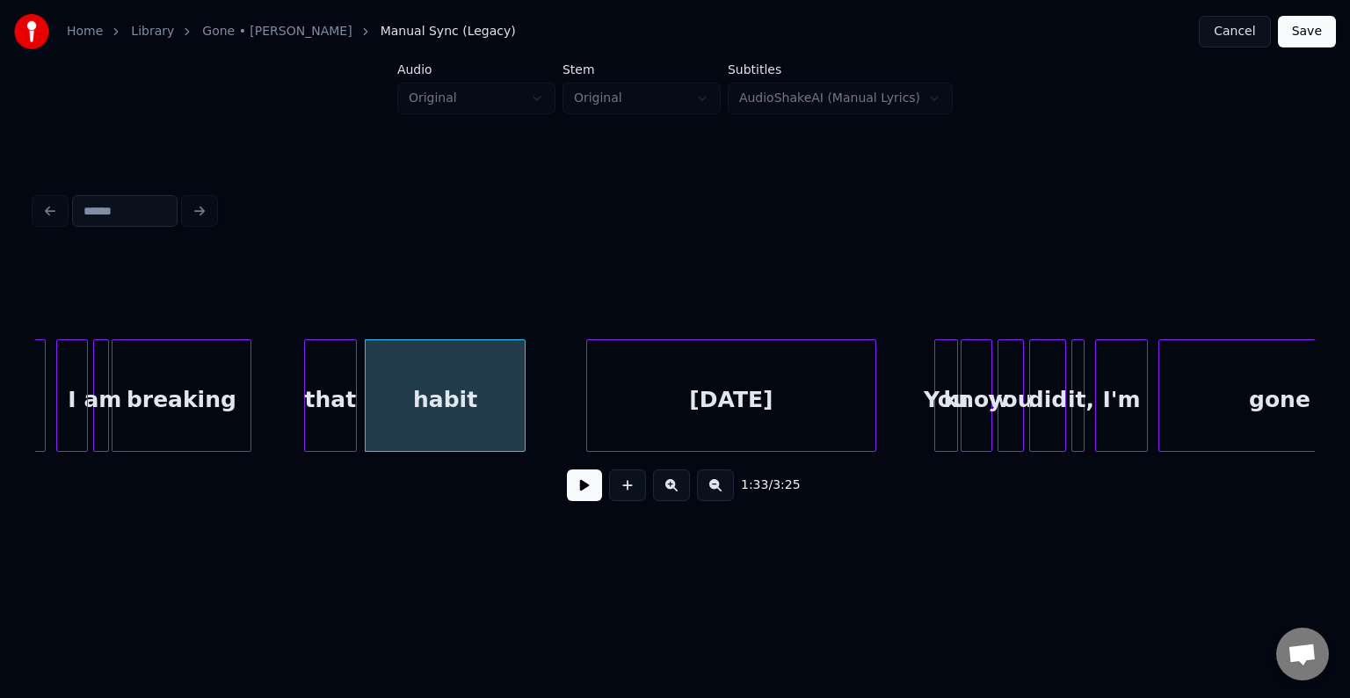
click at [596, 499] on button at bounding box center [584, 485] width 35 height 32
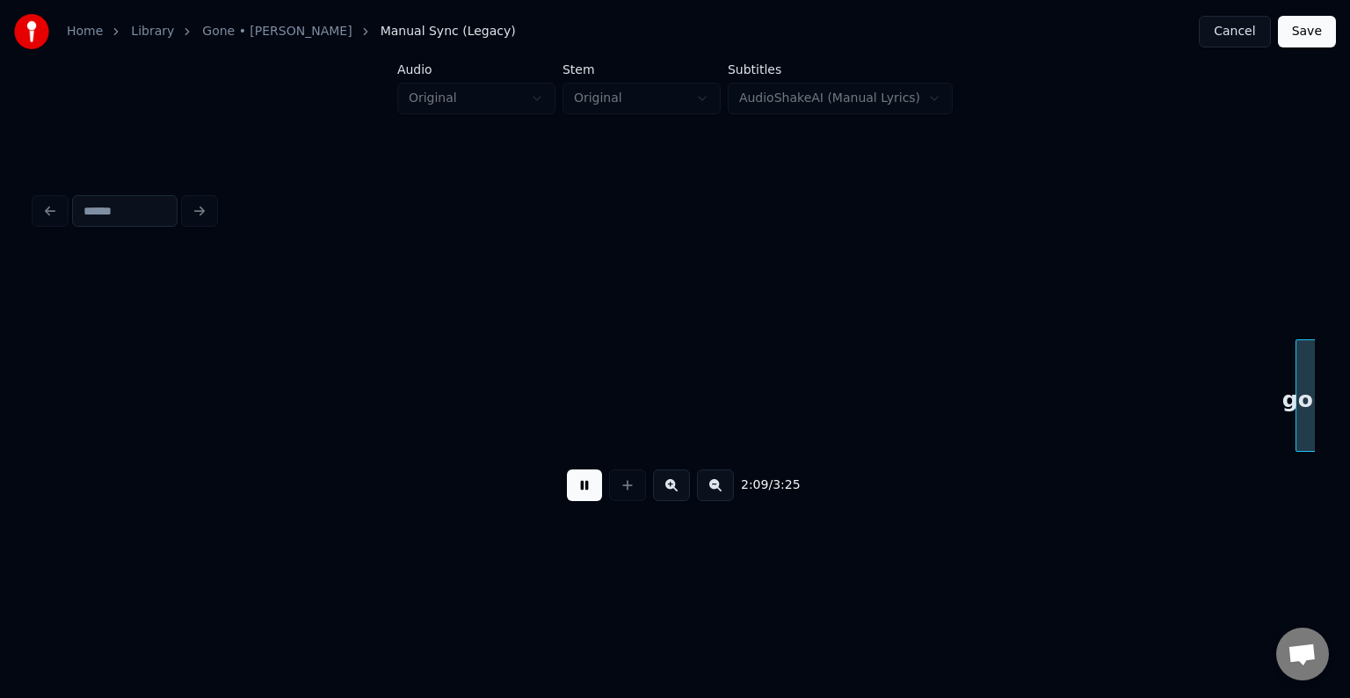
scroll to position [0, 17084]
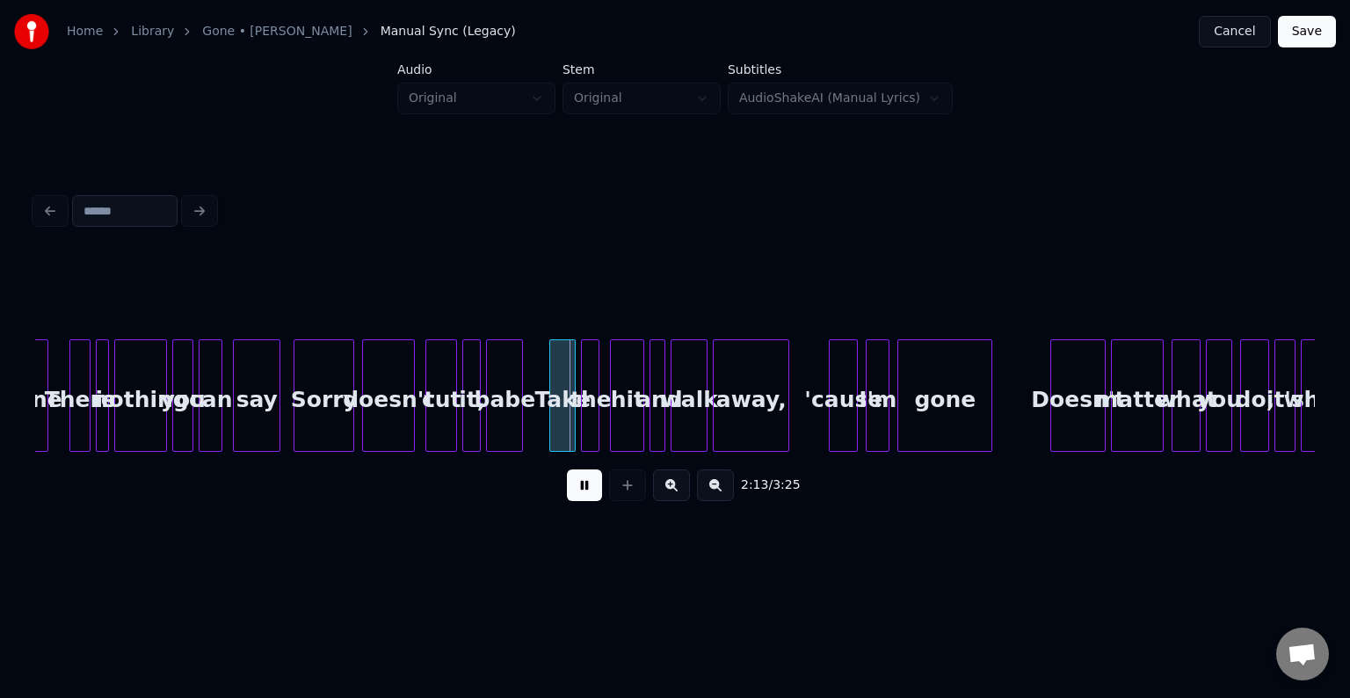
click at [596, 499] on button at bounding box center [584, 485] width 35 height 32
click at [32, 410] on div "2:13 / 3:25" at bounding box center [675, 352] width 1294 height 348
click at [70, 406] on div "There" at bounding box center [79, 400] width 19 height 120
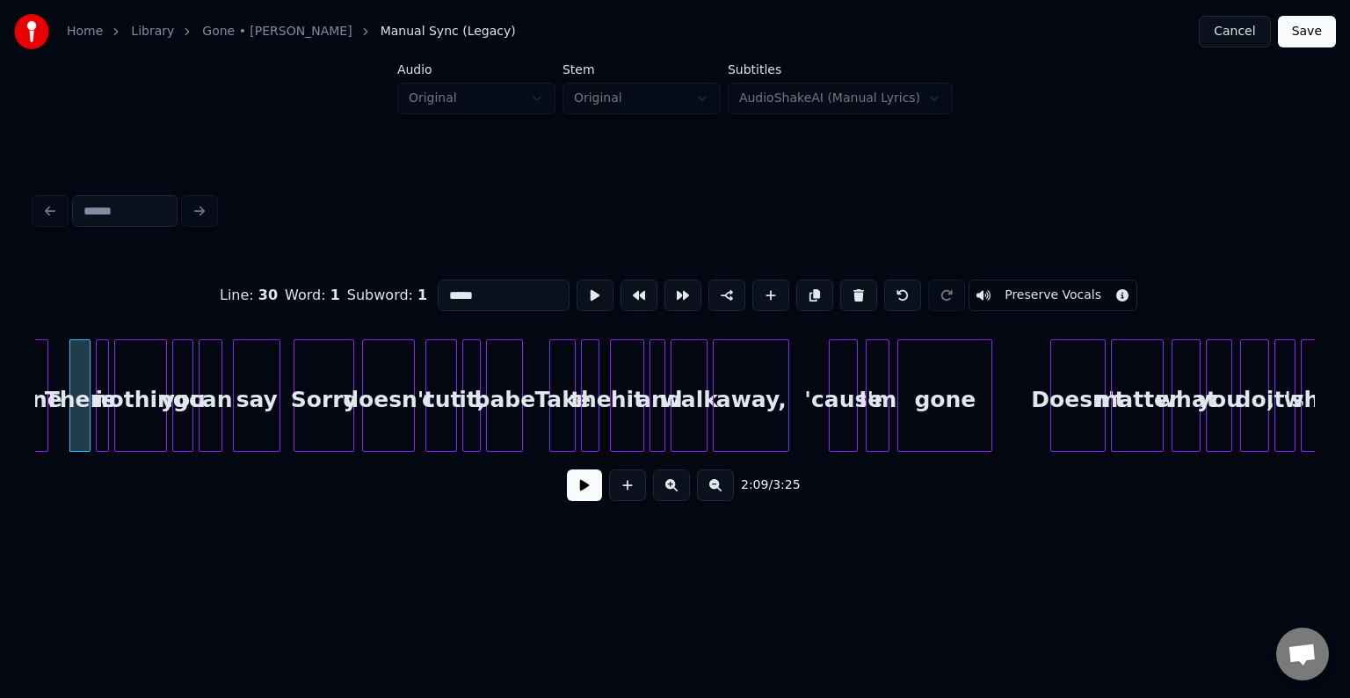
click at [37, 415] on div "gone" at bounding box center [31, 400] width 33 height 120
type input "****"
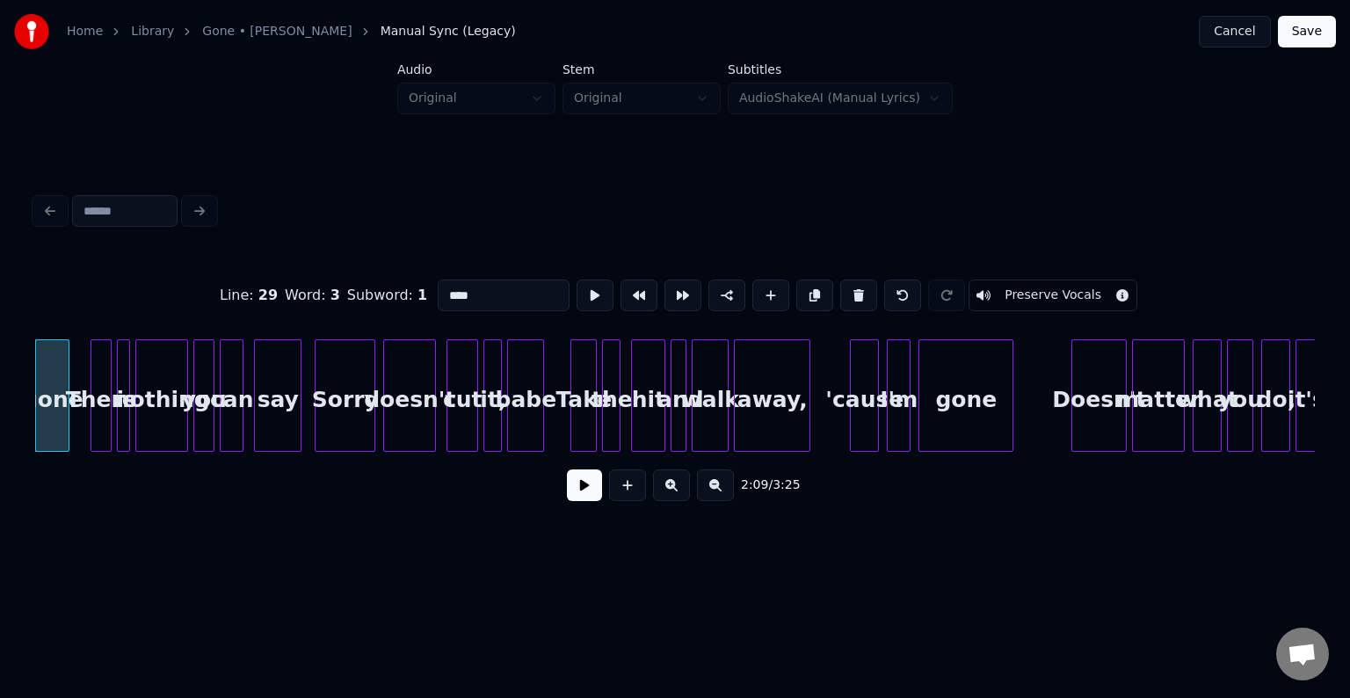
click at [580, 496] on button at bounding box center [584, 485] width 35 height 32
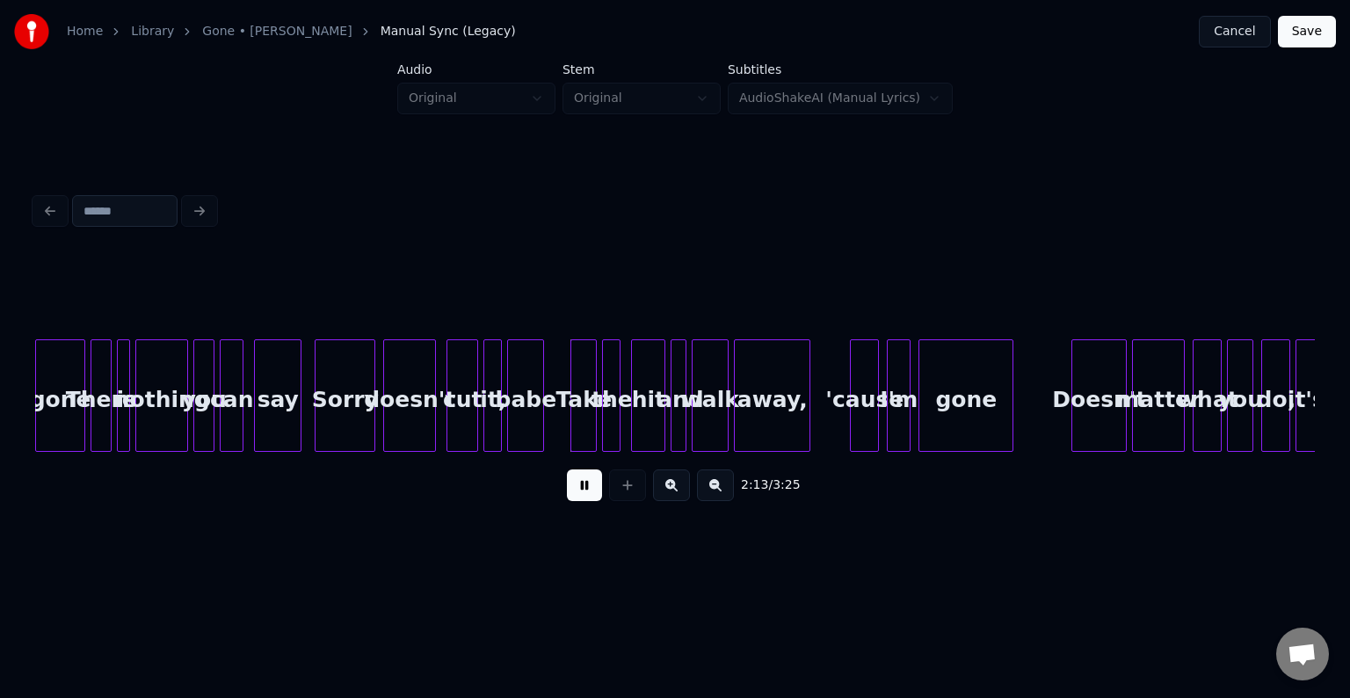
click at [80, 418] on div at bounding box center [81, 395] width 5 height 111
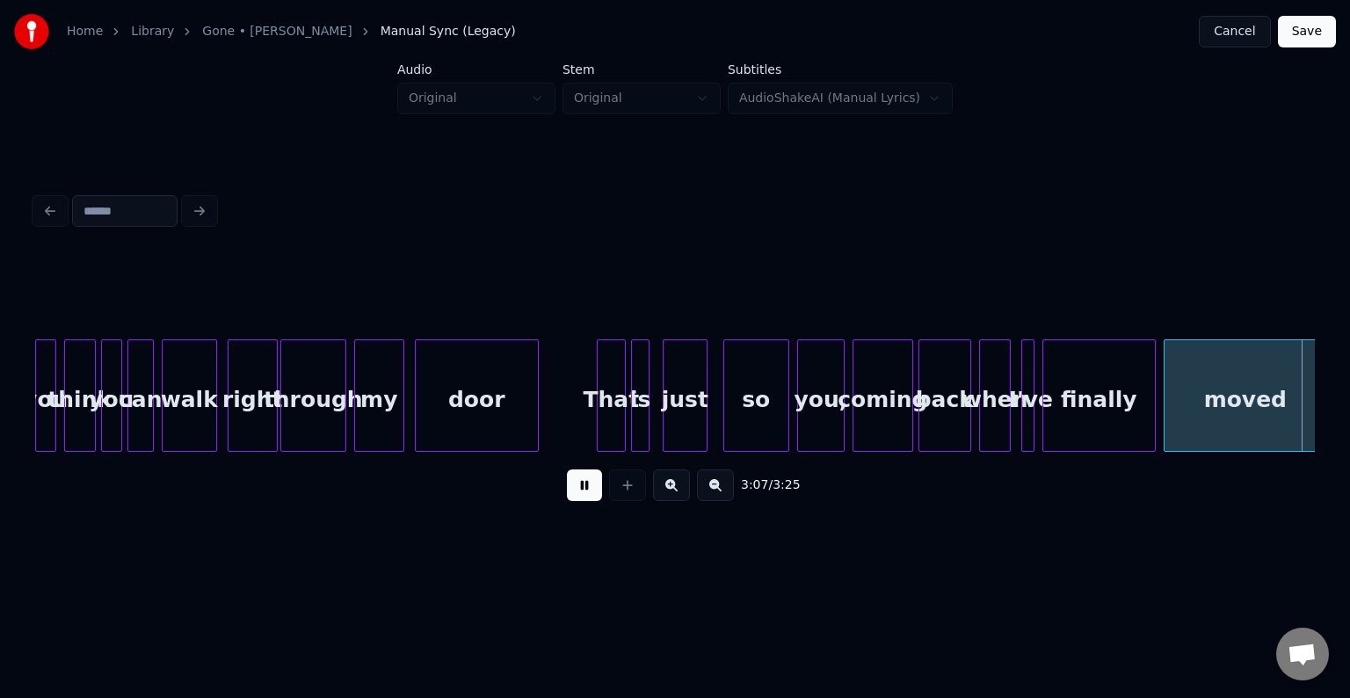
scroll to position [0, 24750]
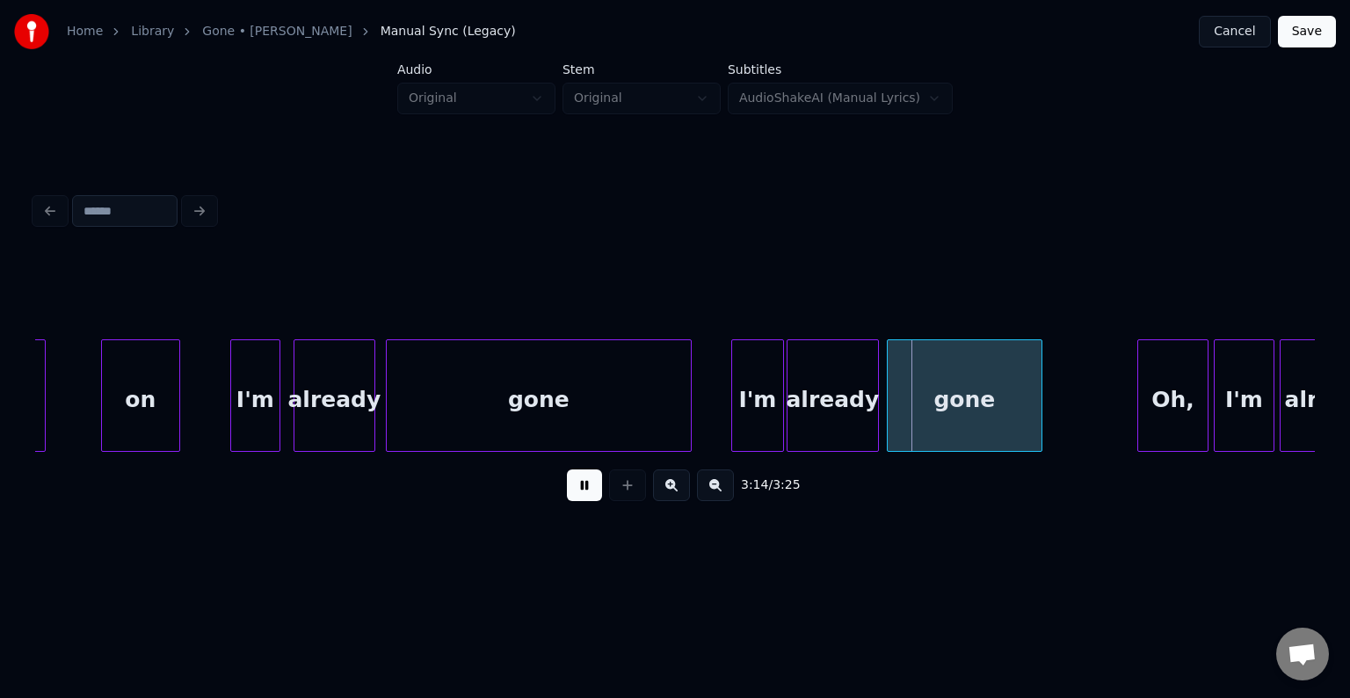
click at [587, 490] on button at bounding box center [584, 485] width 35 height 32
click at [490, 387] on div at bounding box center [492, 395] width 5 height 111
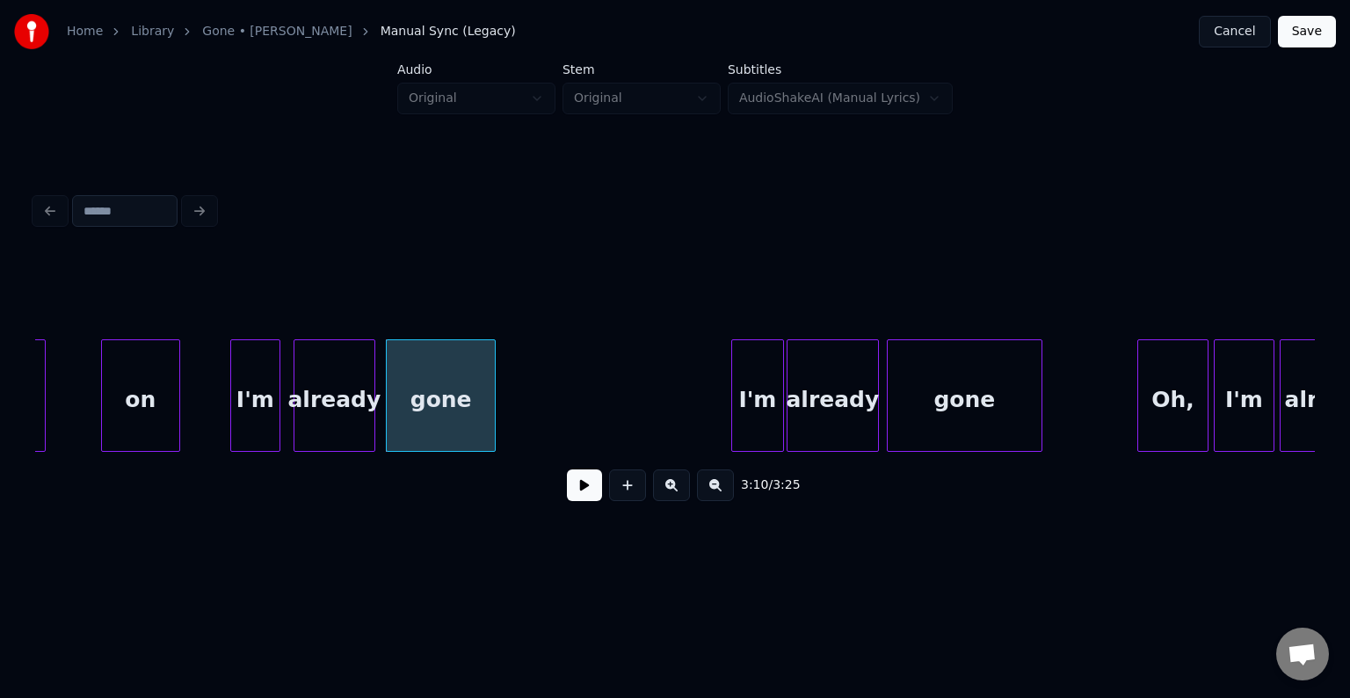
click at [579, 489] on button at bounding box center [584, 485] width 35 height 32
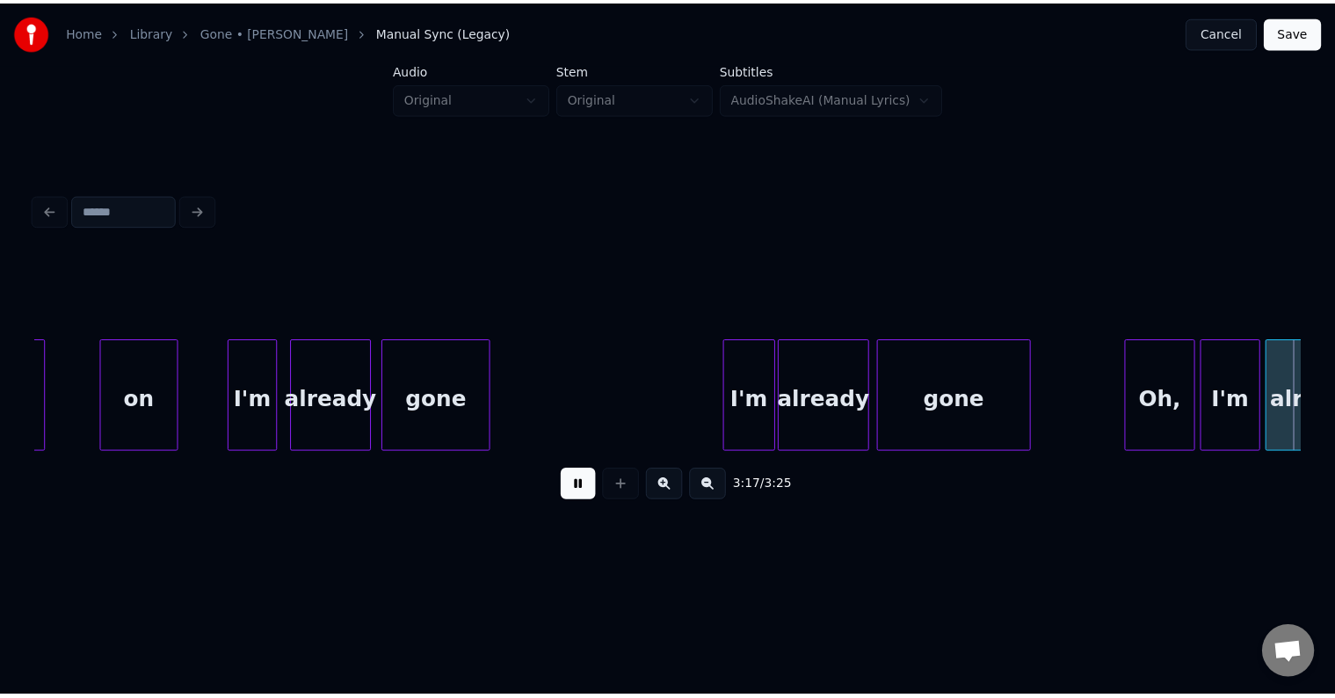
scroll to position [0, 25861]
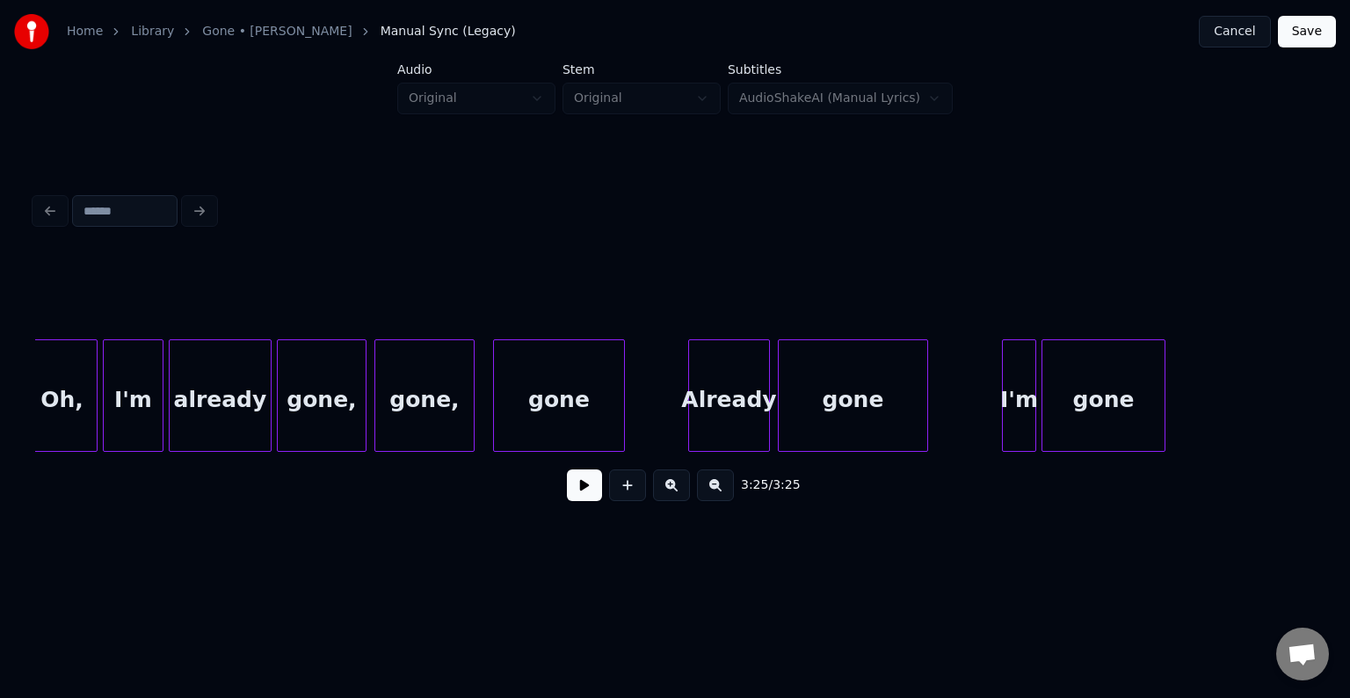
click at [1302, 33] on button "Save" at bounding box center [1307, 32] width 58 height 32
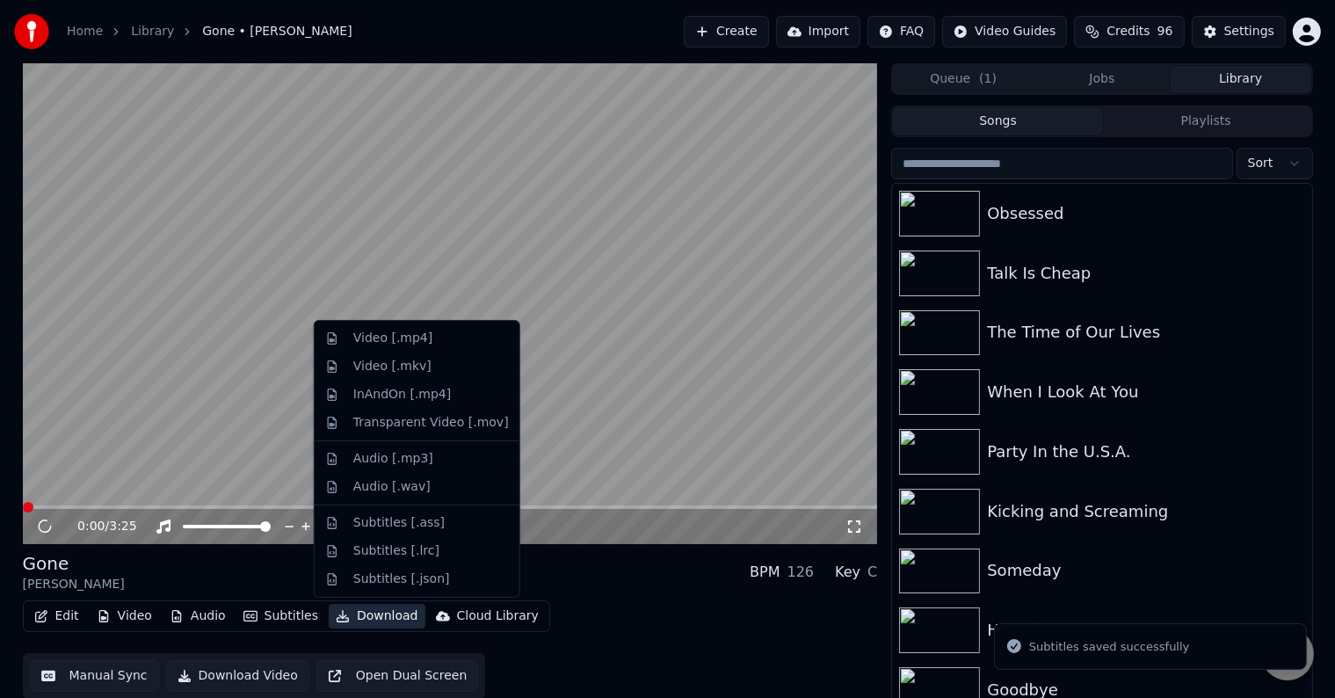
click at [367, 611] on button "Download" at bounding box center [377, 616] width 97 height 25
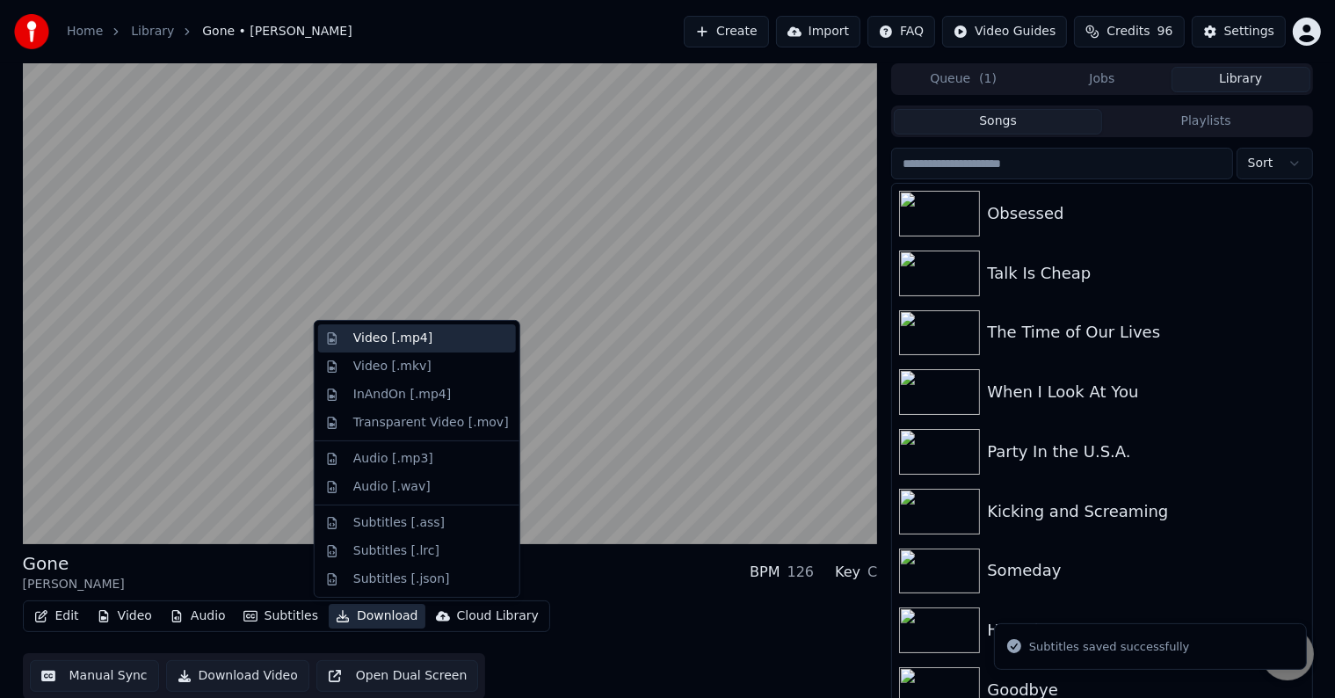
click at [395, 345] on div "Video [.mp4]" at bounding box center [392, 339] width 79 height 18
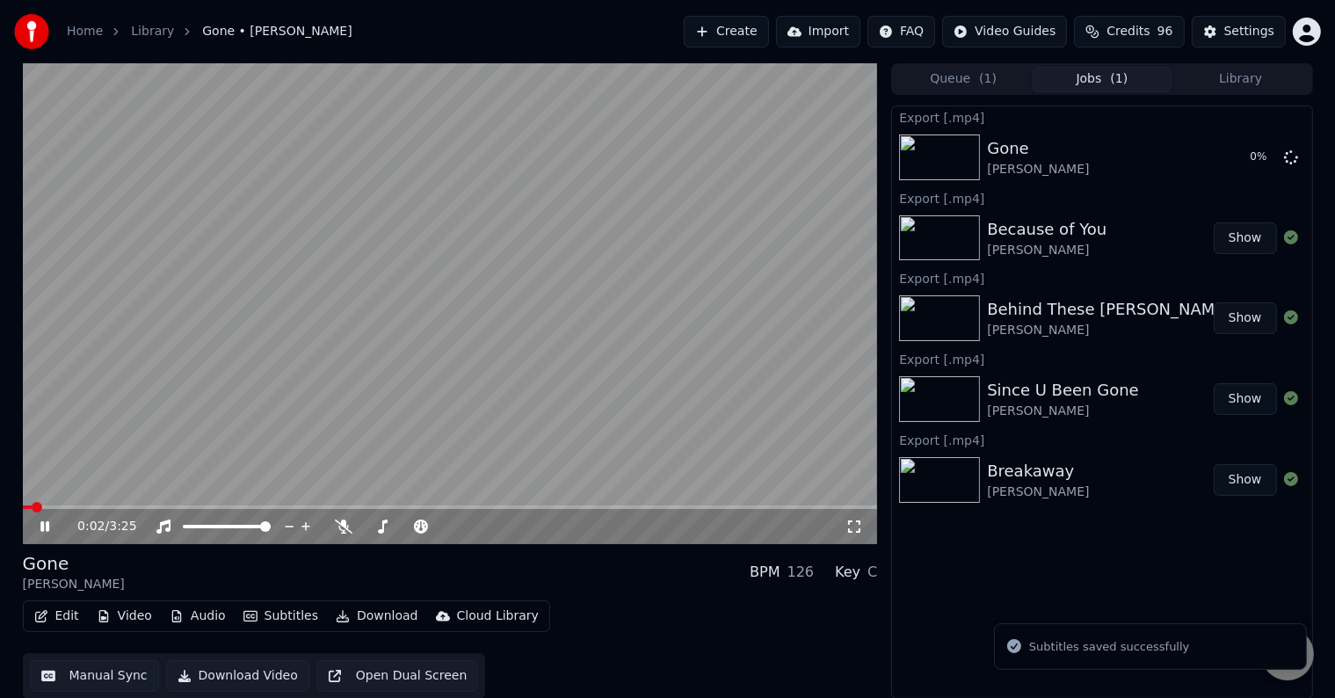
click at [48, 527] on icon at bounding box center [44, 526] width 9 height 11
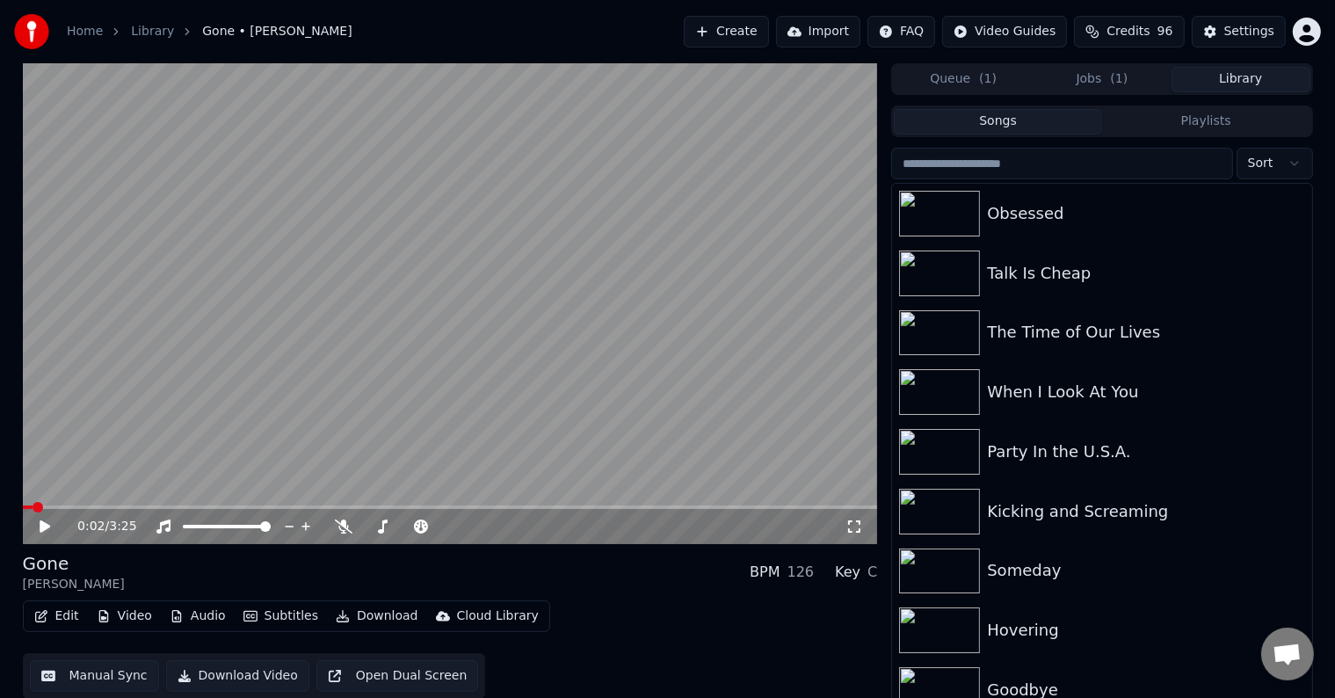
click at [1262, 80] on button "Library" at bounding box center [1241, 79] width 139 height 25
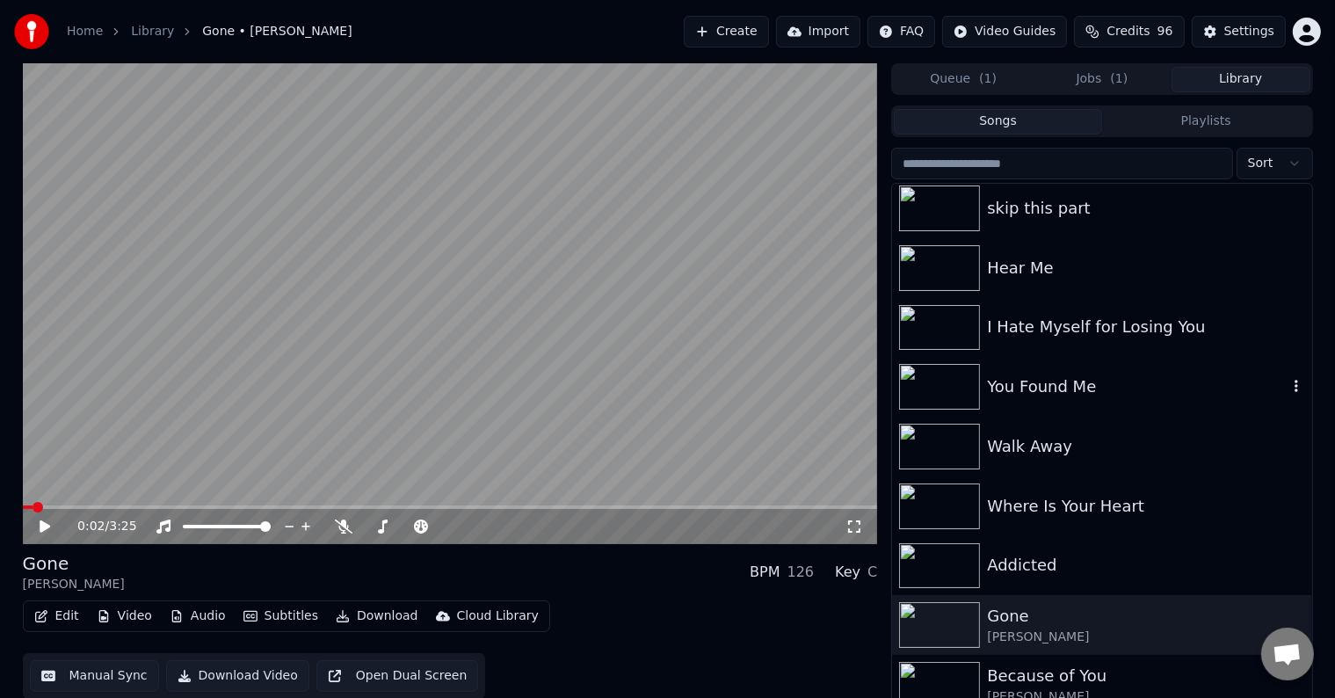
scroll to position [15573, 0]
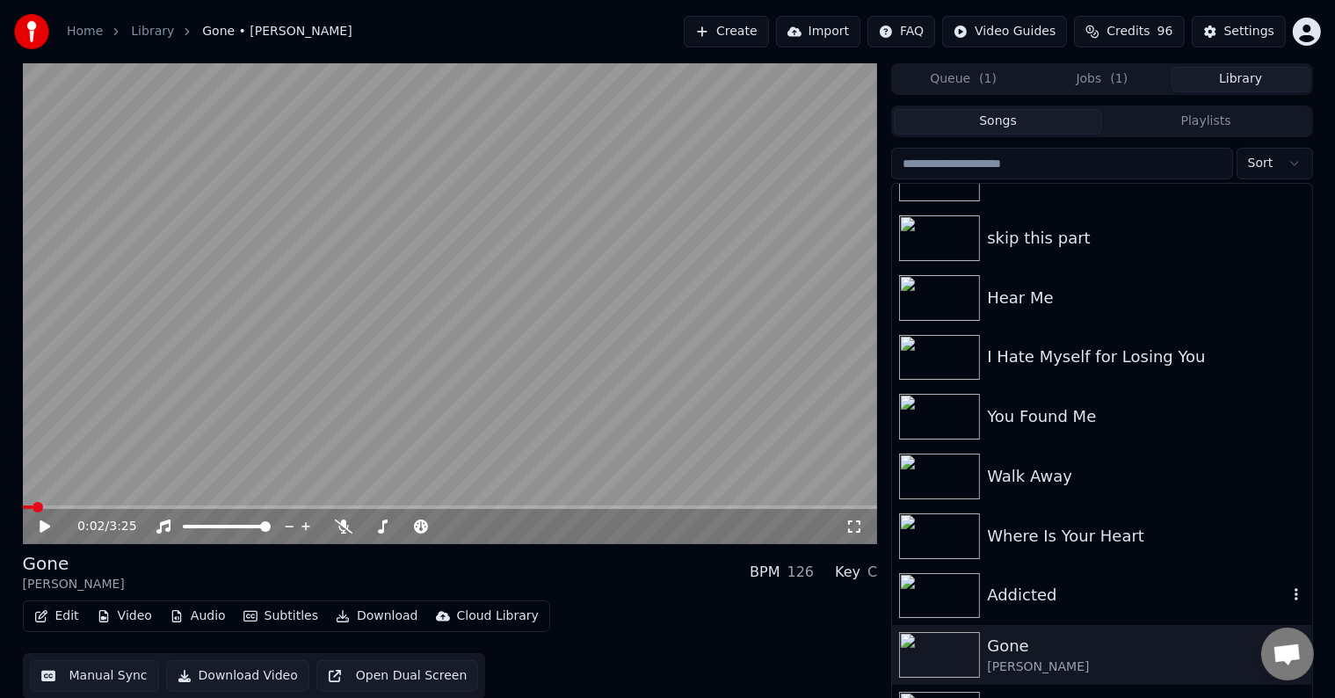
click at [1107, 590] on div "Addicted" at bounding box center [1137, 595] width 300 height 25
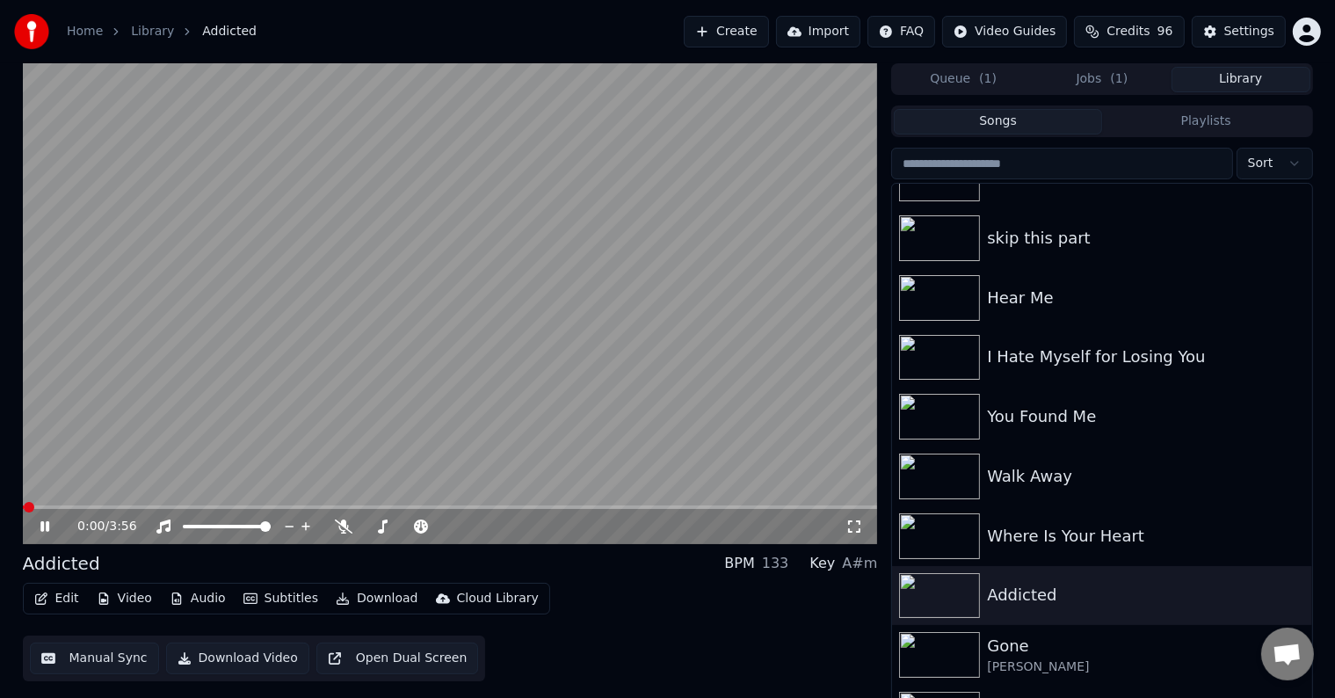
click at [42, 526] on icon at bounding box center [44, 526] width 9 height 11
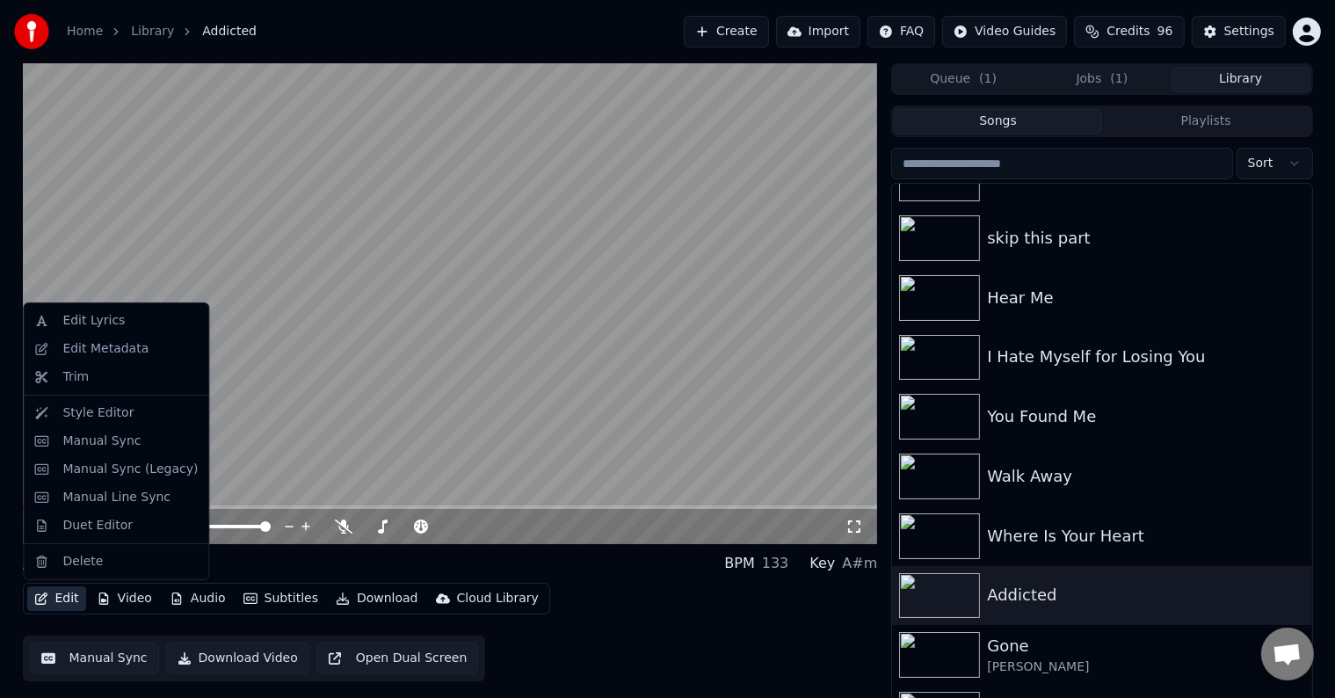
click at [74, 600] on button "Edit" at bounding box center [56, 598] width 59 height 25
click at [69, 345] on div "Edit Metadata" at bounding box center [105, 349] width 86 height 18
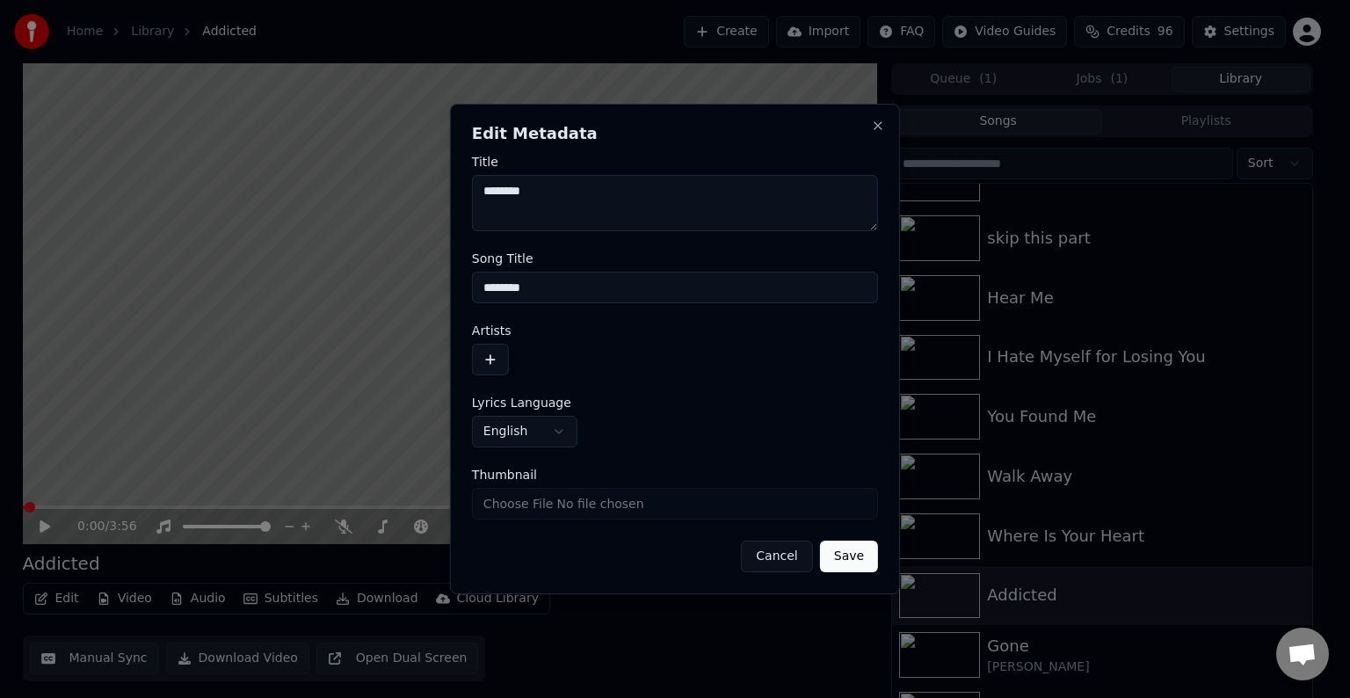
click at [495, 356] on button "button" at bounding box center [490, 360] width 37 height 32
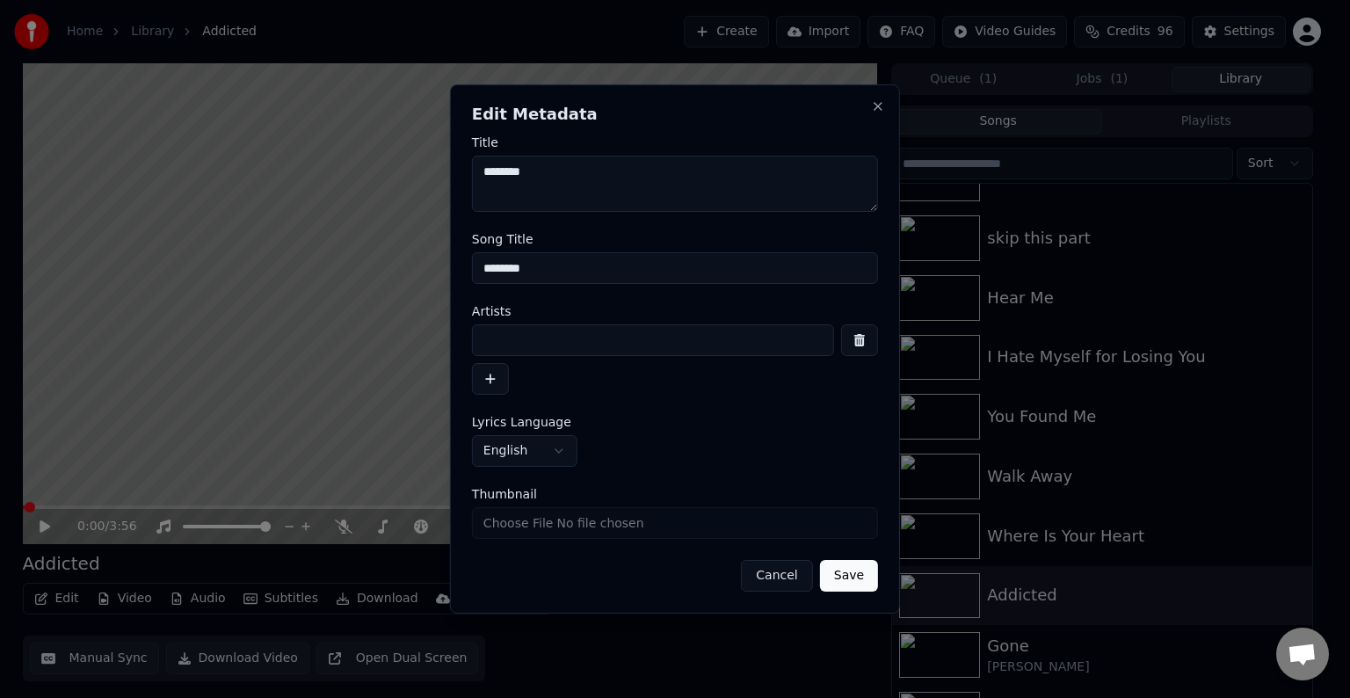
click at [555, 332] on input at bounding box center [653, 340] width 362 height 32
type input "**********"
click at [820, 560] on button "Save" at bounding box center [849, 576] width 58 height 32
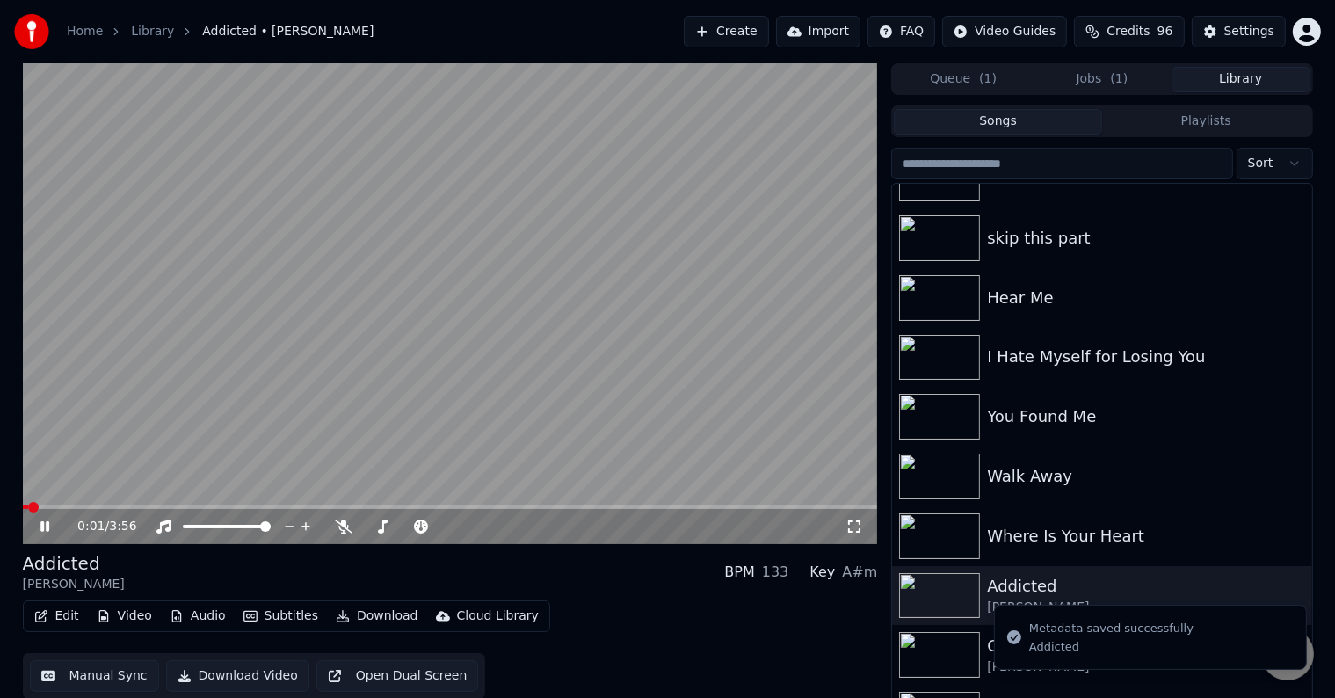
scroll to position [8, 0]
